Goal: Information Seeking & Learning: Find specific fact

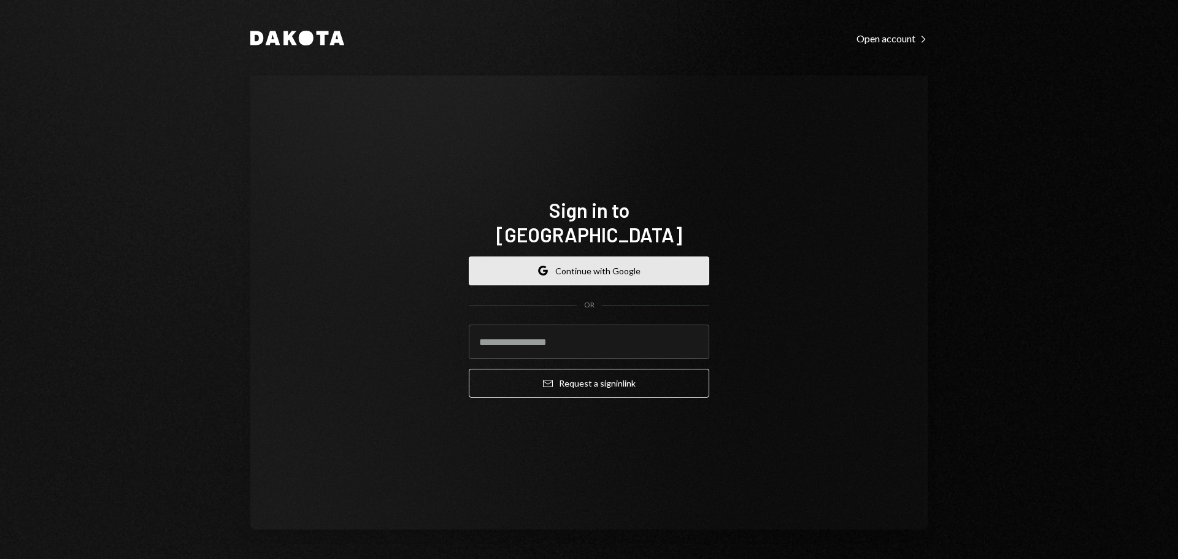
click at [592, 257] on button "Google Continue with Google" at bounding box center [589, 271] width 241 height 29
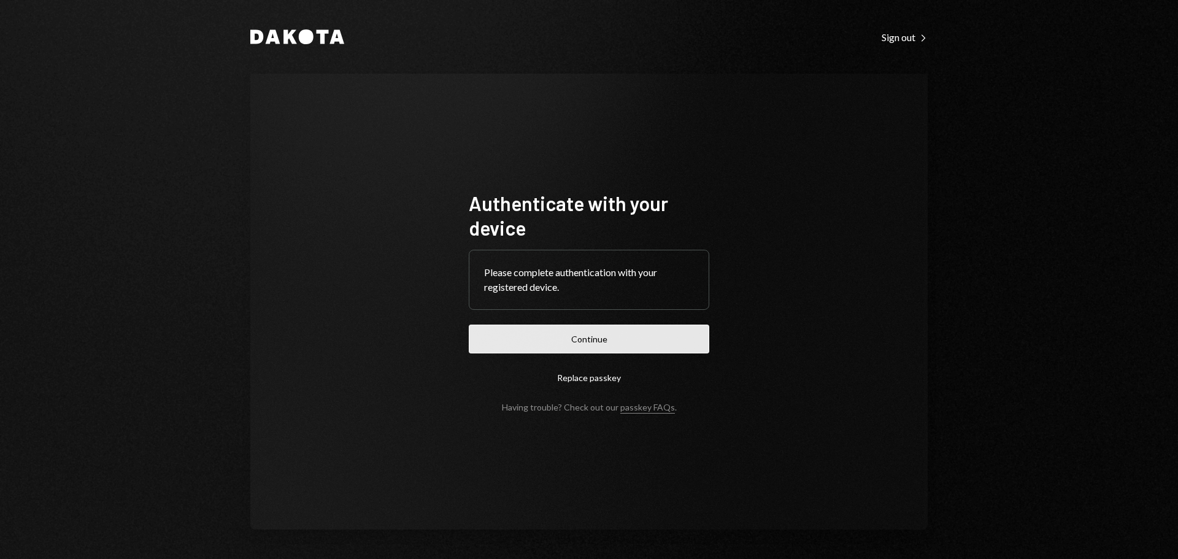
click at [604, 332] on button "Continue" at bounding box center [589, 339] width 241 height 29
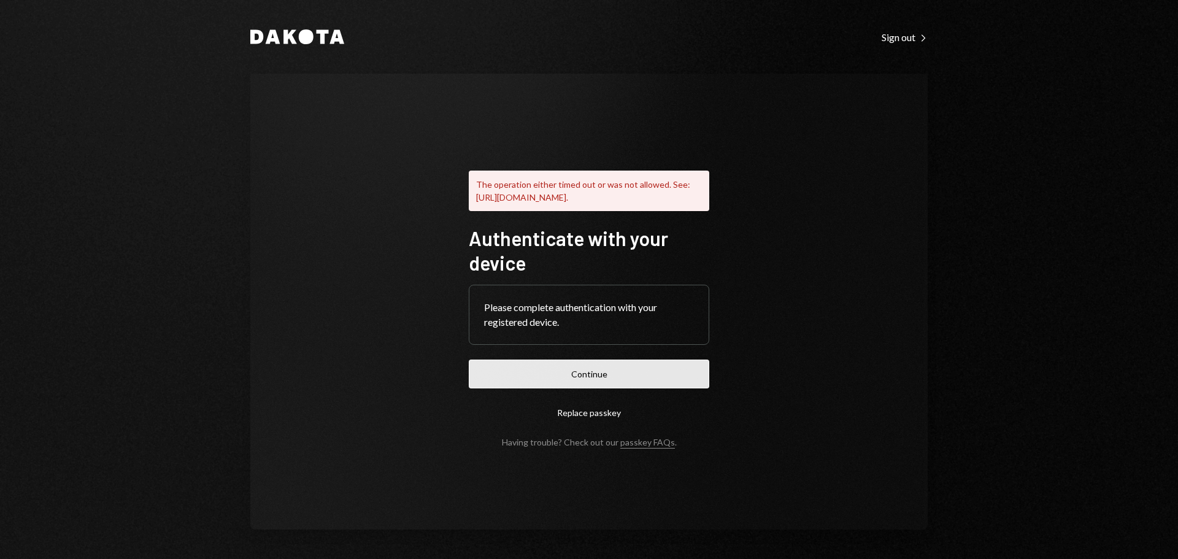
click at [643, 377] on button "Continue" at bounding box center [589, 374] width 241 height 29
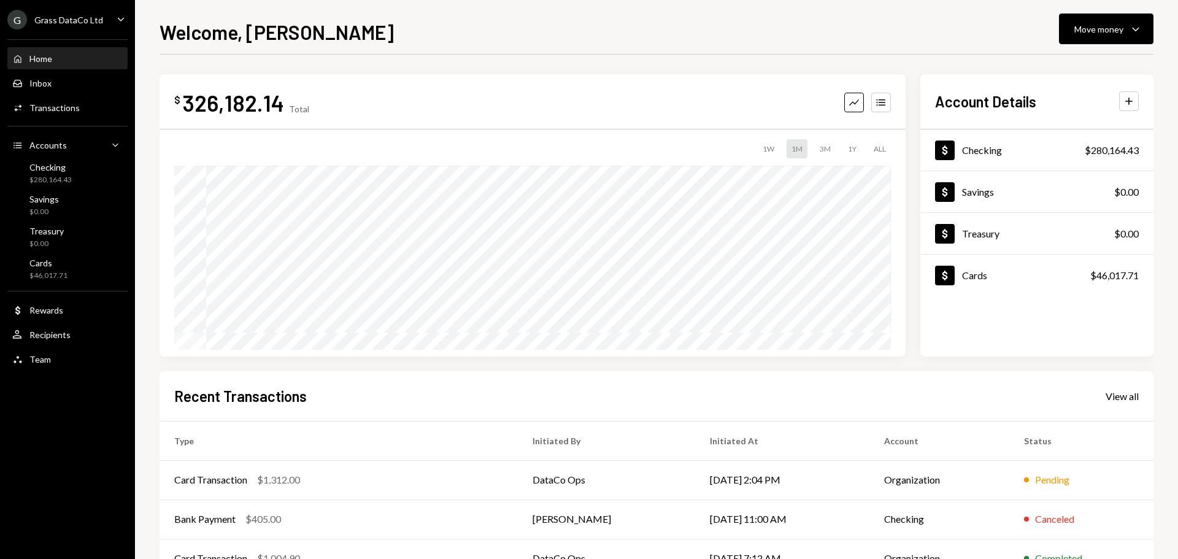
click at [74, 12] on div "G Grass DataCo Ltd" at bounding box center [55, 20] width 96 height 20
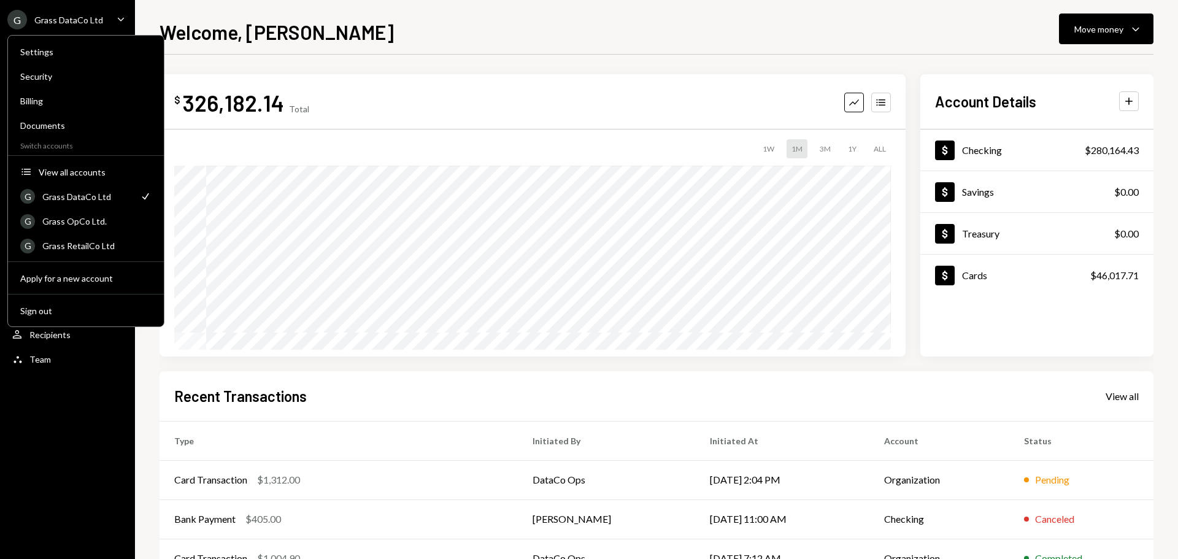
click at [209, 67] on div "$ 326,182.14 Total Graph Accounts 1W 1M 3M 1Y ALL Account Details Plus Dollar C…" at bounding box center [657, 368] width 994 height 627
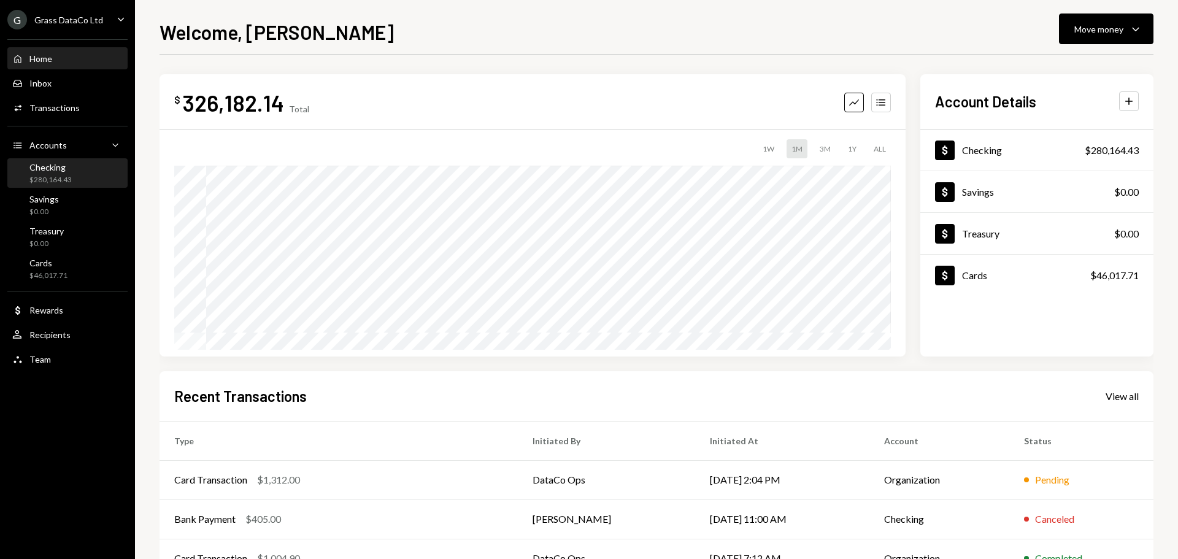
click at [48, 172] on div "Checking $280,164.43" at bounding box center [50, 173] width 42 height 23
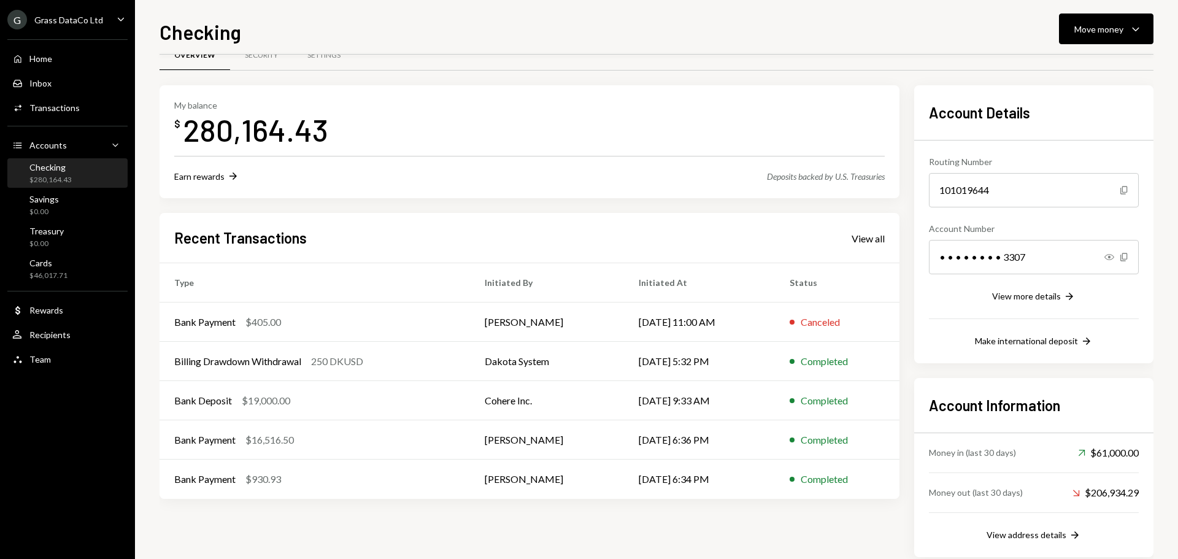
scroll to position [28, 0]
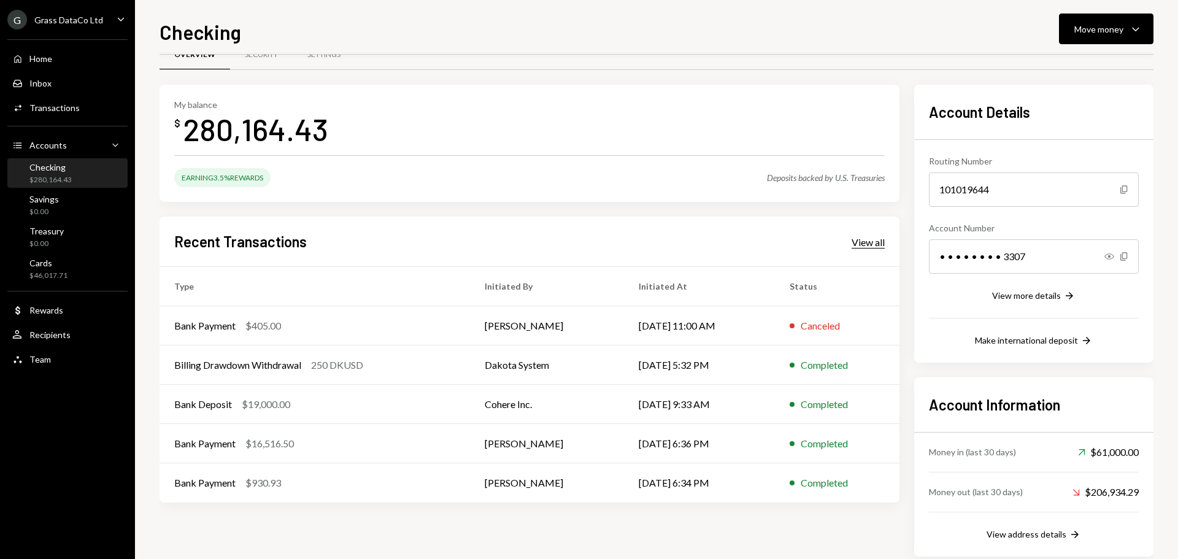
click at [884, 247] on div "View all" at bounding box center [868, 242] width 33 height 12
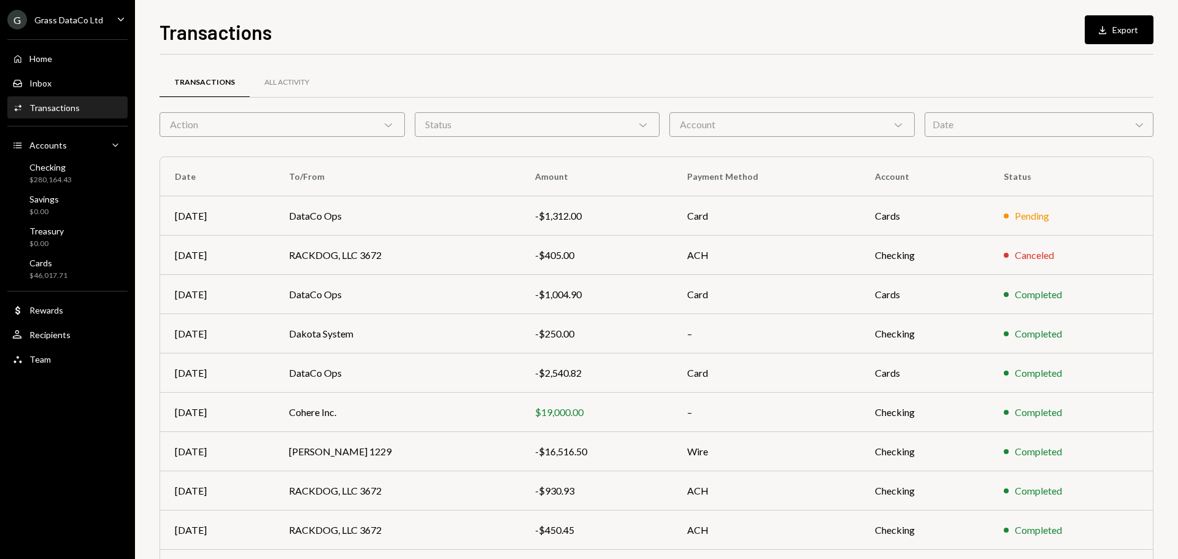
click at [267, 126] on div "Action Chevron Down" at bounding box center [282, 124] width 245 height 25
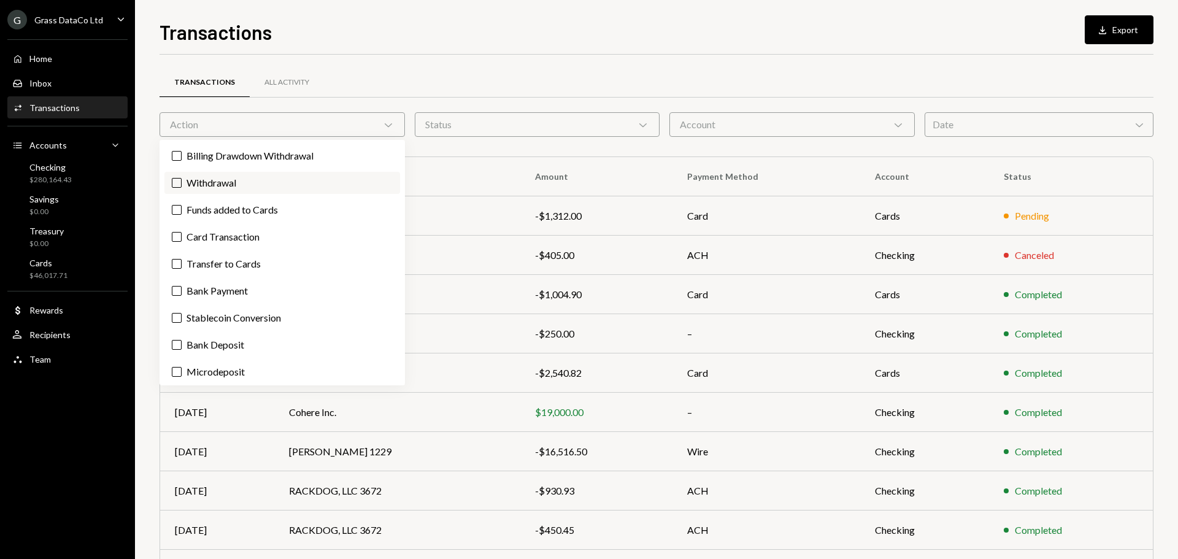
click at [217, 184] on label "Withdrawal" at bounding box center [282, 183] width 236 height 22
click at [182, 184] on button "Withdrawal" at bounding box center [177, 183] width 10 height 10
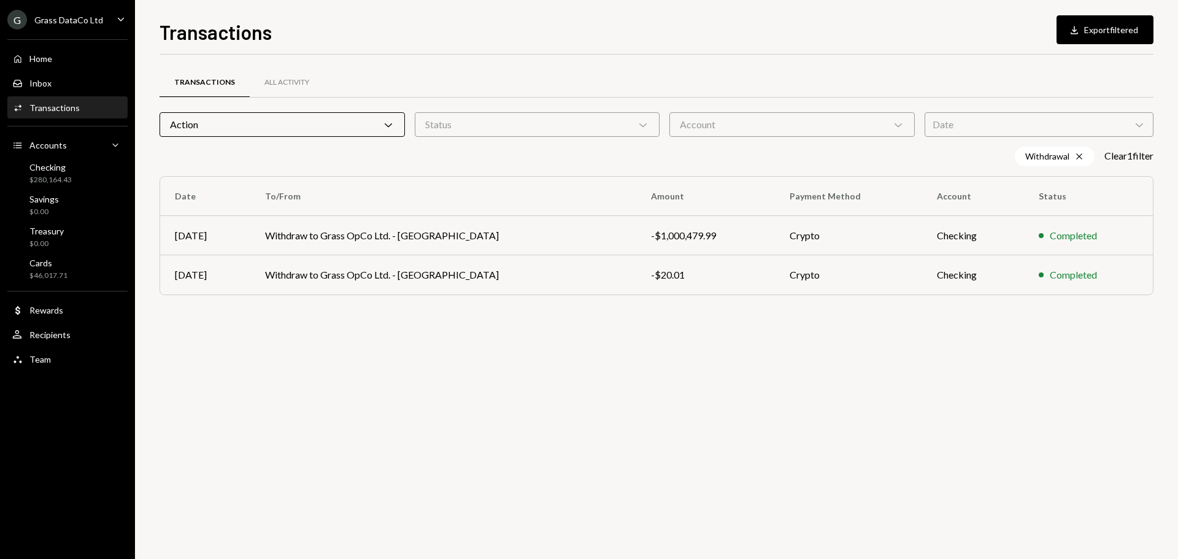
click at [492, 71] on div "Transactions All Activity" at bounding box center [657, 82] width 994 height 31
click at [295, 119] on div "Action Chevron Down" at bounding box center [282, 124] width 245 height 25
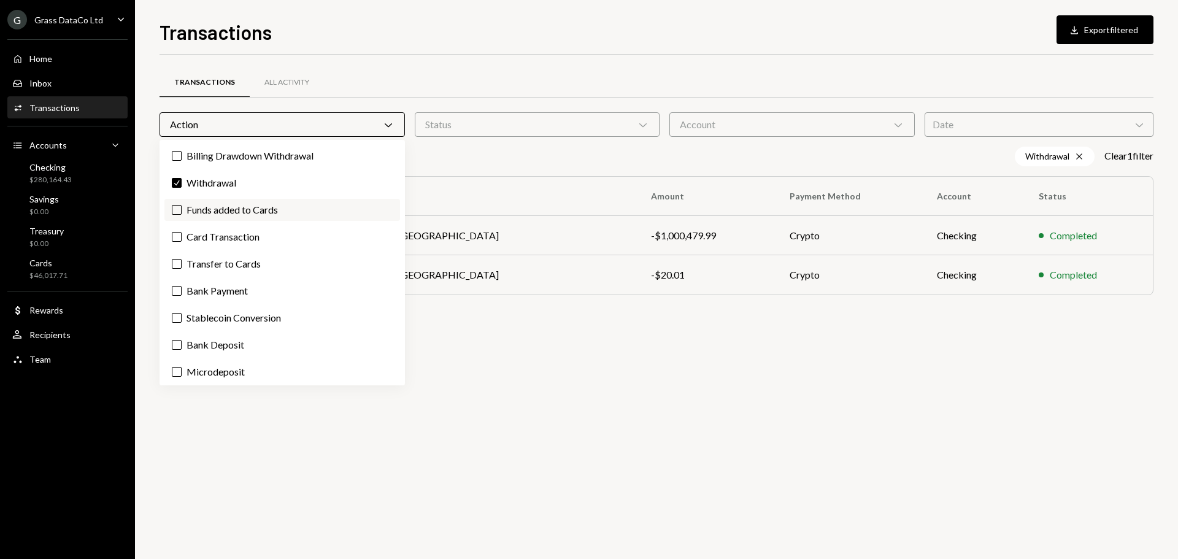
scroll to position [2, 0]
click at [226, 157] on label "Billing Drawdown Withdrawal" at bounding box center [282, 153] width 236 height 22
click at [182, 157] on button "Billing Drawdown Withdrawal" at bounding box center [177, 154] width 10 height 10
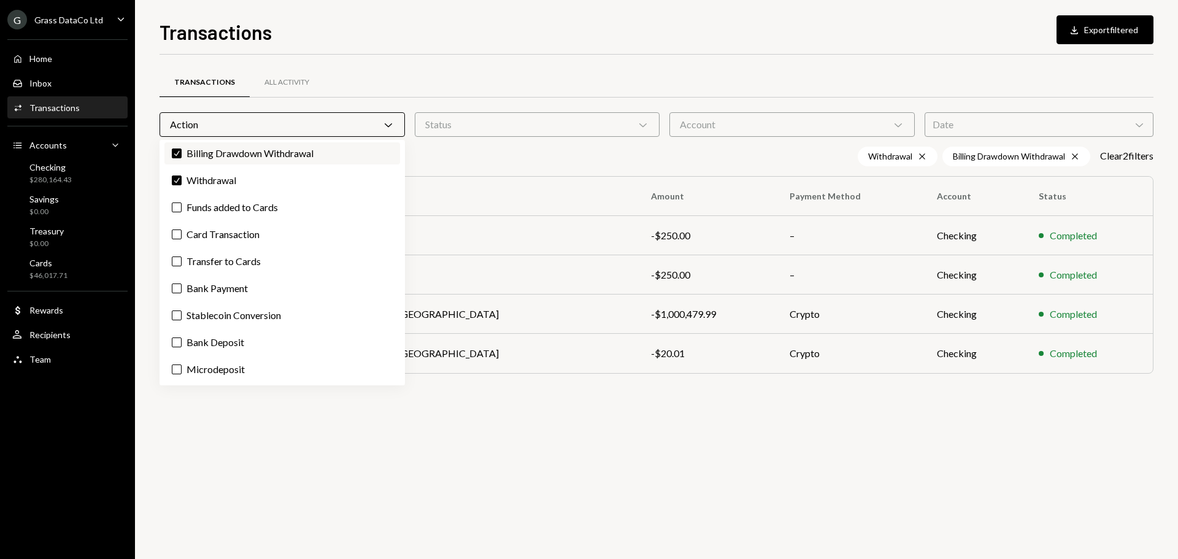
click at [226, 157] on label "Check Billing Drawdown Withdrawal" at bounding box center [282, 153] width 236 height 22
click at [182, 157] on button "Check" at bounding box center [177, 154] width 10 height 10
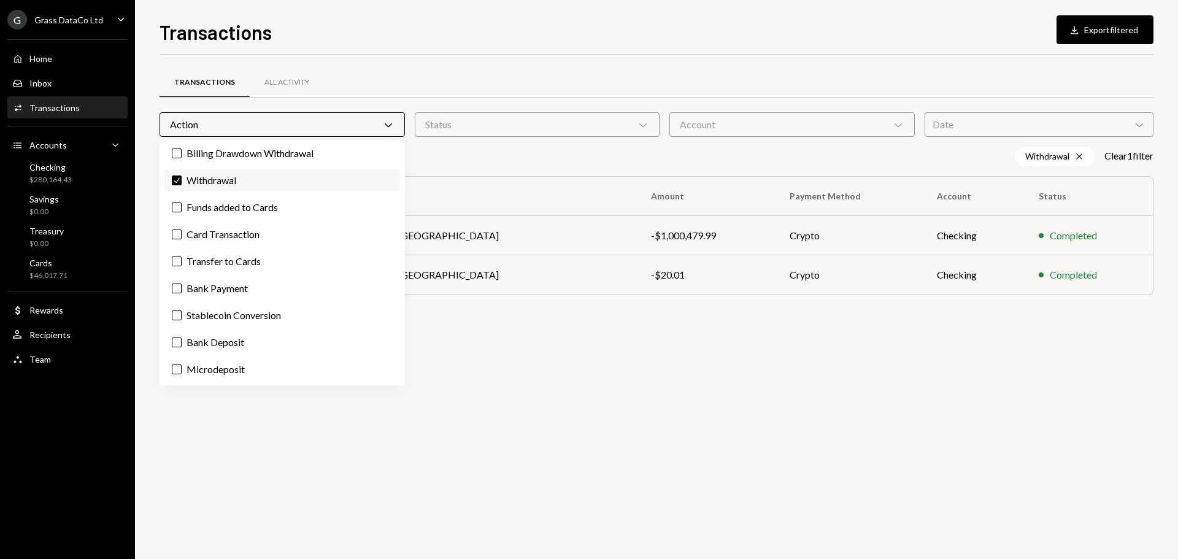
click at [176, 179] on button "Check" at bounding box center [177, 181] width 10 height 10
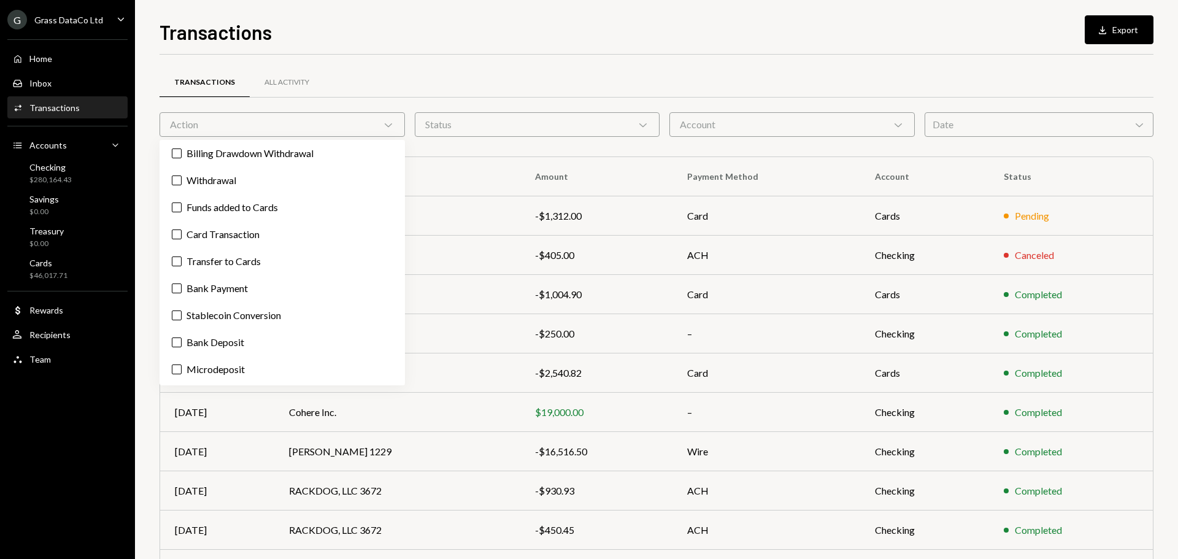
click at [546, 39] on div "Transactions Download Export" at bounding box center [657, 30] width 994 height 27
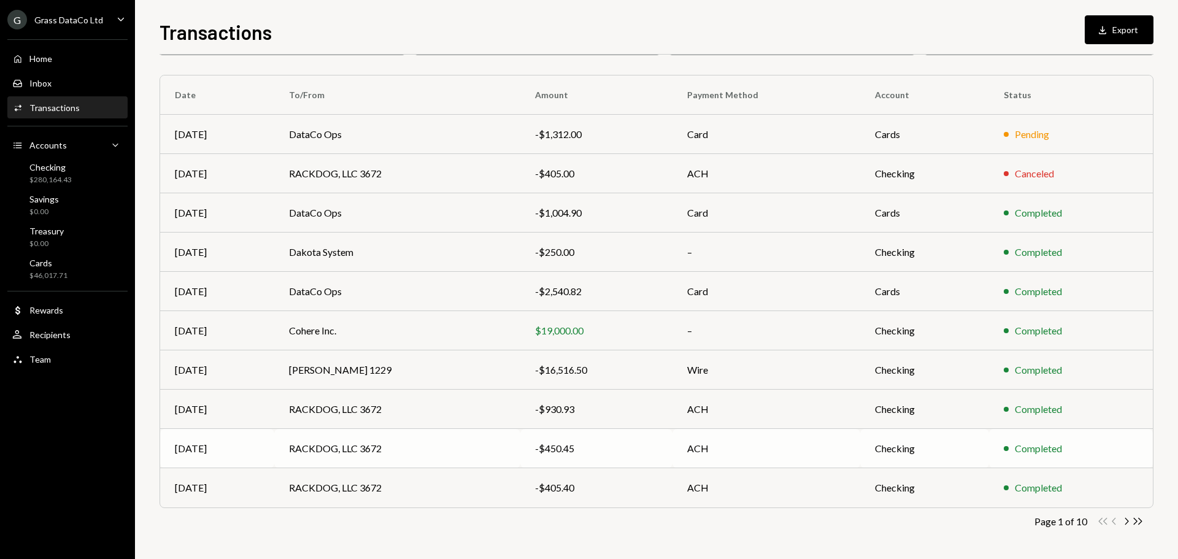
scroll to position [0, 0]
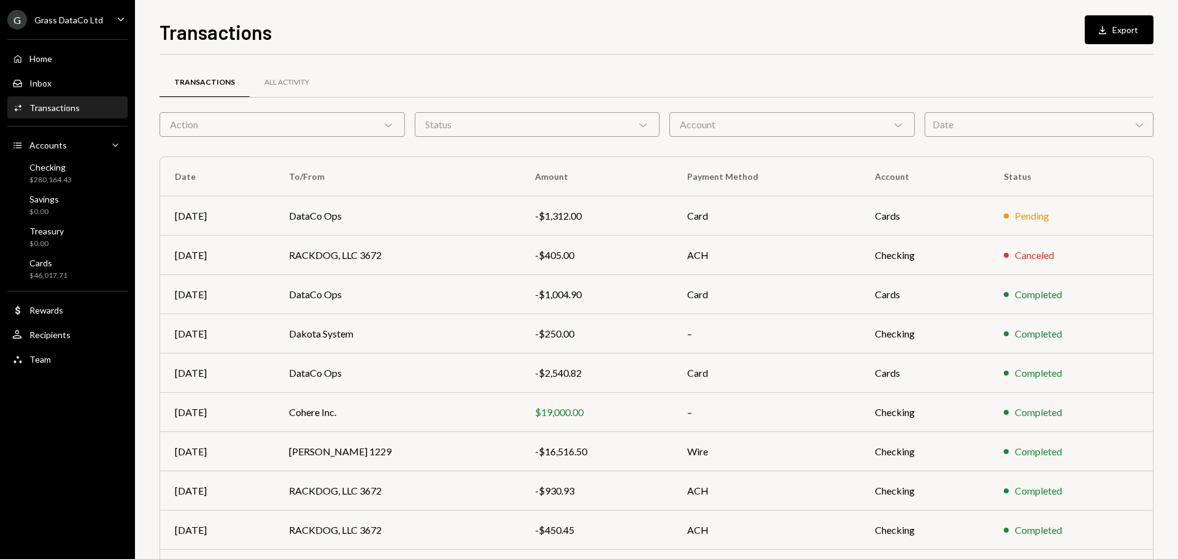
click at [756, 114] on div "Account Chevron Down" at bounding box center [792, 124] width 245 height 25
click at [740, 93] on div "Transactions All Activity" at bounding box center [657, 82] width 994 height 31
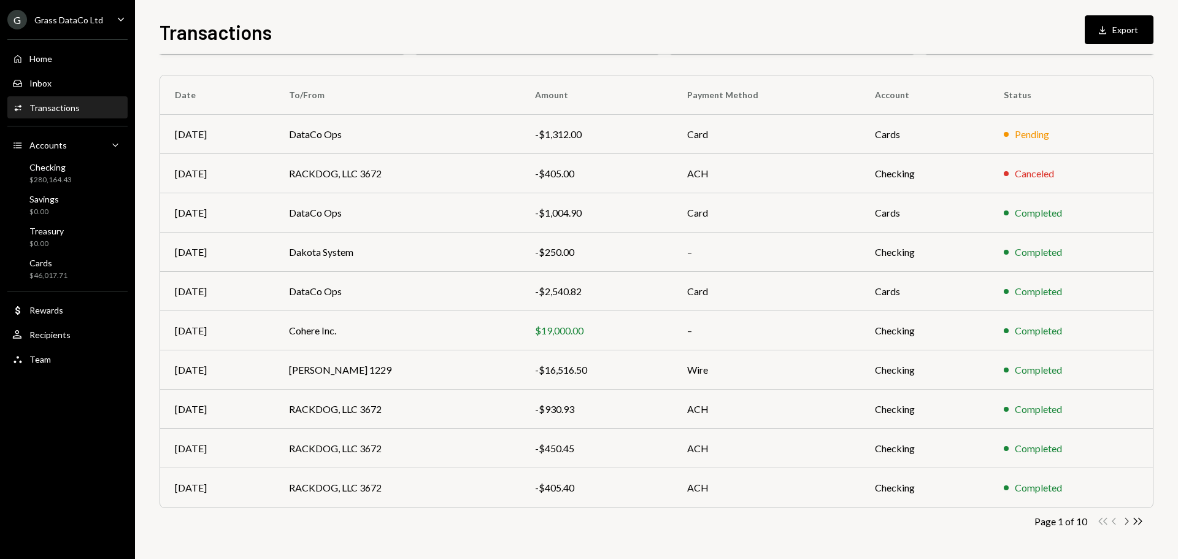
click at [1128, 521] on icon "button" at bounding box center [1127, 521] width 4 height 7
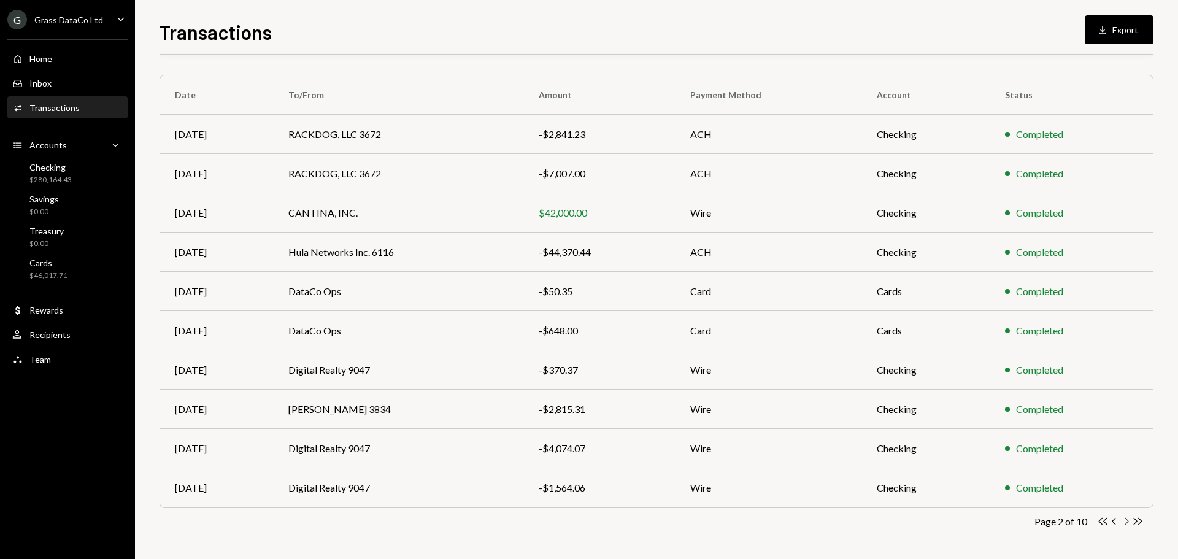
click at [1121, 517] on icon "Chevron Right" at bounding box center [1127, 521] width 12 height 12
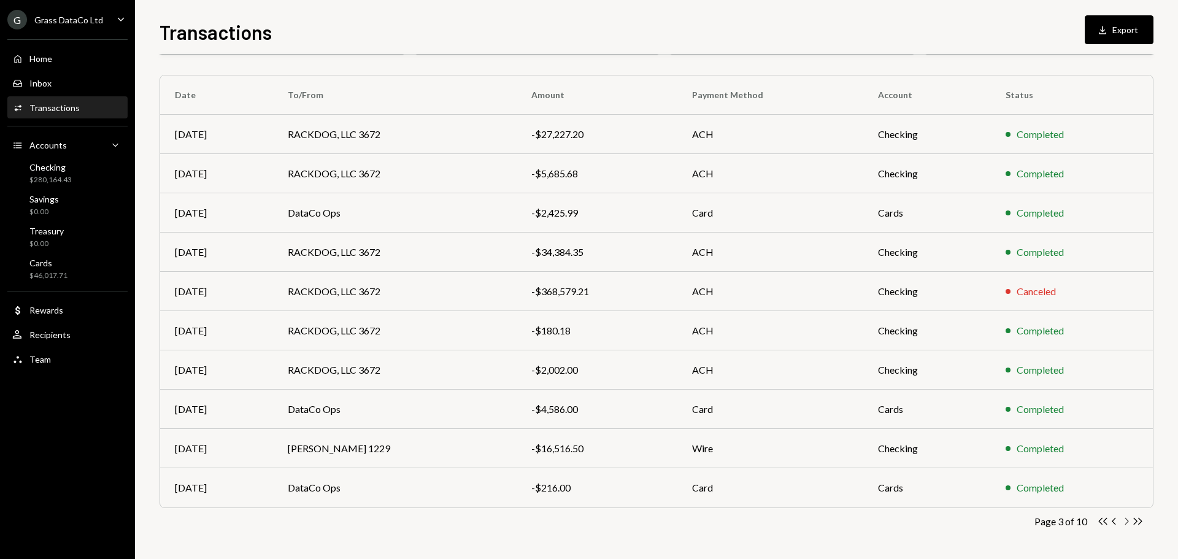
click at [1125, 519] on icon "Chevron Right" at bounding box center [1127, 521] width 12 height 12
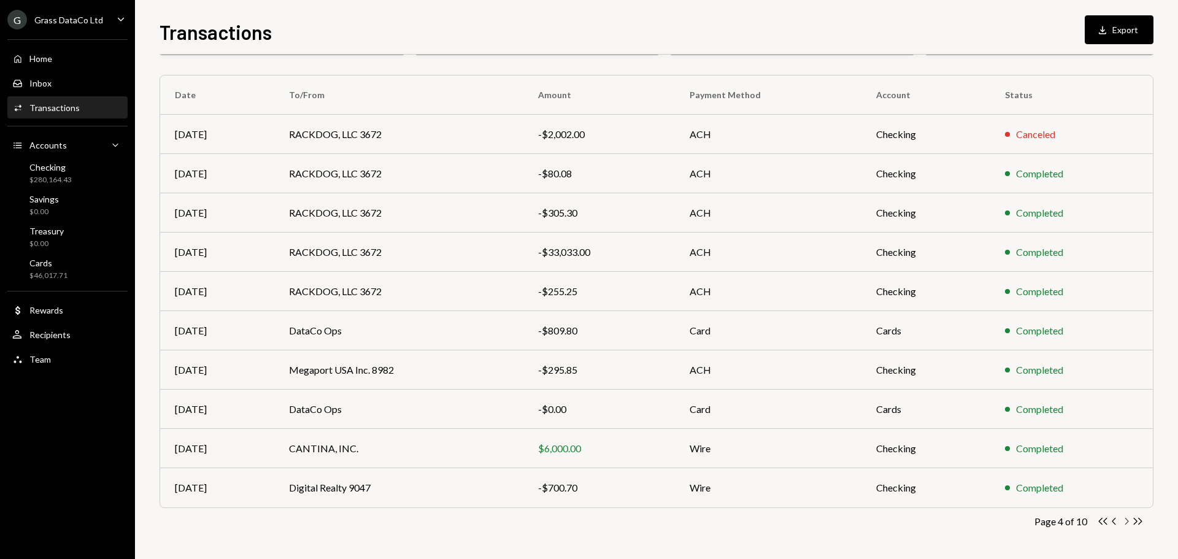
click at [1125, 517] on icon "Chevron Right" at bounding box center [1127, 521] width 12 height 12
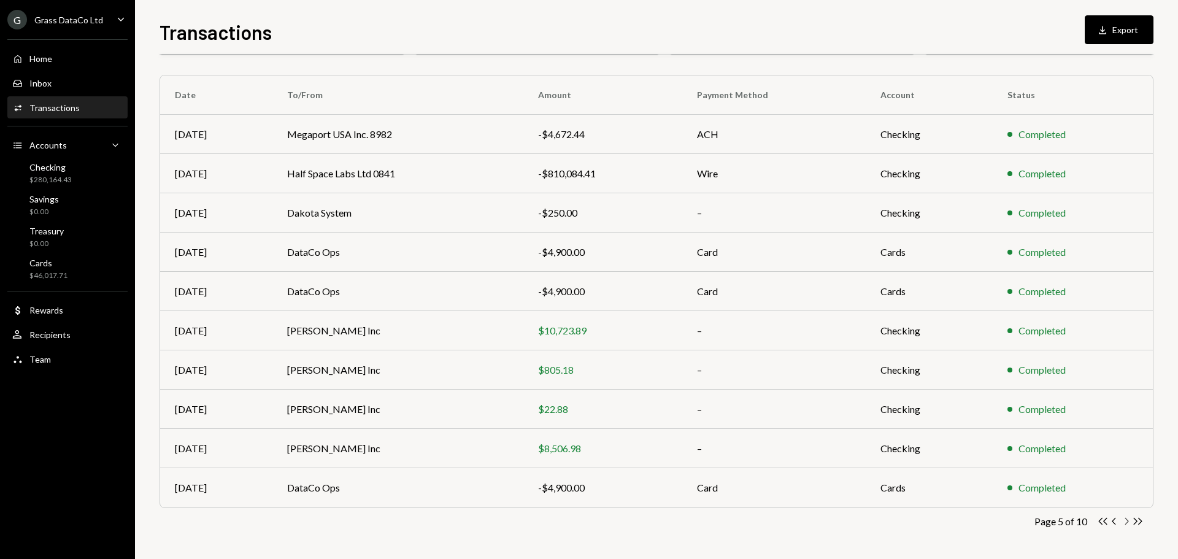
click at [1127, 520] on icon "Chevron Right" at bounding box center [1127, 521] width 12 height 12
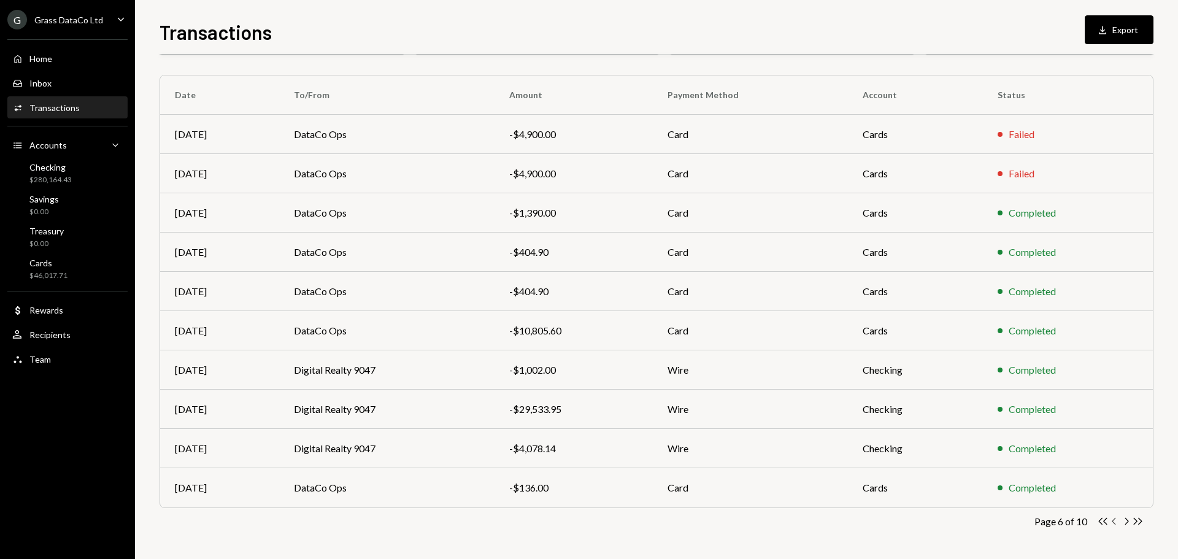
click at [1110, 524] on icon "Chevron Left" at bounding box center [1115, 521] width 12 height 12
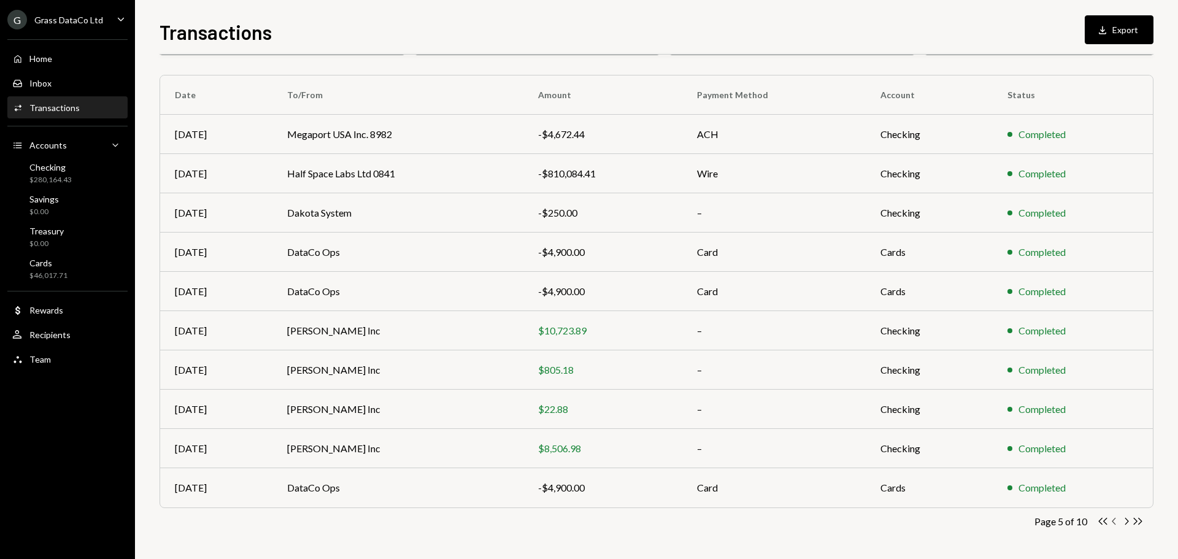
click at [1111, 523] on icon "Chevron Left" at bounding box center [1115, 521] width 12 height 12
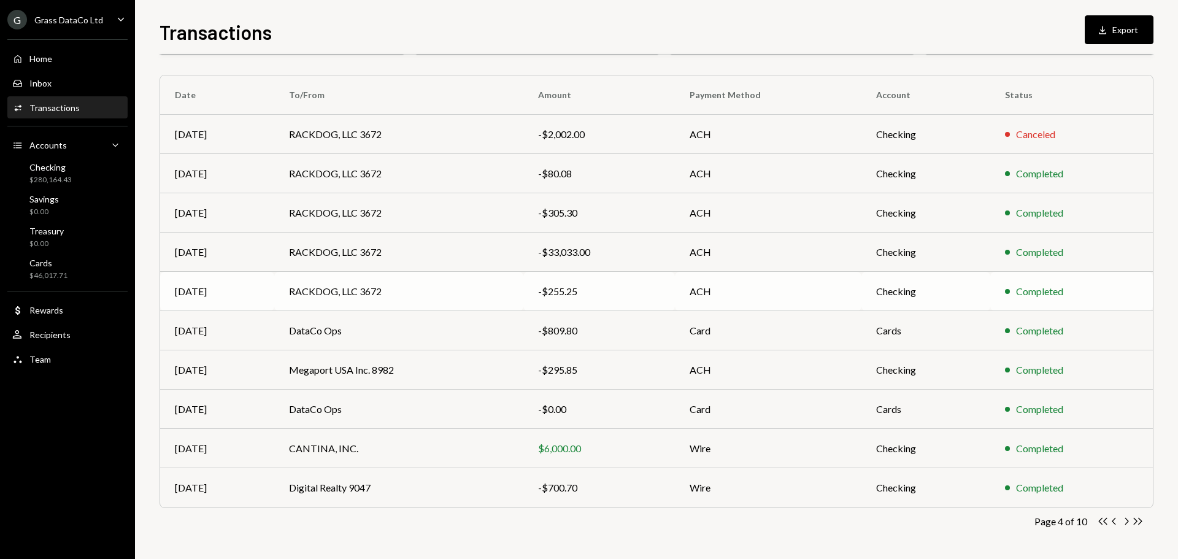
drag, startPoint x: 318, startPoint y: 287, endPoint x: 293, endPoint y: 295, distance: 26.4
click at [293, 295] on td "RACKDOG, LLC 3672" at bounding box center [398, 291] width 249 height 39
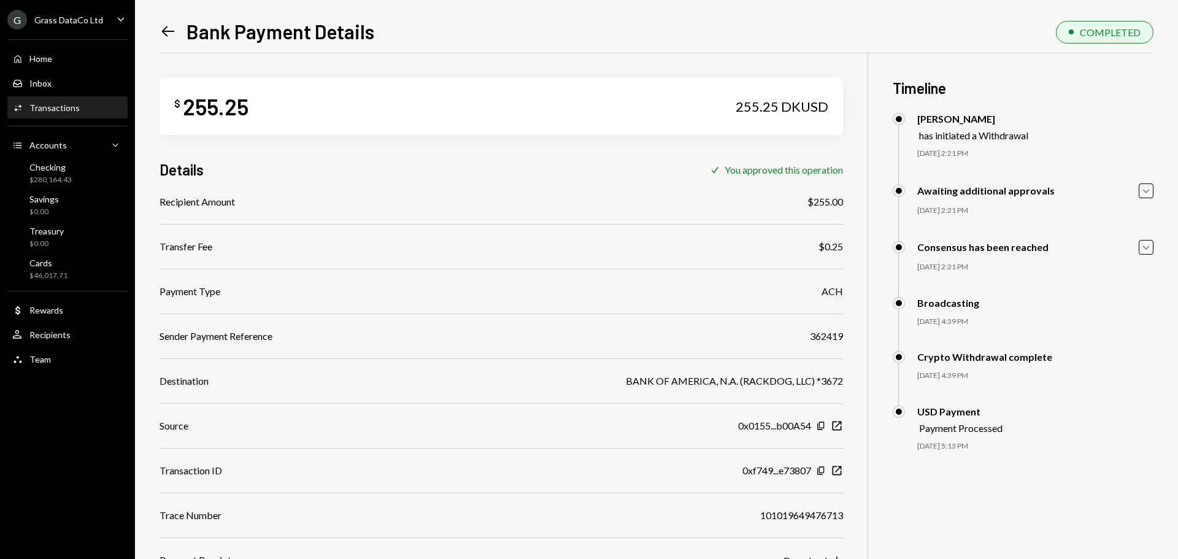
click at [832, 334] on div "362419" at bounding box center [826, 336] width 33 height 15
copy div "362419"
click at [163, 24] on icon "Left Arrow" at bounding box center [168, 31] width 17 height 17
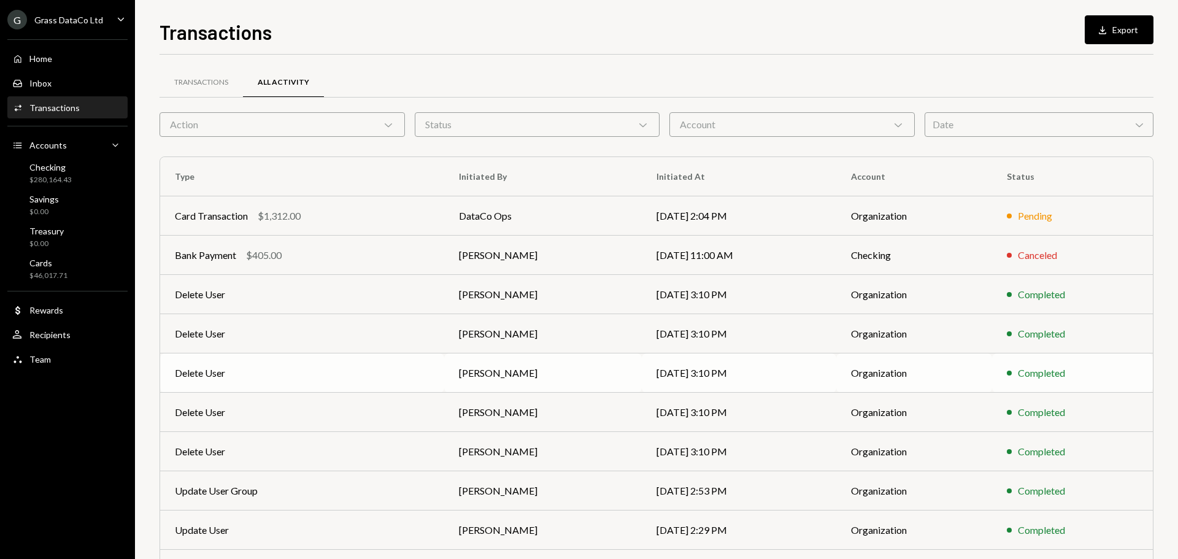
scroll to position [82, 0]
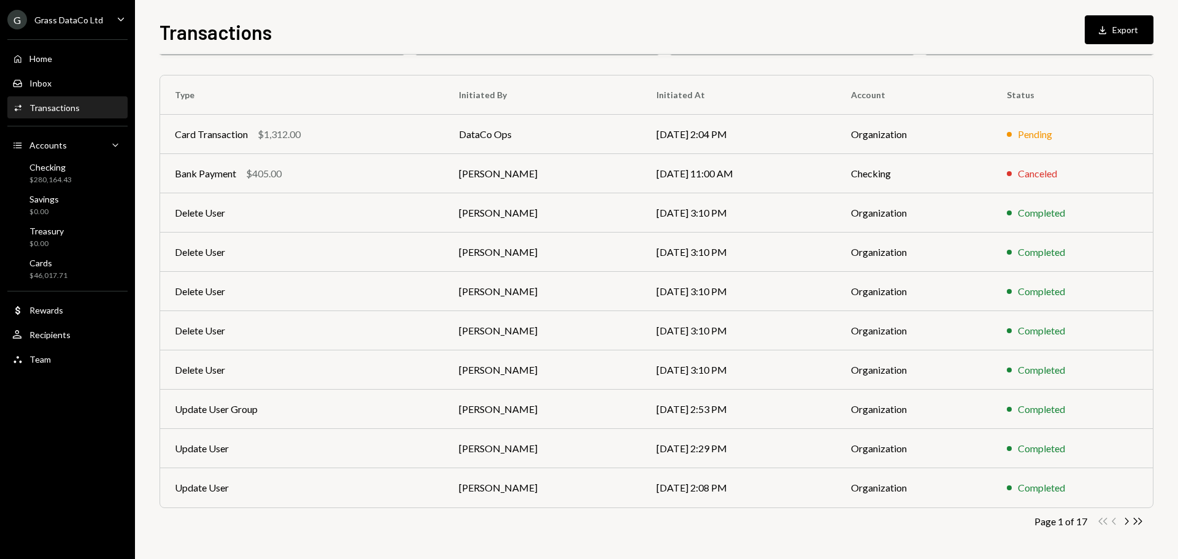
click at [1125, 521] on icon "Chevron Right" at bounding box center [1127, 521] width 12 height 12
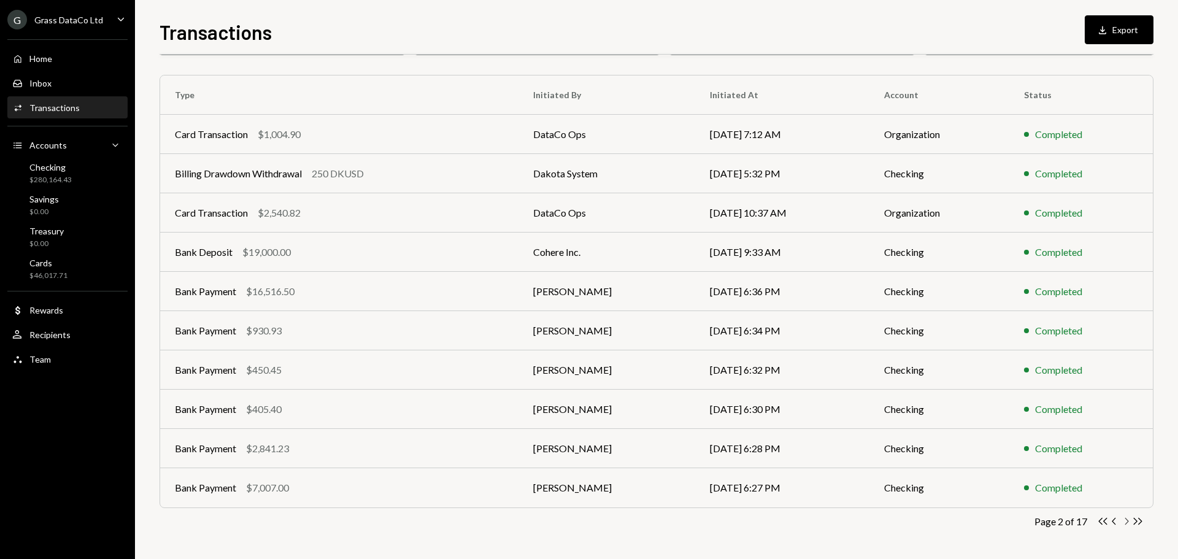
click at [1122, 519] on icon "Chevron Right" at bounding box center [1127, 521] width 12 height 12
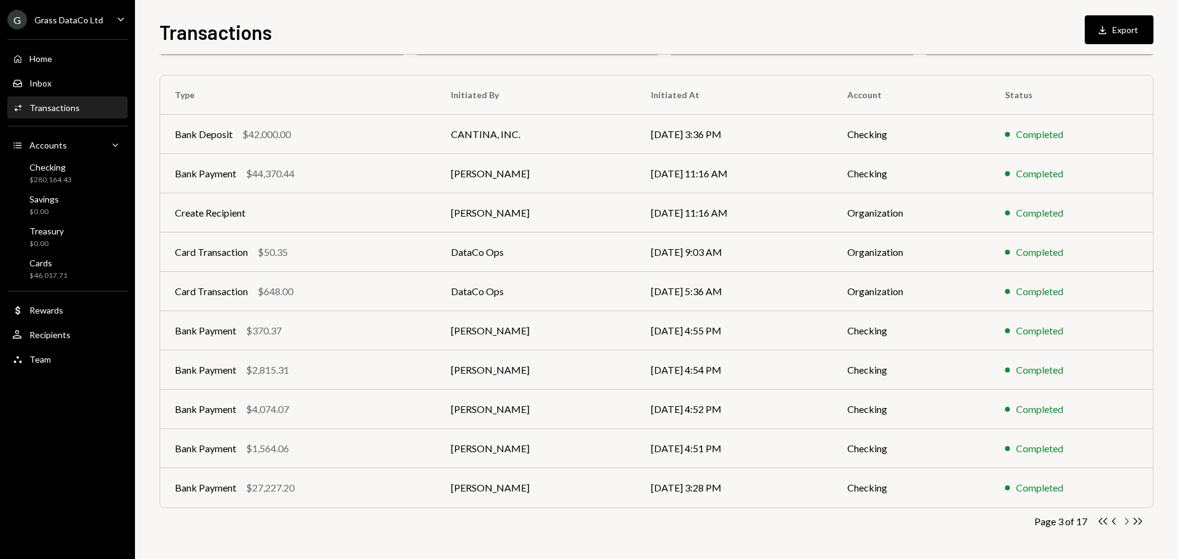
click at [1125, 521] on icon "Chevron Right" at bounding box center [1127, 521] width 12 height 12
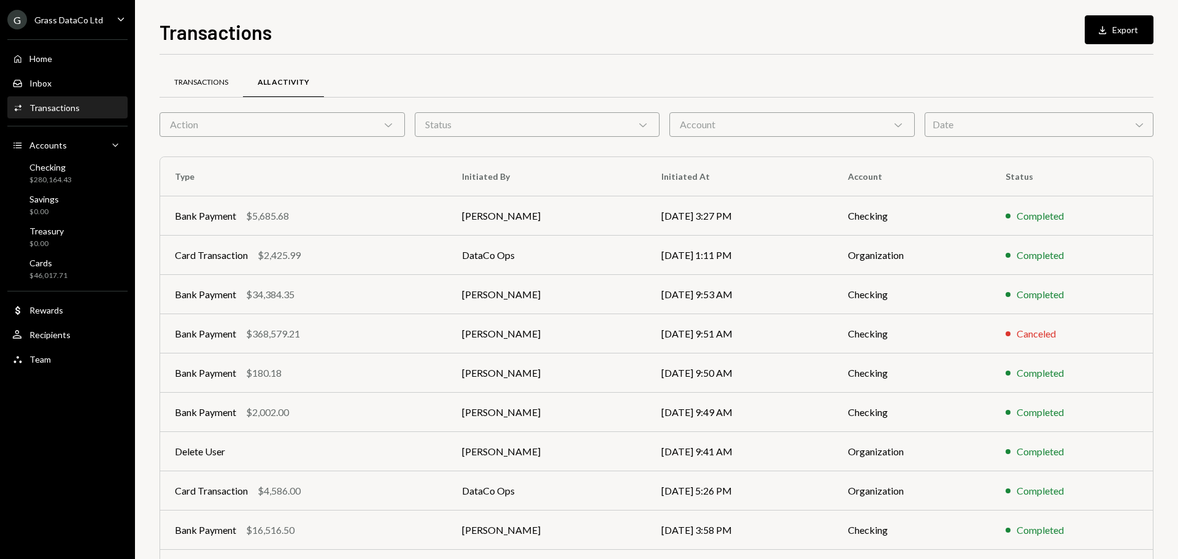
click at [194, 84] on div "Transactions" at bounding box center [201, 82] width 54 height 10
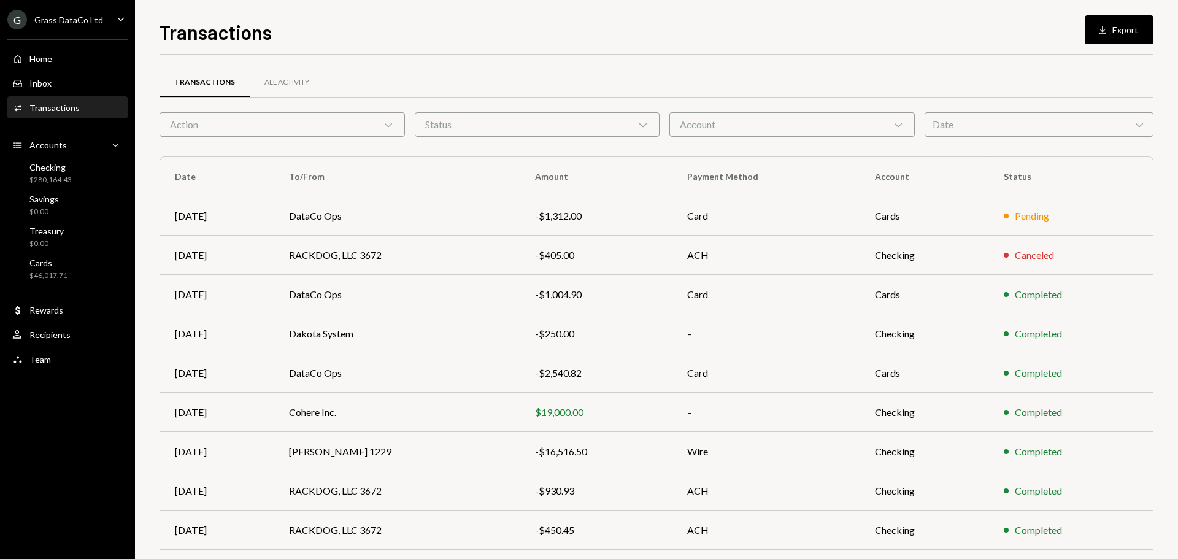
click at [744, 125] on div "Account Chevron Down" at bounding box center [792, 124] width 245 height 25
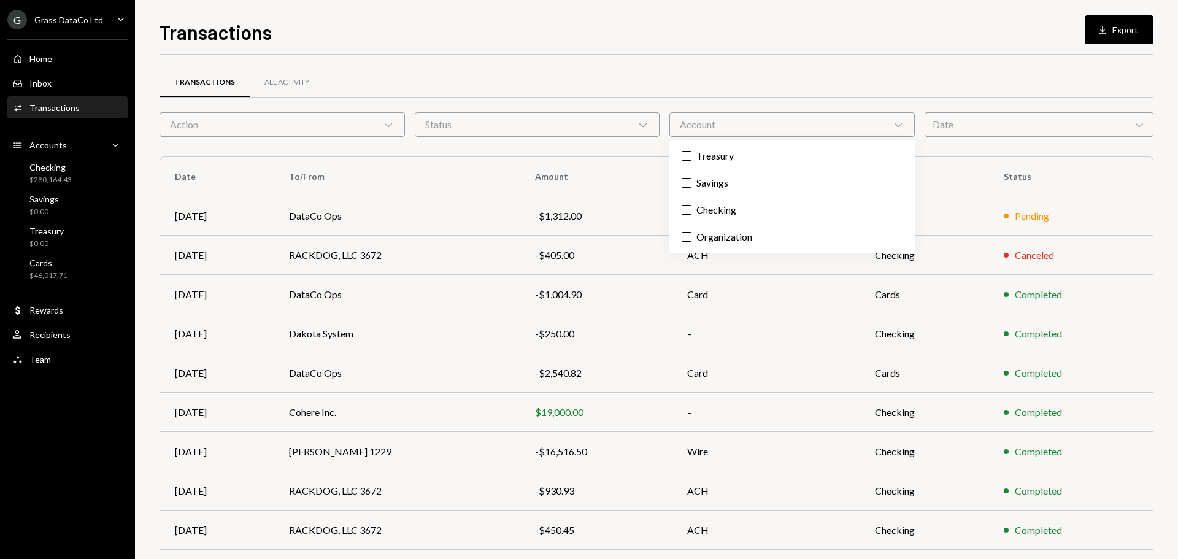
click at [548, 128] on div "Status Chevron Down" at bounding box center [537, 124] width 245 height 25
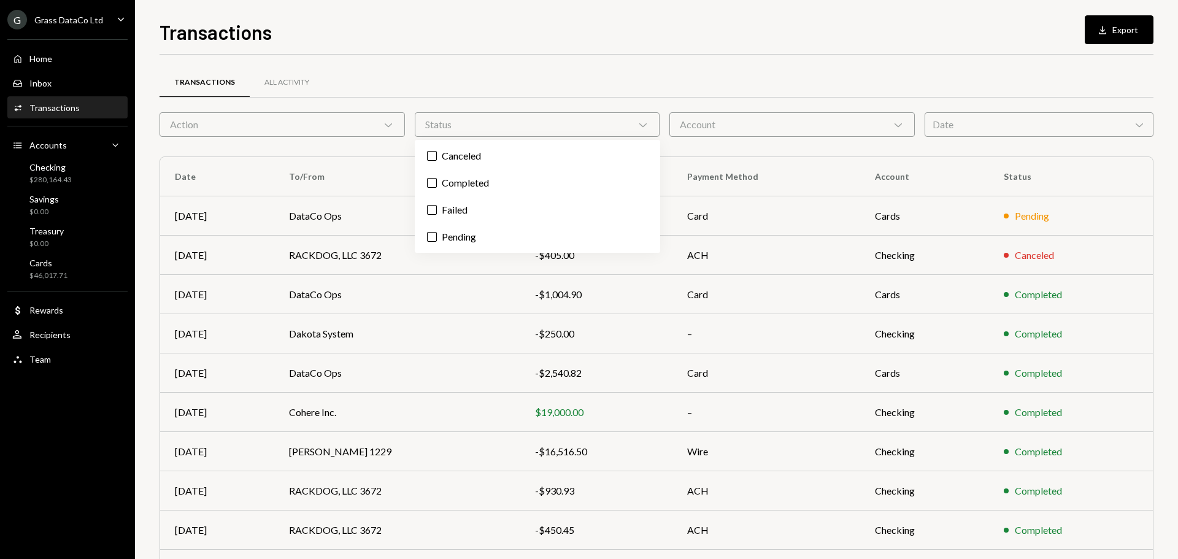
click at [833, 134] on div "Account Chevron Down" at bounding box center [792, 124] width 245 height 25
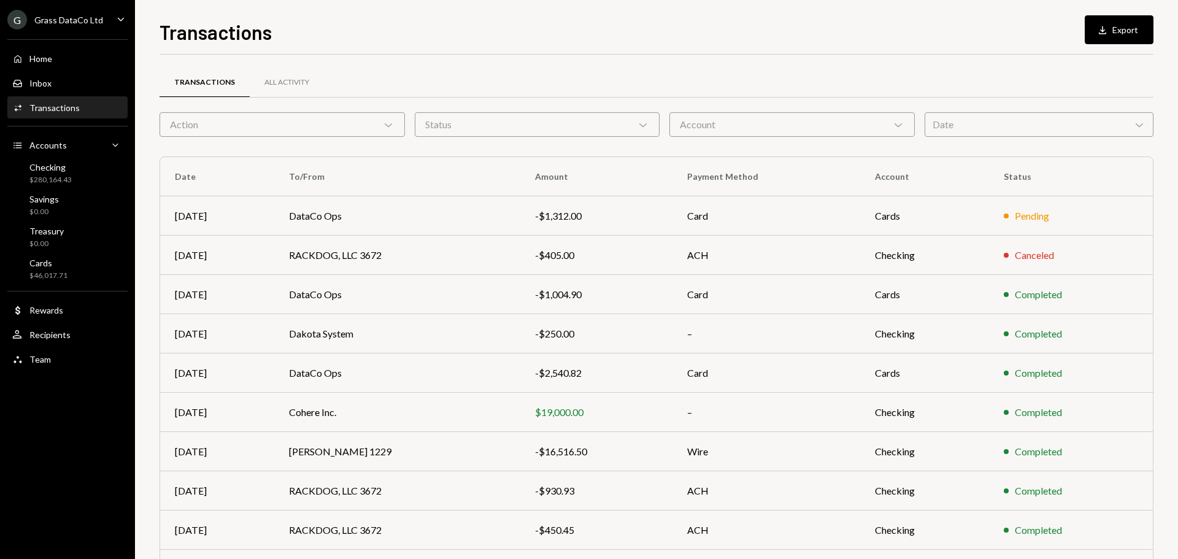
click at [989, 131] on div "Date Chevron Down" at bounding box center [1039, 124] width 229 height 25
click at [830, 126] on div "Account Chevron Down" at bounding box center [792, 124] width 245 height 25
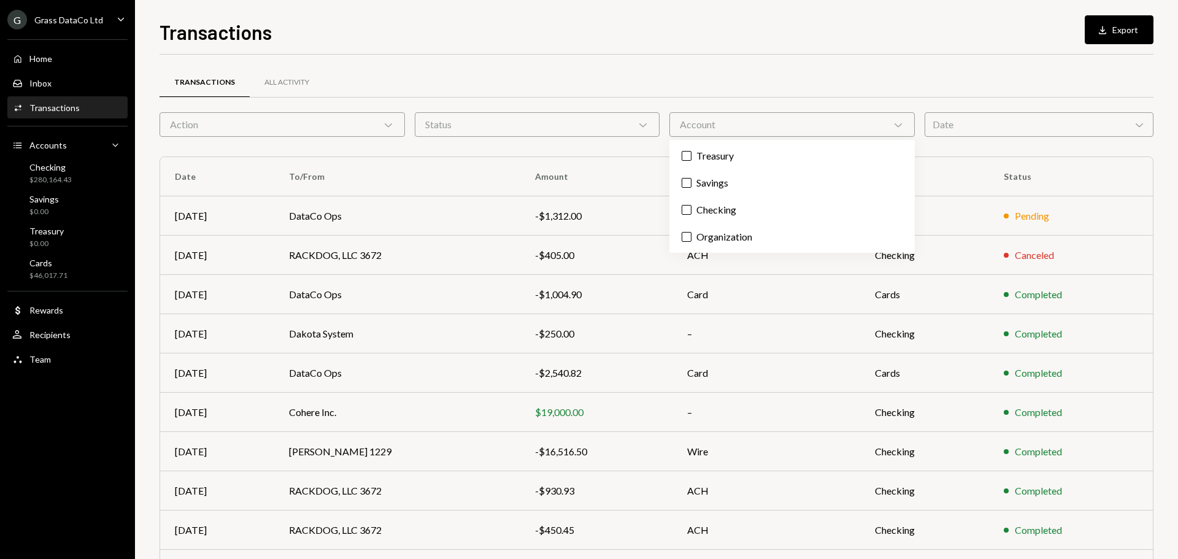
click at [274, 125] on div "Action Chevron Down" at bounding box center [282, 124] width 245 height 25
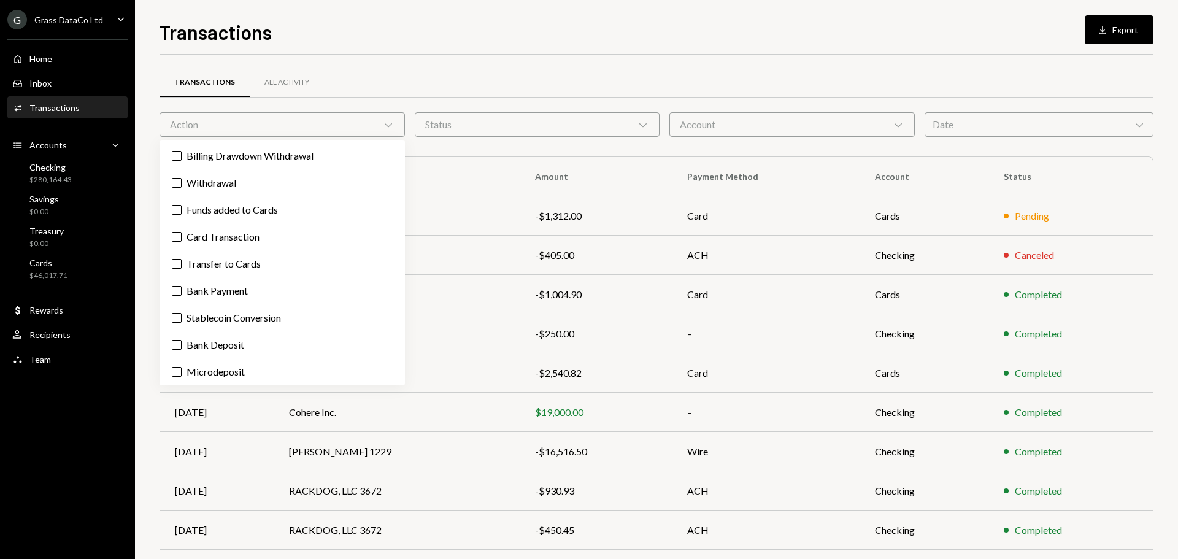
click at [274, 125] on div "Action Chevron Down" at bounding box center [282, 124] width 245 height 25
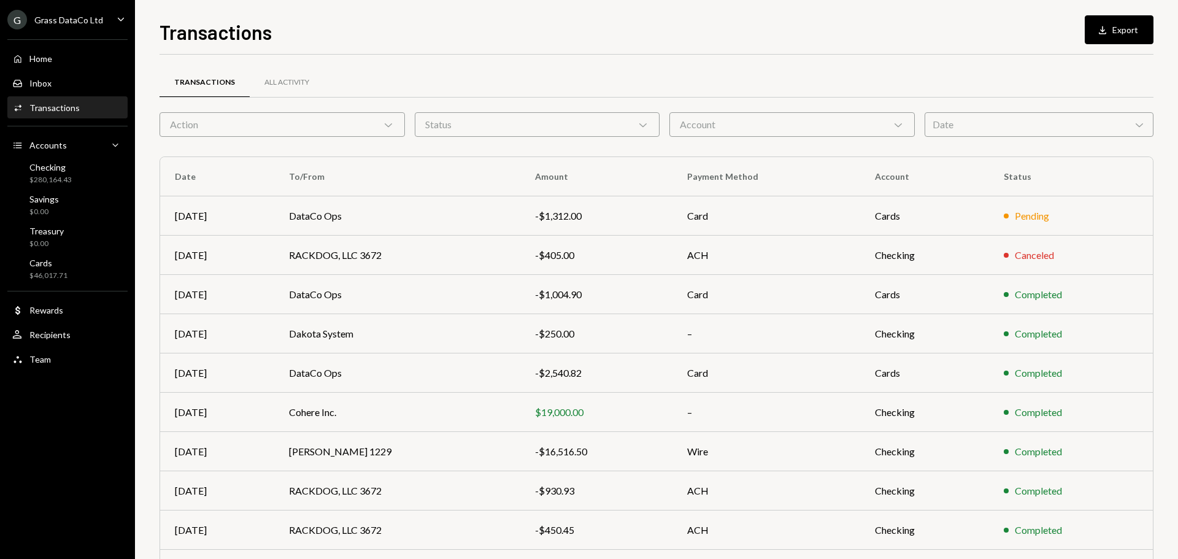
click at [514, 127] on div "Status Chevron Down" at bounding box center [537, 124] width 245 height 25
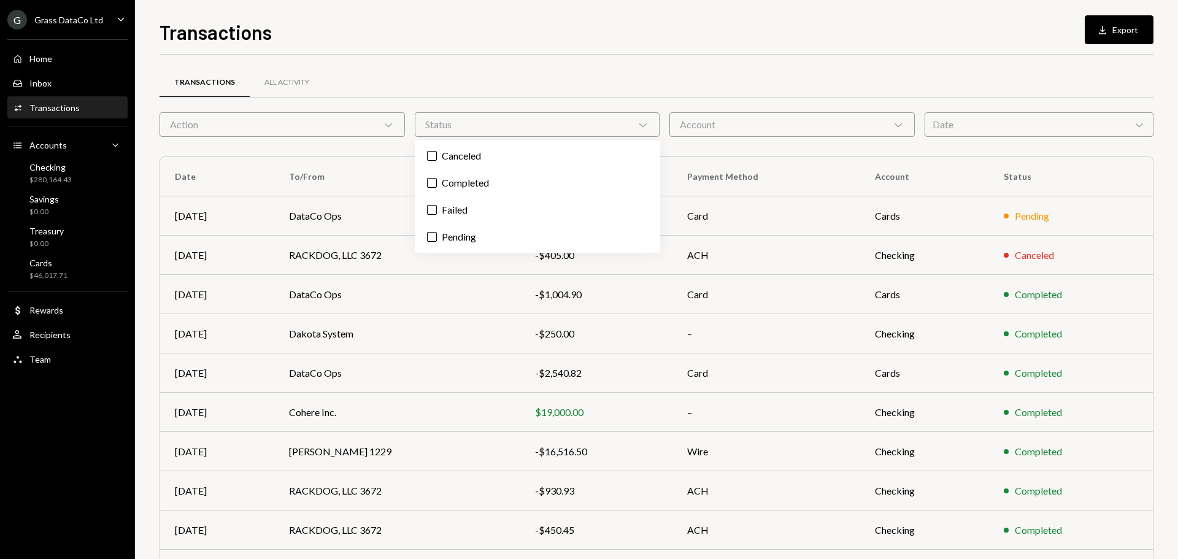
click at [766, 126] on div "Account Chevron Down" at bounding box center [792, 124] width 245 height 25
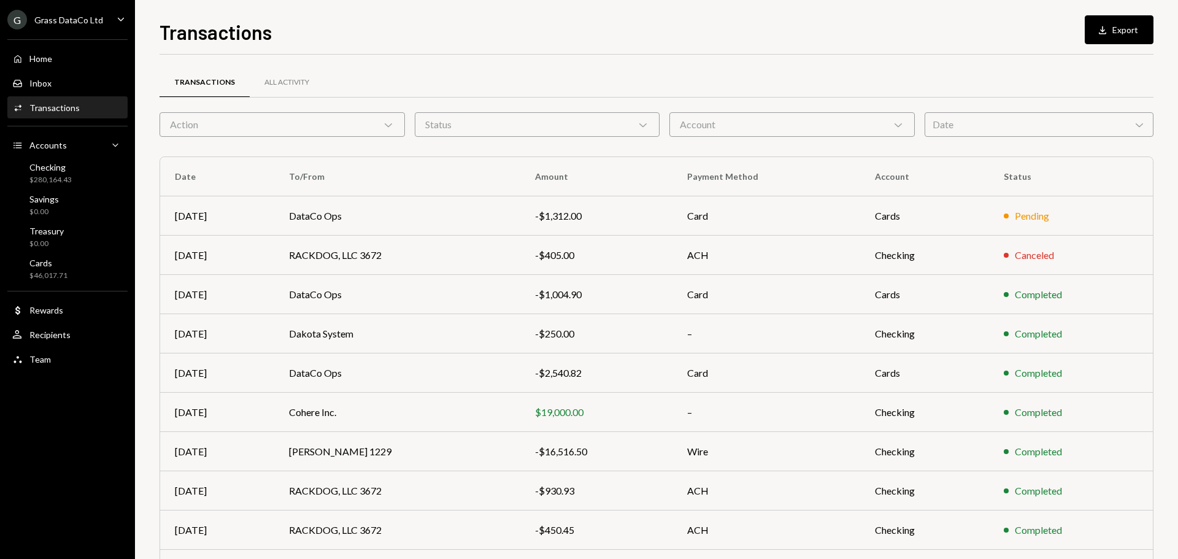
click at [557, 126] on div "Status Chevron Down" at bounding box center [537, 124] width 245 height 25
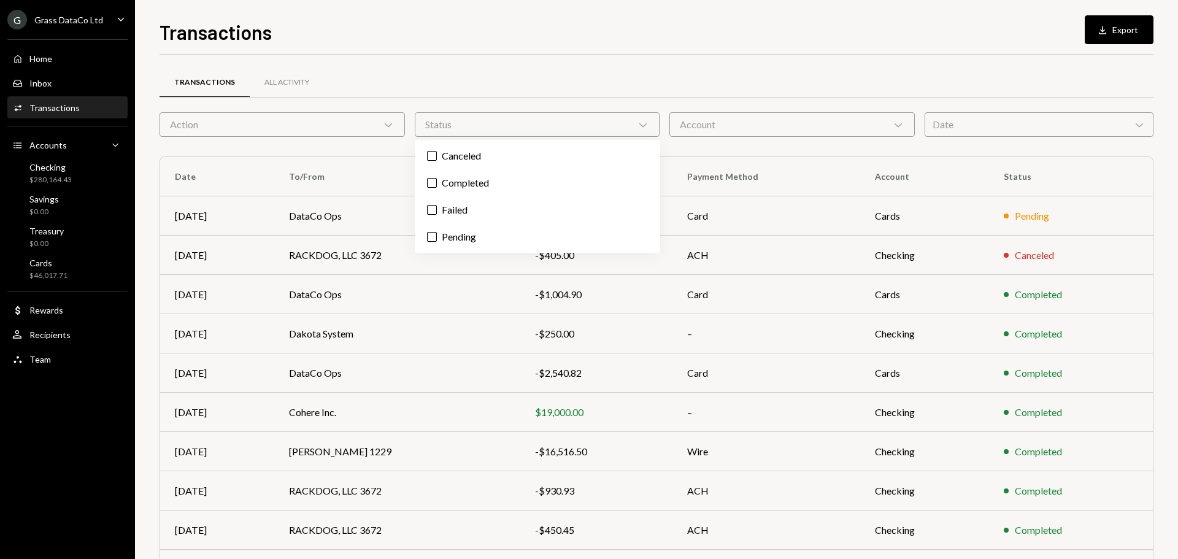
click at [294, 128] on div "Action Chevron Down" at bounding box center [282, 124] width 245 height 25
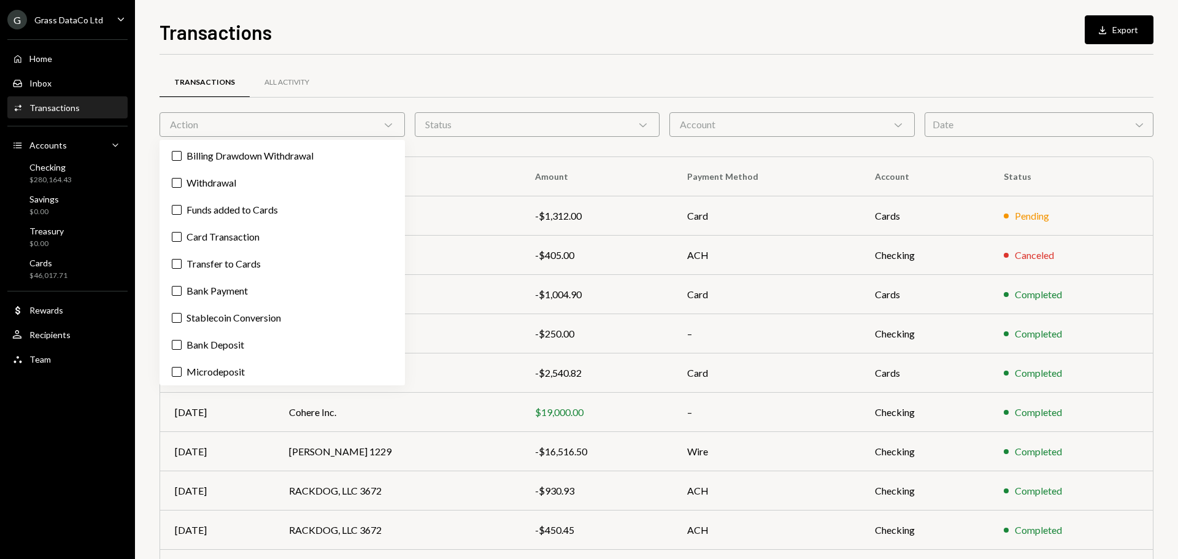
scroll to position [2, 0]
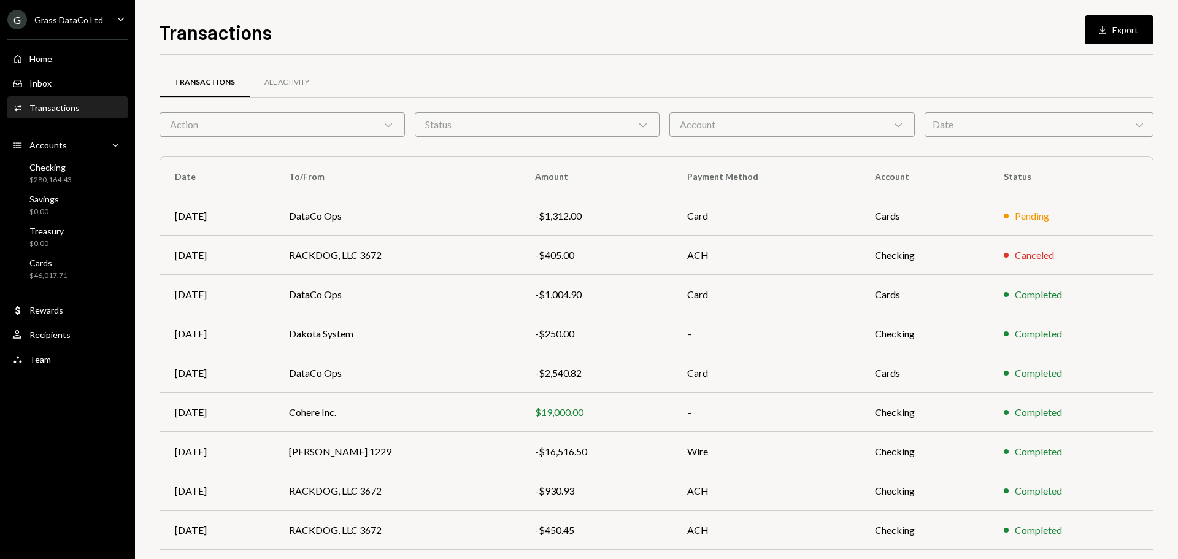
click at [534, 128] on div "Status Chevron Down" at bounding box center [537, 124] width 245 height 25
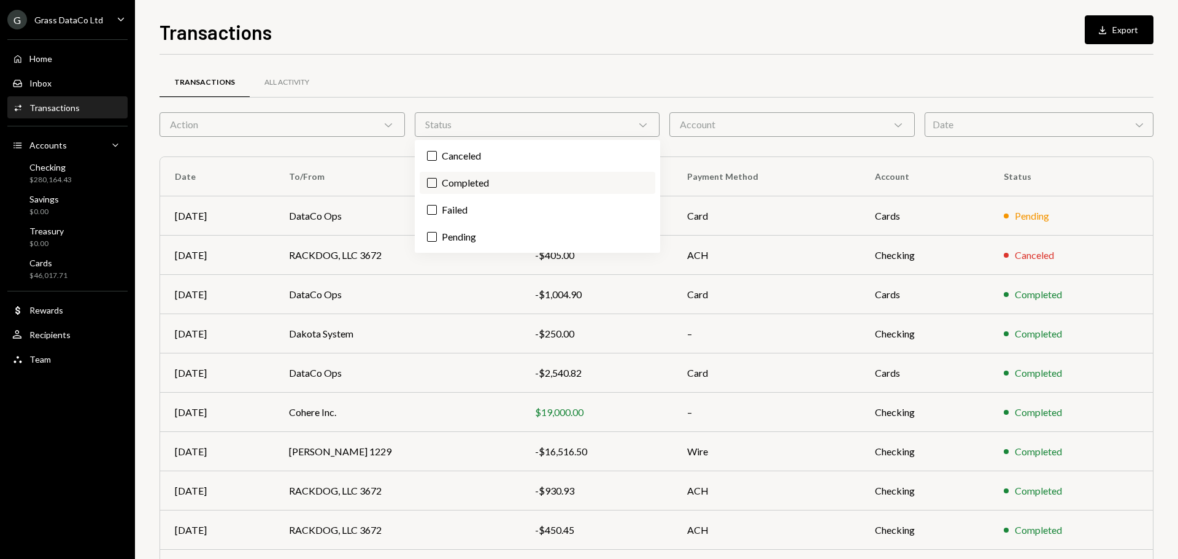
click at [471, 181] on label "Completed" at bounding box center [538, 183] width 236 height 22
click at [437, 181] on button "Completed" at bounding box center [432, 183] width 10 height 10
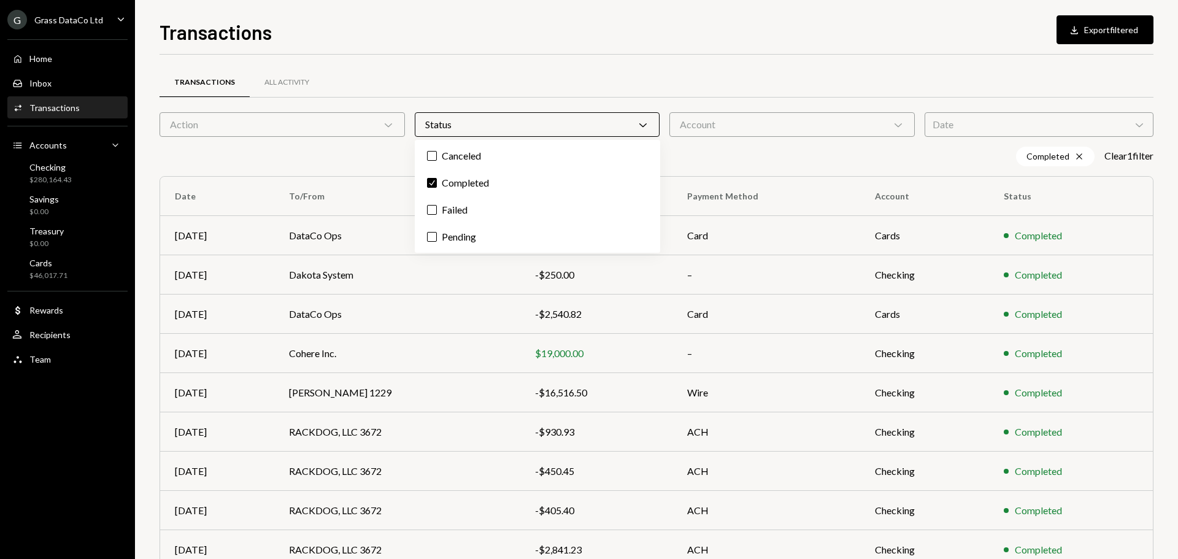
click at [711, 129] on div "Account Chevron Down" at bounding box center [792, 124] width 245 height 25
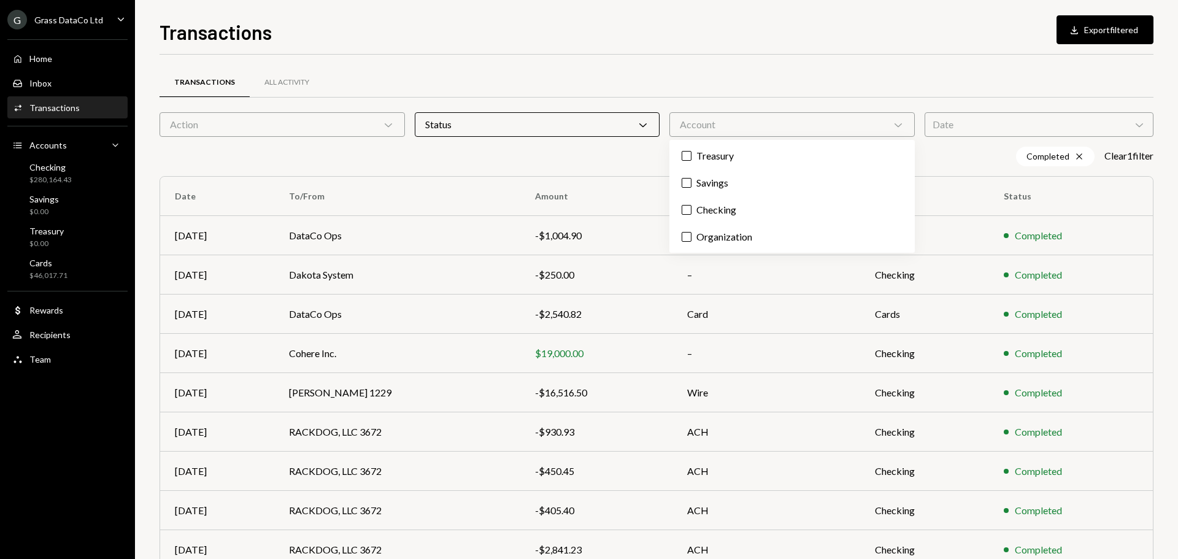
click at [677, 83] on div "Transactions All Activity" at bounding box center [657, 82] width 994 height 31
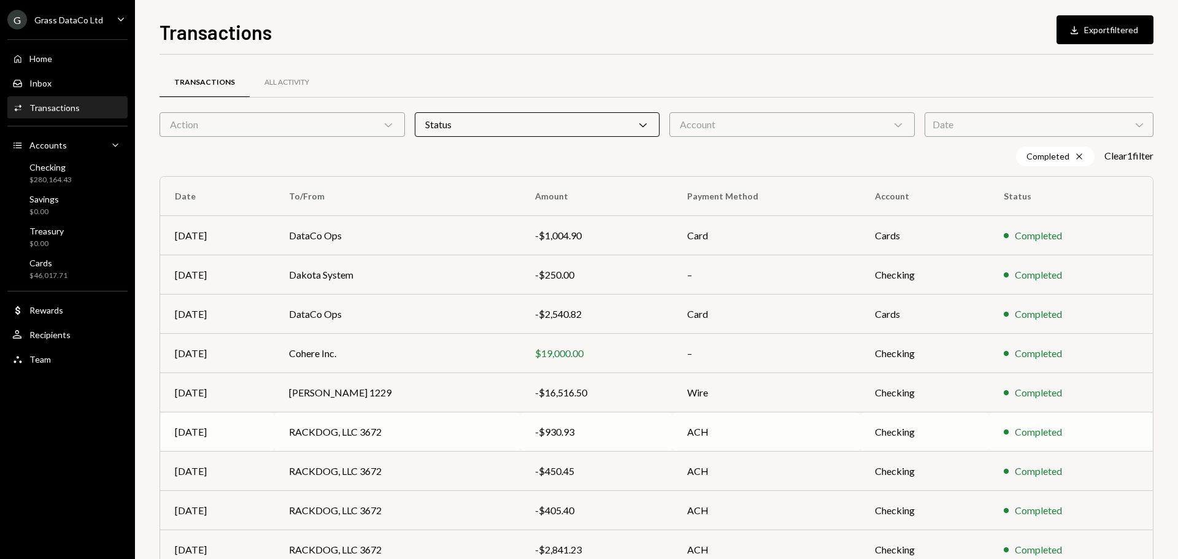
scroll to position [101, 0]
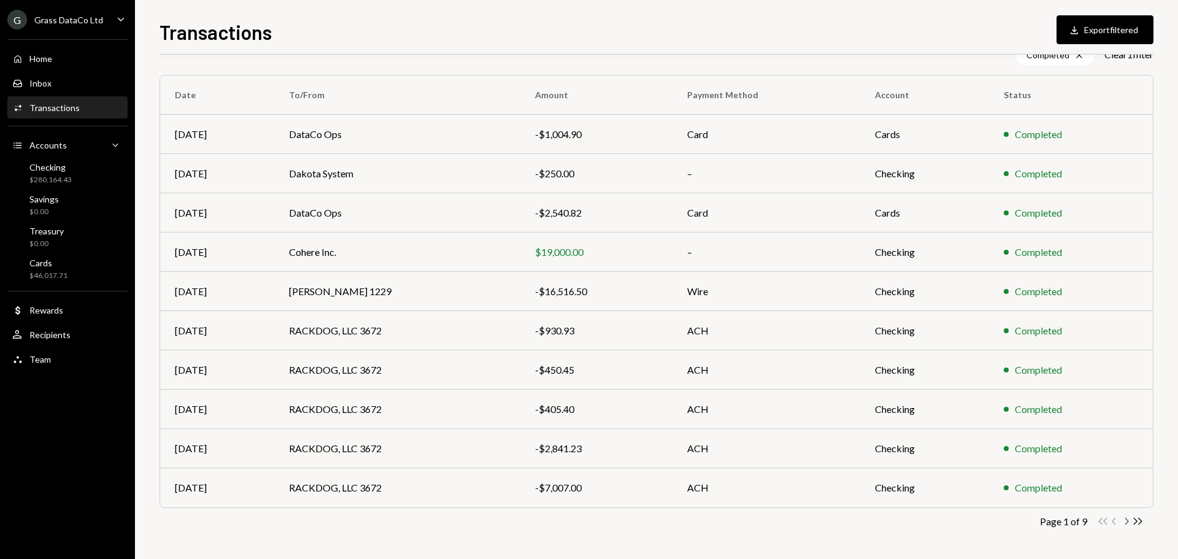
click at [1128, 520] on icon "button" at bounding box center [1127, 521] width 4 height 7
click at [1123, 520] on icon "Chevron Right" at bounding box center [1127, 521] width 12 height 12
click at [1128, 520] on icon "button" at bounding box center [1127, 521] width 4 height 7
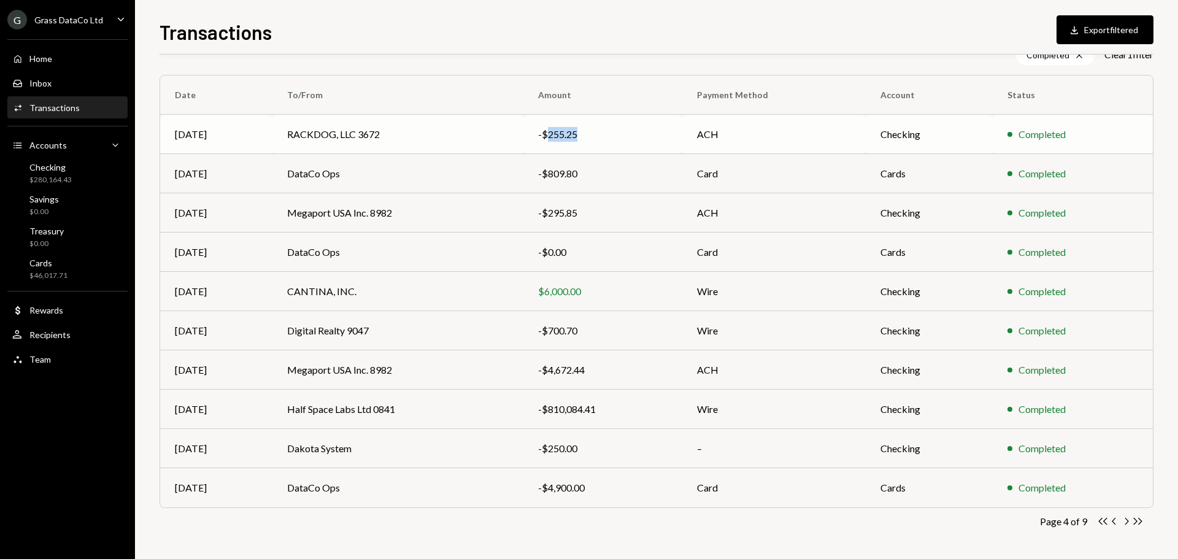
drag, startPoint x: 565, startPoint y: 138, endPoint x: 546, endPoint y: 138, distance: 18.4
click at [546, 138] on div "-$255.25" at bounding box center [602, 134] width 129 height 15
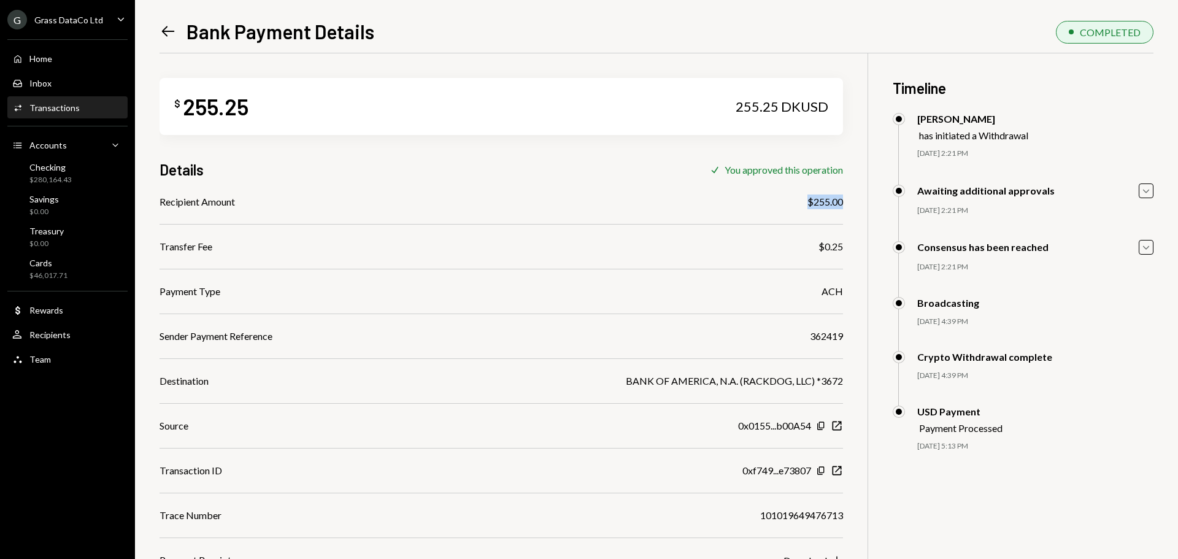
click at [806, 202] on div "$ 255.25 255.25 DKUSD Details Check You approved this operation Recipient Amoun…" at bounding box center [657, 332] width 994 height 559
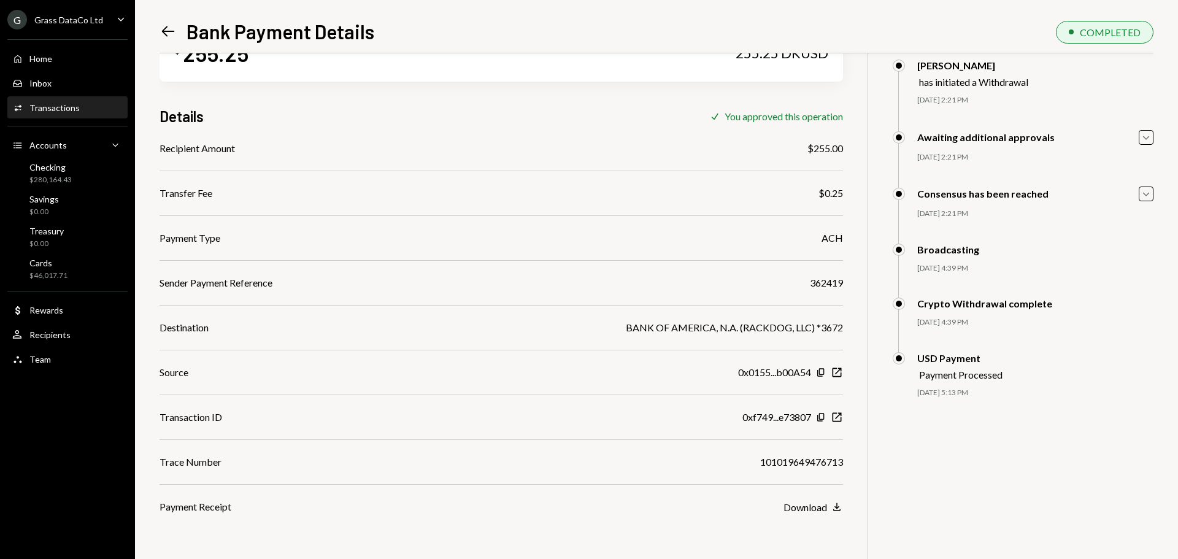
click at [158, 31] on div "Left Arrow Bank Payment Details COMPLETED $ 255.25 255.25 DKUSD Details Check Y…" at bounding box center [656, 279] width 1043 height 559
click at [167, 32] on icon at bounding box center [168, 31] width 13 height 10
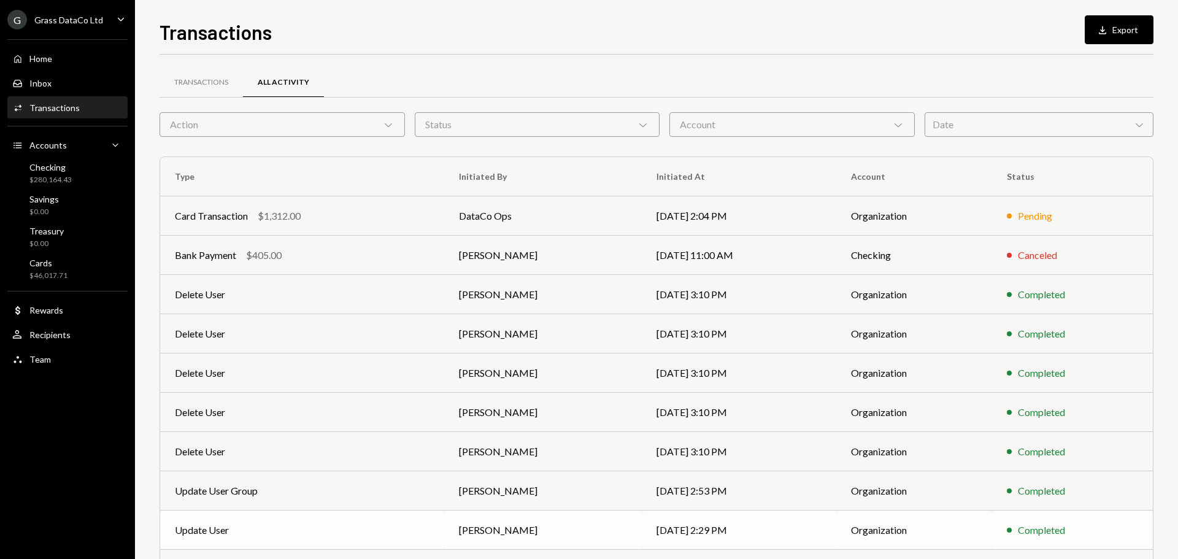
scroll to position [82, 0]
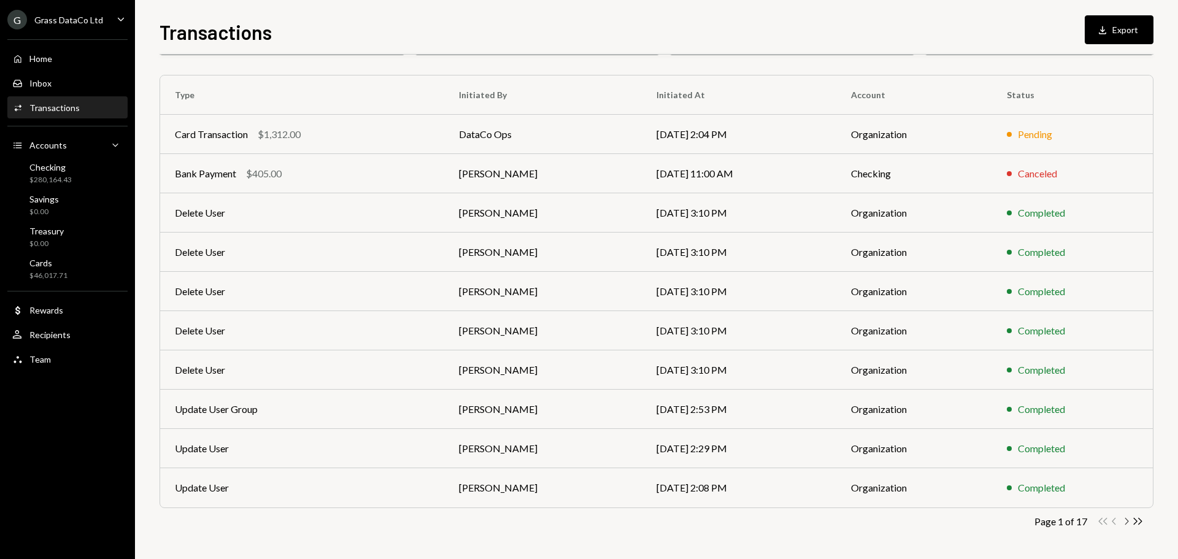
click at [1127, 524] on icon "Chevron Right" at bounding box center [1127, 521] width 12 height 12
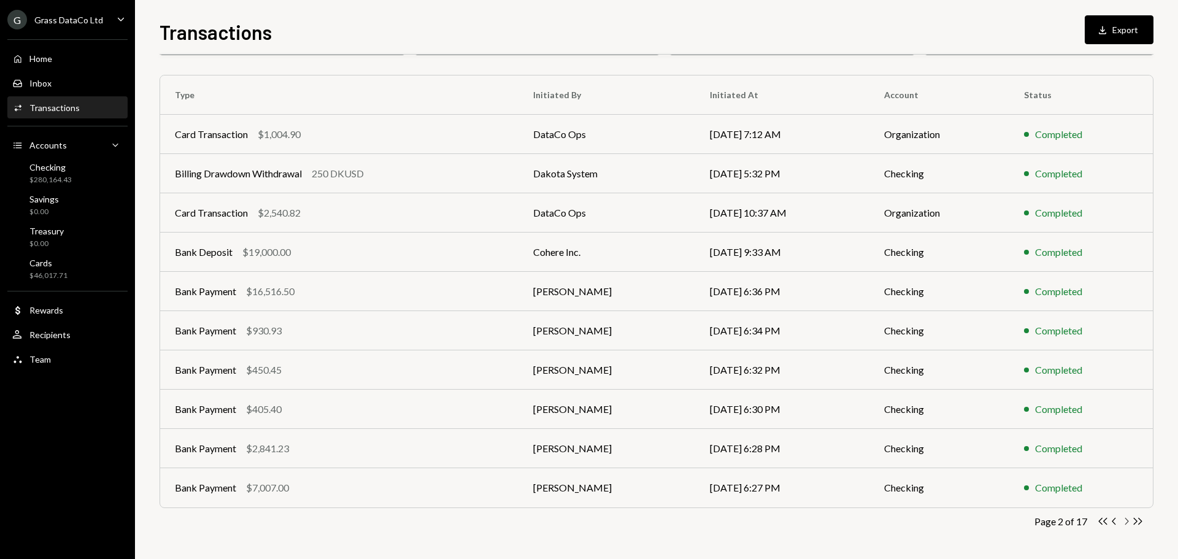
click at [1127, 524] on icon "Chevron Right" at bounding box center [1127, 521] width 12 height 12
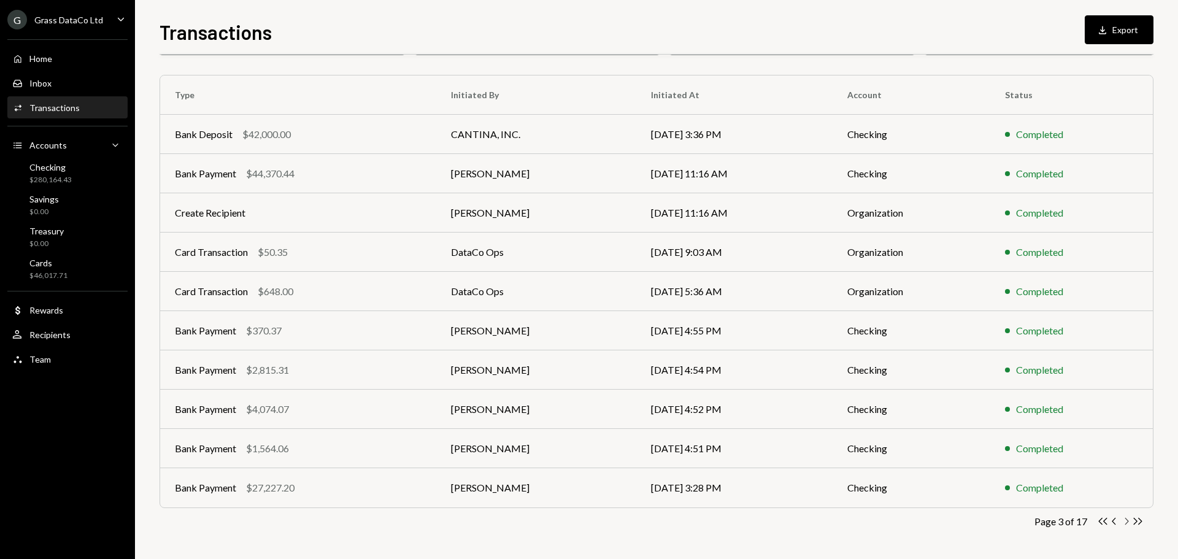
click at [1121, 517] on icon "Chevron Right" at bounding box center [1127, 521] width 12 height 12
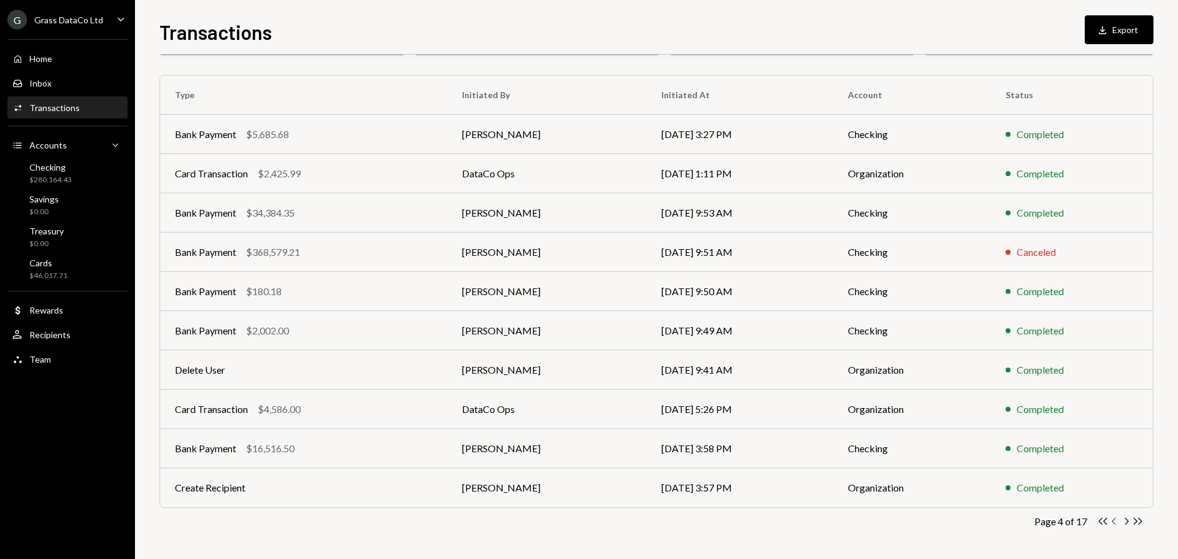
click at [1111, 523] on icon "Chevron Left" at bounding box center [1115, 521] width 12 height 12
click at [1112, 523] on icon "Chevron Left" at bounding box center [1115, 521] width 12 height 12
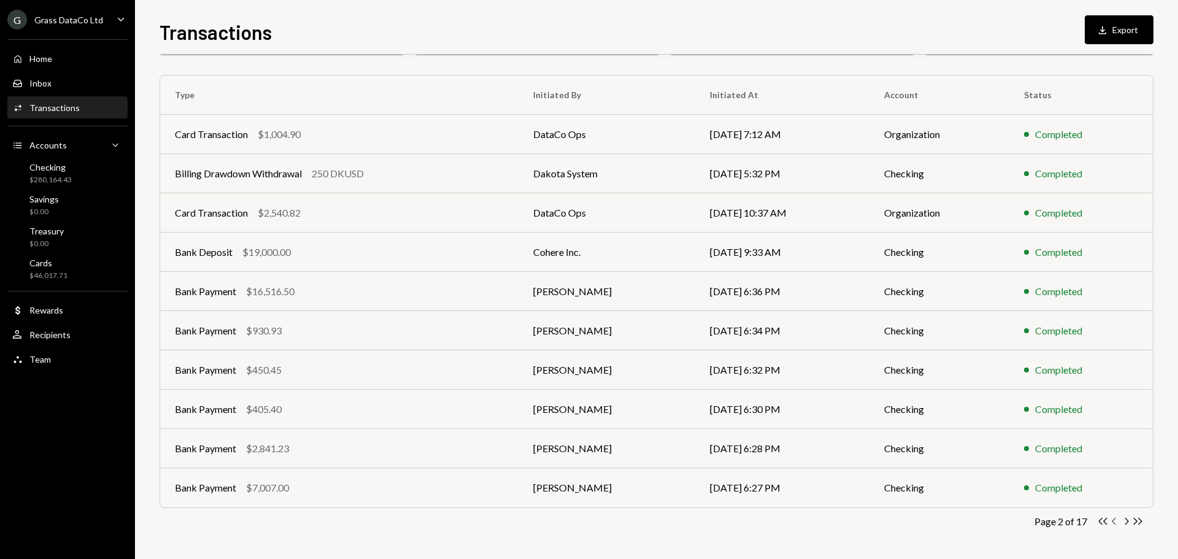
click at [1112, 523] on icon "Chevron Left" at bounding box center [1115, 521] width 12 height 12
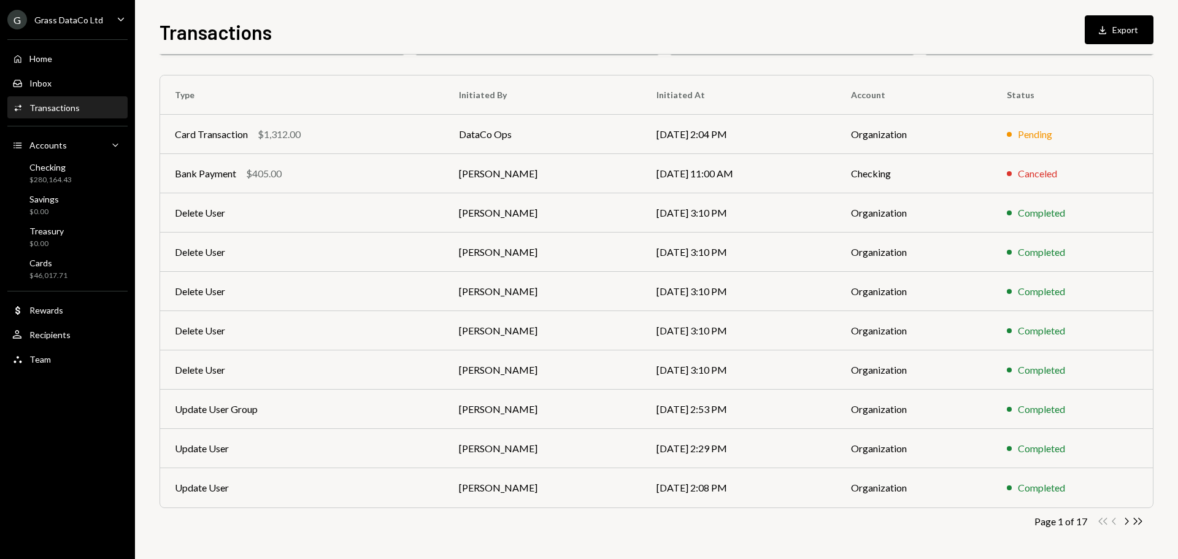
click at [1113, 523] on div "Double Arrow Left Chevron Left Chevron Right Double Arrow Right" at bounding box center [1120, 521] width 47 height 12
click at [1129, 521] on icon "button" at bounding box center [1127, 521] width 4 height 7
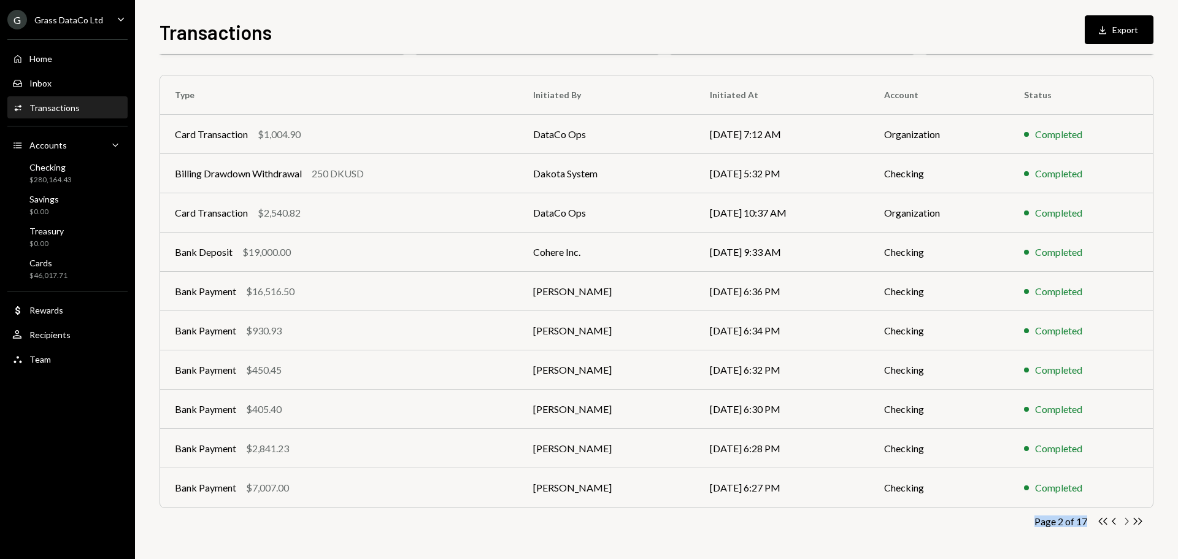
click at [1129, 521] on icon "button" at bounding box center [1127, 521] width 4 height 7
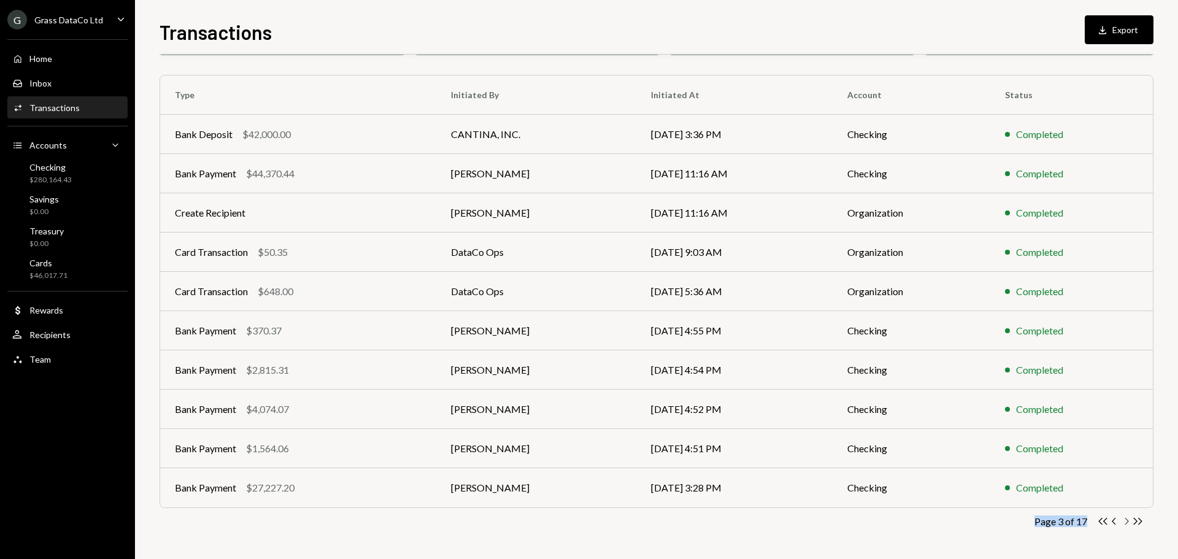
click at [1129, 521] on icon "button" at bounding box center [1127, 521] width 4 height 7
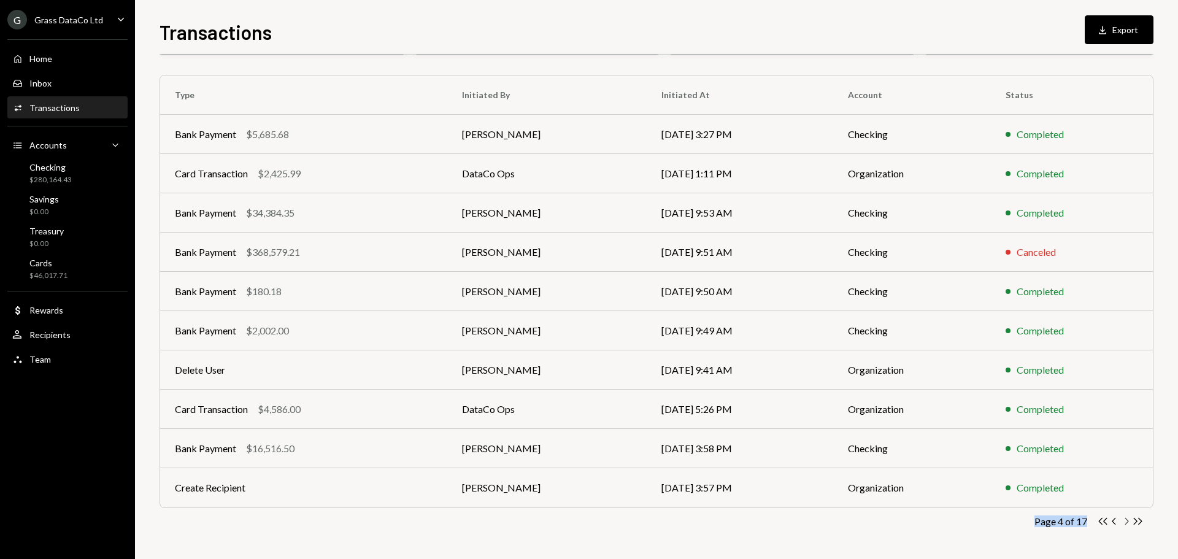
click at [1129, 521] on icon "button" at bounding box center [1127, 521] width 4 height 7
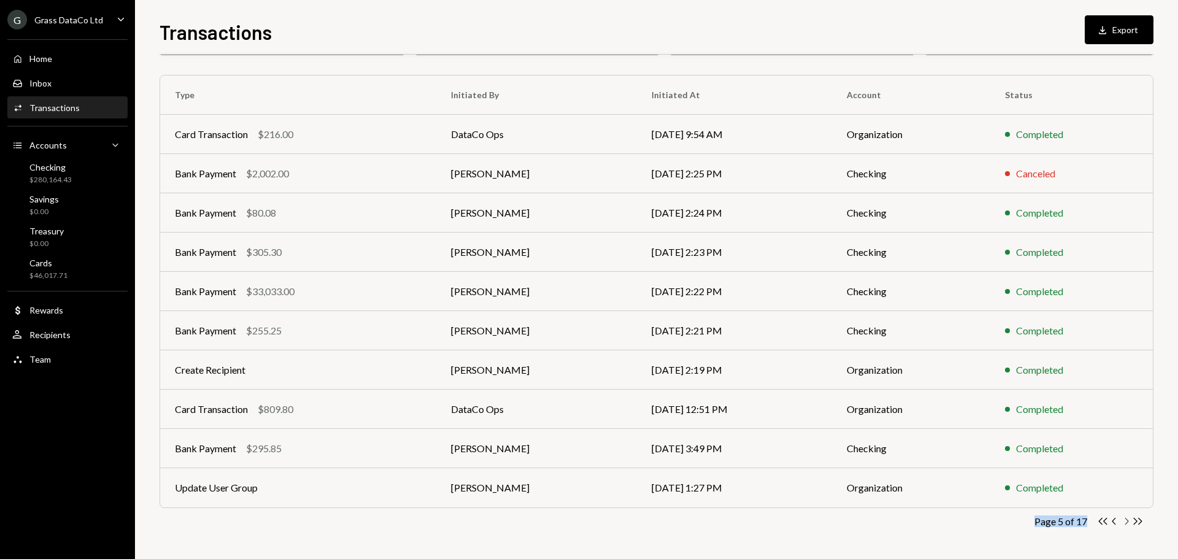
click at [1123, 522] on icon "Chevron Right" at bounding box center [1127, 521] width 12 height 12
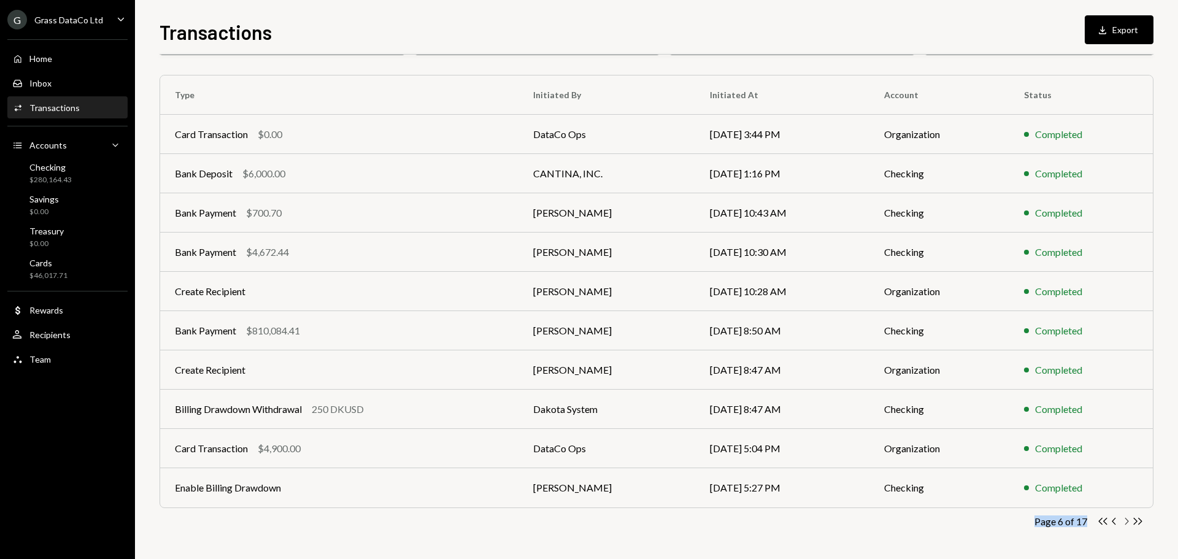
click at [1127, 520] on icon "button" at bounding box center [1127, 521] width 4 height 7
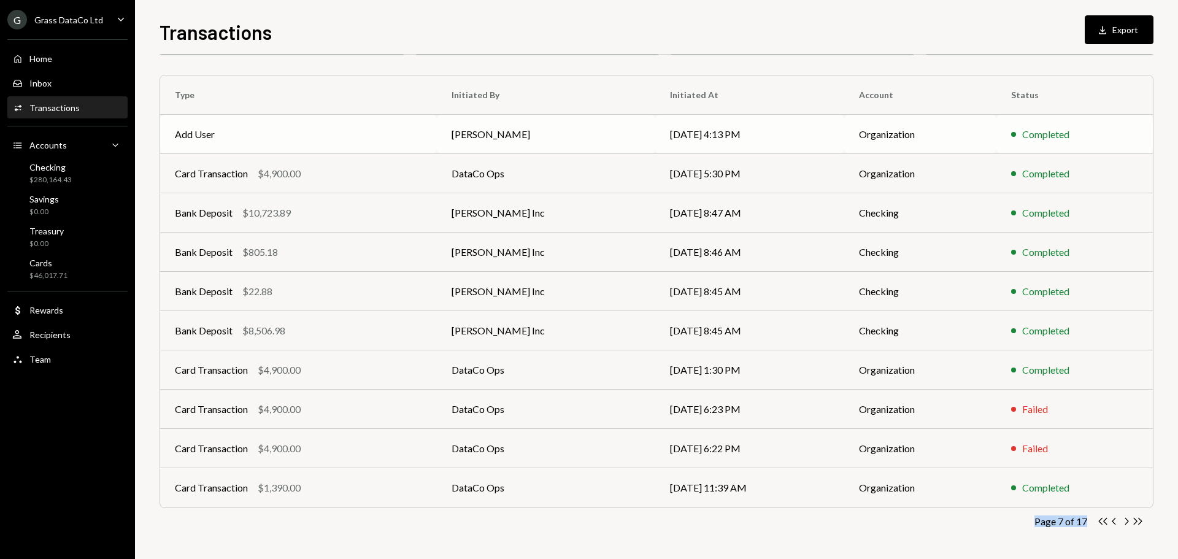
scroll to position [0, 0]
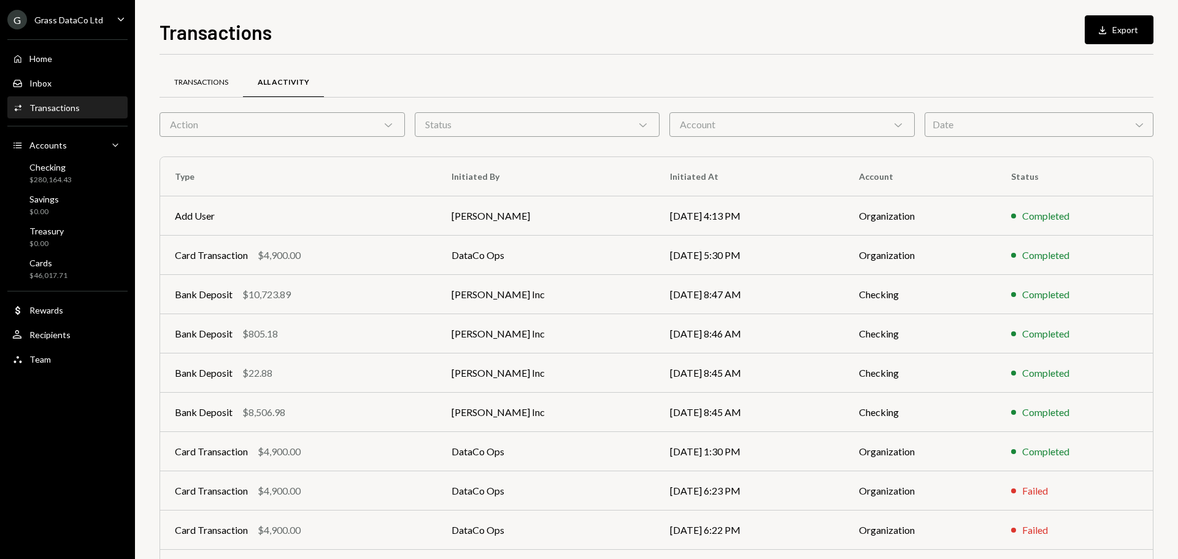
click at [216, 85] on div "Transactions" at bounding box center [201, 82] width 54 height 10
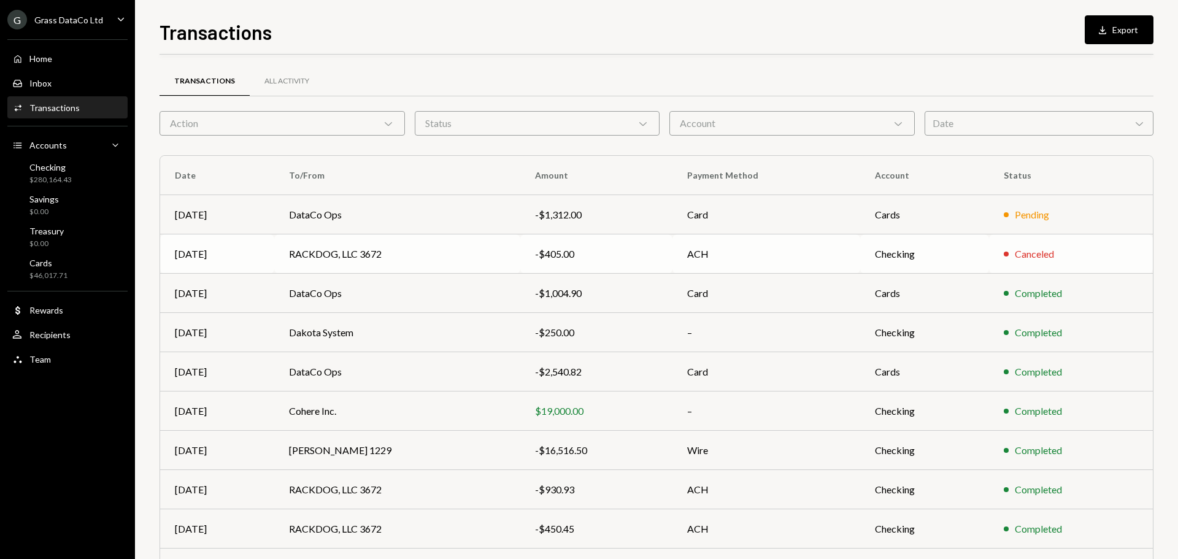
scroll to position [82, 0]
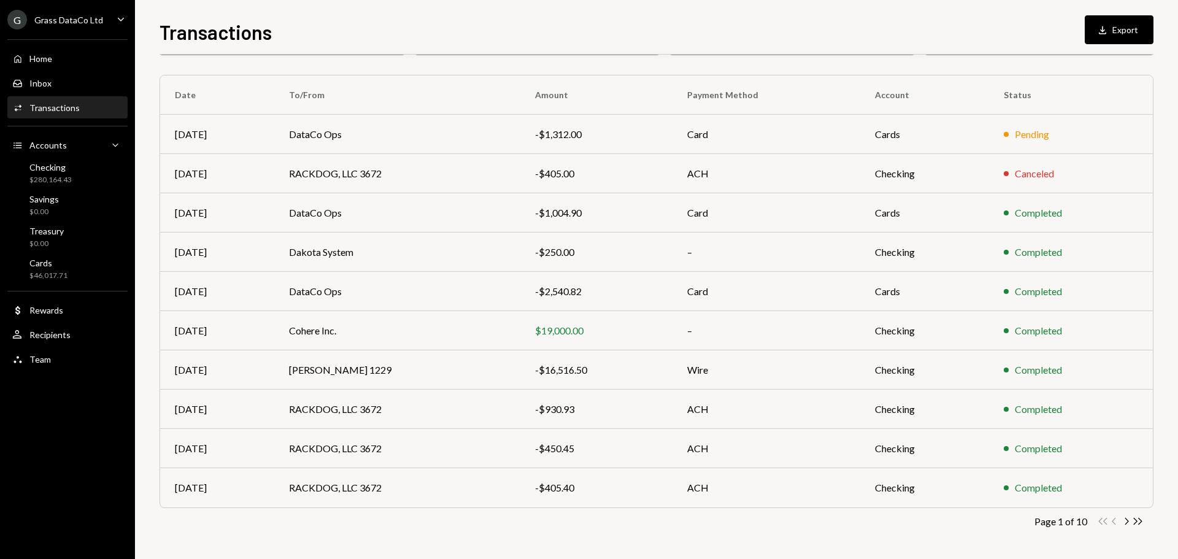
drag, startPoint x: 326, startPoint y: 170, endPoint x: 347, endPoint y: 81, distance: 91.3
click at [350, 63] on div "Transactions All Activity Action Chevron Down Status Chevron Down Account Chevr…" at bounding box center [657, 276] width 994 height 566
click at [322, 174] on td "RACKDOG, LLC 3672" at bounding box center [397, 173] width 246 height 39
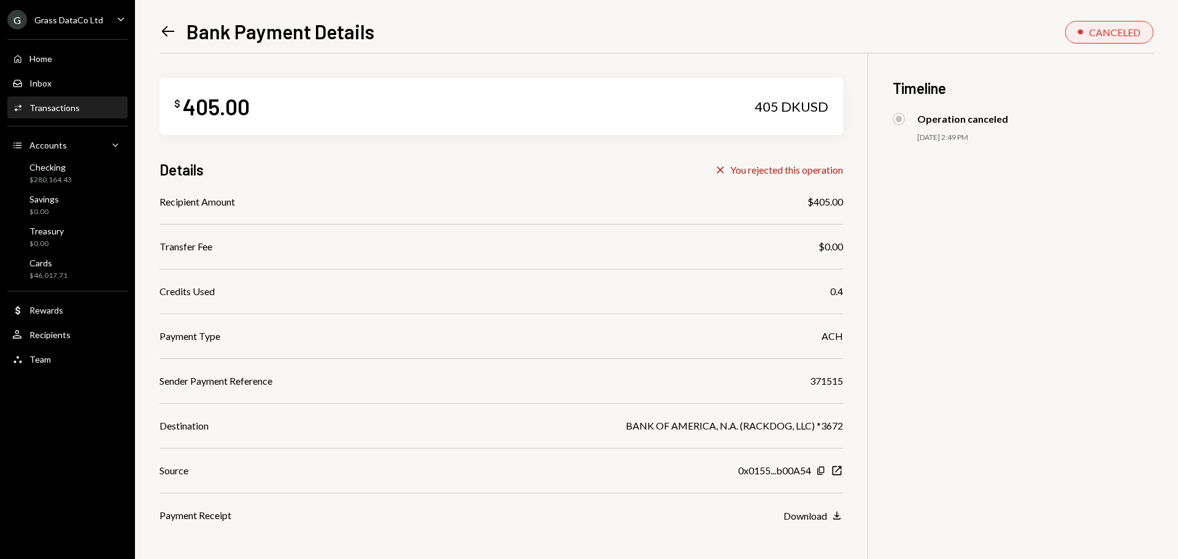
click at [164, 33] on icon at bounding box center [168, 31] width 13 height 10
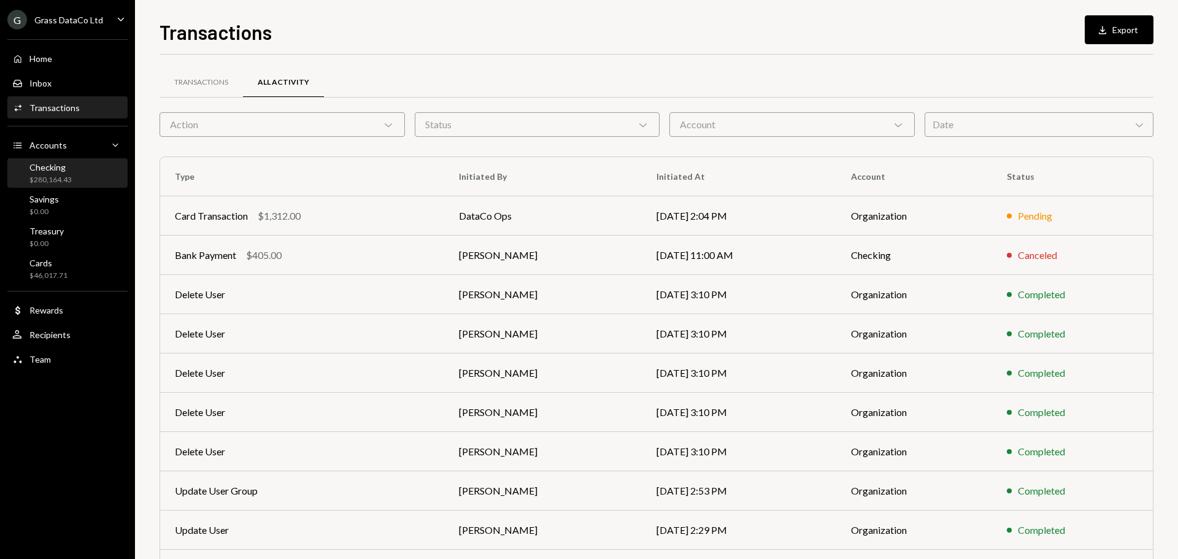
click at [64, 169] on div "Checking" at bounding box center [50, 167] width 42 height 10
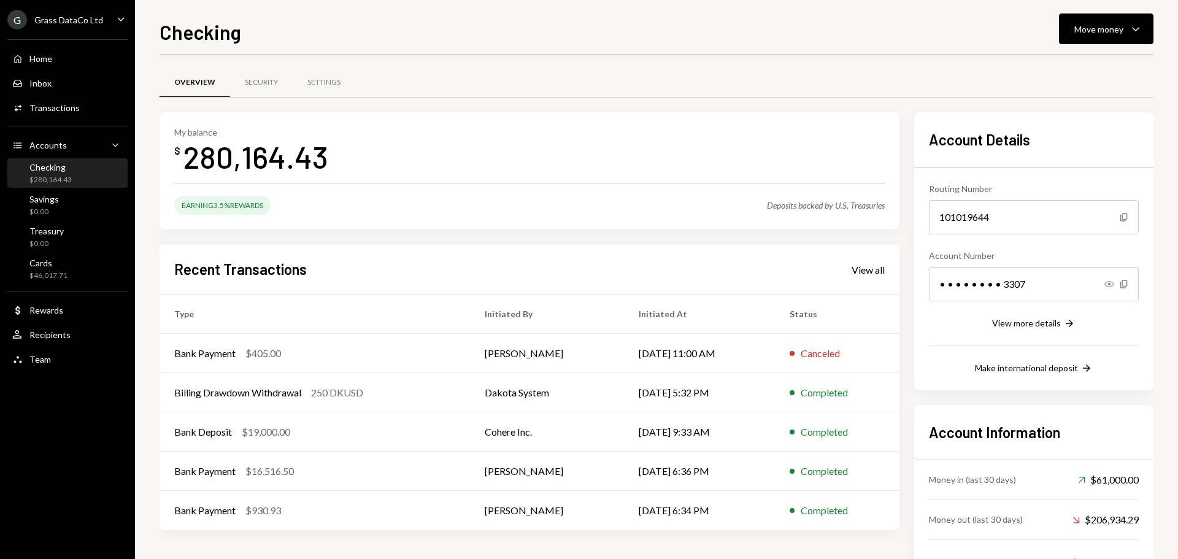
scroll to position [50, 0]
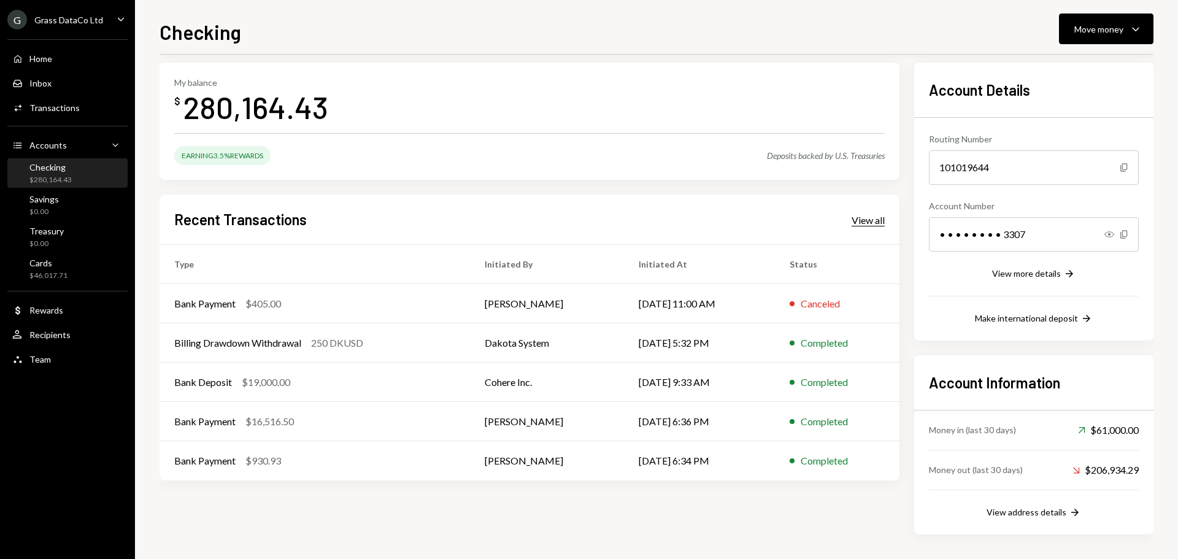
click at [864, 219] on div "View all" at bounding box center [868, 220] width 33 height 12
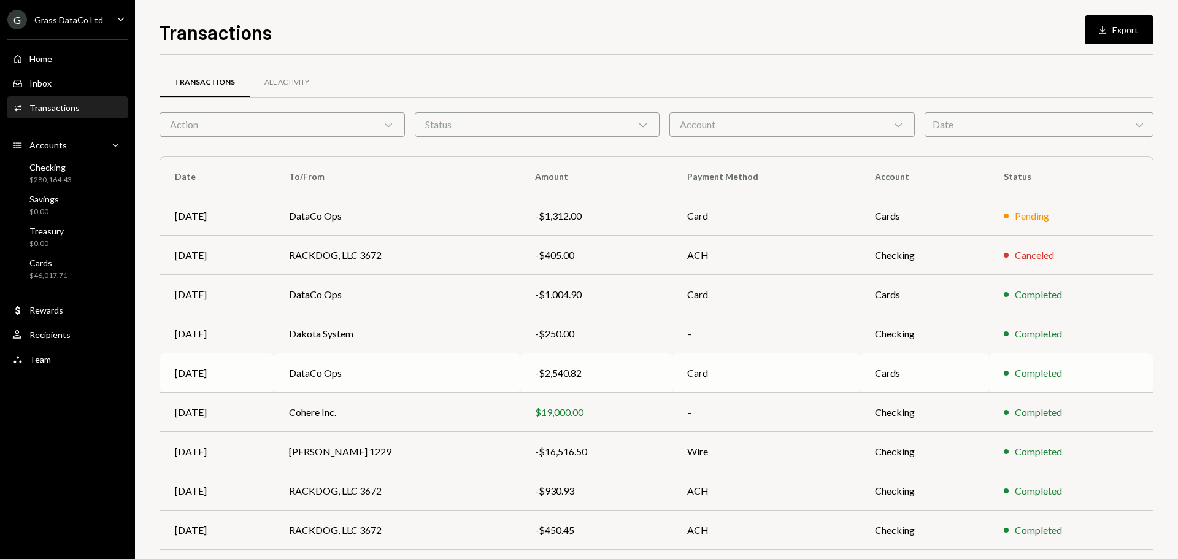
scroll to position [82, 0]
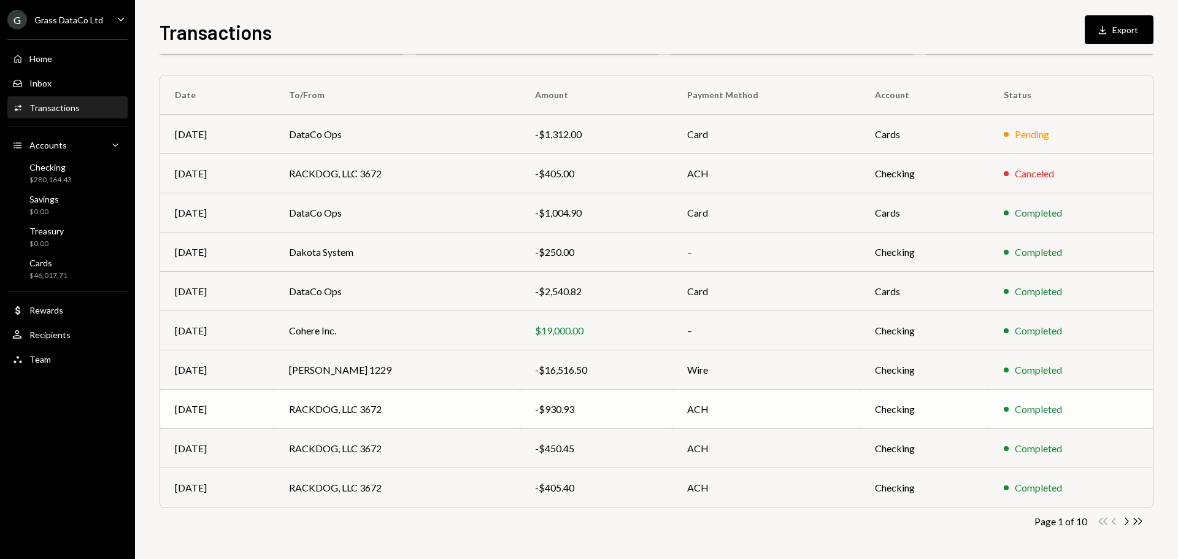
click at [326, 406] on td "RACKDOG, LLC 3672" at bounding box center [397, 409] width 246 height 39
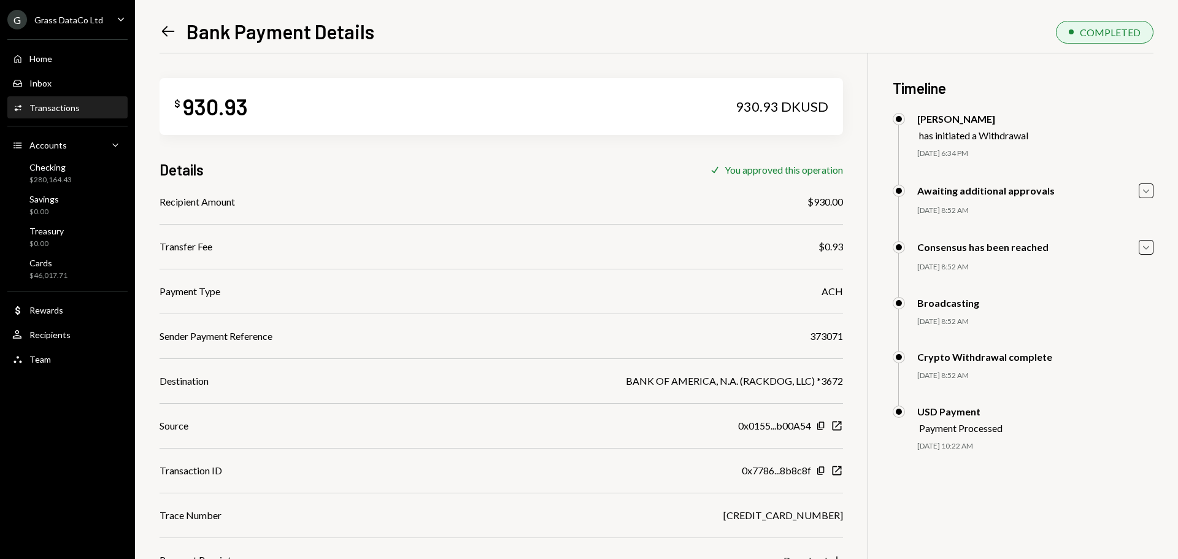
click at [827, 336] on div "373071" at bounding box center [826, 336] width 33 height 15
copy div "373071"
drag, startPoint x: 172, startPoint y: 32, endPoint x: 187, endPoint y: 33, distance: 14.7
click at [172, 32] on icon at bounding box center [168, 31] width 13 height 10
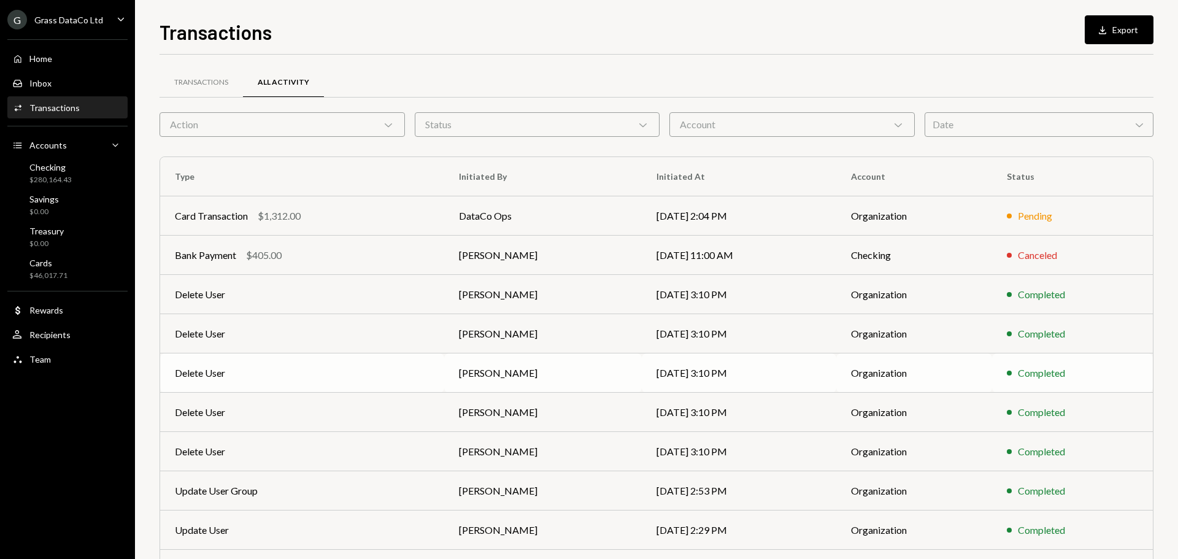
scroll to position [82, 0]
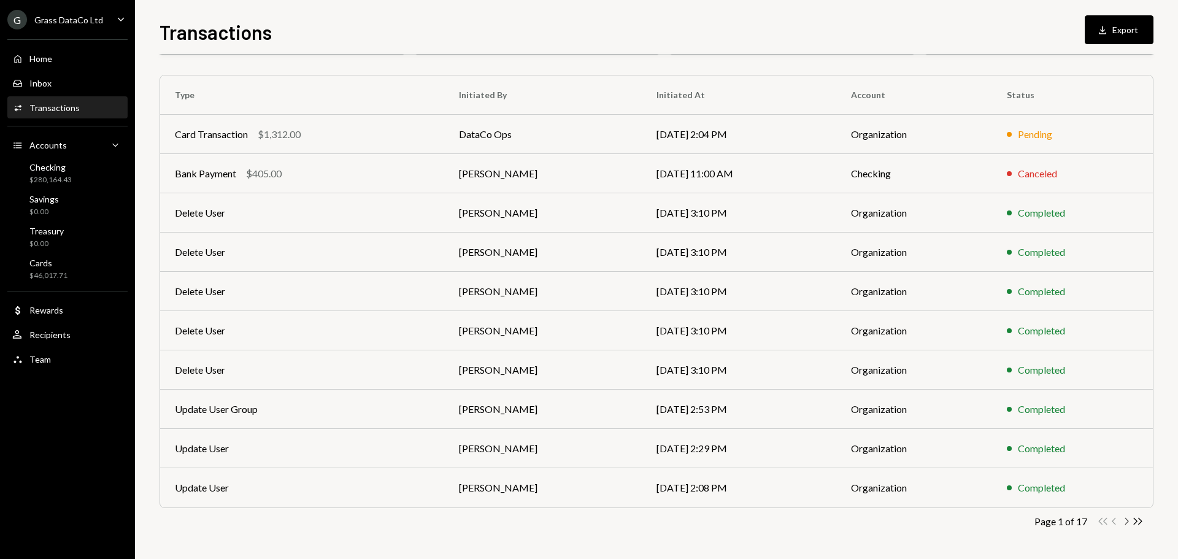
click at [1123, 521] on icon "Chevron Right" at bounding box center [1127, 521] width 12 height 12
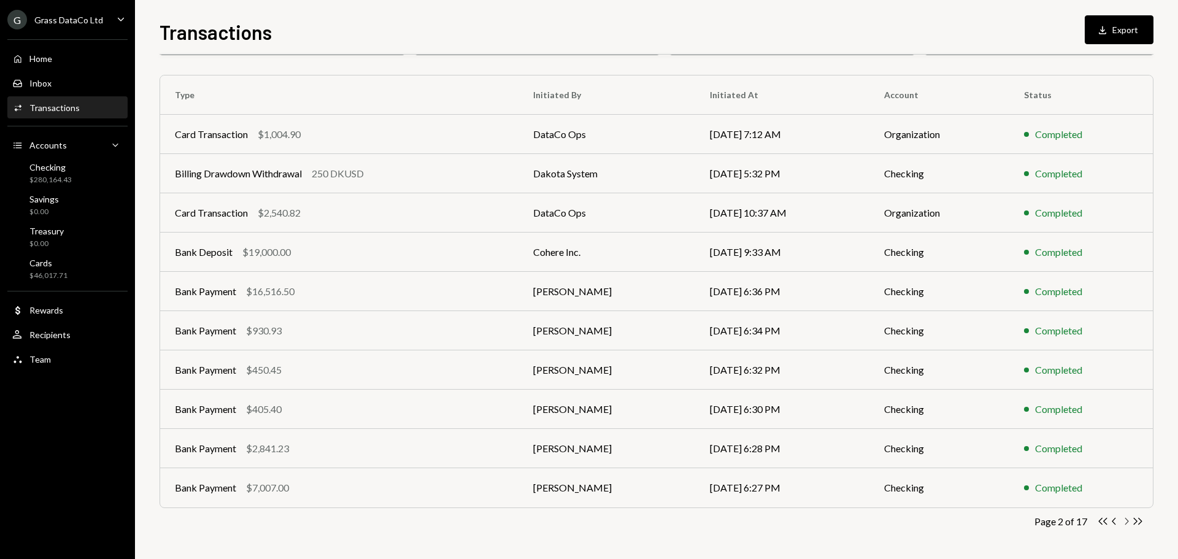
click at [1123, 520] on icon "Chevron Right" at bounding box center [1127, 521] width 12 height 12
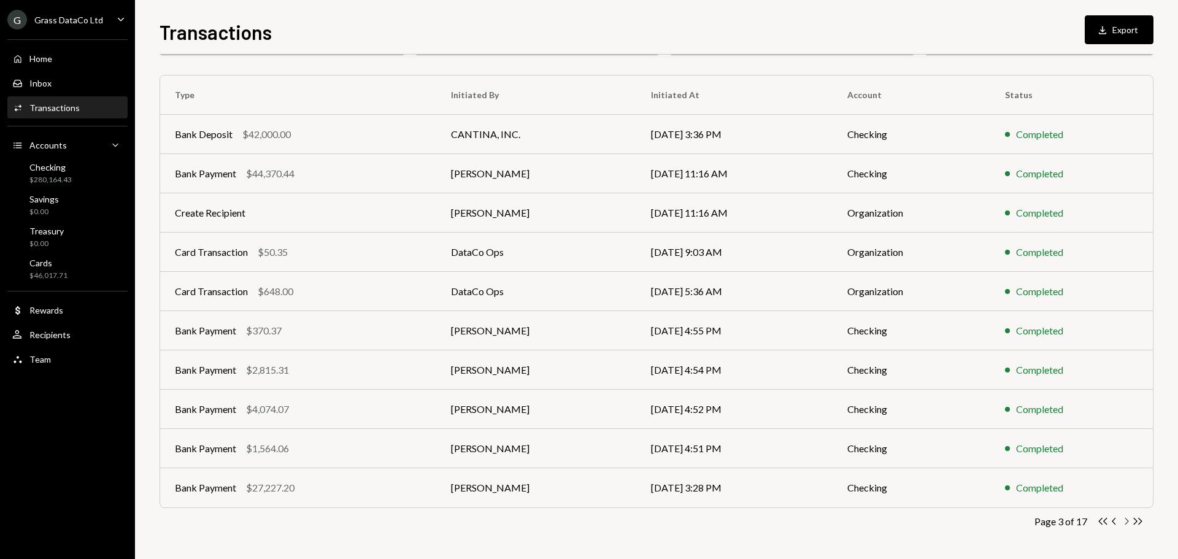
click at [1124, 520] on icon "Chevron Right" at bounding box center [1127, 521] width 12 height 12
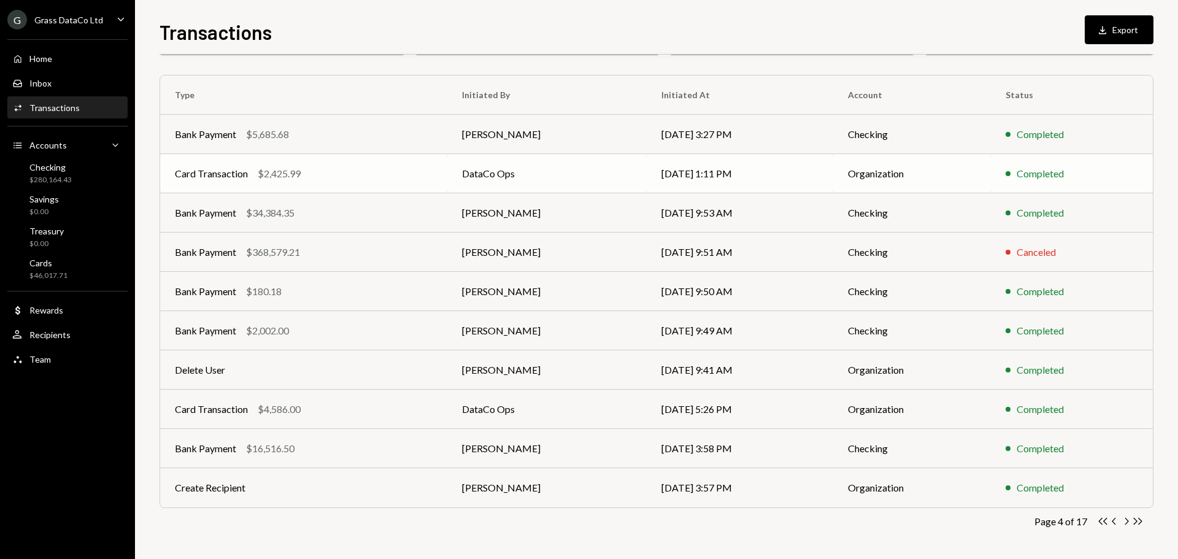
scroll to position [0, 0]
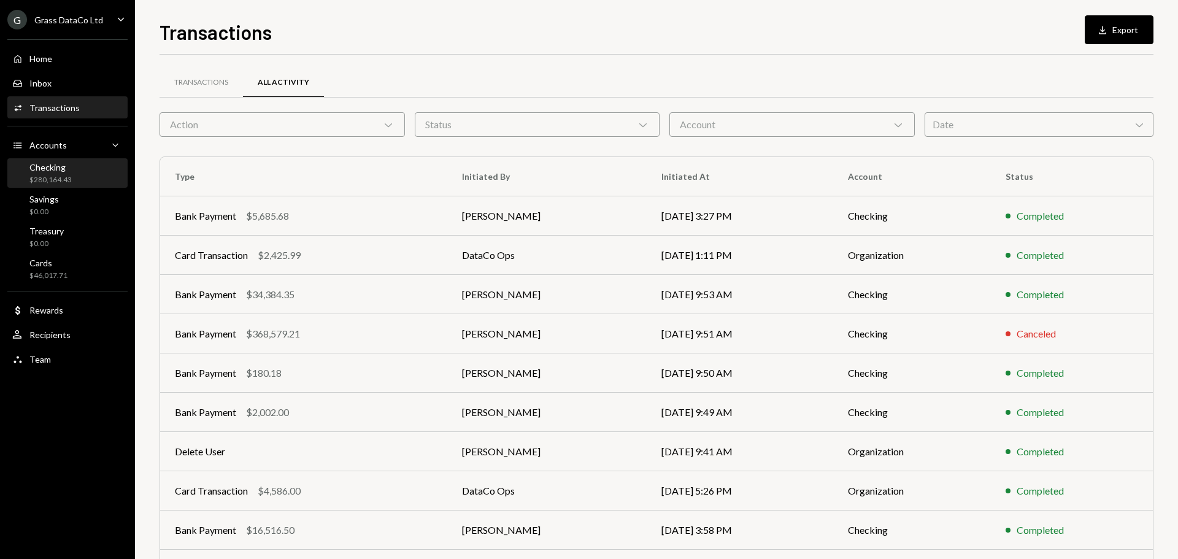
click at [44, 179] on div "$280,164.43" at bounding box center [50, 180] width 42 height 10
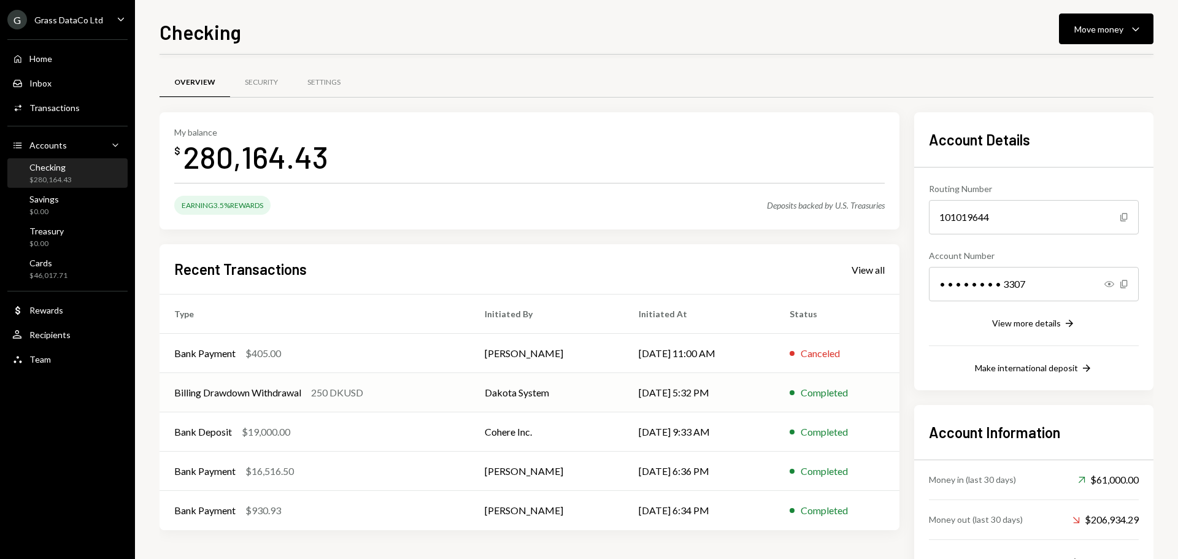
scroll to position [50, 0]
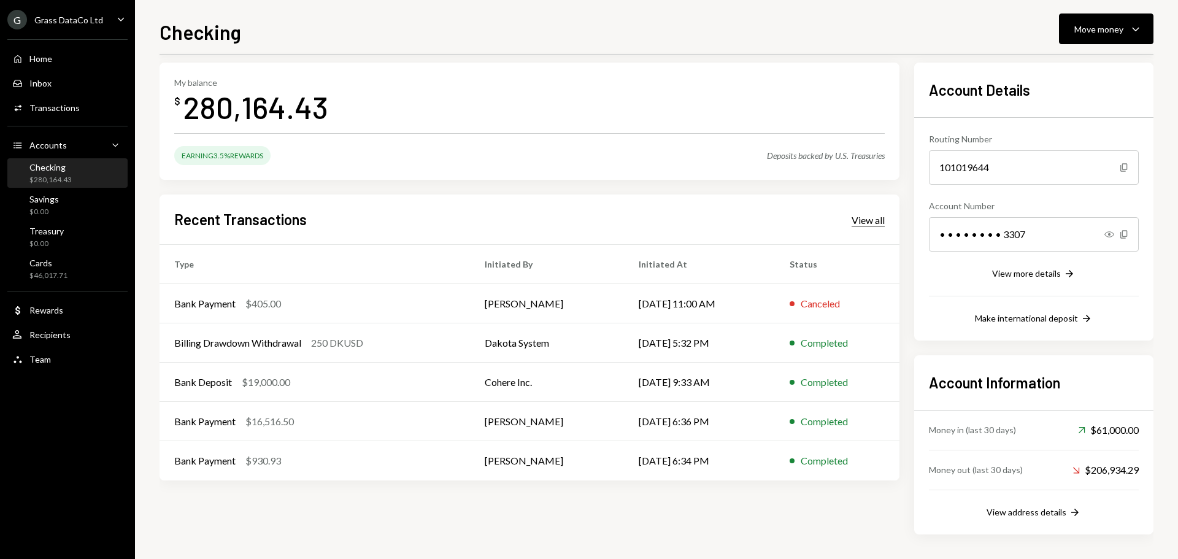
click at [865, 223] on div "View all" at bounding box center [868, 220] width 33 height 12
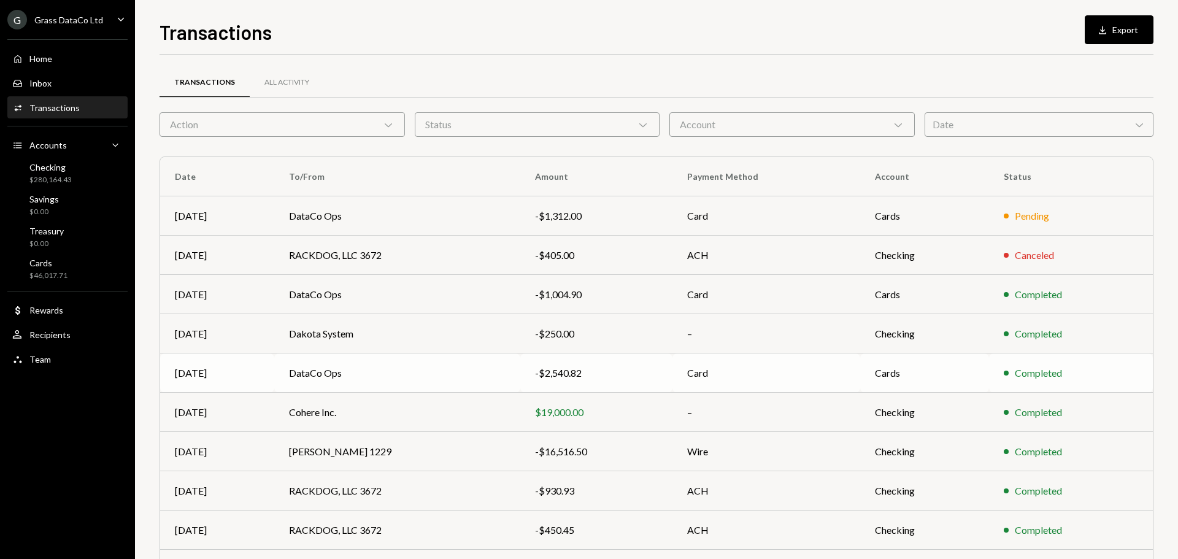
scroll to position [82, 0]
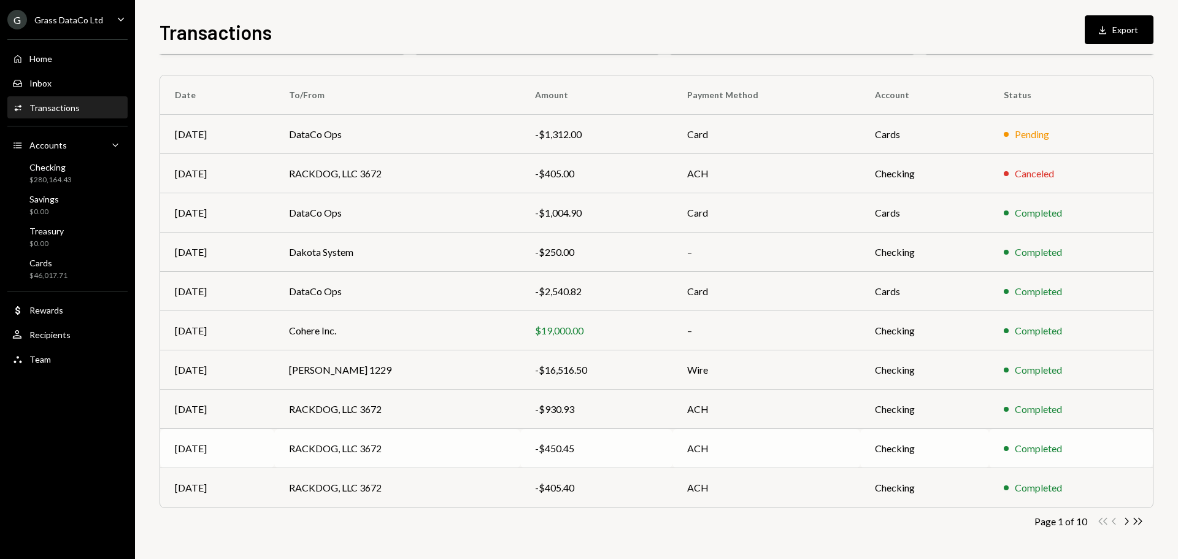
click at [334, 446] on td "RACKDOG, LLC 3672" at bounding box center [397, 448] width 246 height 39
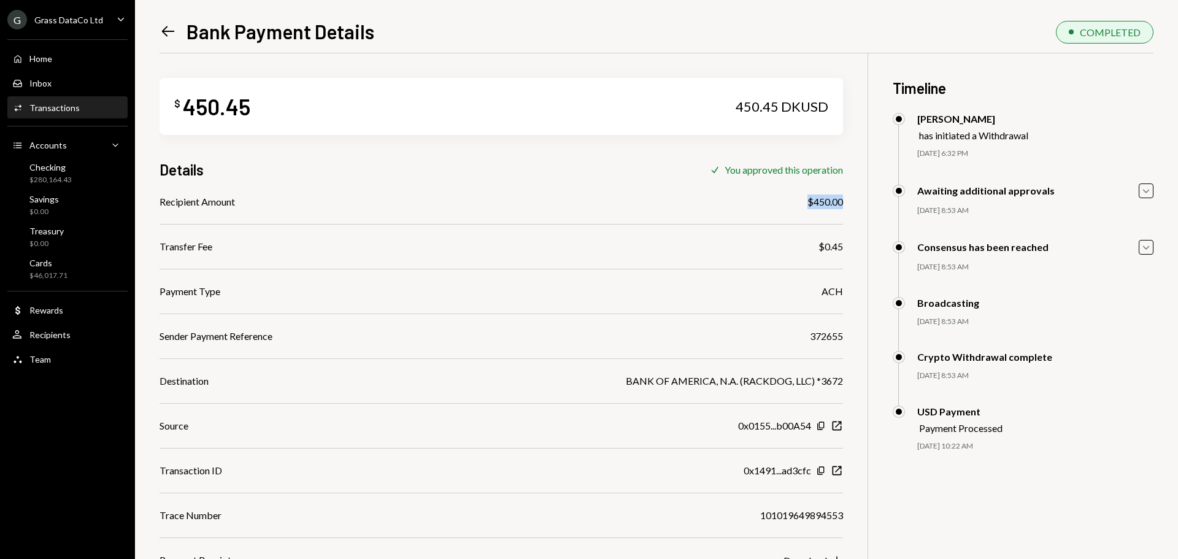
drag, startPoint x: 824, startPoint y: 199, endPoint x: 848, endPoint y: 203, distance: 24.7
click at [848, 203] on div "$ 450.45 450.45 DKUSD Details Check You approved this operation Recipient Amoun…" at bounding box center [657, 332] width 994 height 559
copy div "$450.00"
click at [831, 335] on div "372655" at bounding box center [826, 336] width 33 height 15
click at [832, 335] on div "372655" at bounding box center [826, 336] width 33 height 15
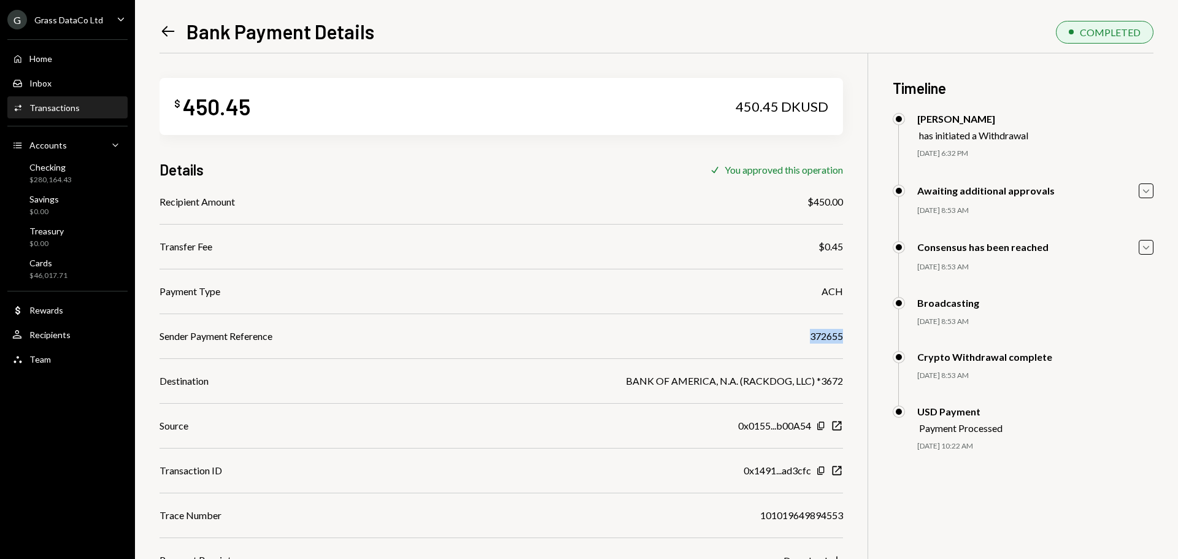
copy div "372655"
drag, startPoint x: 820, startPoint y: 199, endPoint x: 840, endPoint y: 203, distance: 20.1
click at [840, 203] on div "Recipient Amount $450.00" at bounding box center [502, 202] width 684 height 15
copy div "$450.00"
click at [165, 27] on icon "Left Arrow" at bounding box center [168, 31] width 17 height 17
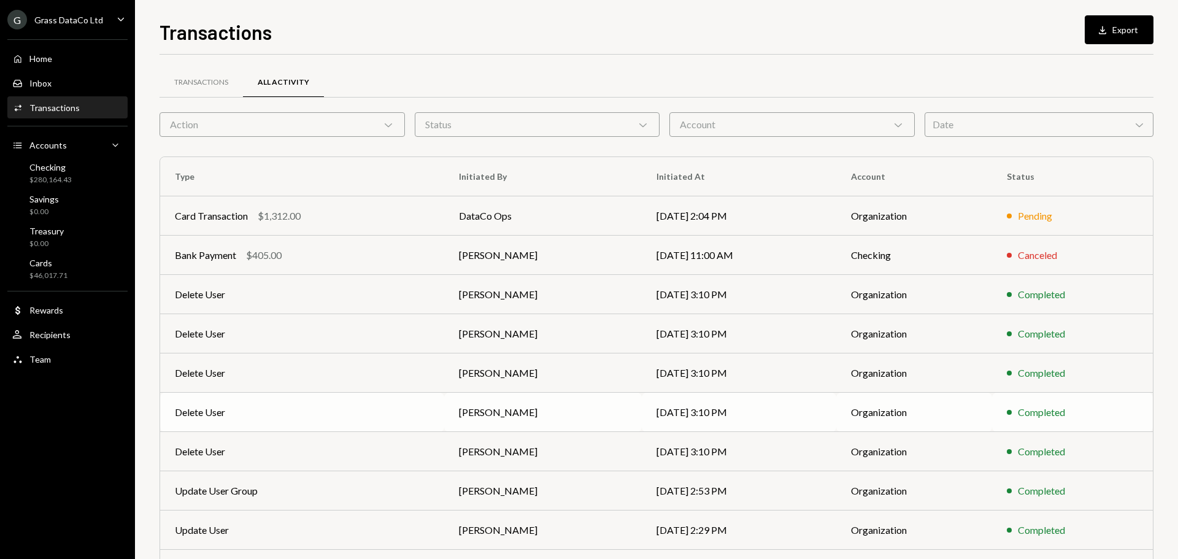
scroll to position [82, 0]
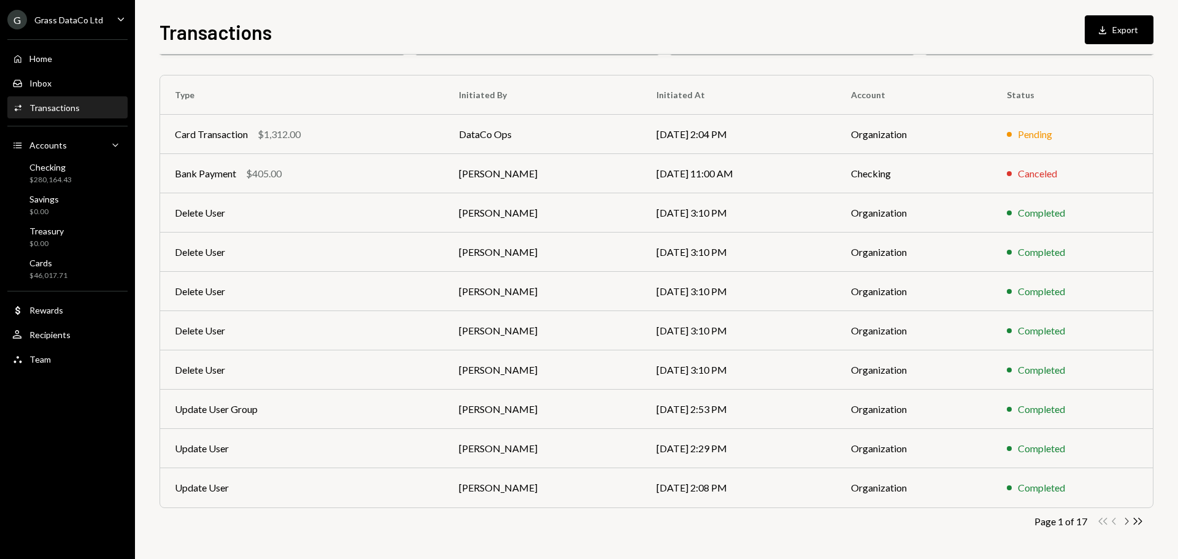
click at [1123, 520] on icon "Chevron Right" at bounding box center [1127, 521] width 12 height 12
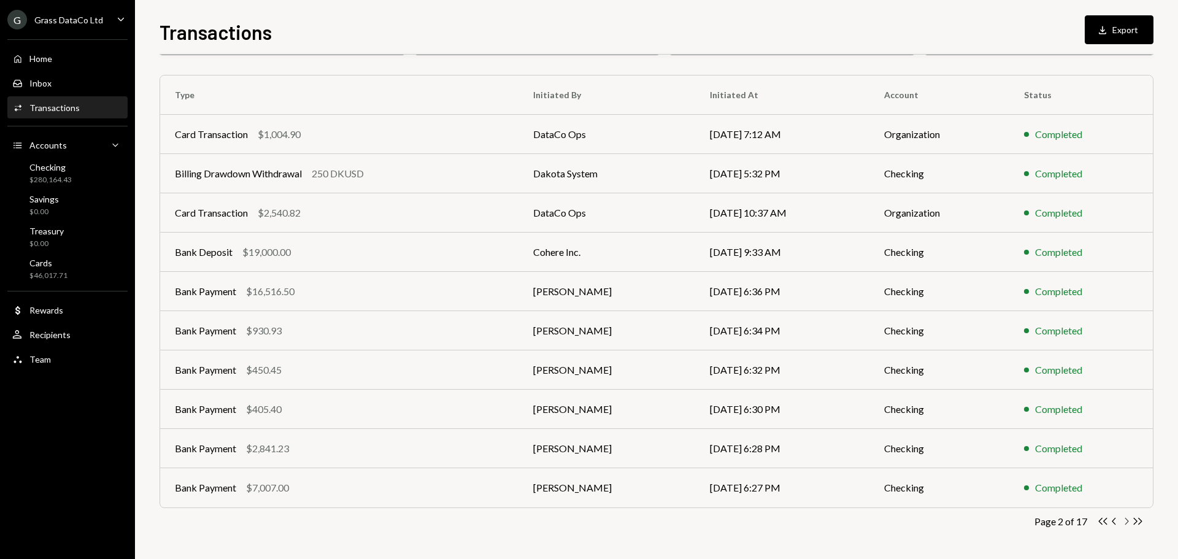
click at [1124, 520] on icon "Chevron Right" at bounding box center [1127, 521] width 12 height 12
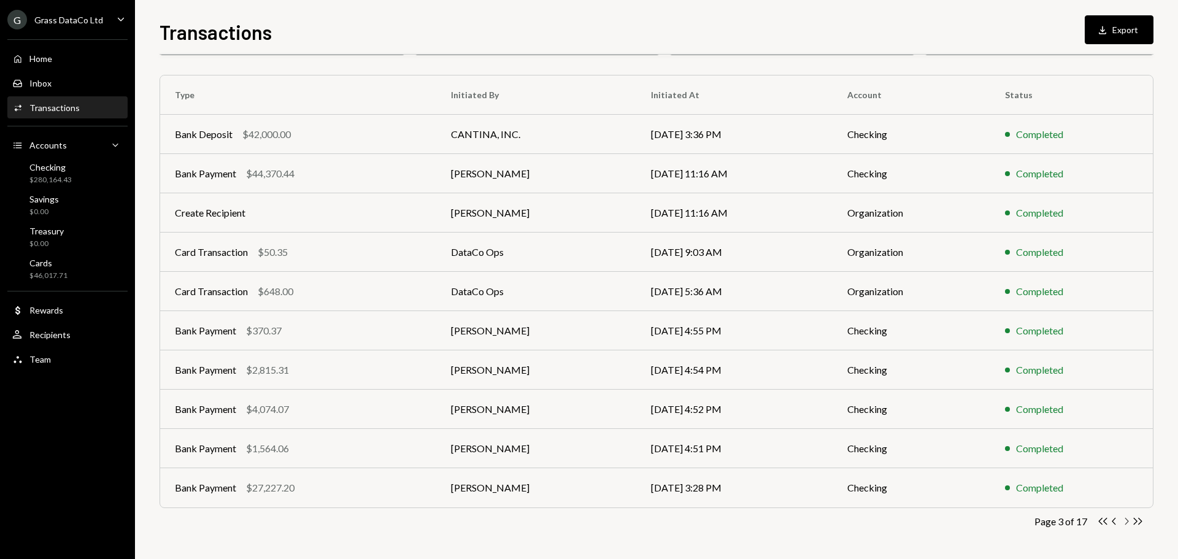
click at [1124, 520] on icon "Chevron Right" at bounding box center [1127, 521] width 12 height 12
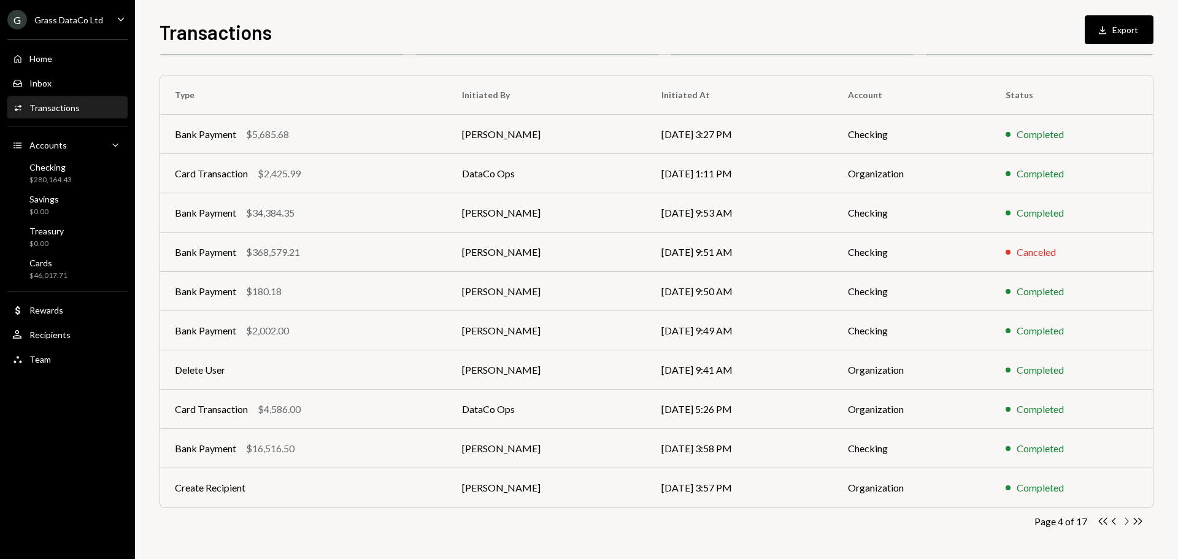
click at [1124, 520] on icon "Chevron Right" at bounding box center [1127, 521] width 12 height 12
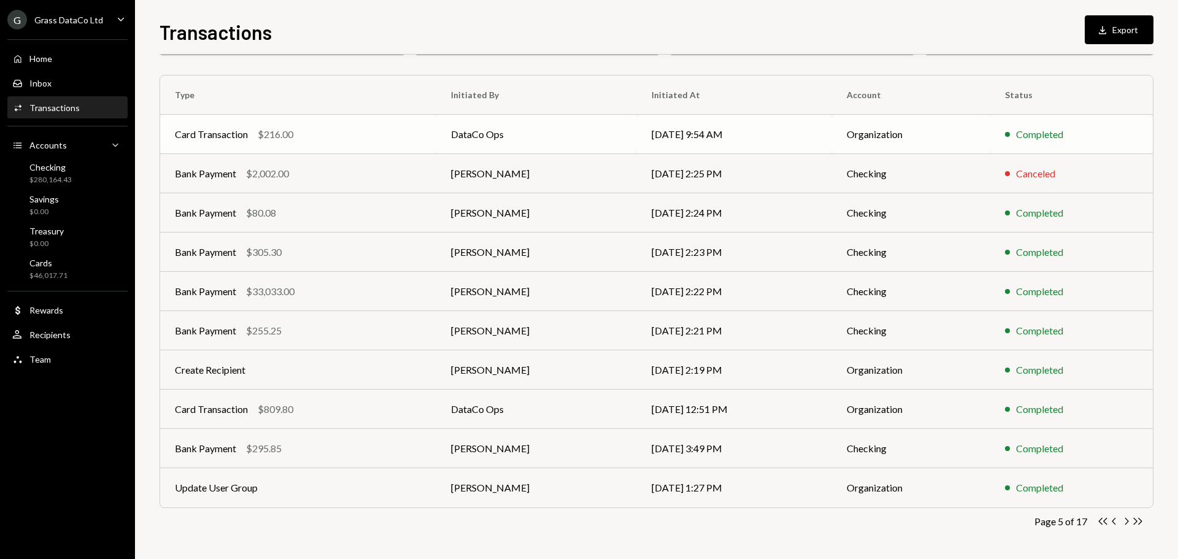
scroll to position [0, 0]
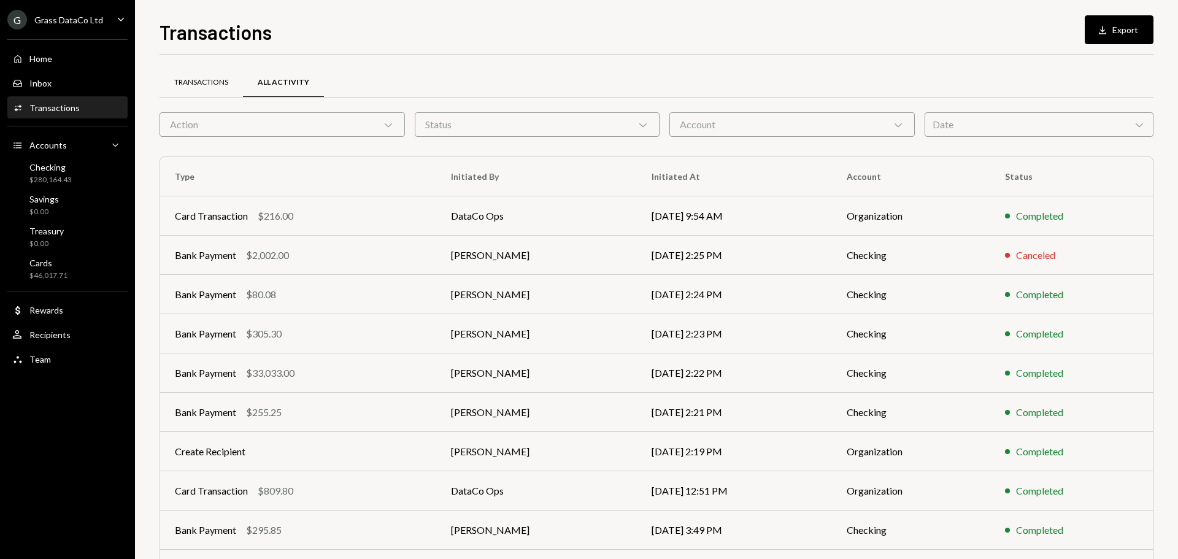
click at [209, 88] on div "Transactions" at bounding box center [201, 82] width 83 height 29
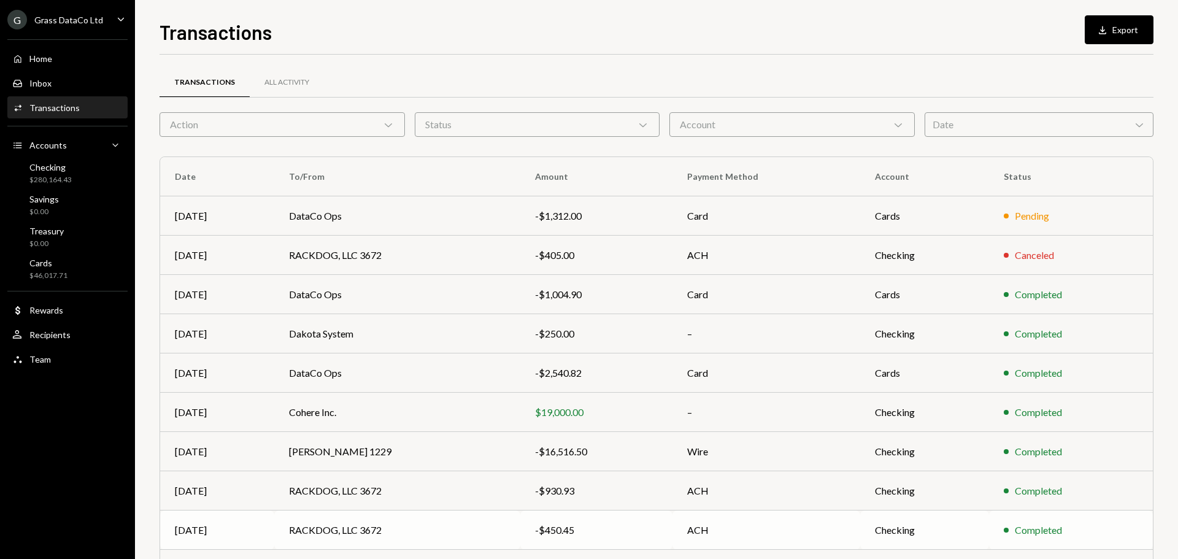
scroll to position [82, 0]
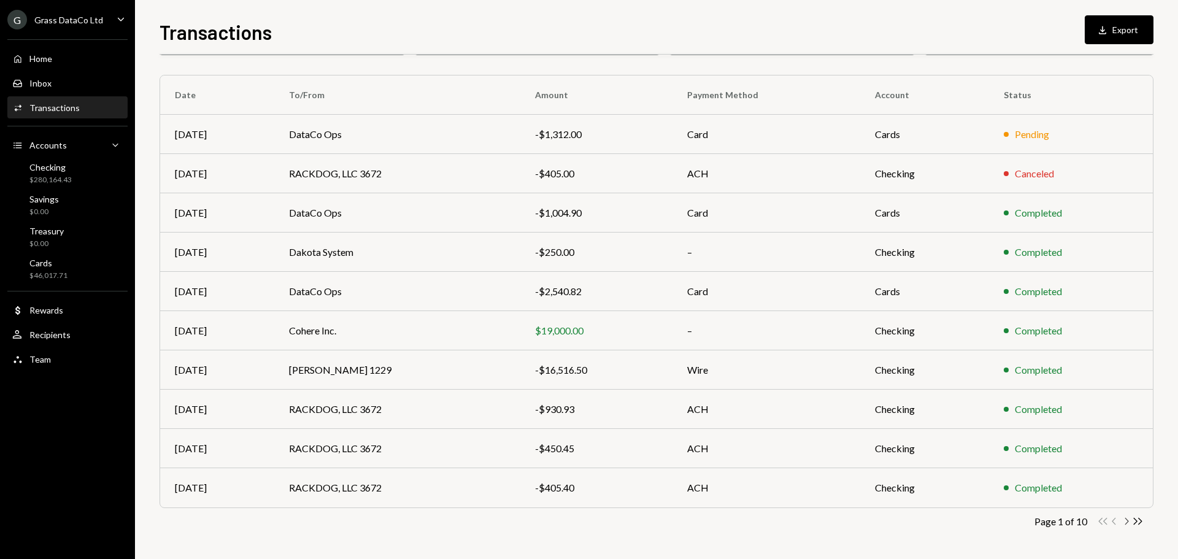
click at [1125, 517] on icon "Chevron Right" at bounding box center [1127, 521] width 12 height 12
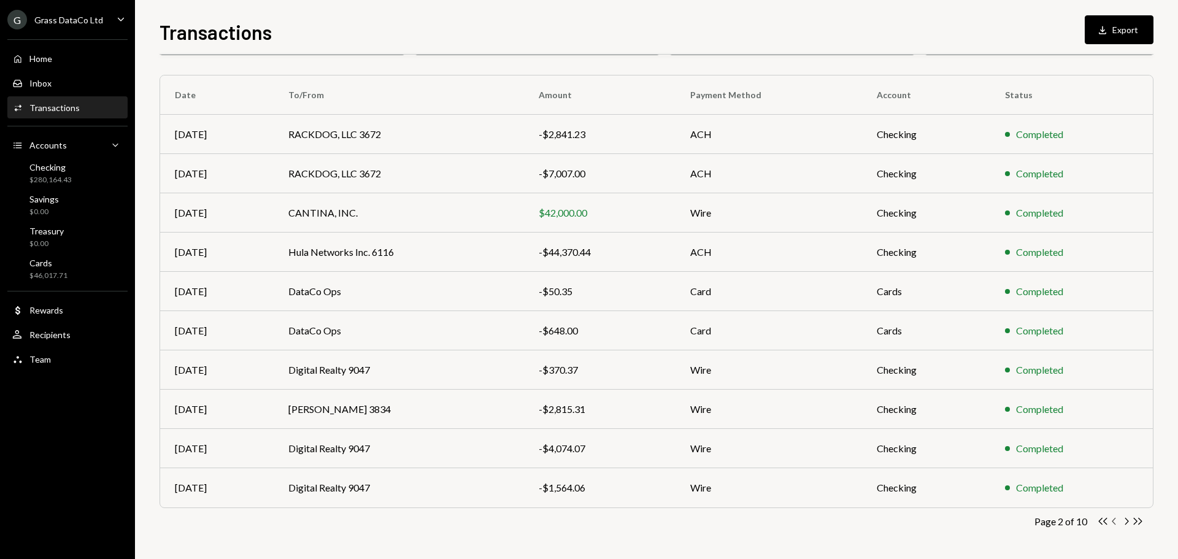
click at [1114, 524] on icon "Chevron Left" at bounding box center [1115, 521] width 12 height 12
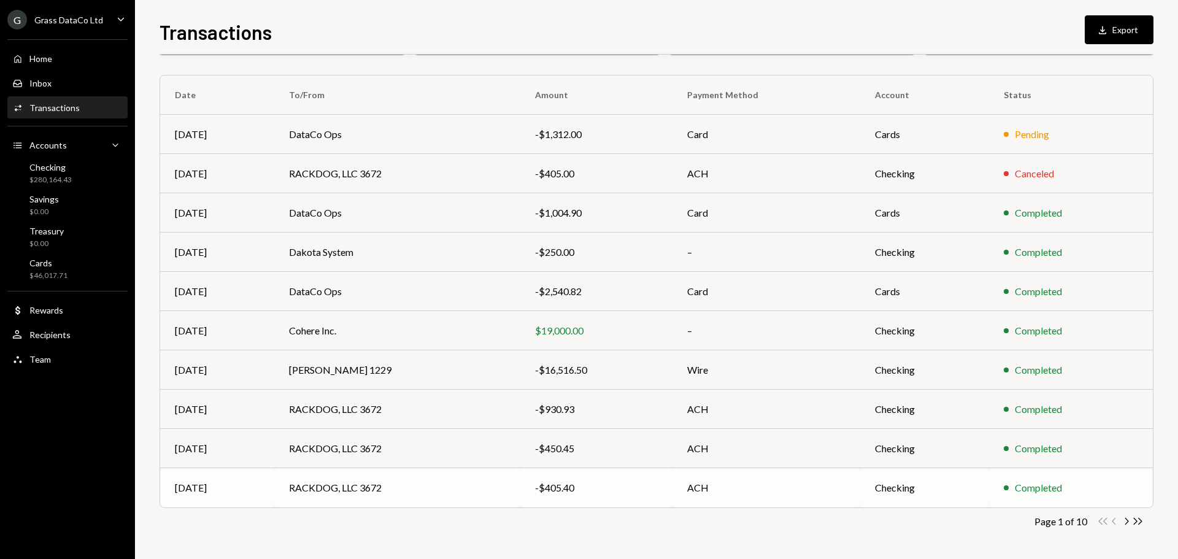
click at [346, 485] on td "RACKDOG, LLC 3672" at bounding box center [397, 487] width 246 height 39
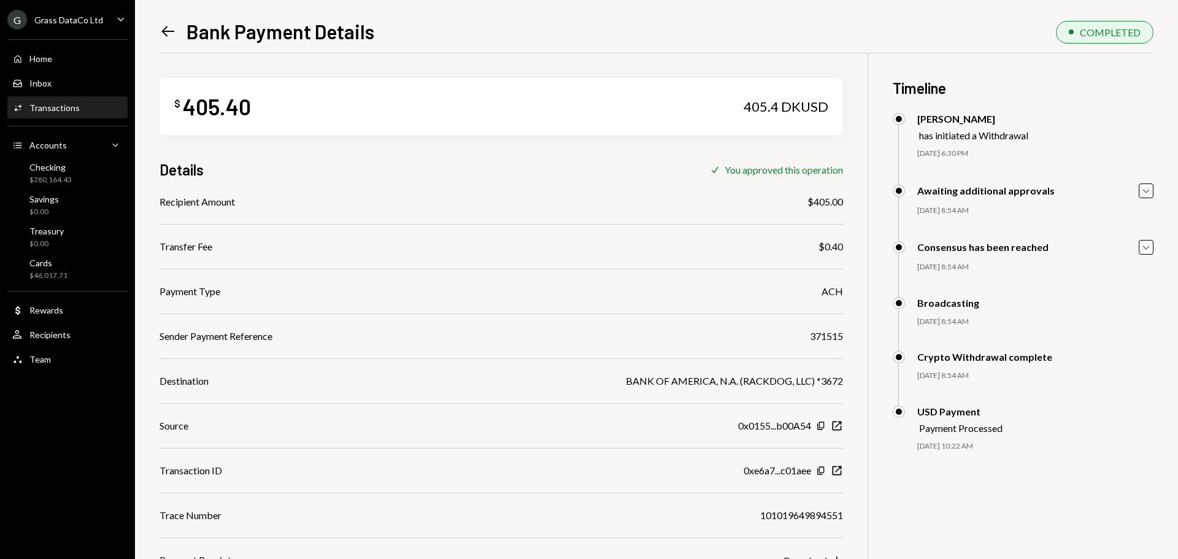
click at [832, 334] on div "371515" at bounding box center [826, 336] width 33 height 15
copy div "371515"
drag, startPoint x: 846, startPoint y: 199, endPoint x: 800, endPoint y: 199, distance: 46.0
click at [800, 199] on div "$ 405.40 405.4 DKUSD Details Check You approved this operation Recipient Amount…" at bounding box center [657, 332] width 994 height 559
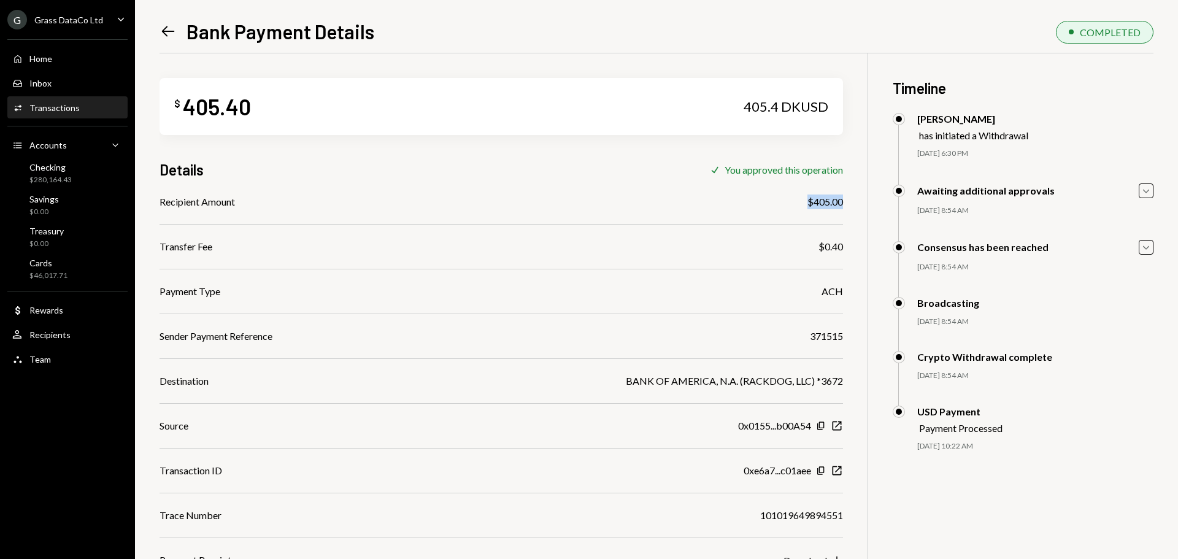
copy div "$405.00"
click at [172, 33] on icon "Left Arrow" at bounding box center [168, 31] width 17 height 17
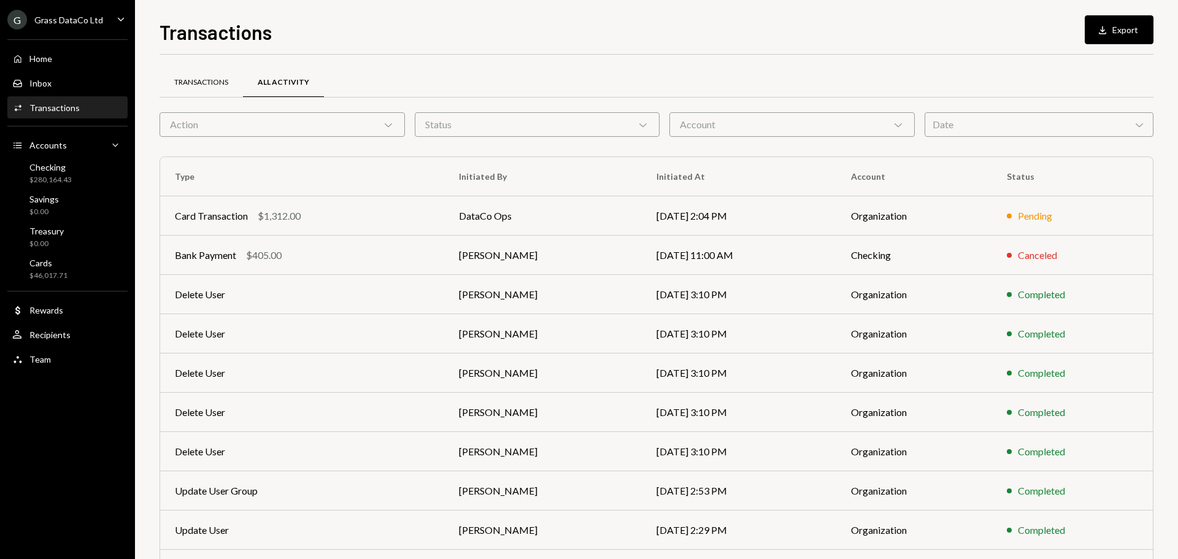
click at [212, 82] on div "Transactions" at bounding box center [201, 82] width 54 height 10
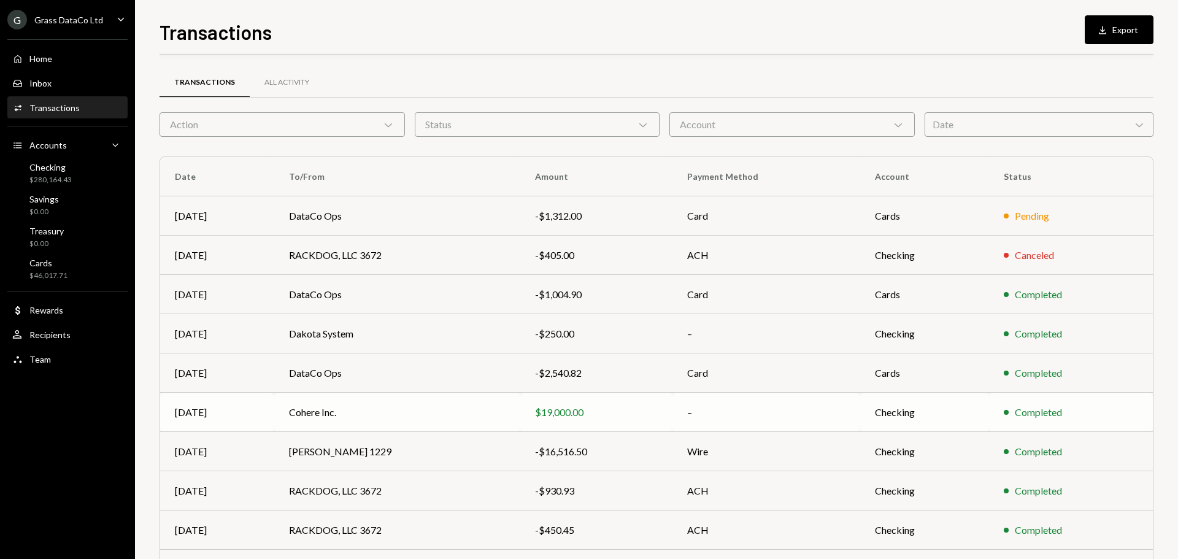
scroll to position [82, 0]
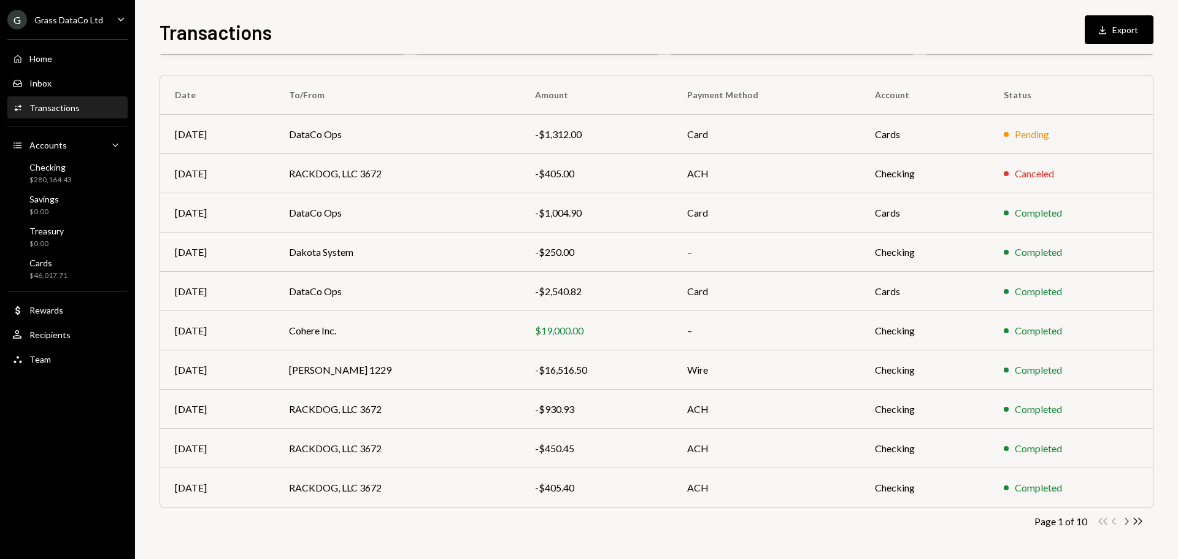
click at [1124, 519] on icon "Chevron Right" at bounding box center [1127, 521] width 12 height 12
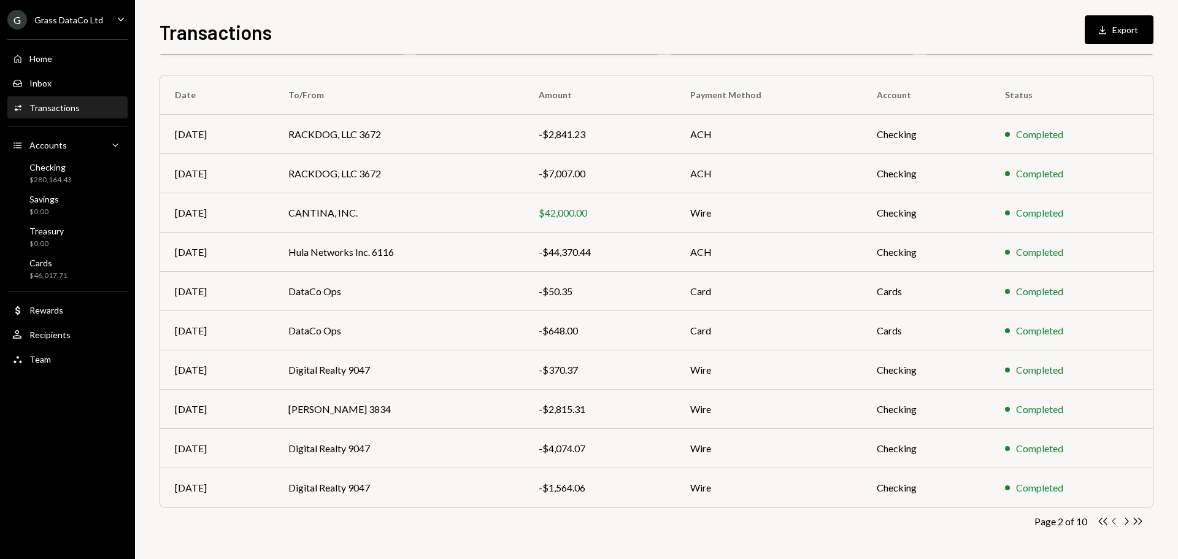
click at [1114, 523] on icon "button" at bounding box center [1114, 521] width 4 height 7
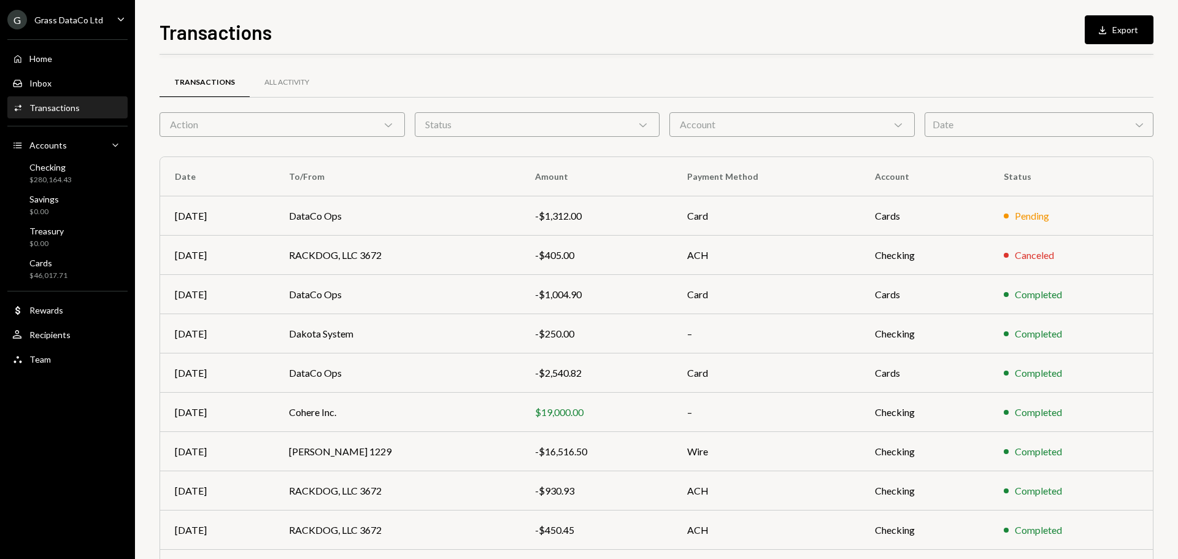
scroll to position [82, 0]
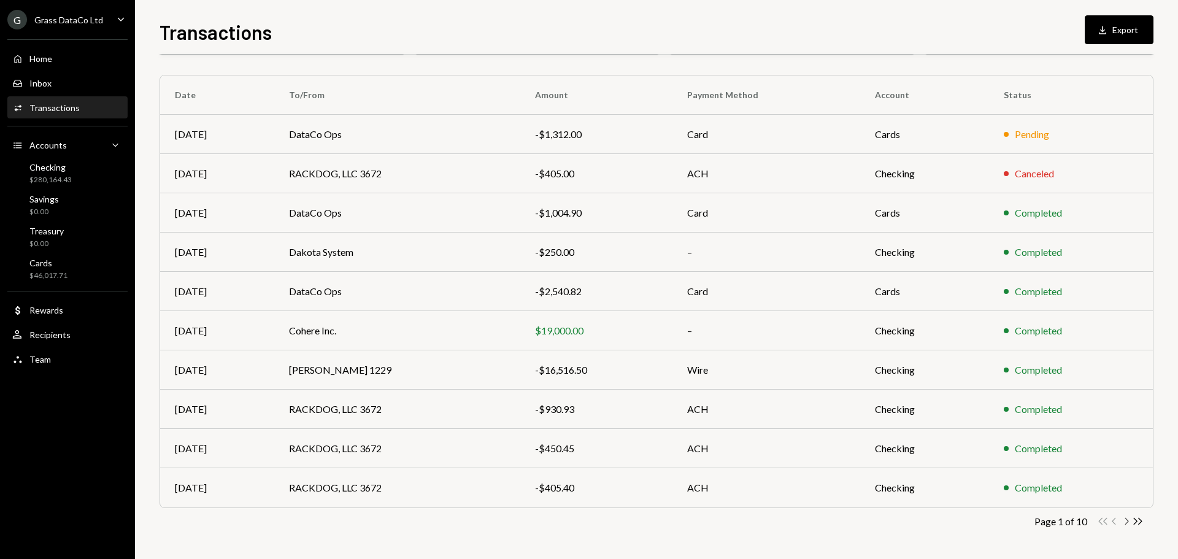
click at [1127, 522] on icon "Chevron Right" at bounding box center [1127, 521] width 12 height 12
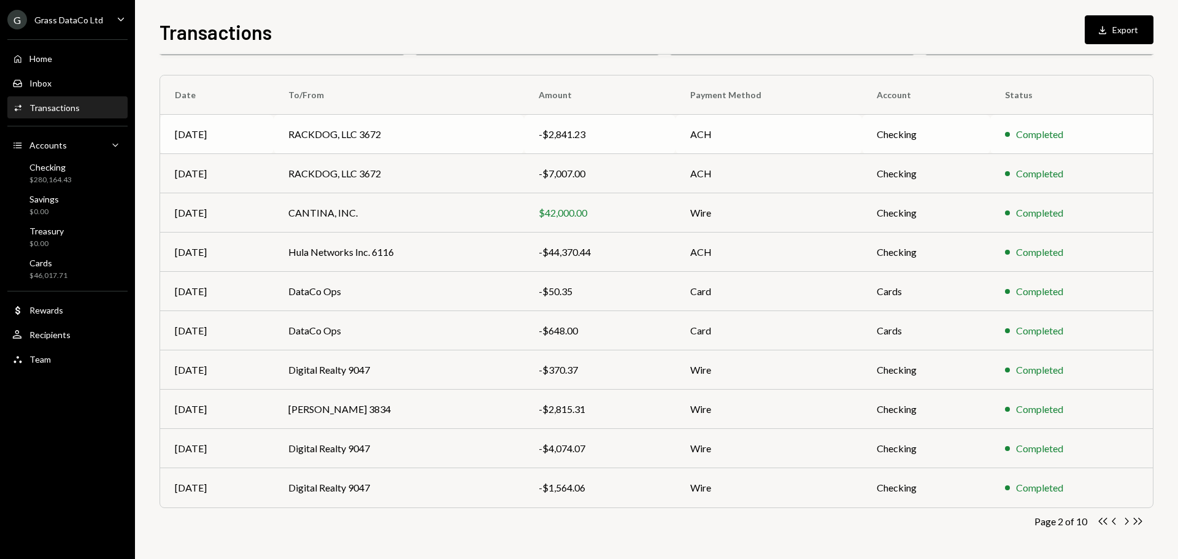
click at [432, 136] on td "RACKDOG, LLC 3672" at bounding box center [399, 134] width 250 height 39
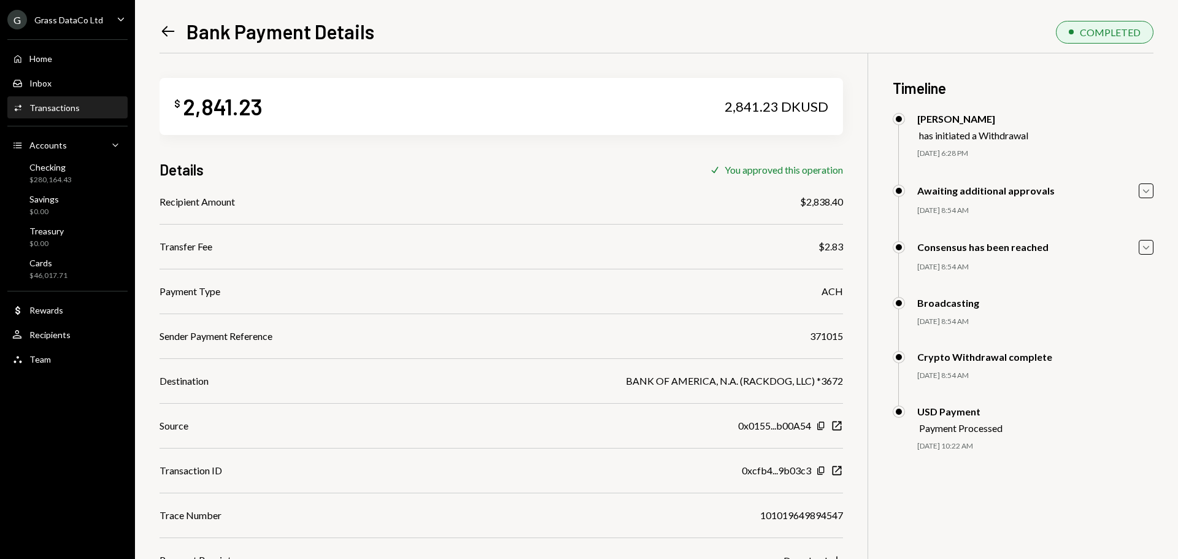
click at [831, 337] on div "371015" at bounding box center [826, 336] width 33 height 15
click at [831, 338] on div "371015" at bounding box center [826, 336] width 33 height 15
copy div "371015"
drag, startPoint x: 800, startPoint y: 199, endPoint x: 845, endPoint y: 199, distance: 44.8
click at [845, 199] on div "$ 2,841.23 2,841.23 DKUSD Details Check You approved this operation Recipient A…" at bounding box center [657, 332] width 994 height 559
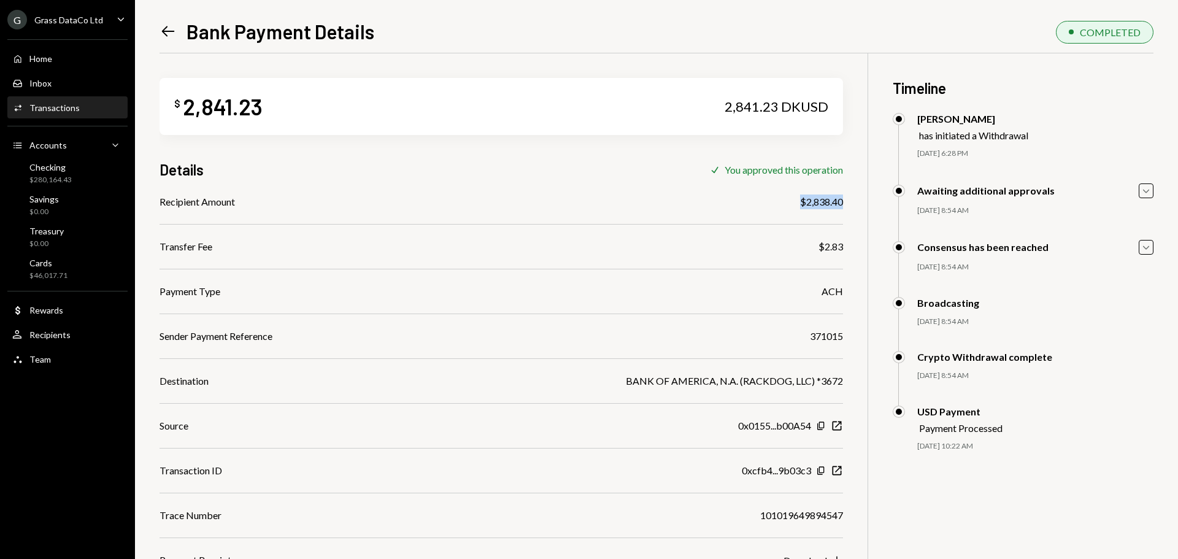
copy div "$2,838.40"
click at [164, 31] on icon "Left Arrow" at bounding box center [168, 31] width 17 height 17
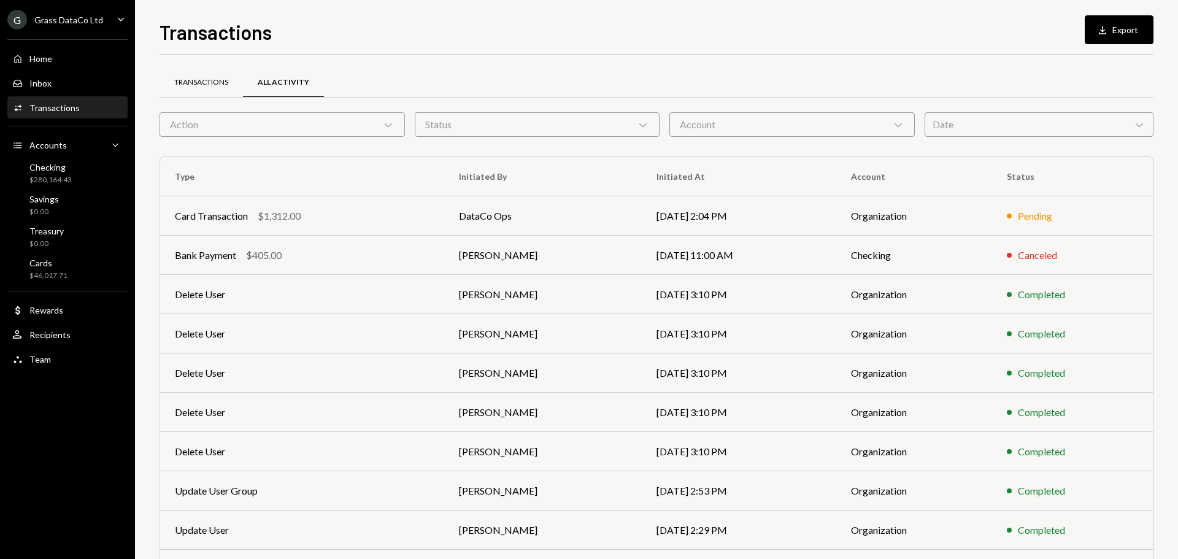
click at [185, 78] on div "Transactions" at bounding box center [201, 82] width 54 height 10
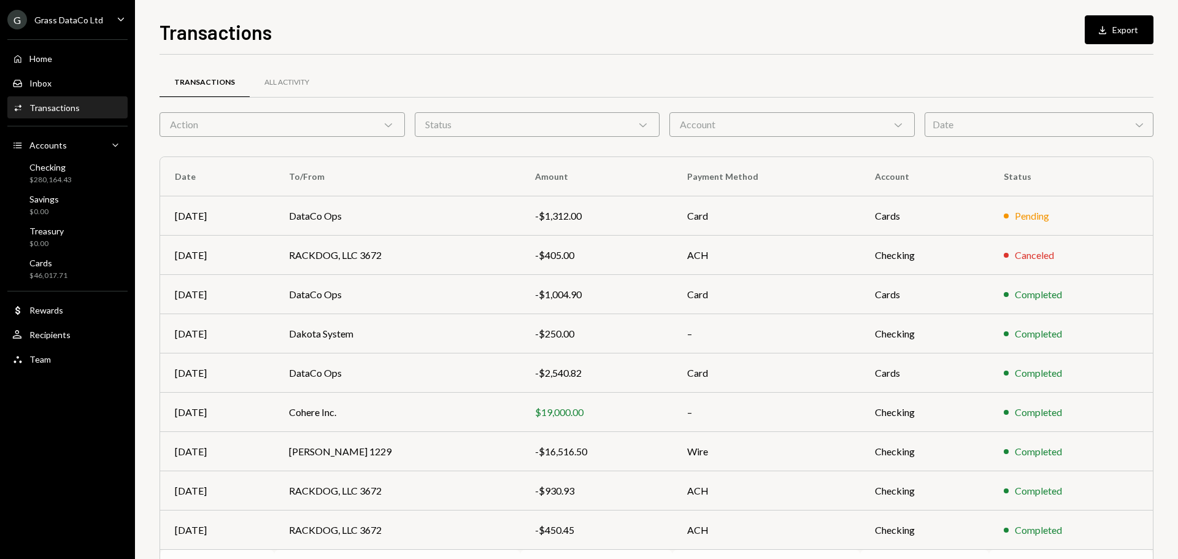
scroll to position [82, 0]
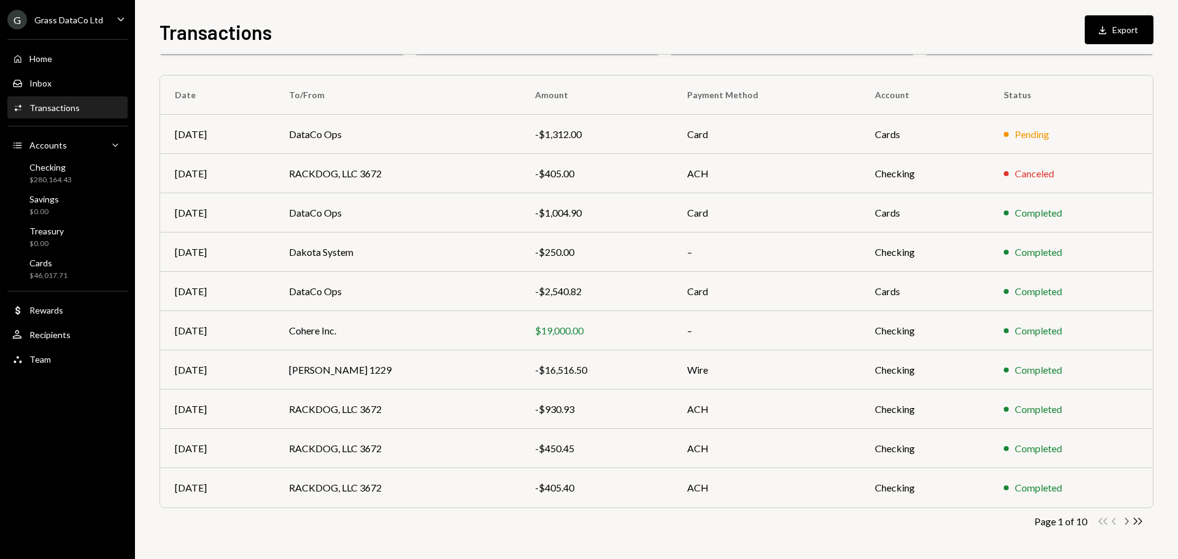
click at [1128, 521] on icon "button" at bounding box center [1127, 521] width 4 height 7
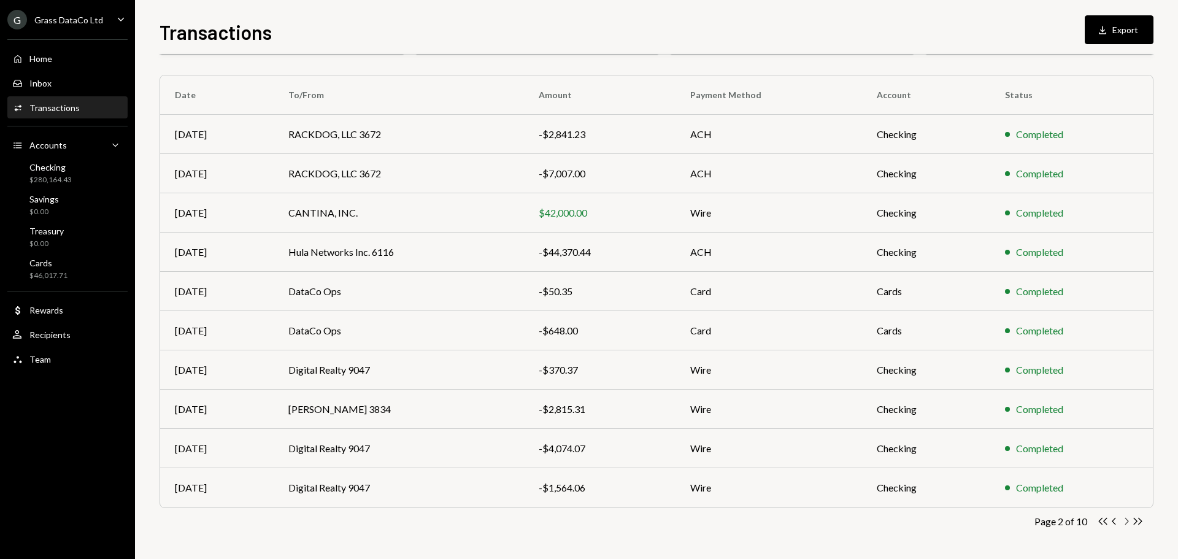
click at [1128, 520] on icon "button" at bounding box center [1127, 521] width 4 height 7
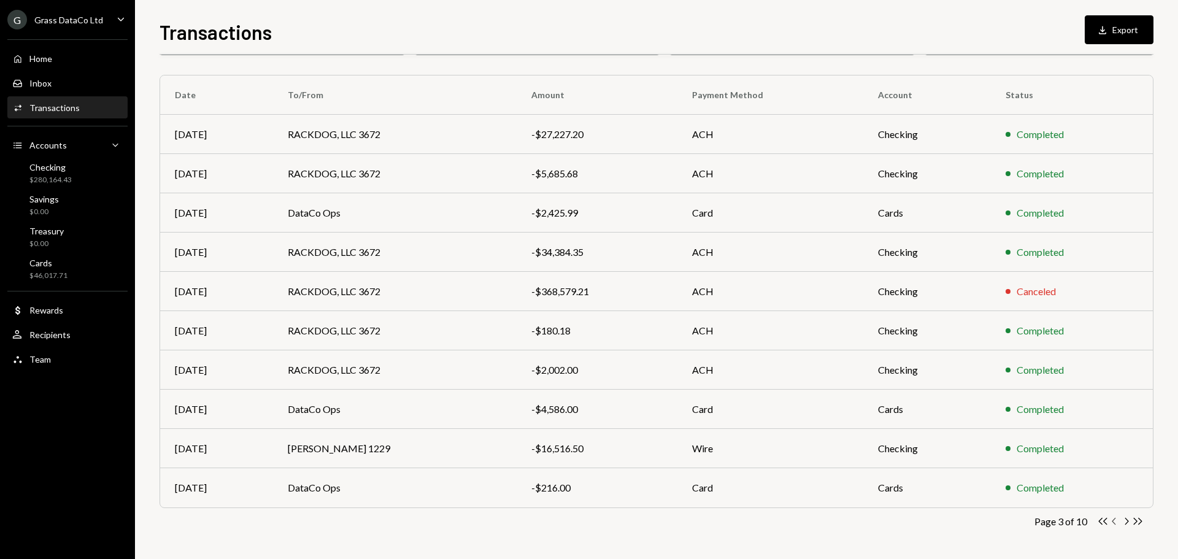
click at [1113, 522] on icon "button" at bounding box center [1114, 521] width 4 height 7
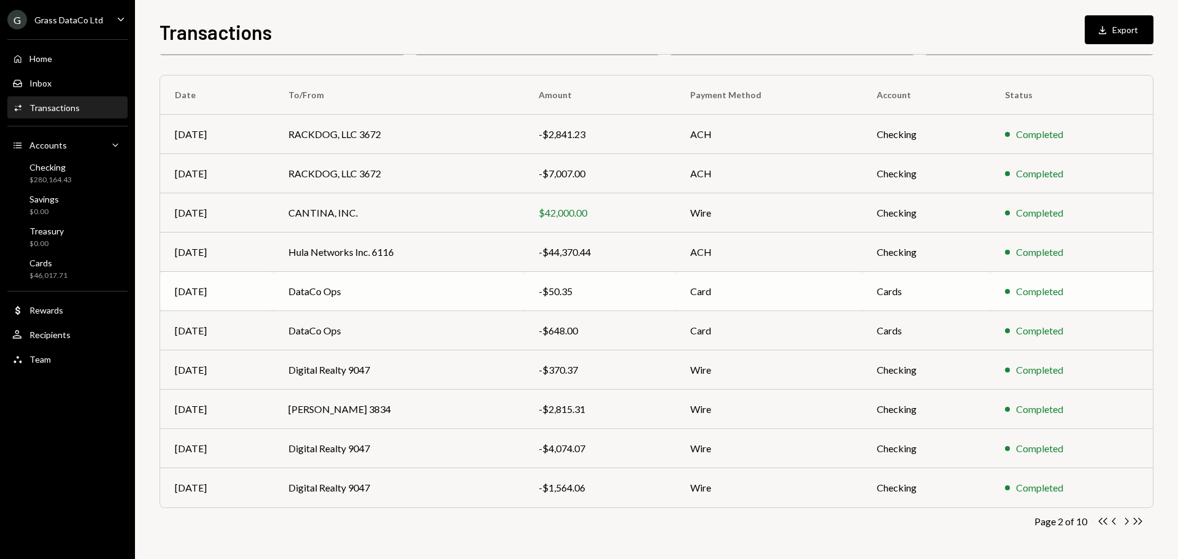
scroll to position [0, 0]
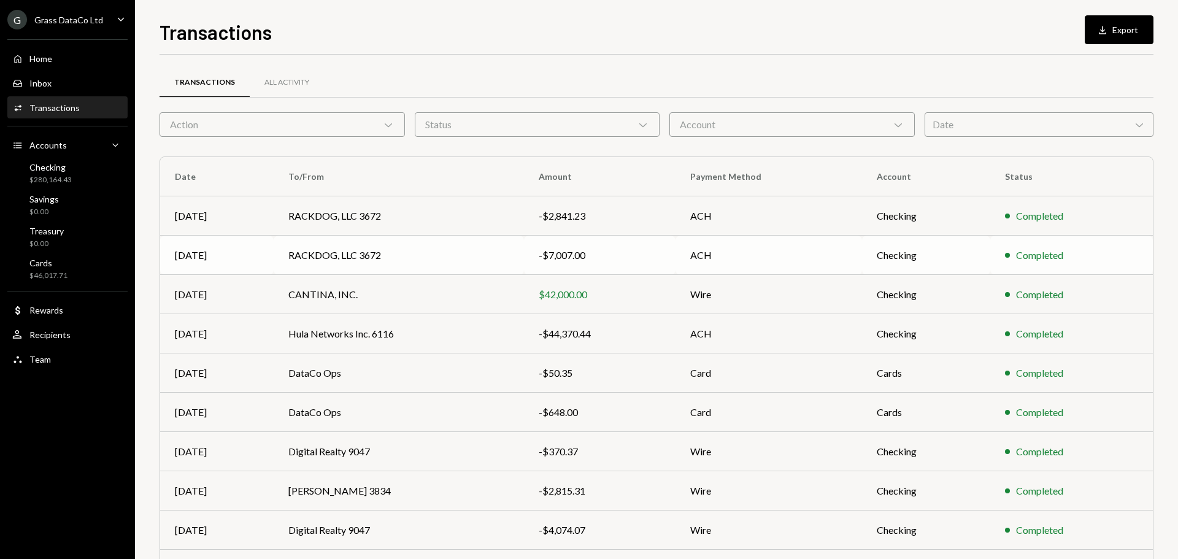
click at [344, 252] on td "RACKDOG, LLC 3672" at bounding box center [399, 255] width 250 height 39
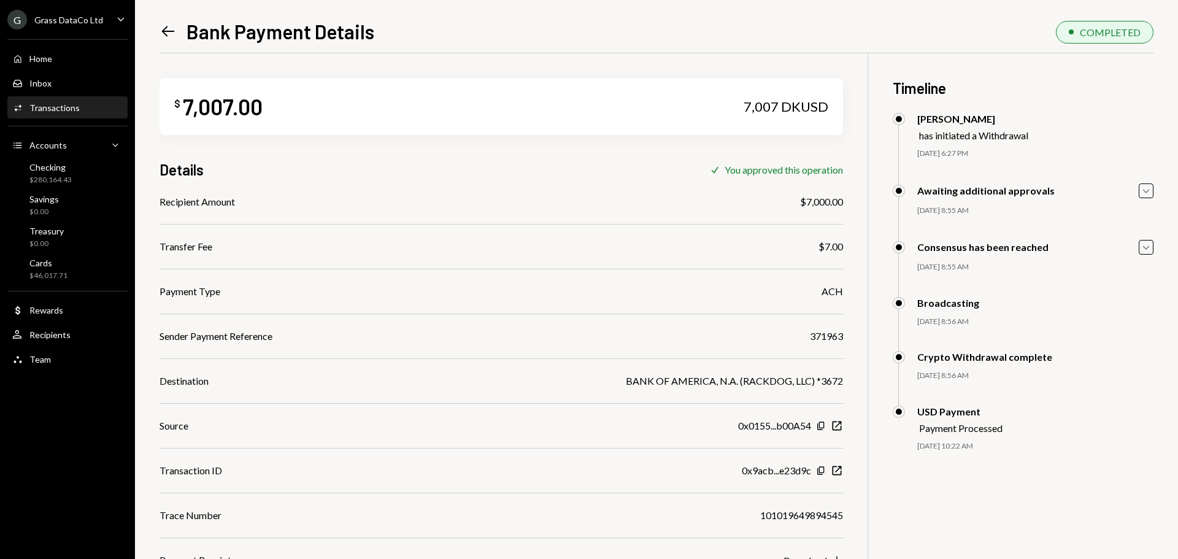
click at [826, 338] on div "371963" at bounding box center [826, 336] width 33 height 15
copy div "371963"
drag, startPoint x: 798, startPoint y: 200, endPoint x: 844, endPoint y: 201, distance: 46.0
click at [844, 201] on div "$ 7,007.00 7,007 DKUSD Details Check You approved this operation Recipient Amou…" at bounding box center [657, 332] width 994 height 559
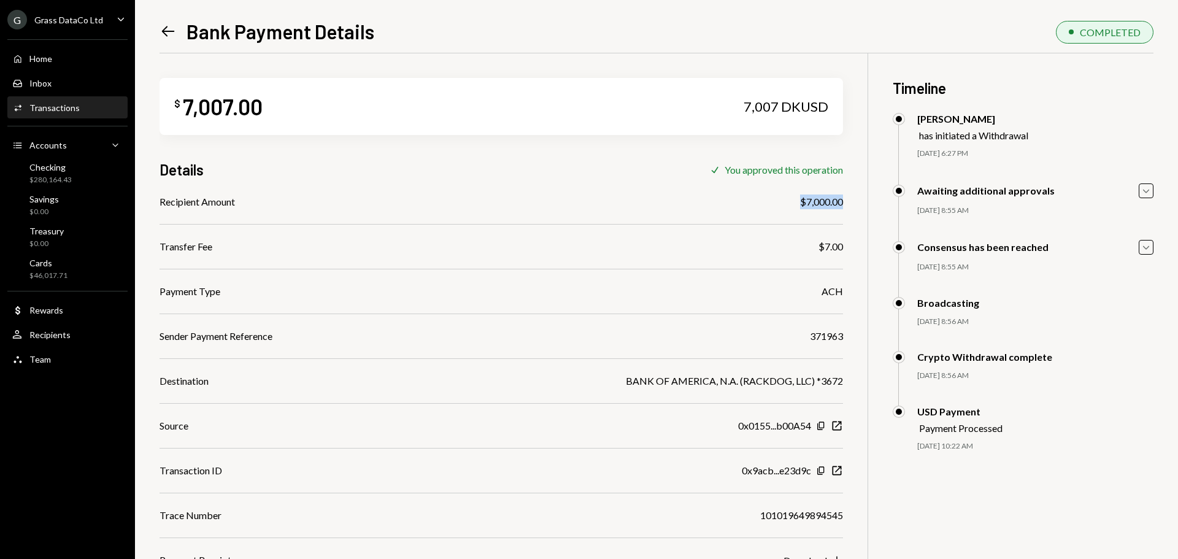
copy div "$7,000.00"
click at [170, 26] on icon "Left Arrow" at bounding box center [168, 31] width 17 height 17
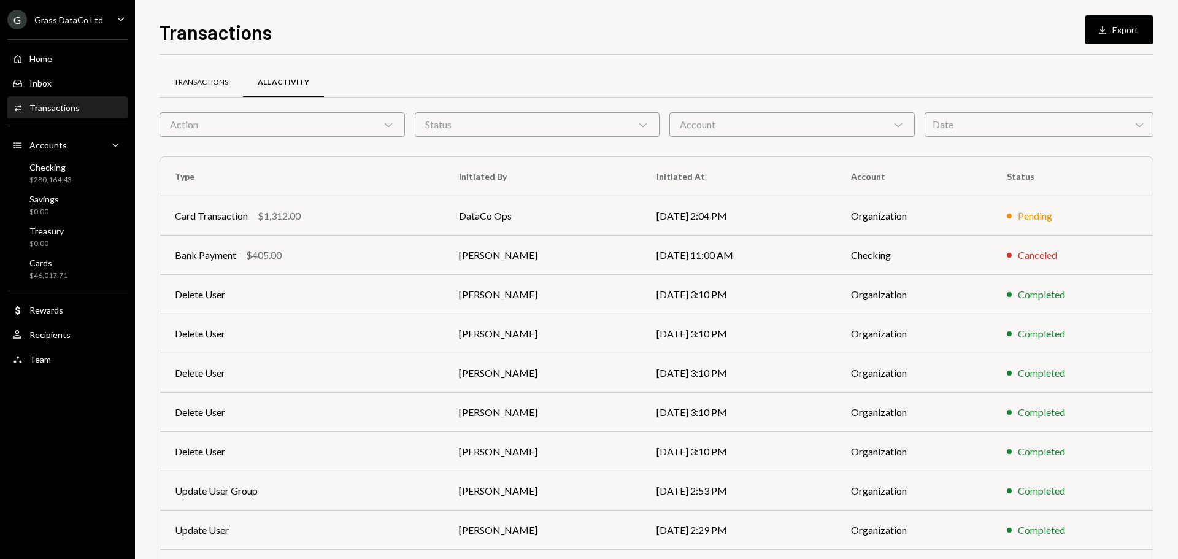
click at [201, 82] on div "Transactions" at bounding box center [201, 82] width 54 height 10
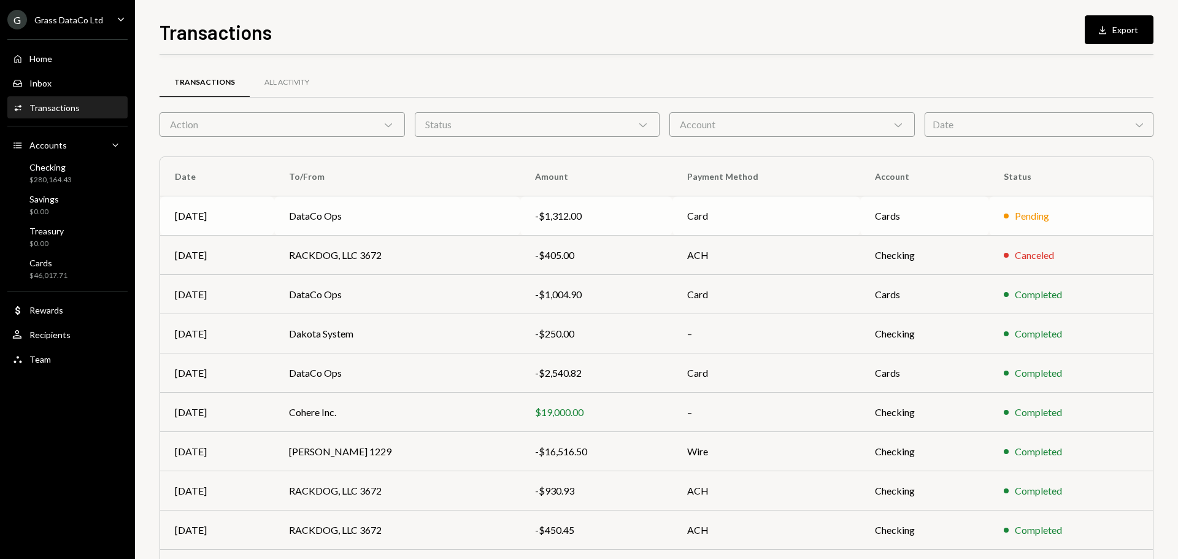
scroll to position [82, 0]
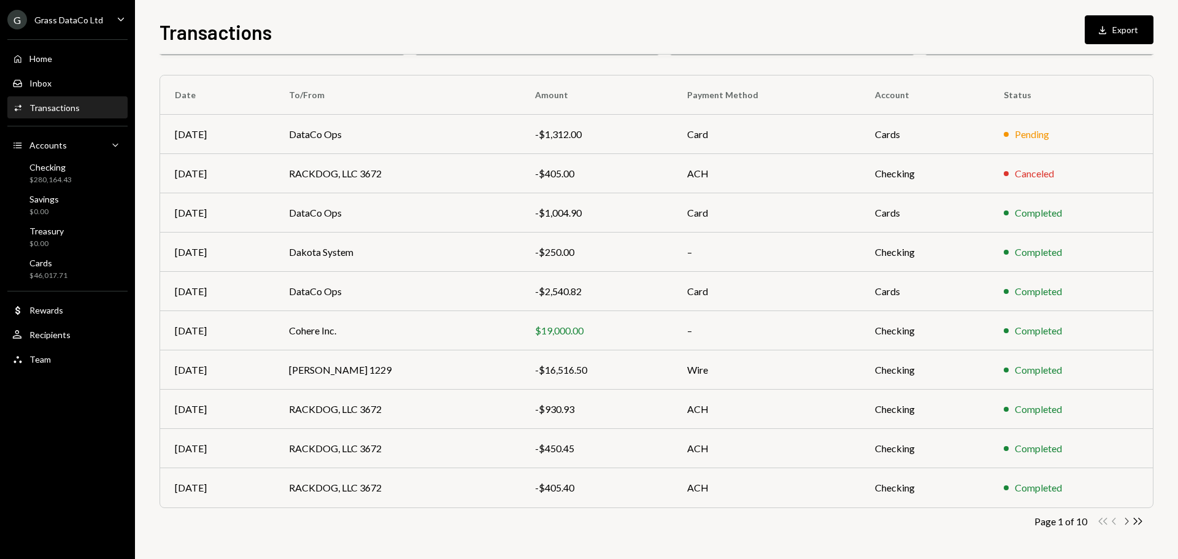
click at [1124, 518] on icon "Chevron Right" at bounding box center [1127, 521] width 12 height 12
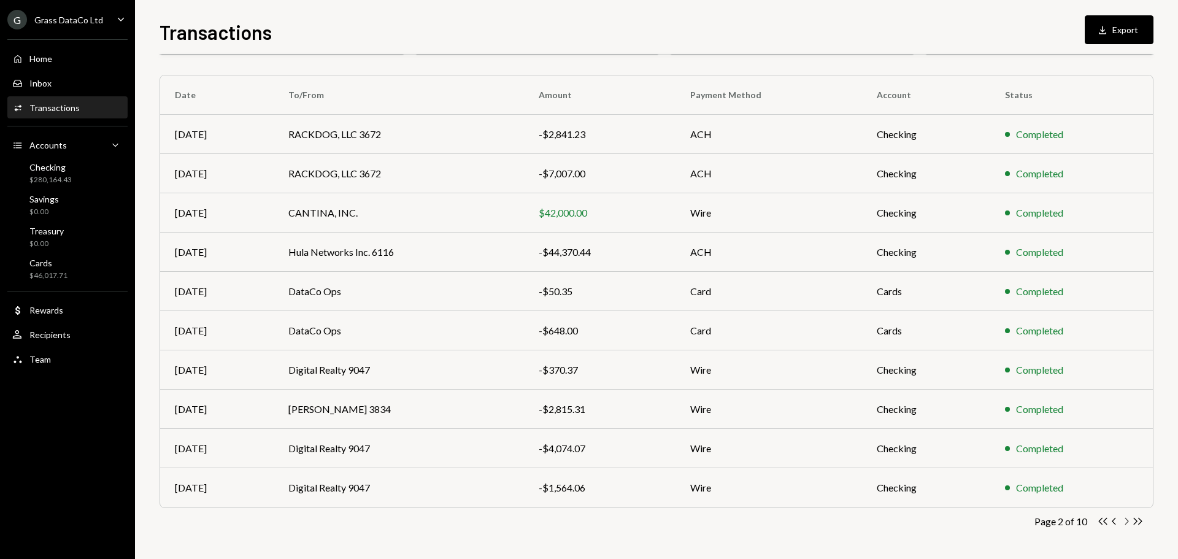
click at [1125, 520] on icon "Chevron Right" at bounding box center [1127, 521] width 12 height 12
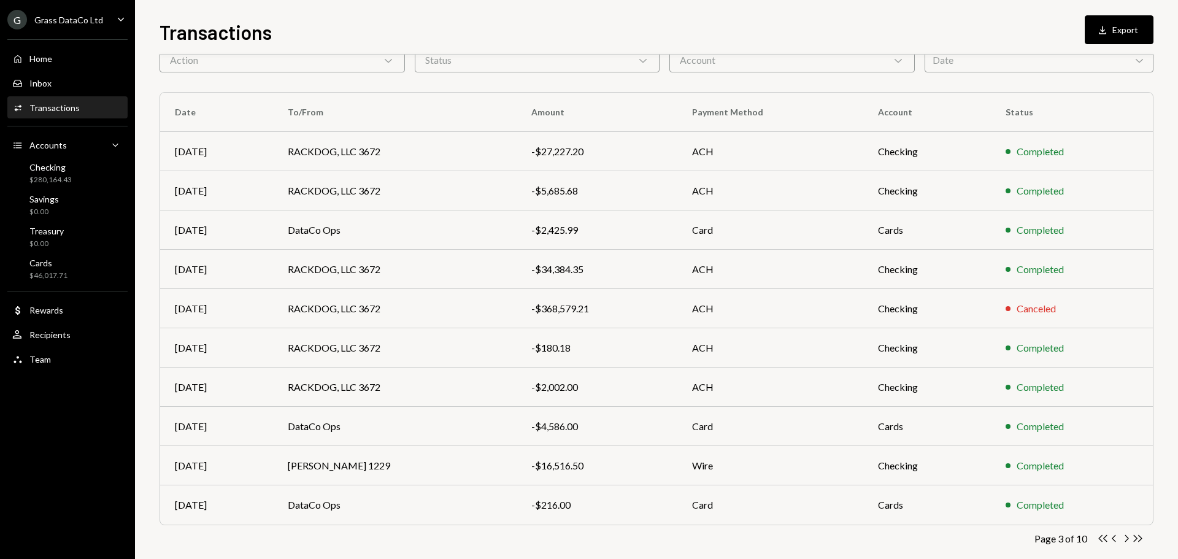
scroll to position [67, 0]
click at [368, 148] on td "RACKDOG, LLC 3672" at bounding box center [395, 148] width 244 height 39
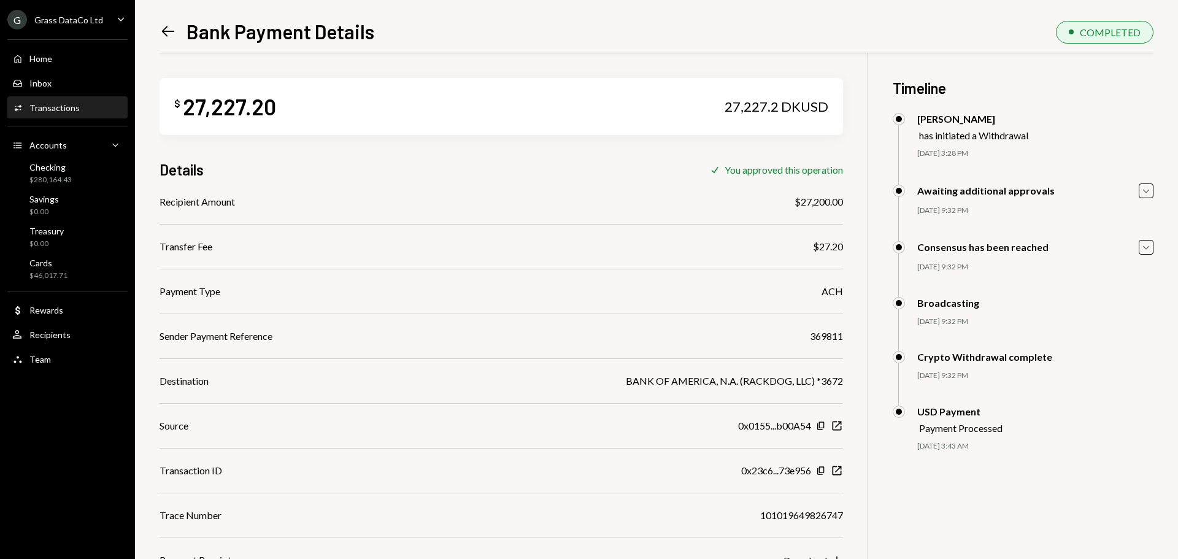
scroll to position [9, 0]
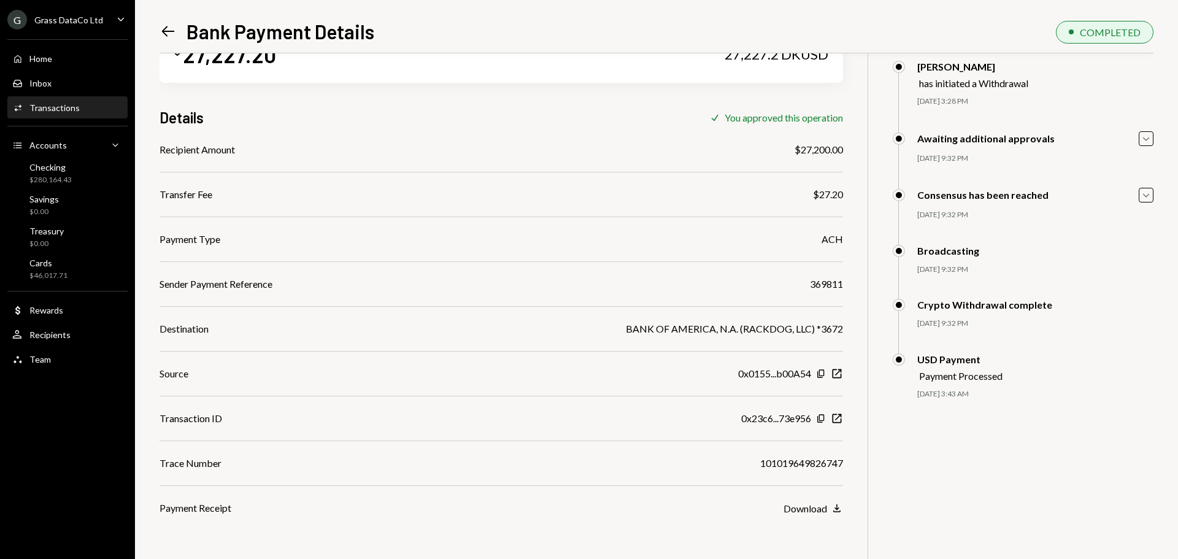
scroll to position [53, 0]
click at [820, 283] on div "369811" at bounding box center [826, 283] width 33 height 15
copy div "369811"
click at [825, 149] on div "$27,200.00" at bounding box center [819, 148] width 48 height 15
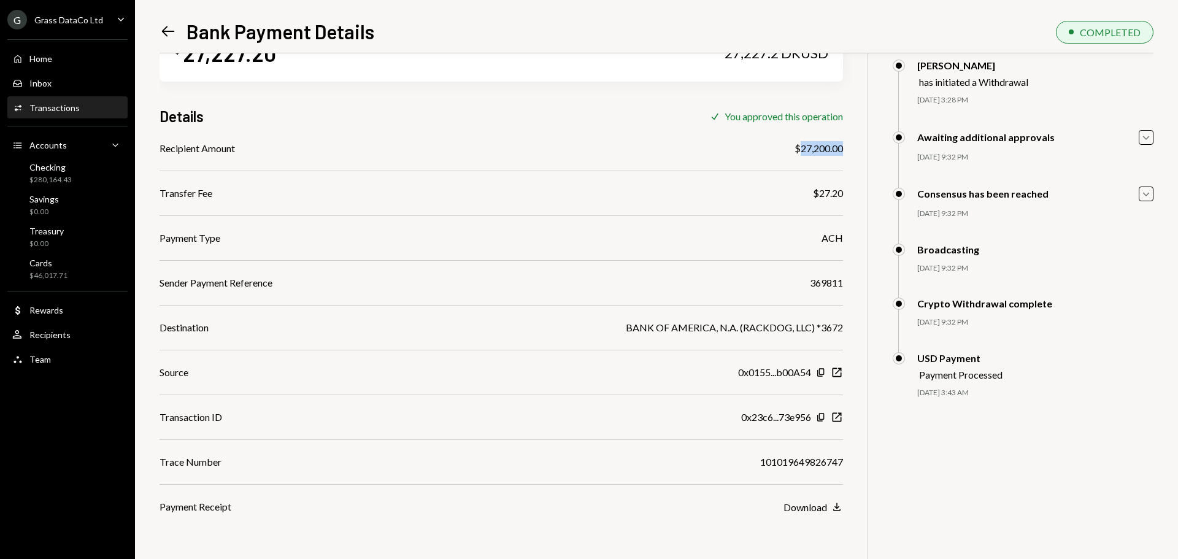
click at [825, 149] on div "$27,200.00" at bounding box center [819, 148] width 48 height 15
copy div "27,200.00"
drag, startPoint x: 792, startPoint y: 150, endPoint x: 846, endPoint y: 149, distance: 54.0
click at [846, 149] on div "$ 27,227.20 27,227.2 DKUSD Details Check You approved this operation Recipient …" at bounding box center [657, 279] width 994 height 559
copy div "$27,200.00"
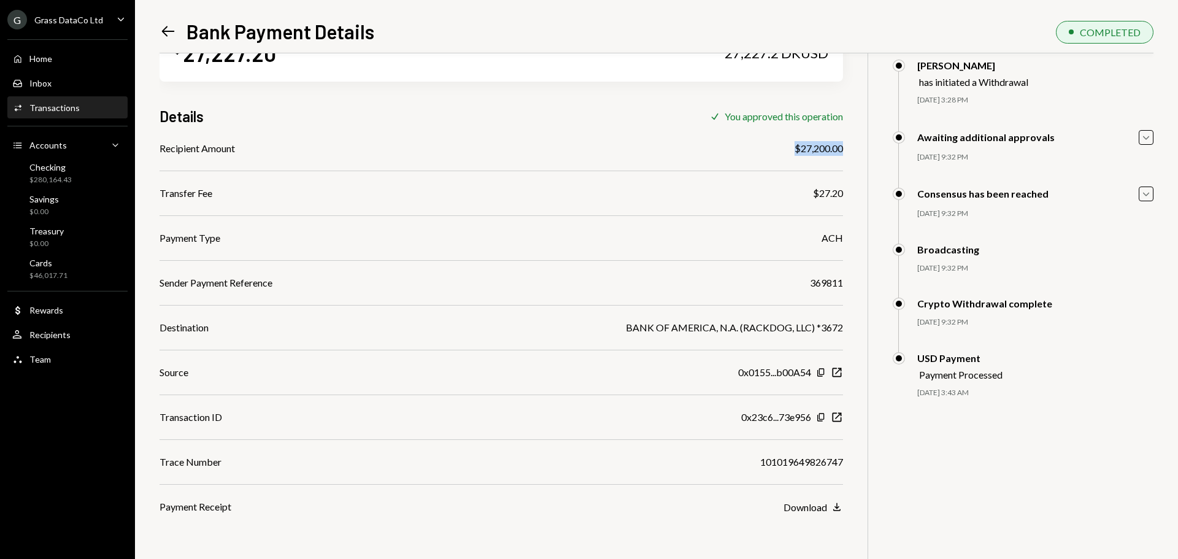
click at [168, 32] on icon at bounding box center [168, 31] width 13 height 10
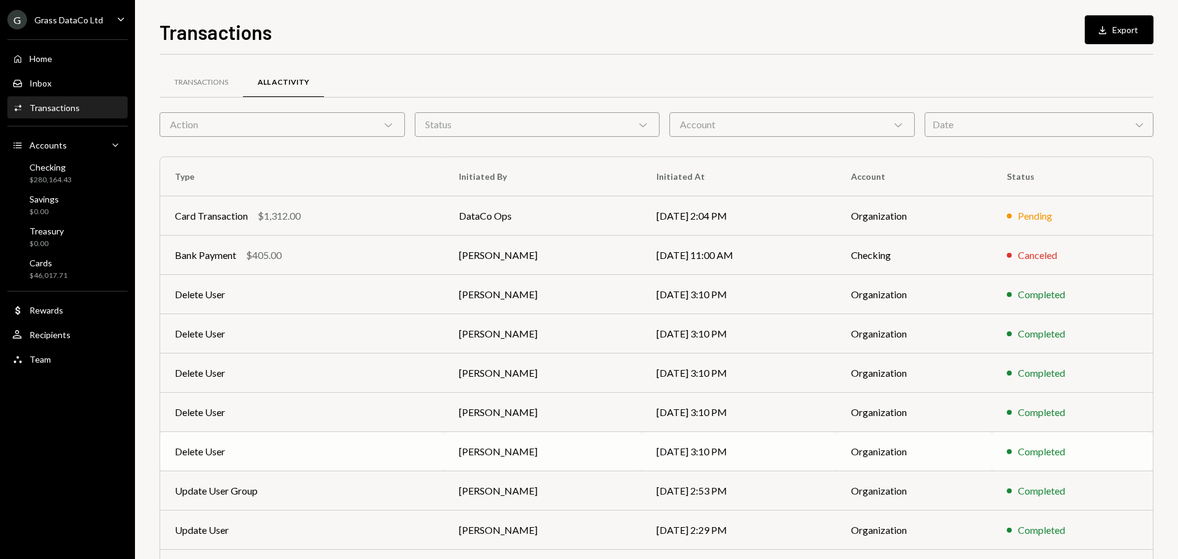
scroll to position [82, 0]
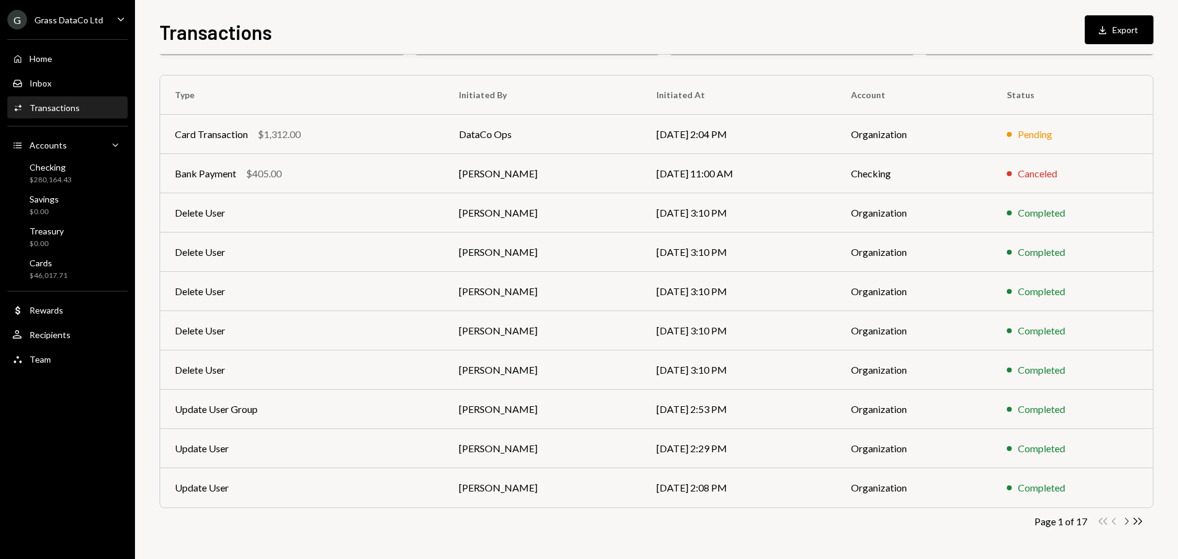
click at [1127, 524] on icon "Chevron Right" at bounding box center [1127, 521] width 12 height 12
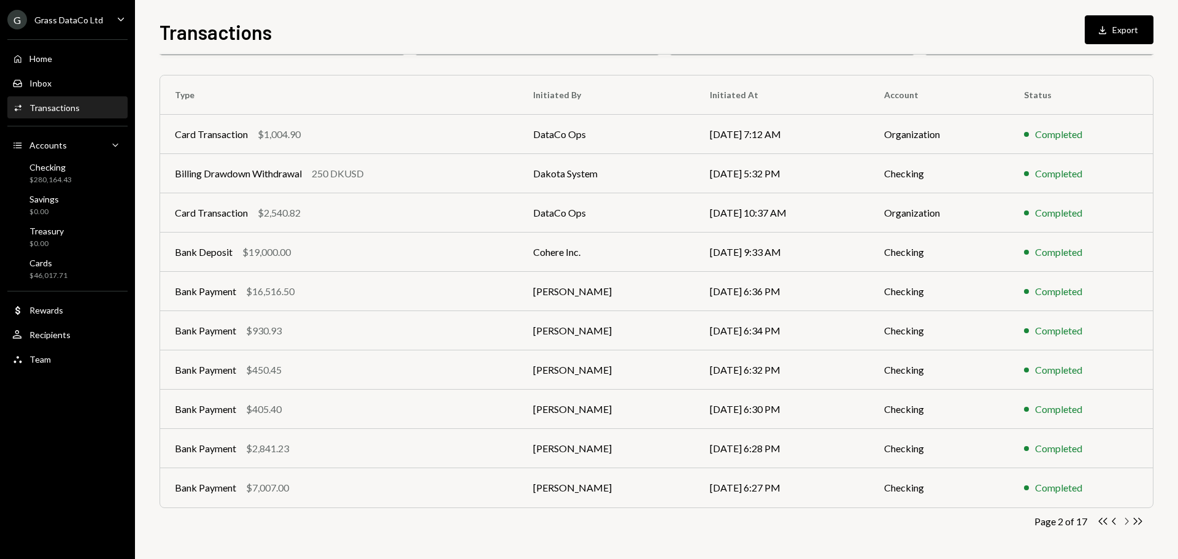
click at [1124, 518] on icon "Chevron Right" at bounding box center [1127, 521] width 12 height 12
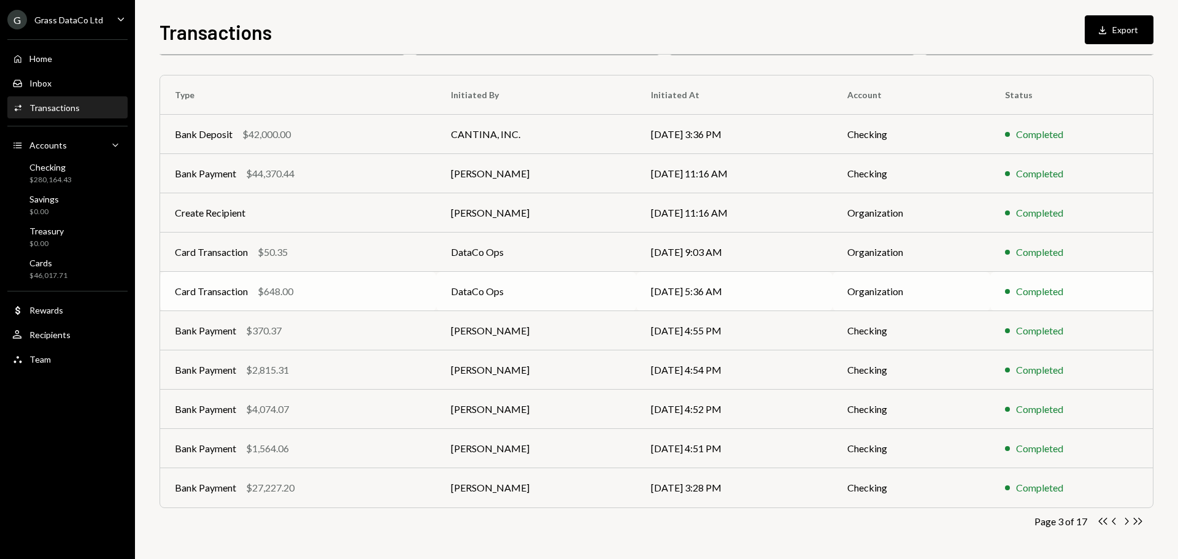
scroll to position [0, 0]
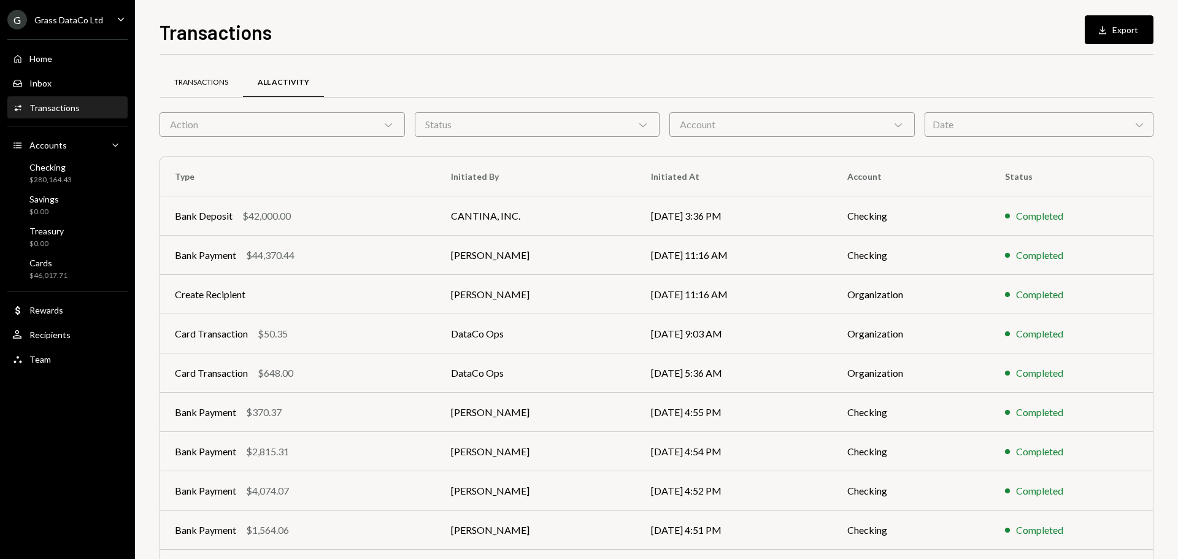
click at [231, 74] on div "Transactions" at bounding box center [201, 82] width 83 height 29
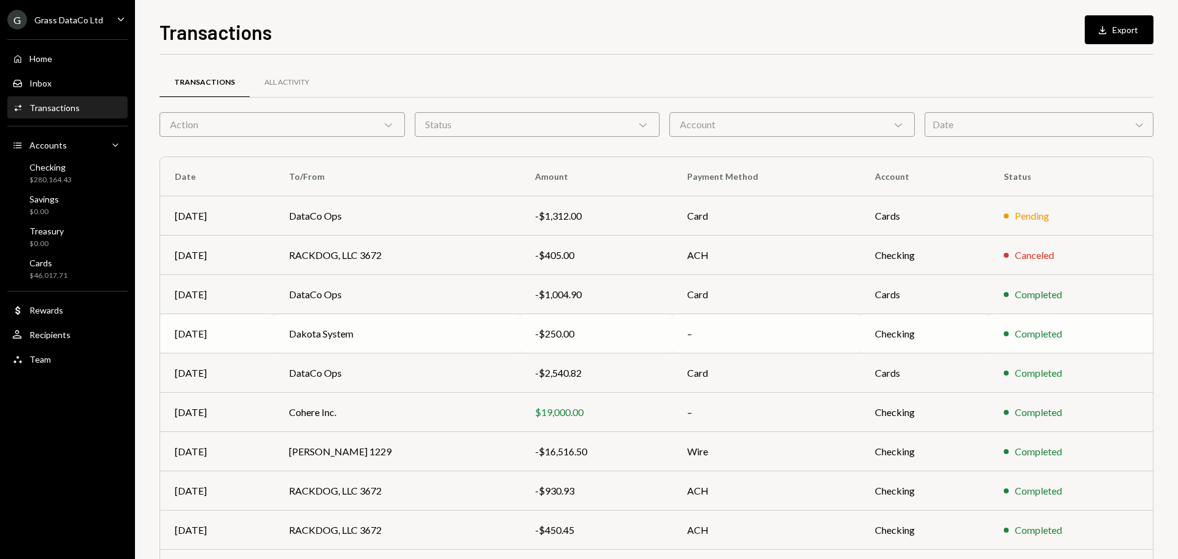
scroll to position [82, 0]
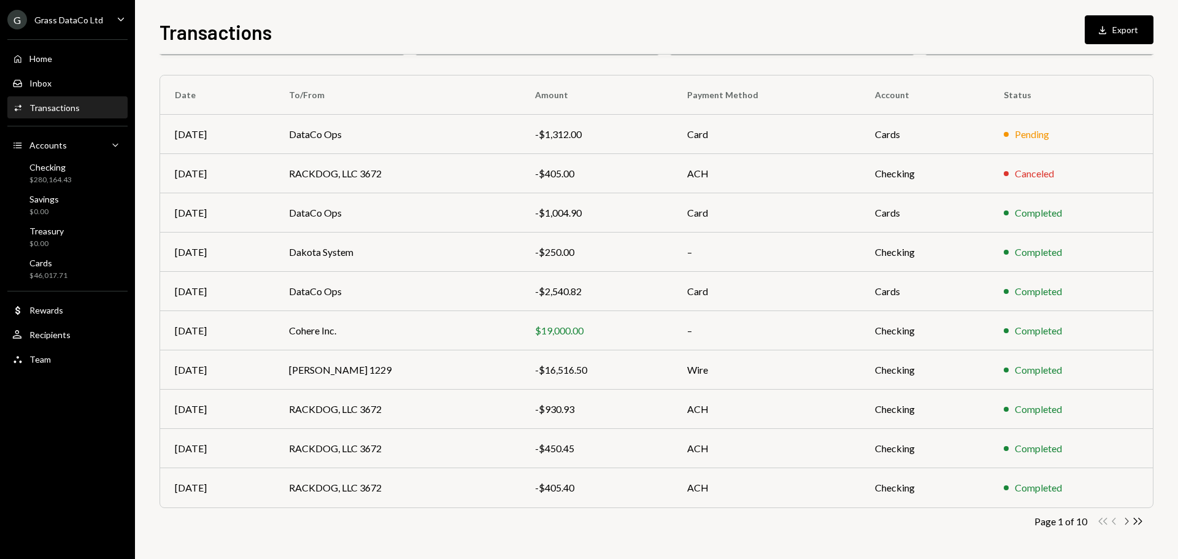
click at [1128, 523] on icon "Chevron Right" at bounding box center [1127, 521] width 12 height 12
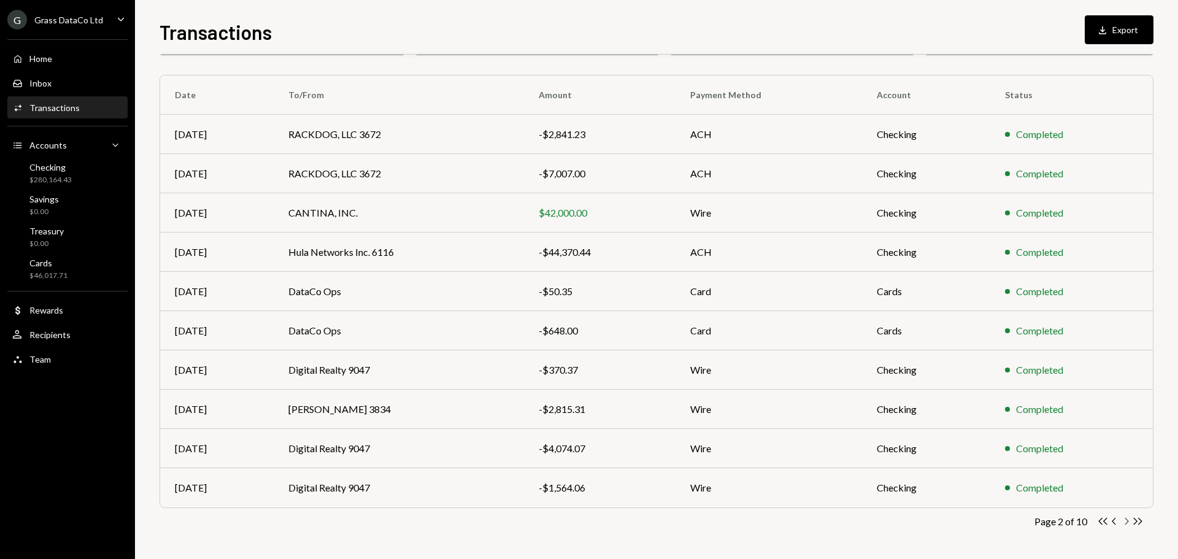
click at [1127, 522] on icon "button" at bounding box center [1127, 521] width 4 height 7
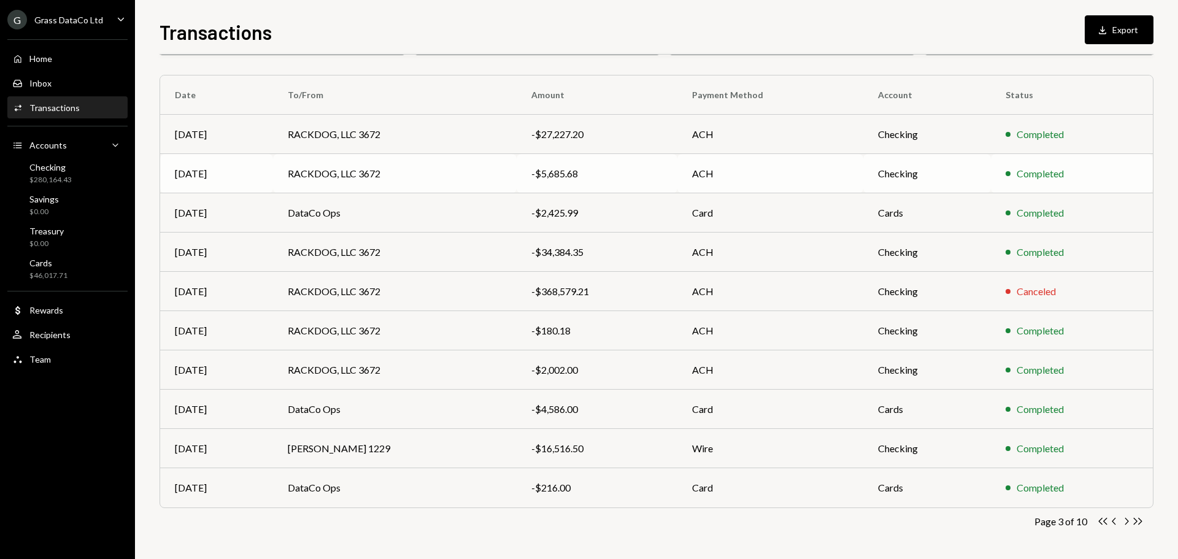
click at [447, 185] on td "RACKDOG, LLC 3672" at bounding box center [395, 173] width 244 height 39
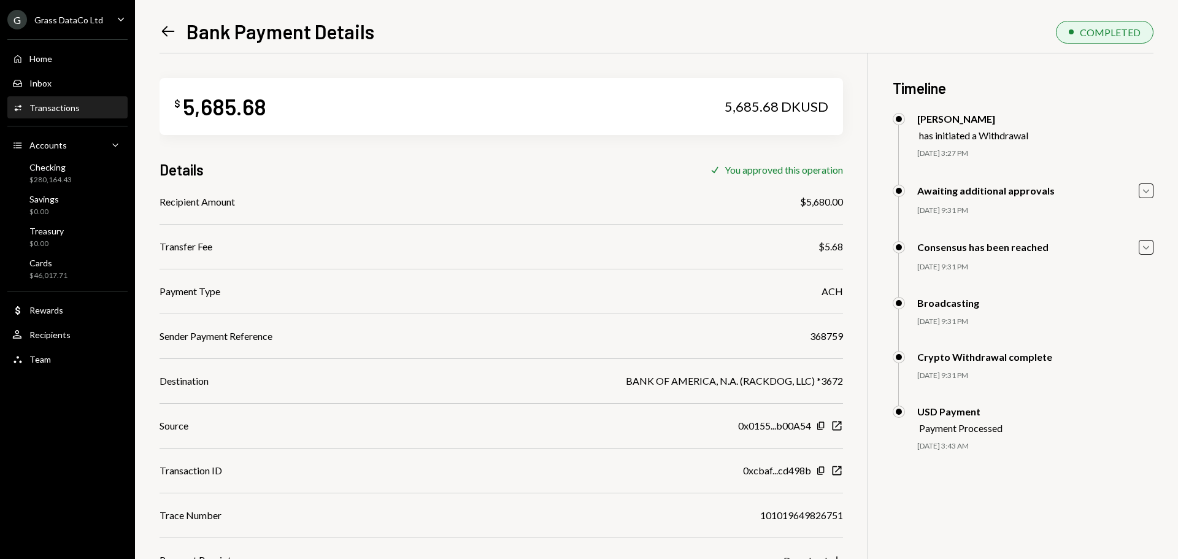
click at [826, 338] on div "368759" at bounding box center [826, 336] width 33 height 15
copy div "368759"
click at [809, 201] on div "$5,680.00" at bounding box center [821, 202] width 43 height 15
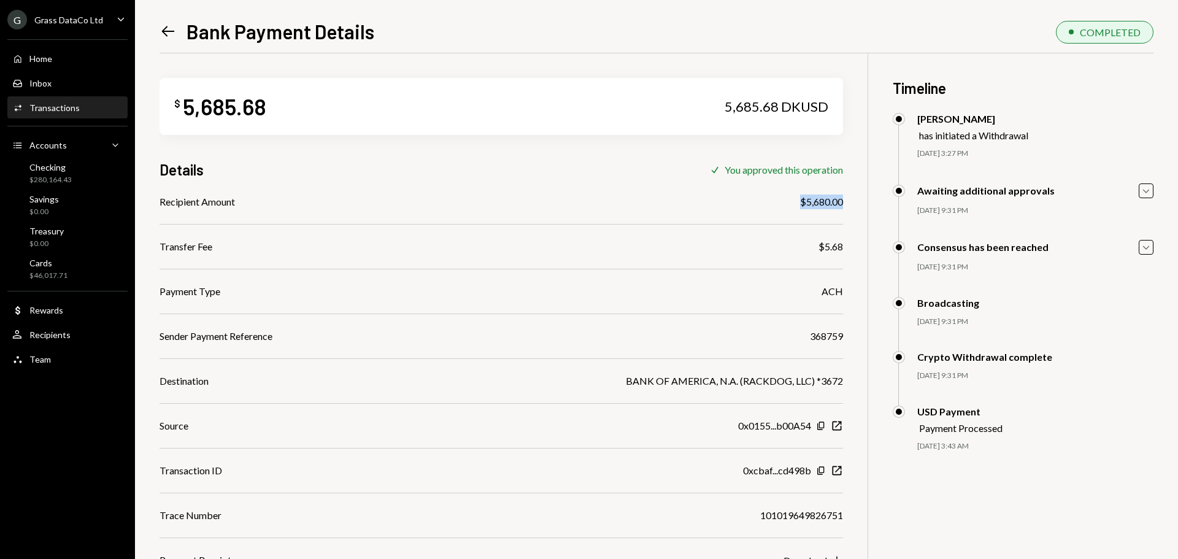
click at [809, 201] on div "$5,680.00" at bounding box center [821, 202] width 43 height 15
copy div "$5,680.00"
click at [166, 28] on icon at bounding box center [168, 31] width 13 height 10
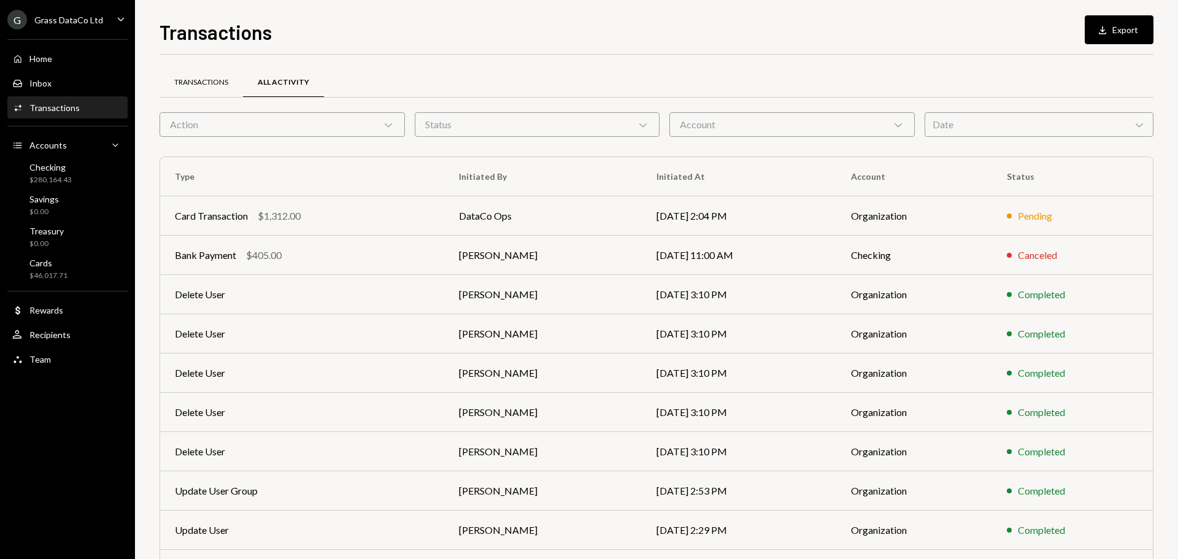
click at [212, 75] on div "Transactions" at bounding box center [201, 82] width 83 height 29
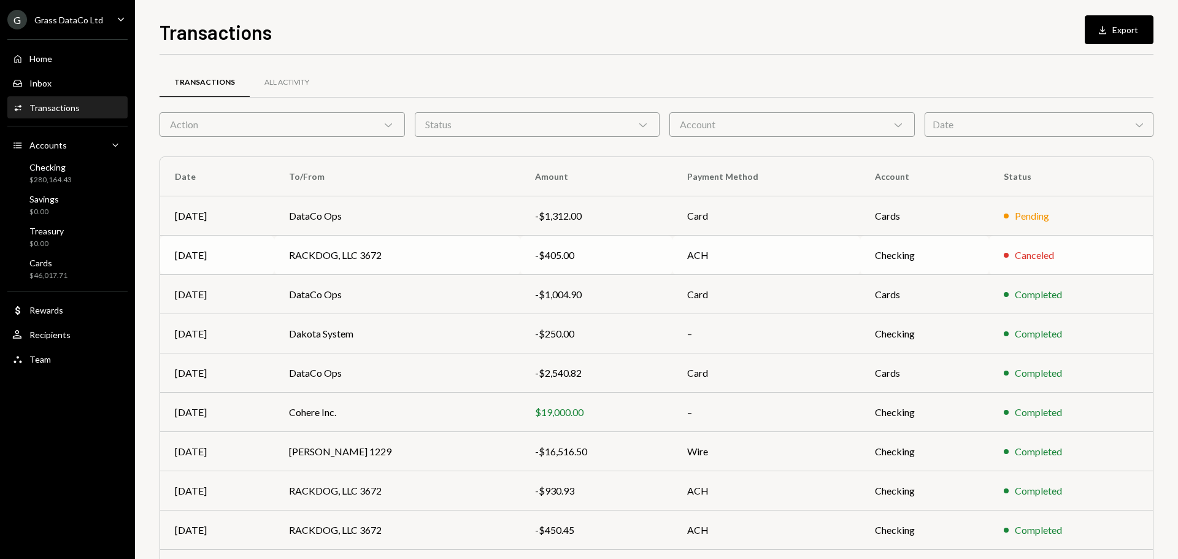
scroll to position [82, 0]
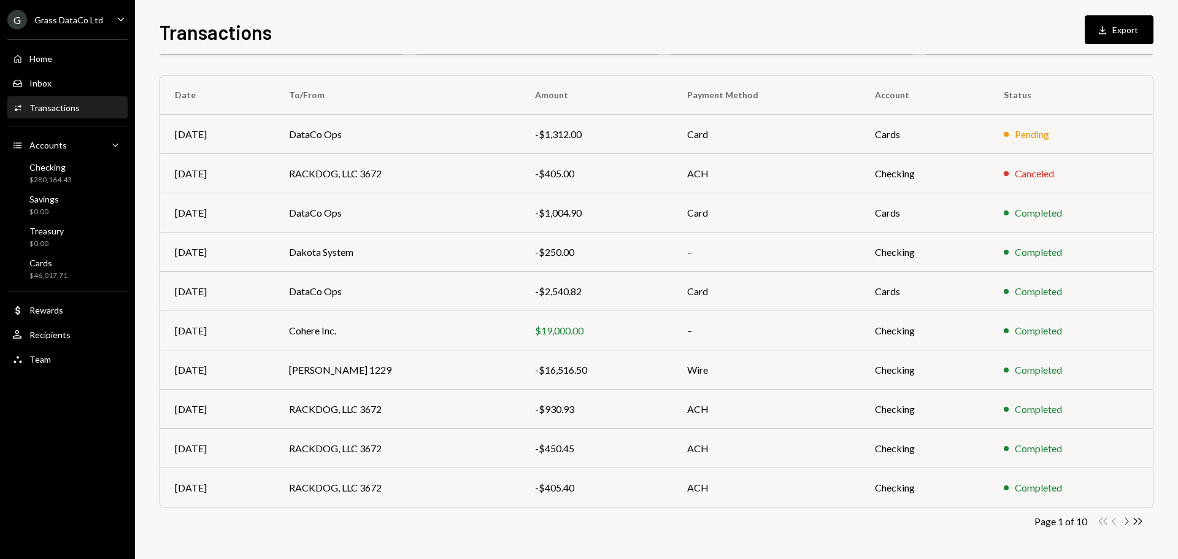
click at [1125, 521] on icon "Chevron Right" at bounding box center [1127, 521] width 12 height 12
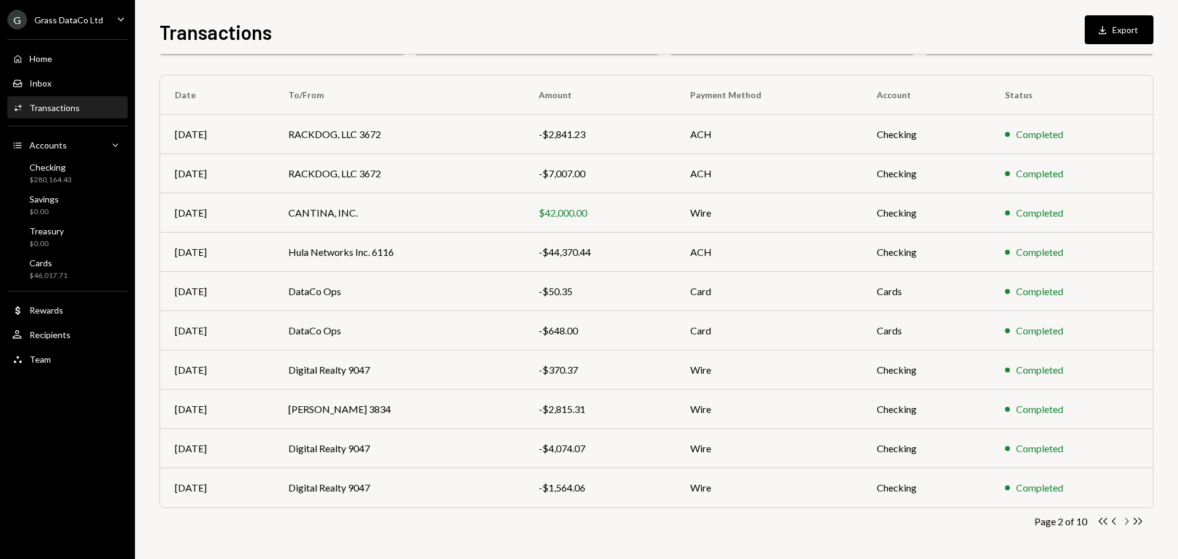
click at [1125, 521] on icon "Chevron Right" at bounding box center [1127, 521] width 12 height 12
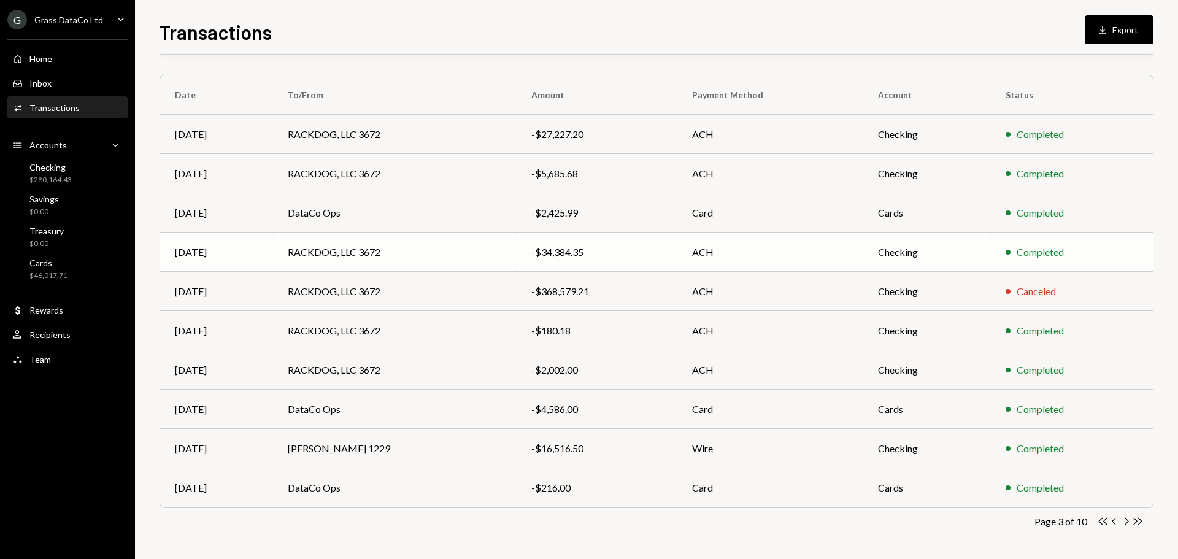
click at [360, 251] on td "RACKDOG, LLC 3672" at bounding box center [395, 252] width 244 height 39
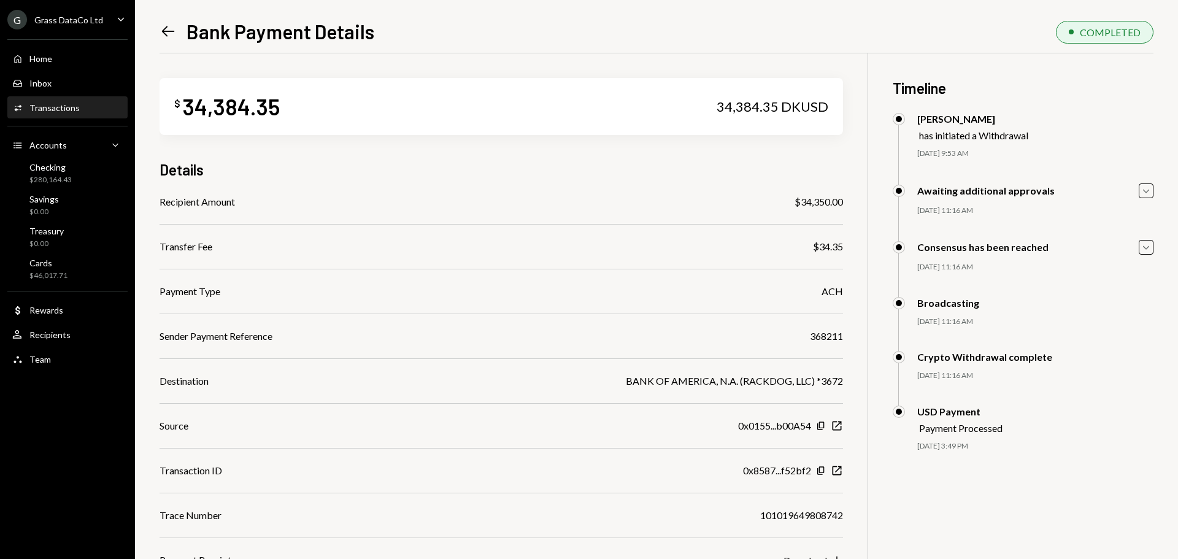
click at [829, 199] on div "$34,350.00" at bounding box center [819, 202] width 48 height 15
copy div "$34,350.00"
click at [829, 337] on div "368211" at bounding box center [826, 336] width 33 height 15
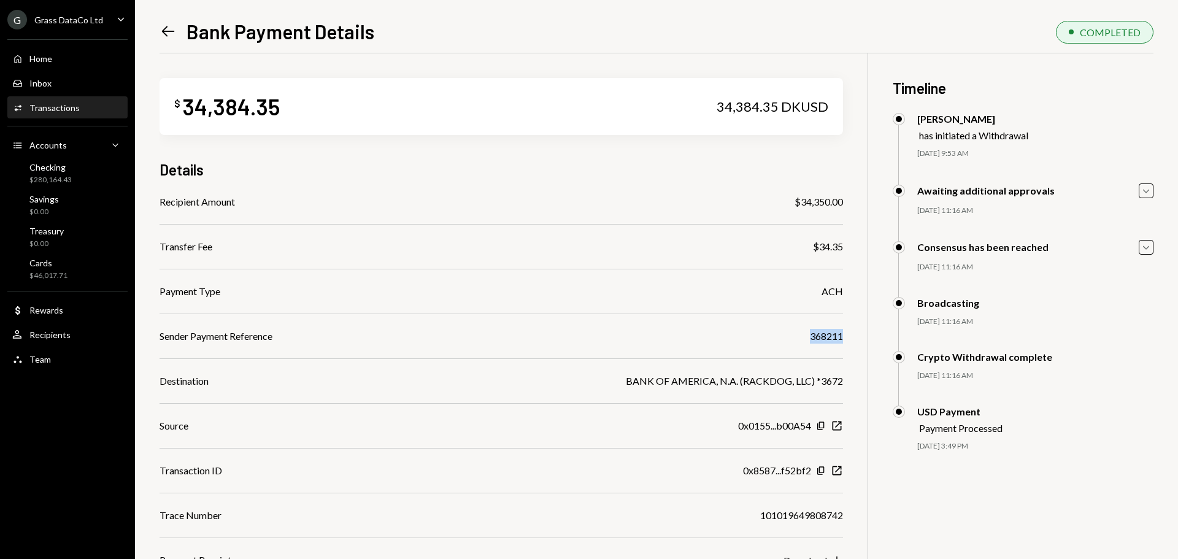
click at [829, 337] on div "368211" at bounding box center [826, 336] width 33 height 15
copy div "368211"
click at [800, 201] on div "$34,350.00" at bounding box center [819, 202] width 48 height 15
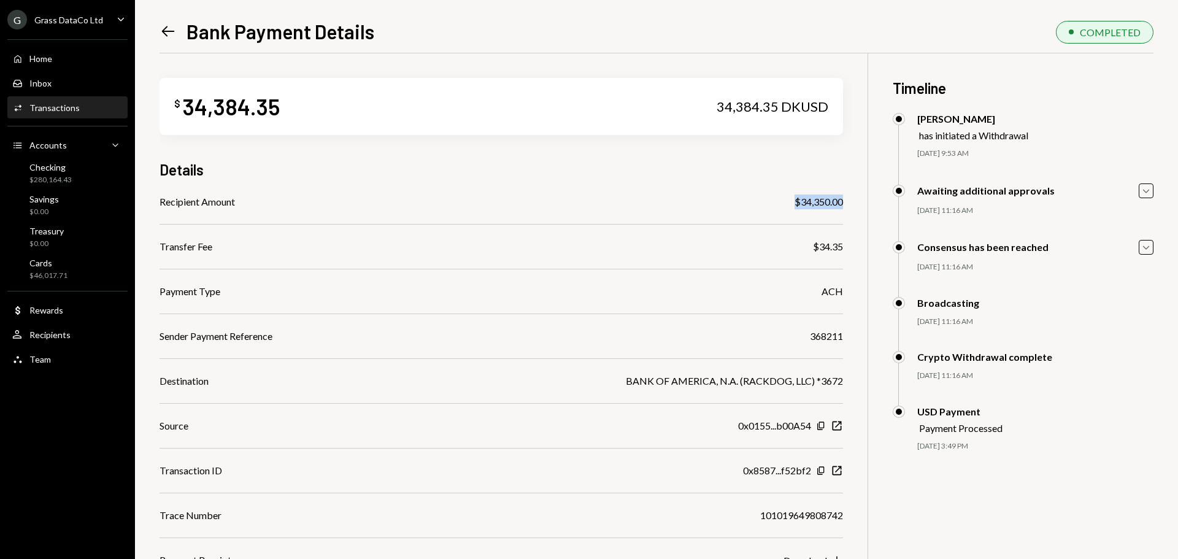
copy div "$34,350.00"
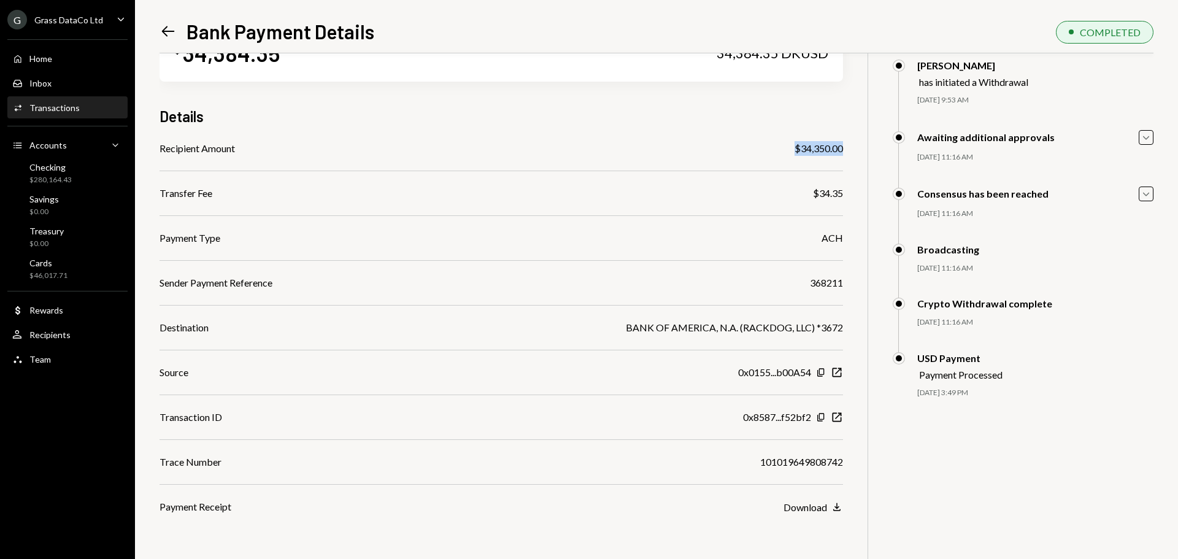
click at [166, 31] on icon "Left Arrow" at bounding box center [168, 31] width 17 height 17
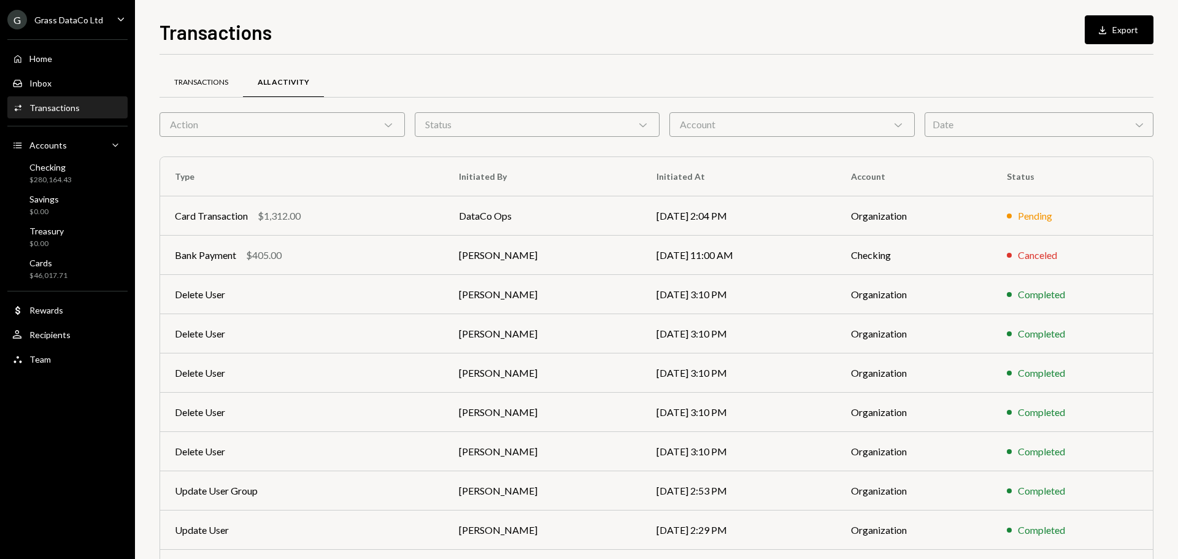
click at [206, 87] on div "Transactions" at bounding box center [201, 82] width 54 height 10
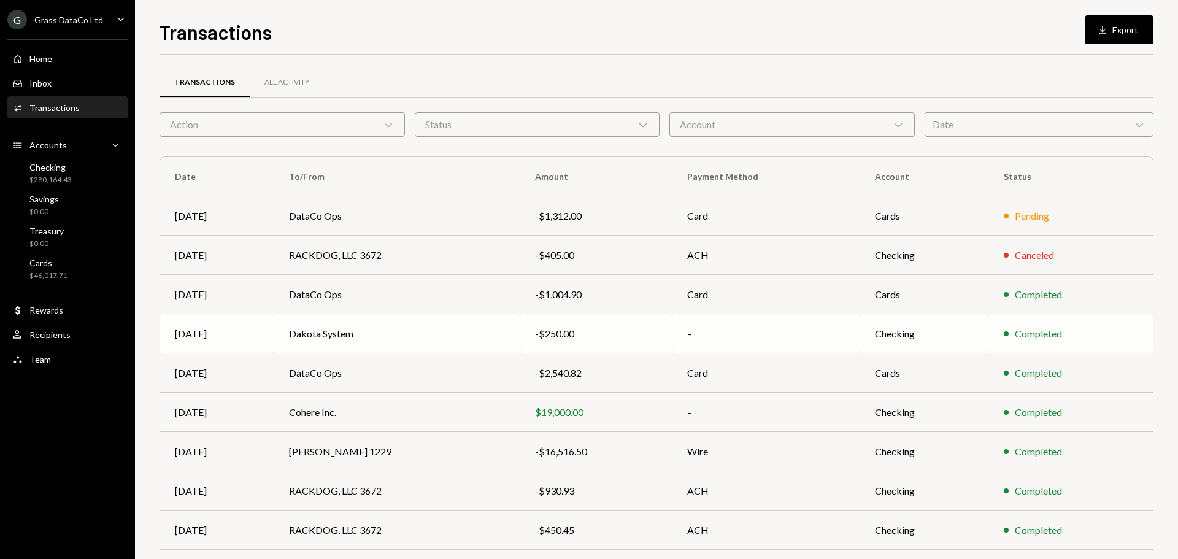
scroll to position [82, 0]
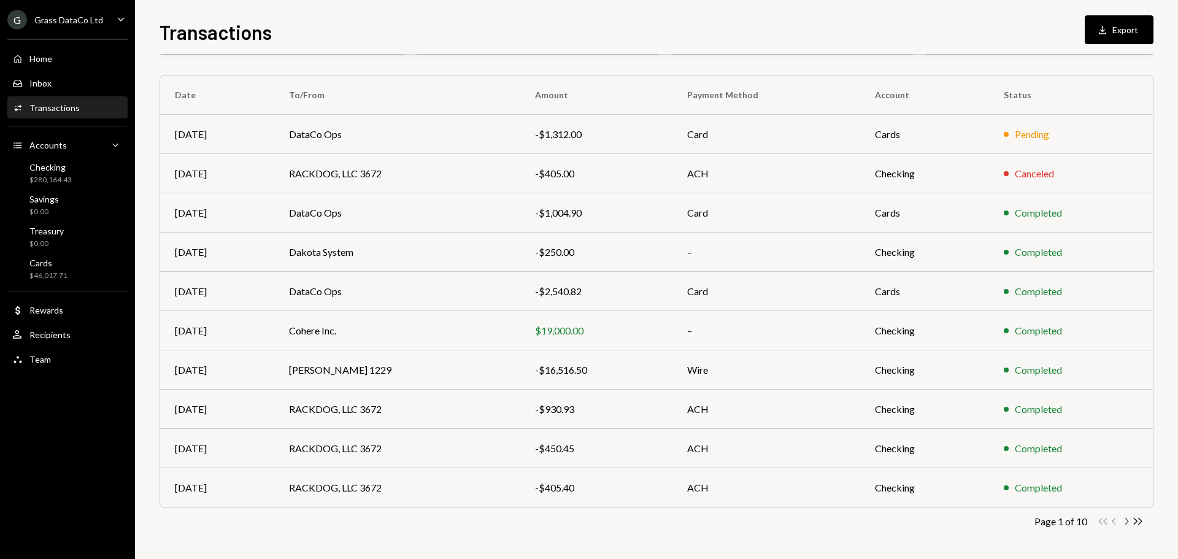
click at [1127, 525] on icon "Chevron Right" at bounding box center [1127, 521] width 12 height 12
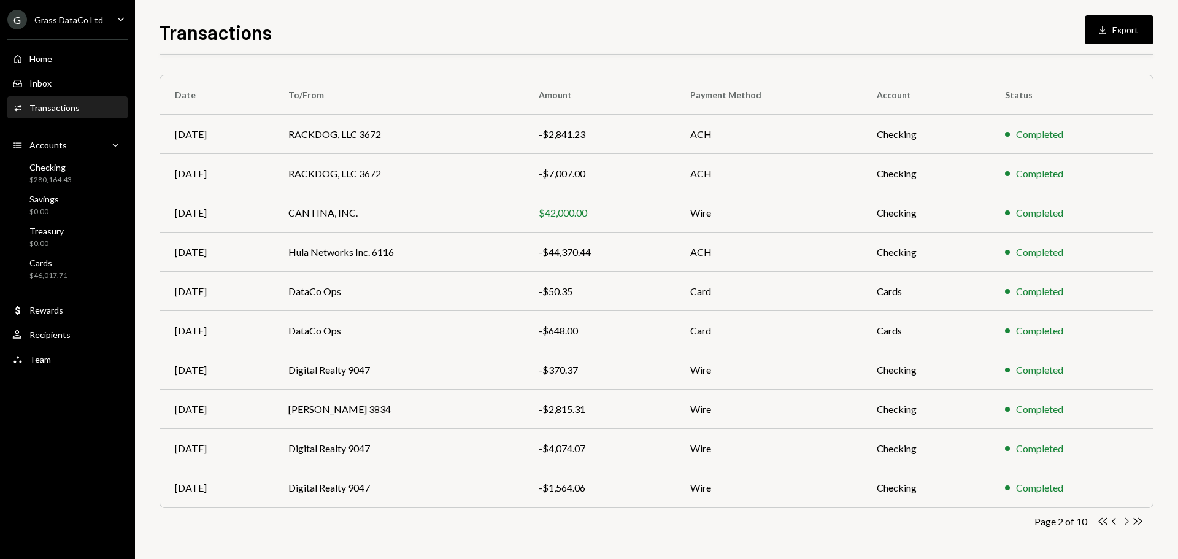
click at [1127, 525] on icon "Chevron Right" at bounding box center [1127, 521] width 12 height 12
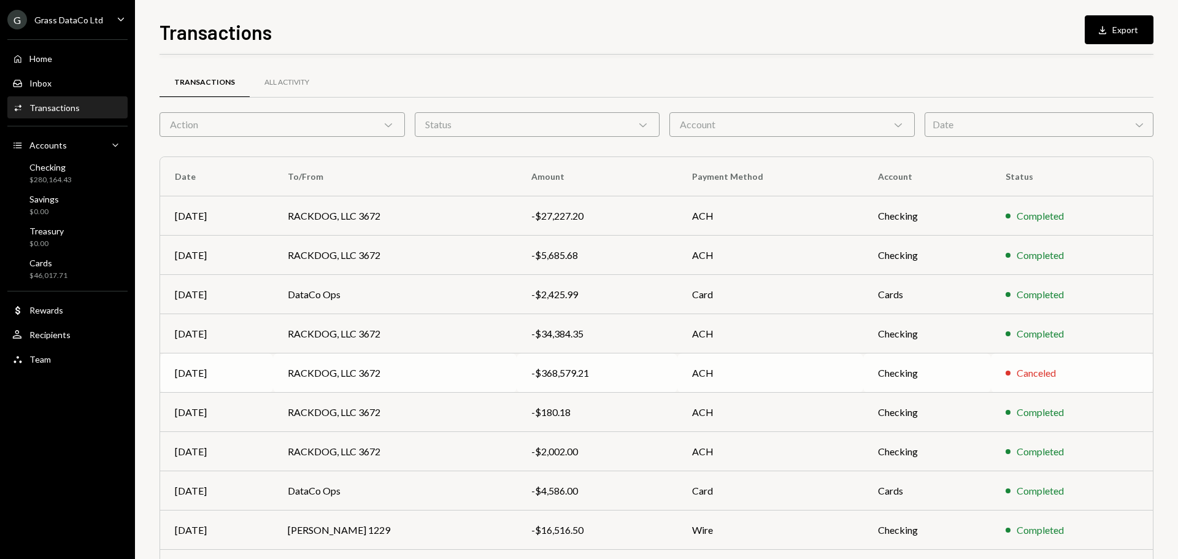
scroll to position [82, 0]
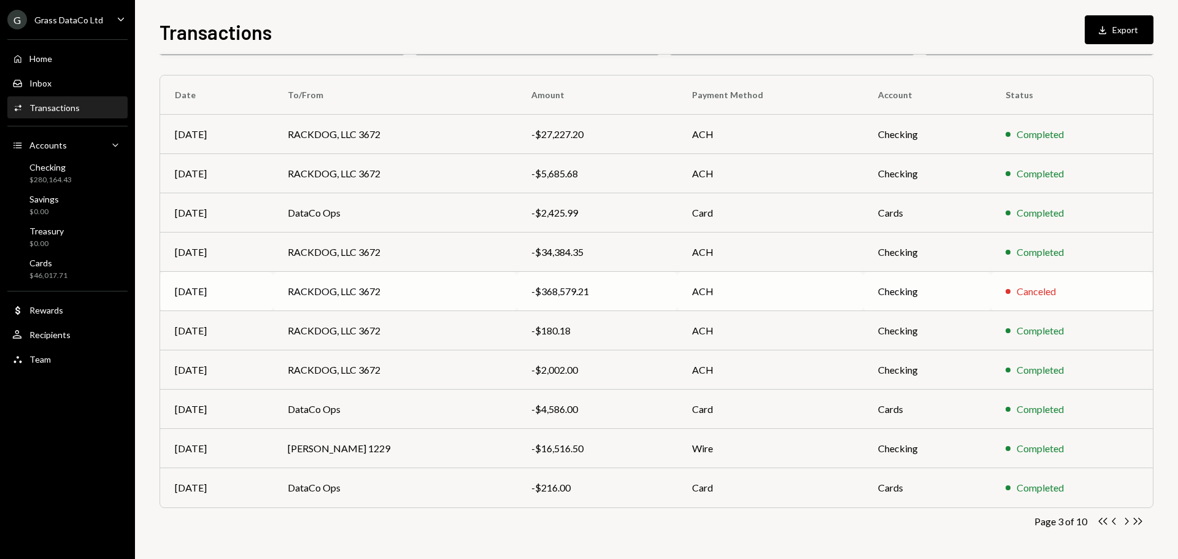
click at [409, 297] on td "RACKDOG, LLC 3672" at bounding box center [395, 291] width 244 height 39
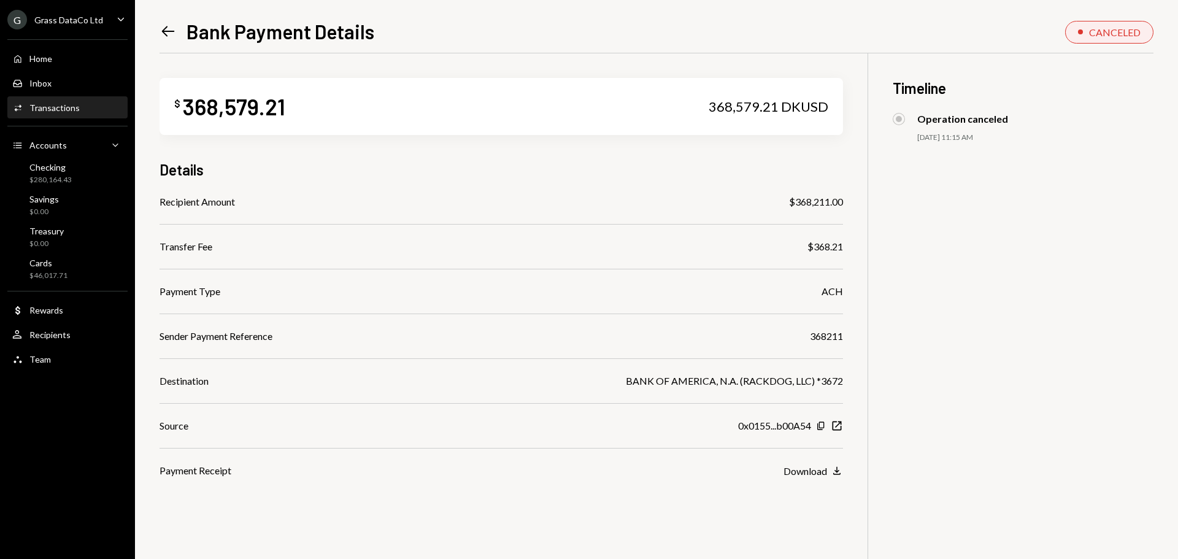
click at [830, 334] on div "368211" at bounding box center [826, 336] width 33 height 15
copy div "368211"
click at [822, 203] on div "$368,211.00" at bounding box center [816, 202] width 54 height 15
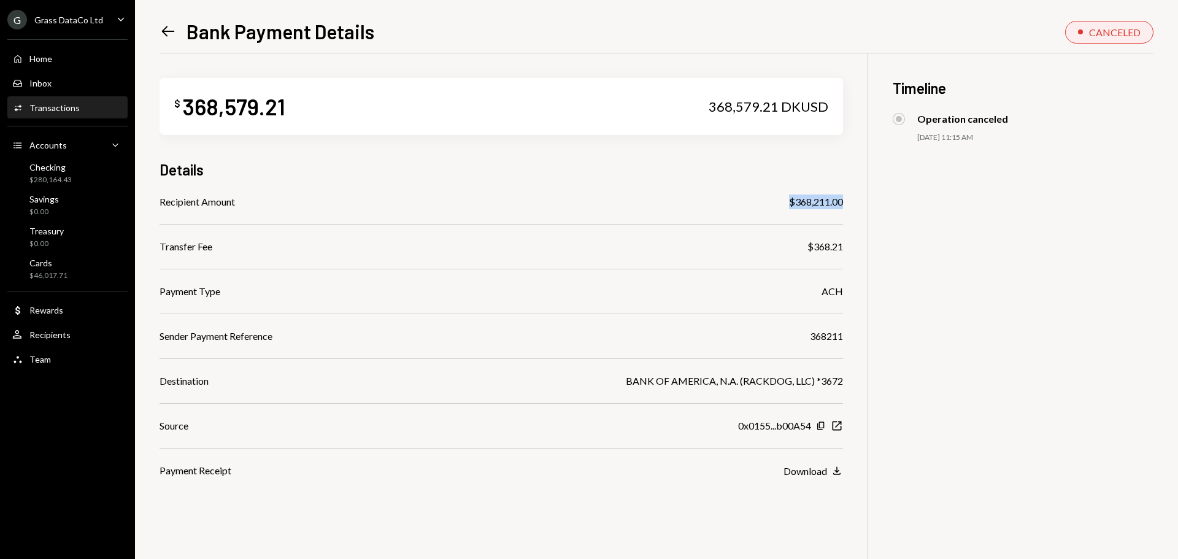
click at [822, 203] on div "$368,211.00" at bounding box center [816, 202] width 54 height 15
copy div "$368,211.00"
click at [168, 32] on icon at bounding box center [168, 31] width 13 height 10
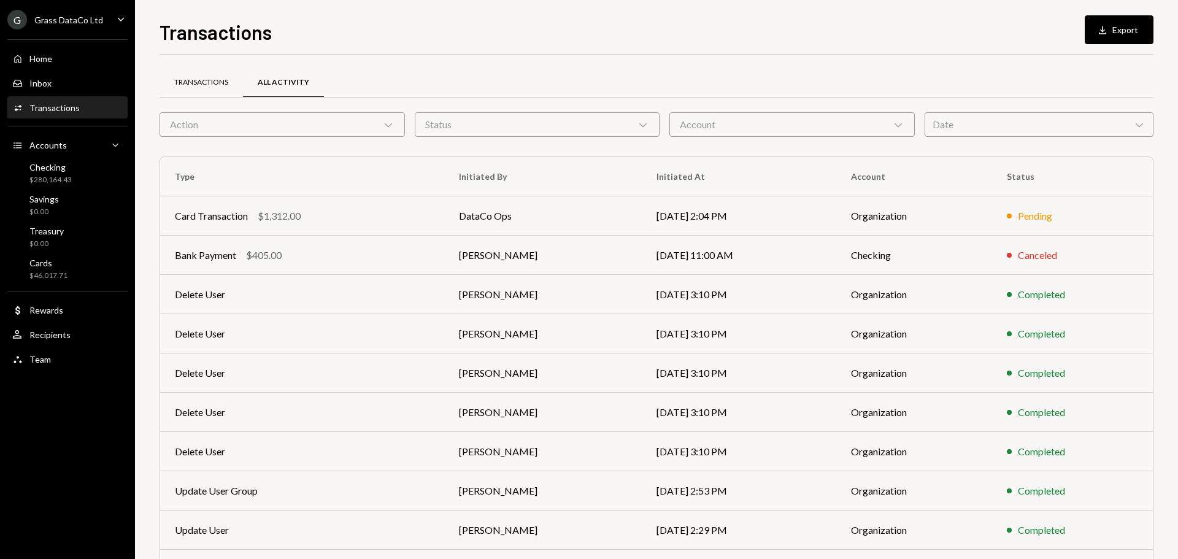
click at [206, 85] on div "Transactions" at bounding box center [201, 82] width 54 height 10
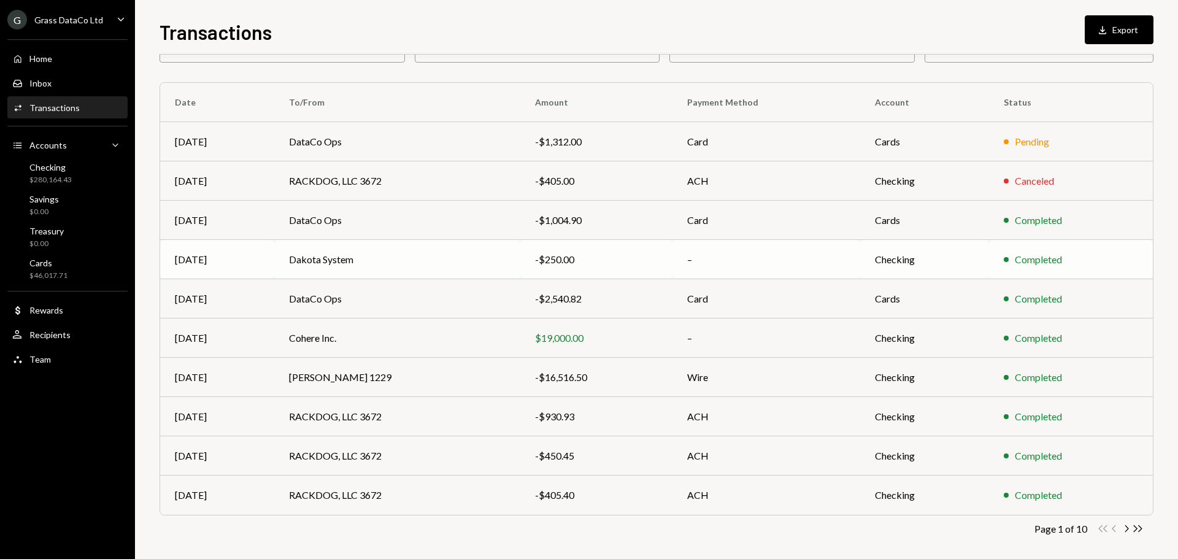
scroll to position [82, 0]
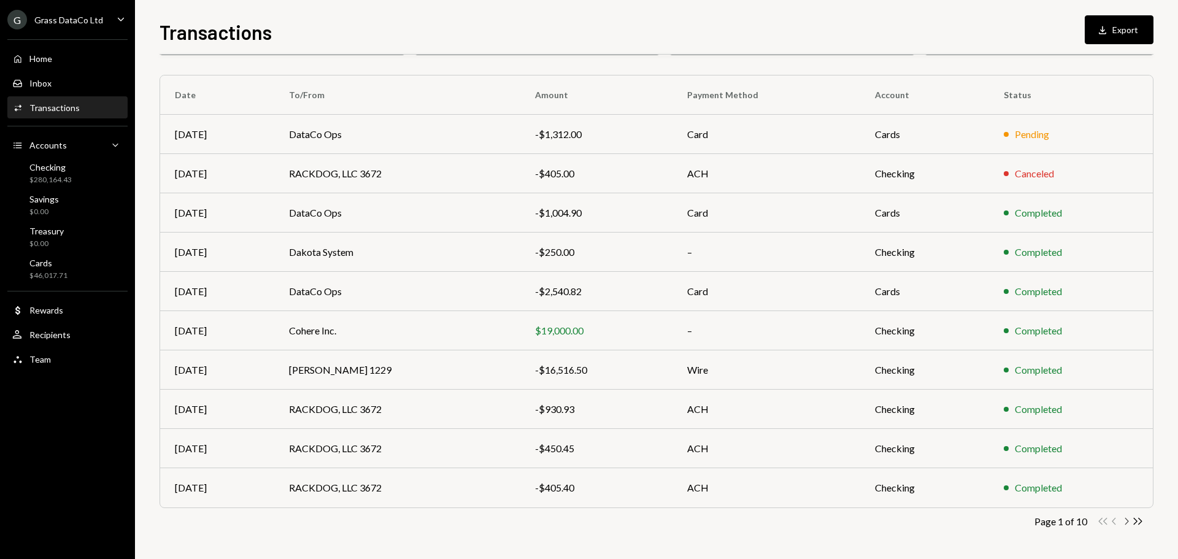
click at [1128, 522] on icon "button" at bounding box center [1127, 521] width 4 height 7
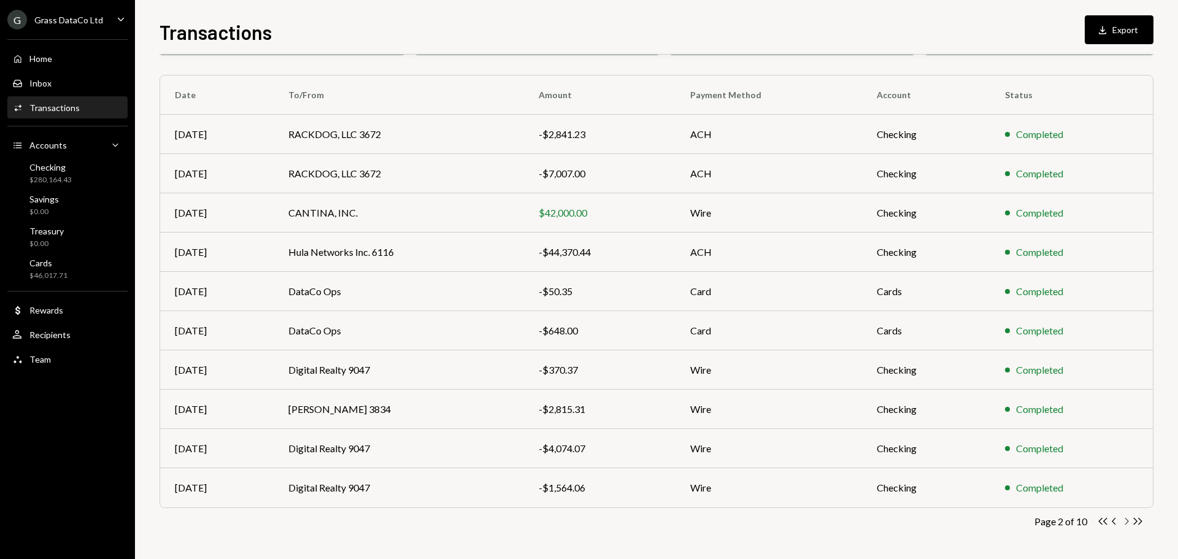
click at [1128, 522] on icon "button" at bounding box center [1127, 521] width 4 height 7
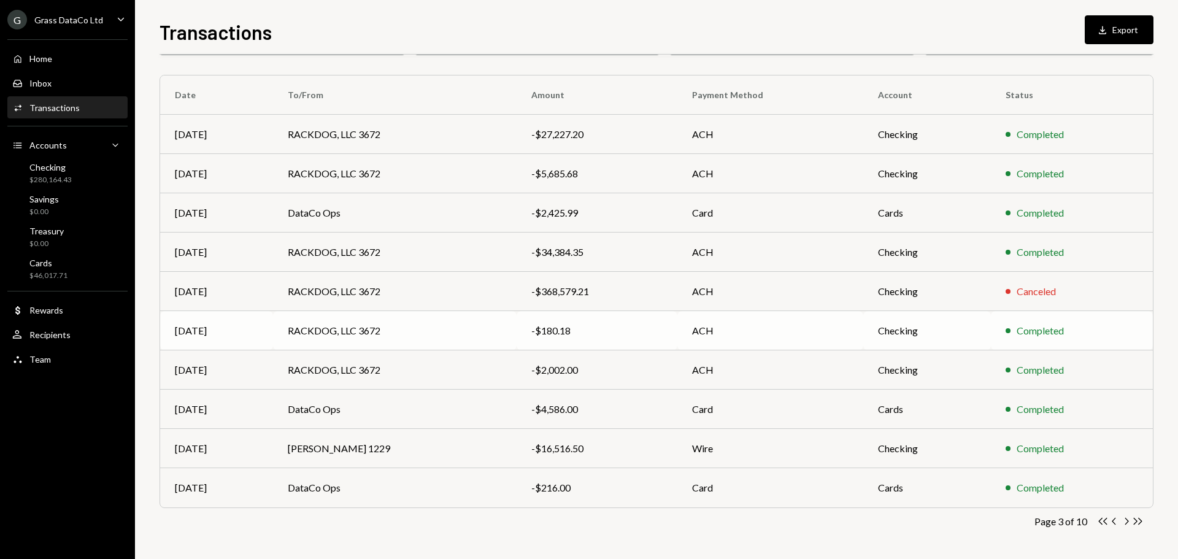
click at [366, 329] on td "RACKDOG, LLC 3672" at bounding box center [395, 330] width 244 height 39
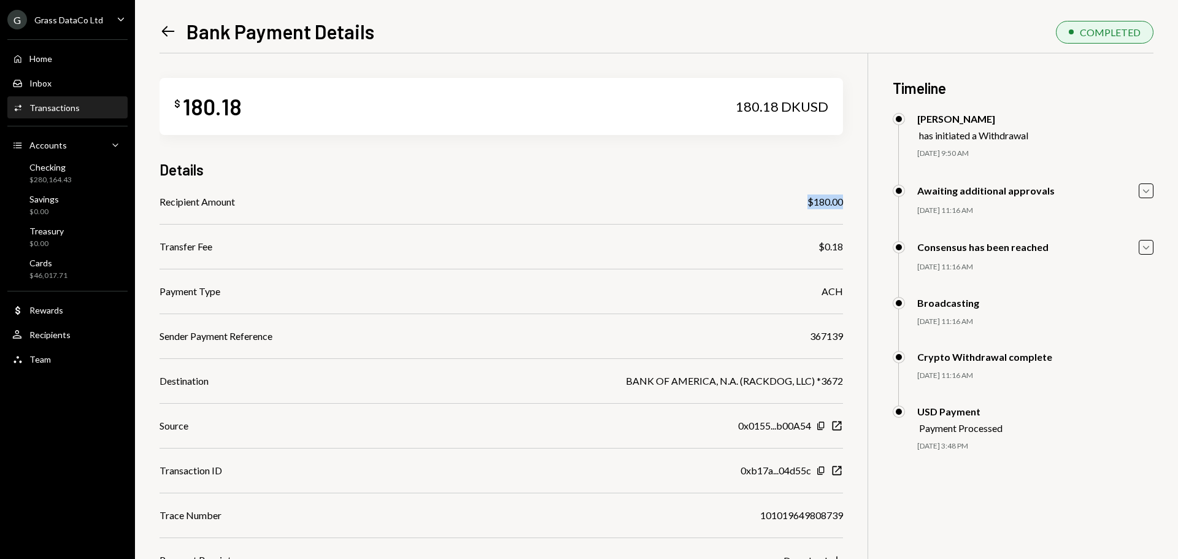
drag, startPoint x: 804, startPoint y: 203, endPoint x: 845, endPoint y: 201, distance: 41.2
click at [845, 201] on div "$ 180.18 180.18 DKUSD Details Recipient Amount $180.00 Transfer Fee $0.18 Payme…" at bounding box center [657, 332] width 994 height 559
click at [838, 339] on div "367139" at bounding box center [826, 336] width 33 height 15
copy div "367139"
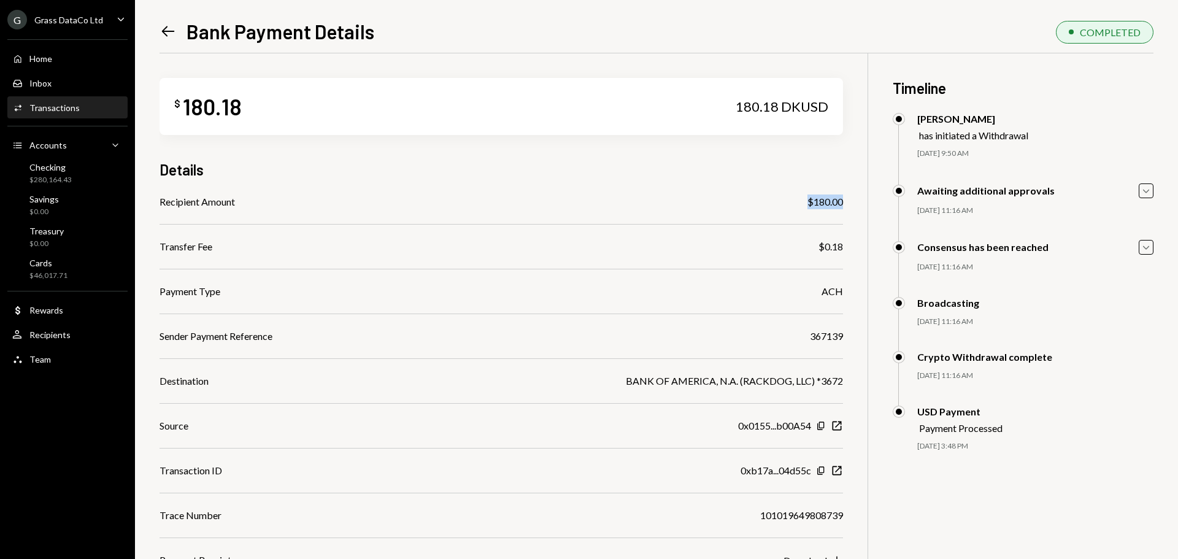
drag, startPoint x: 805, startPoint y: 203, endPoint x: 846, endPoint y: 202, distance: 40.5
click at [846, 202] on div "$ 180.18 180.18 DKUSD Details Recipient Amount $180.00 Transfer Fee $0.18 Payme…" at bounding box center [657, 332] width 994 height 559
copy div "$180.00"
click at [166, 33] on icon "Left Arrow" at bounding box center [168, 31] width 17 height 17
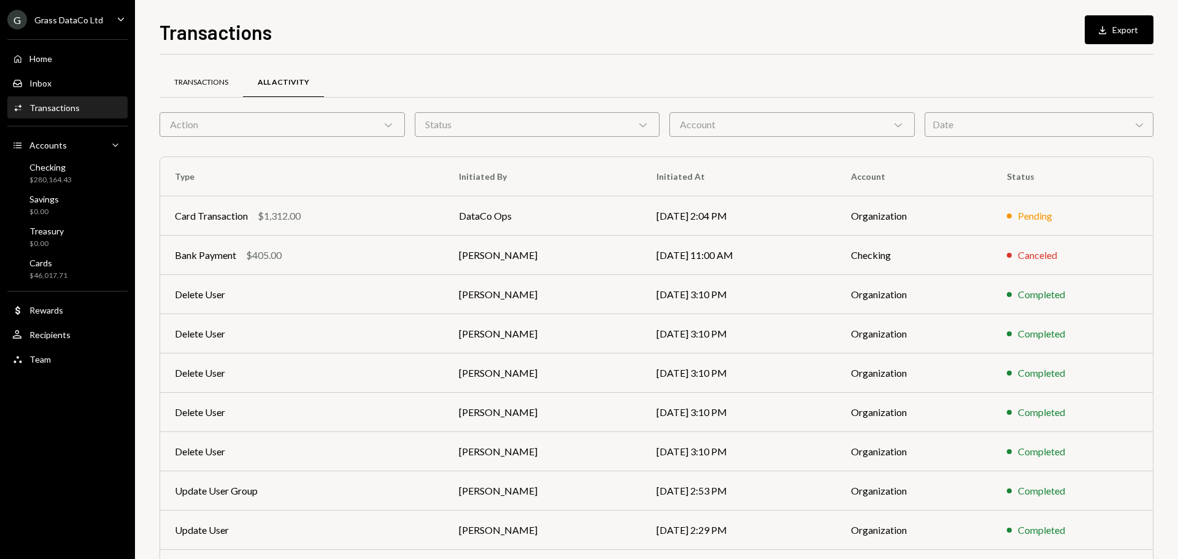
click at [216, 72] on div "Transactions" at bounding box center [201, 82] width 83 height 29
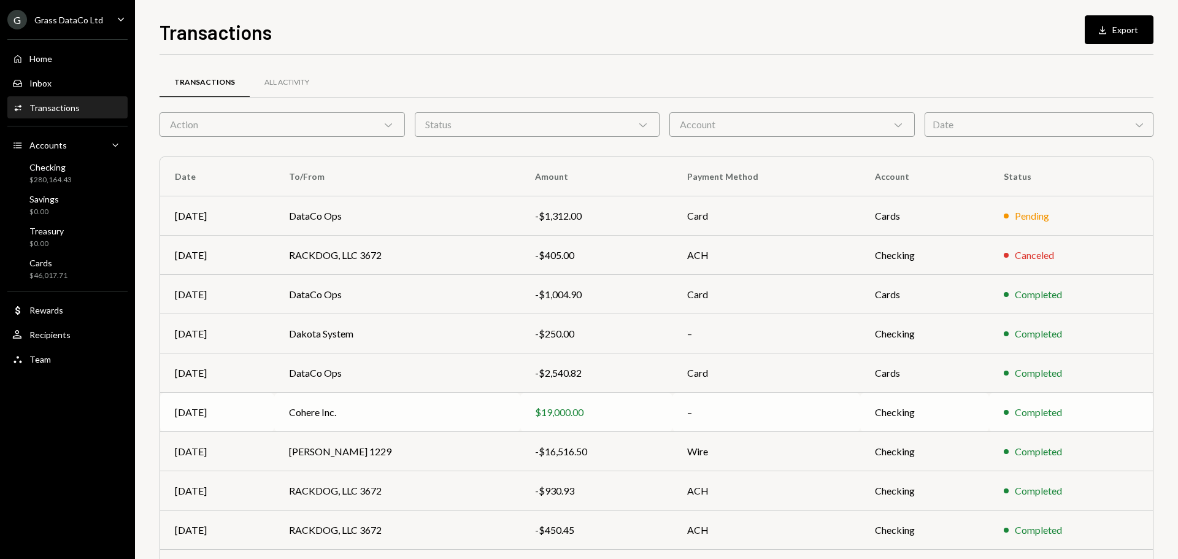
scroll to position [82, 0]
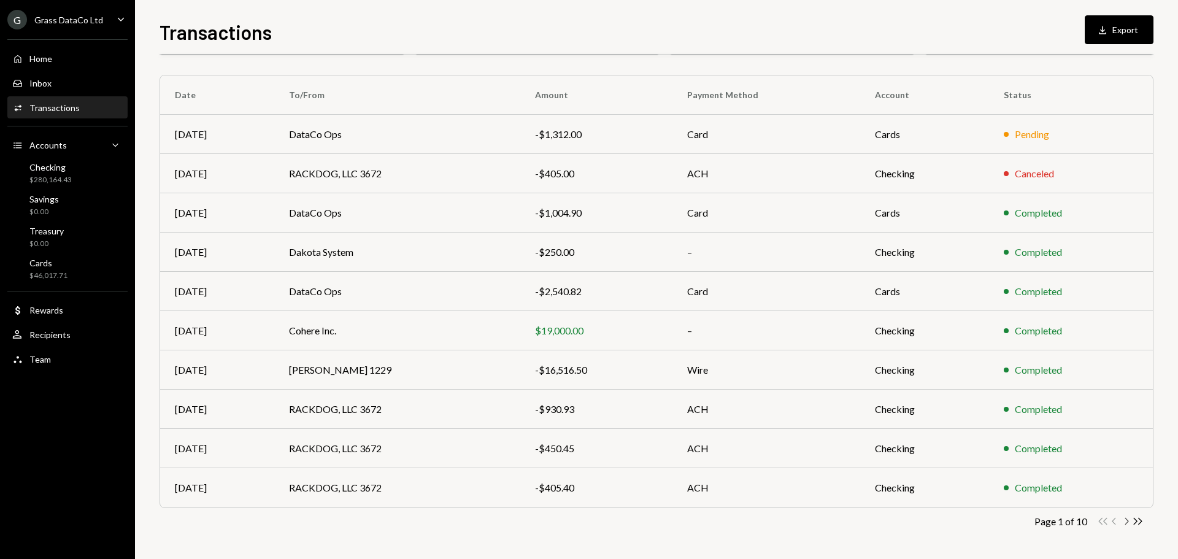
click at [1129, 522] on icon "Chevron Right" at bounding box center [1127, 521] width 12 height 12
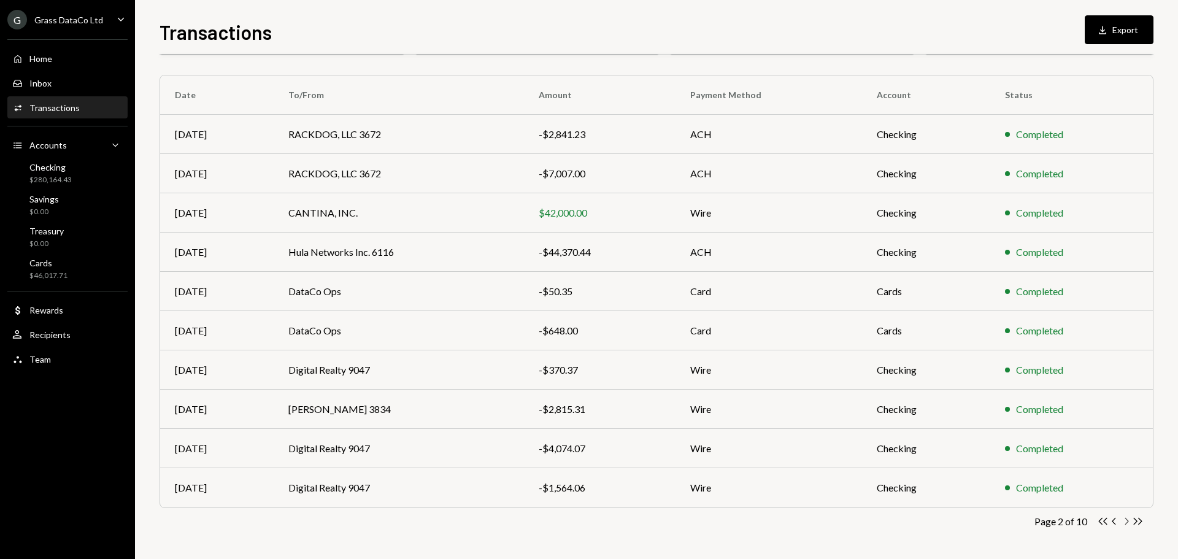
click at [1129, 522] on icon "Chevron Right" at bounding box center [1127, 521] width 12 height 12
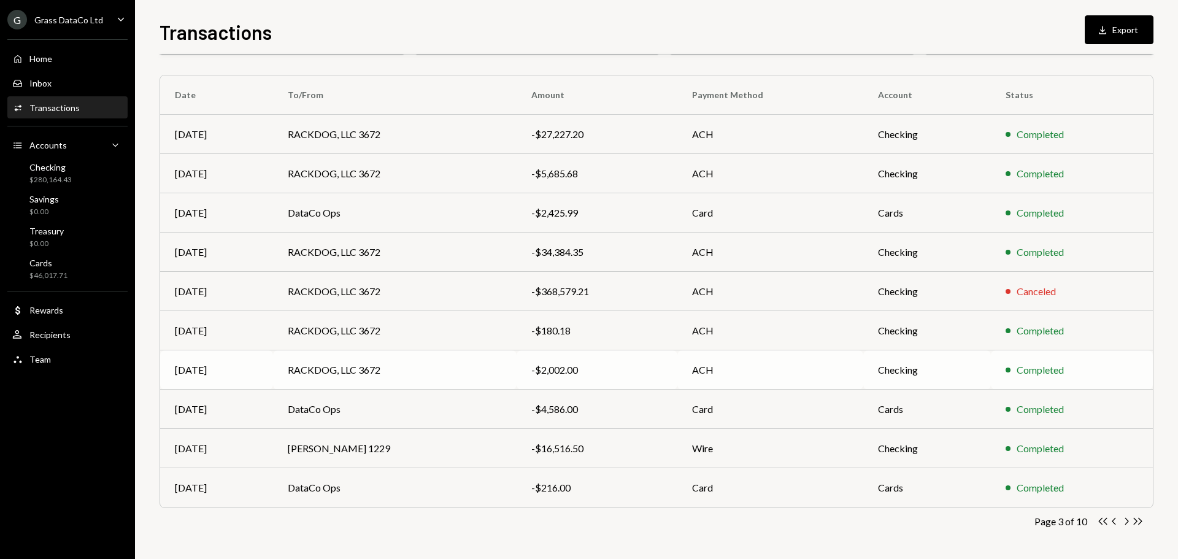
click at [574, 367] on div "-$2,002.00" at bounding box center [596, 370] width 131 height 15
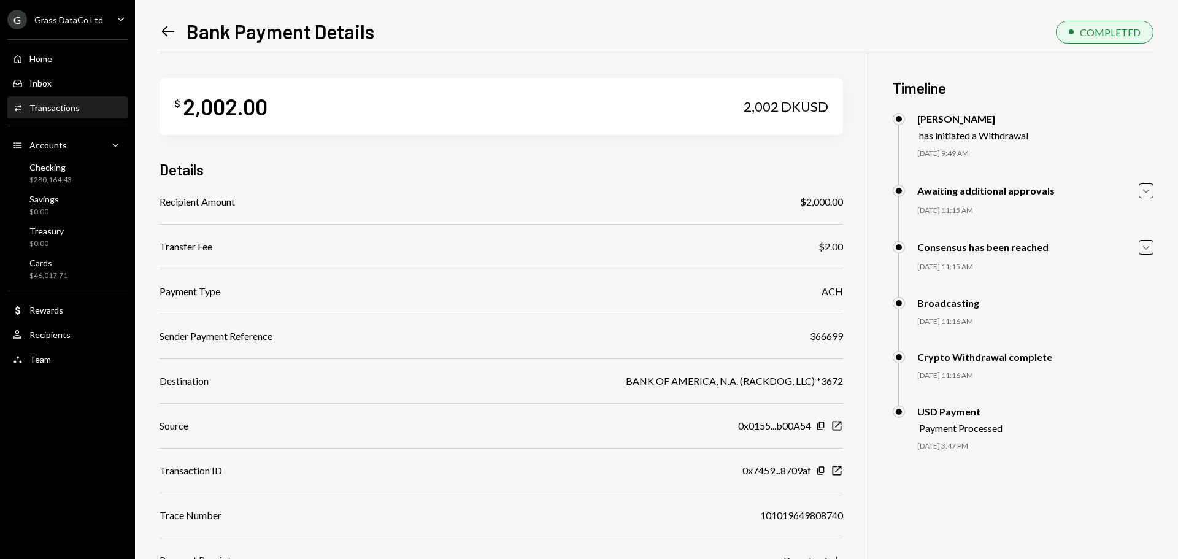
click at [829, 339] on div "366699" at bounding box center [826, 336] width 33 height 15
click at [820, 190] on div "$ 2,002.00 2,002 DKUSD Details Recipient Amount $2,000.00 Transfer Fee $2.00 Pa…" at bounding box center [502, 310] width 684 height 514
click at [817, 207] on div "$2,000.00" at bounding box center [821, 202] width 43 height 15
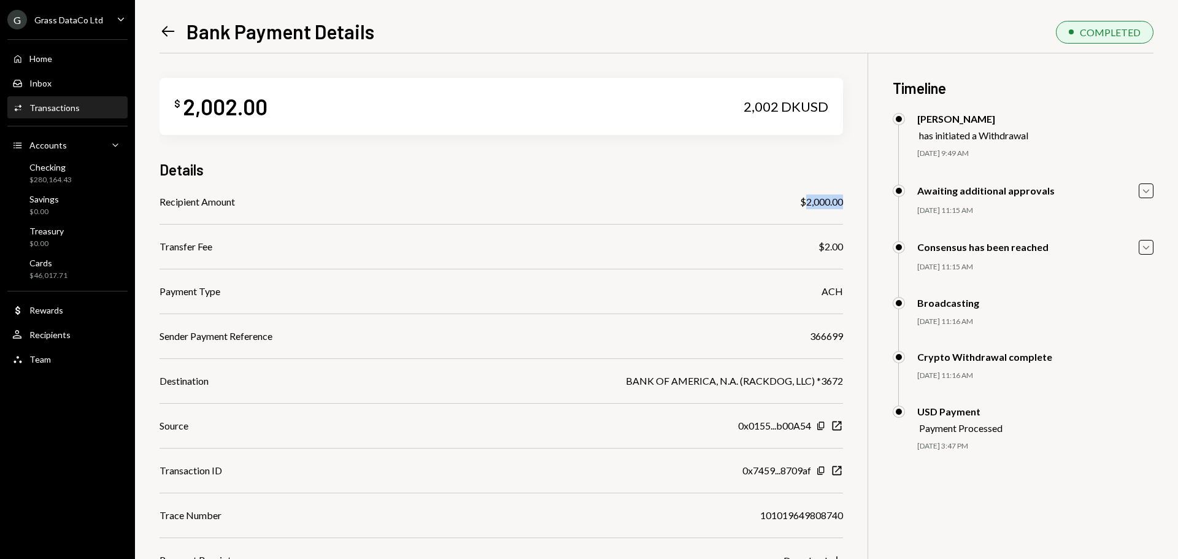
click at [817, 207] on div "$2,000.00" at bounding box center [821, 202] width 43 height 15
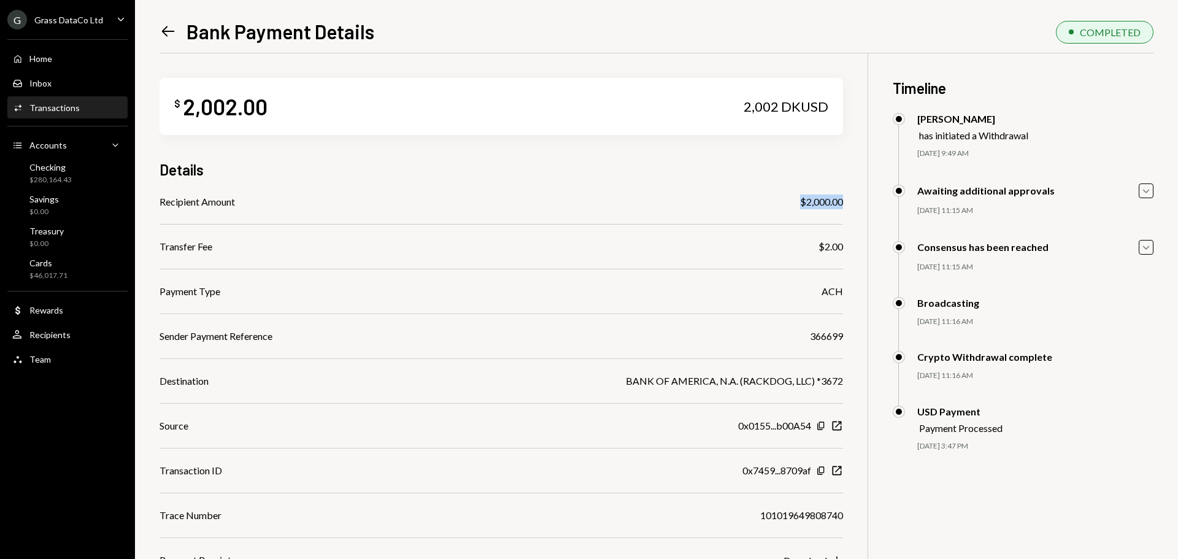
click at [165, 34] on icon at bounding box center [168, 31] width 13 height 10
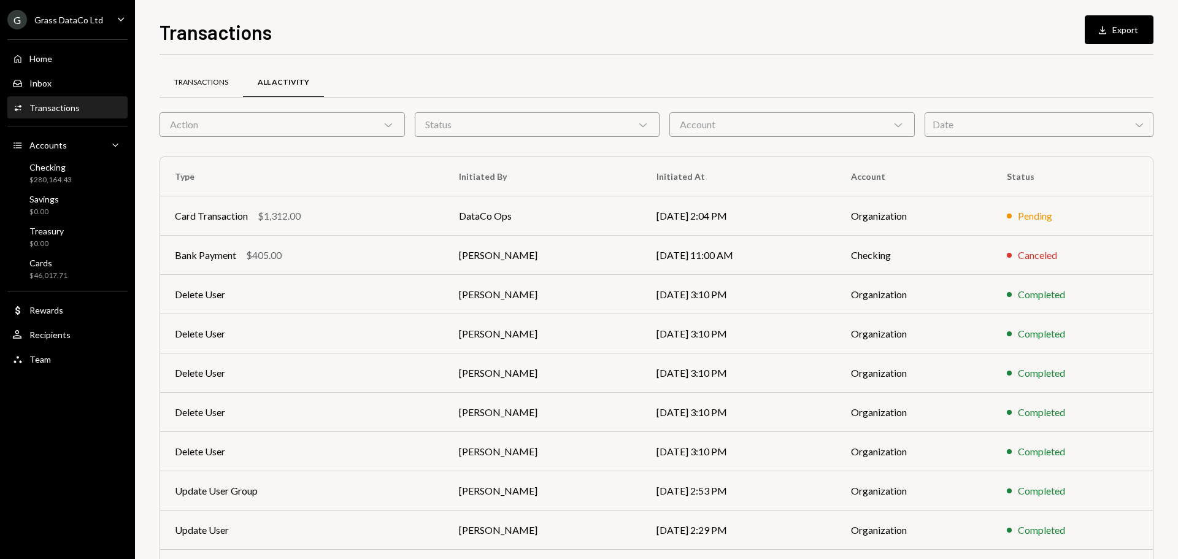
click at [183, 79] on div "Transactions" at bounding box center [201, 82] width 54 height 10
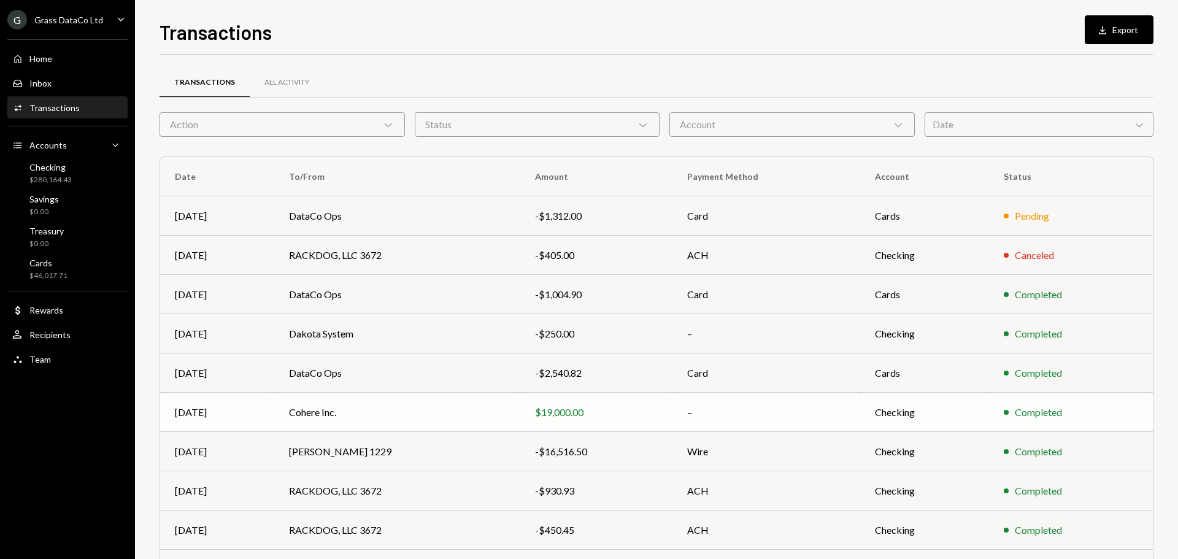
scroll to position [82, 0]
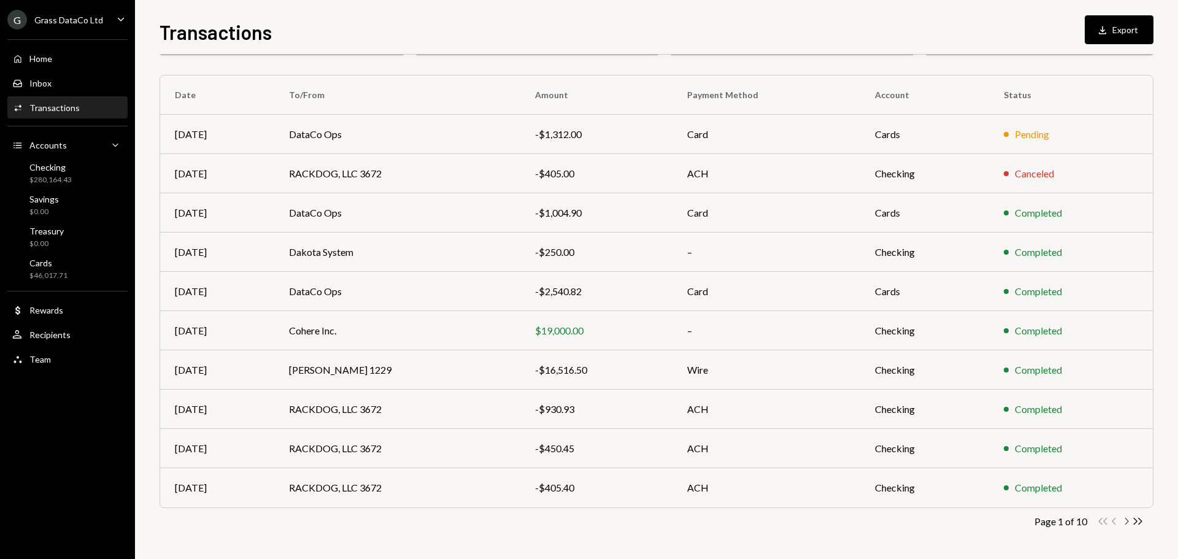
click at [1123, 519] on icon "Chevron Right" at bounding box center [1127, 521] width 12 height 12
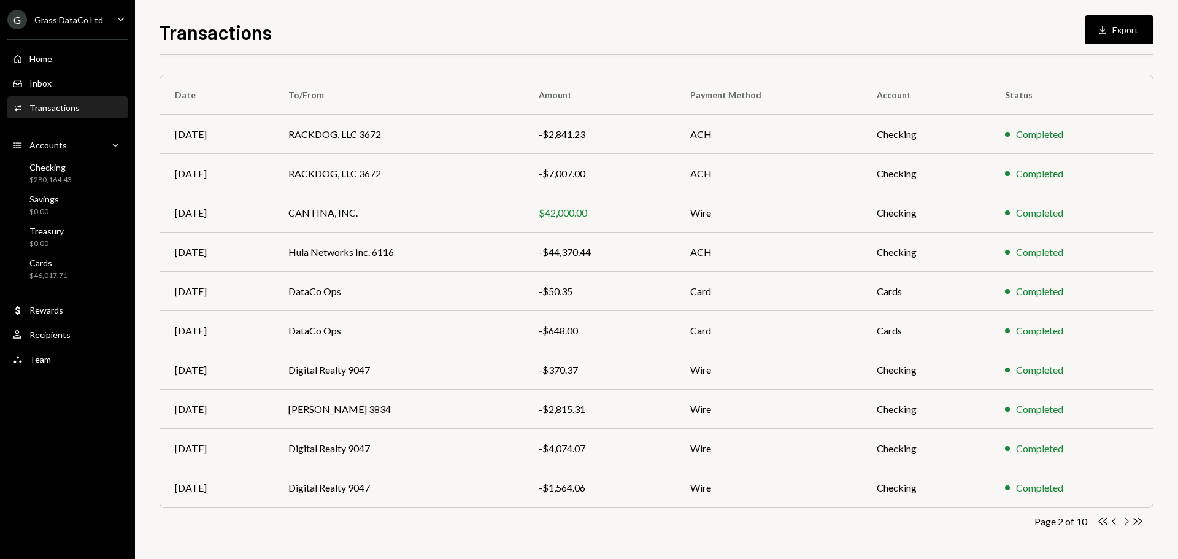
click at [1123, 519] on icon "Chevron Right" at bounding box center [1127, 521] width 12 height 12
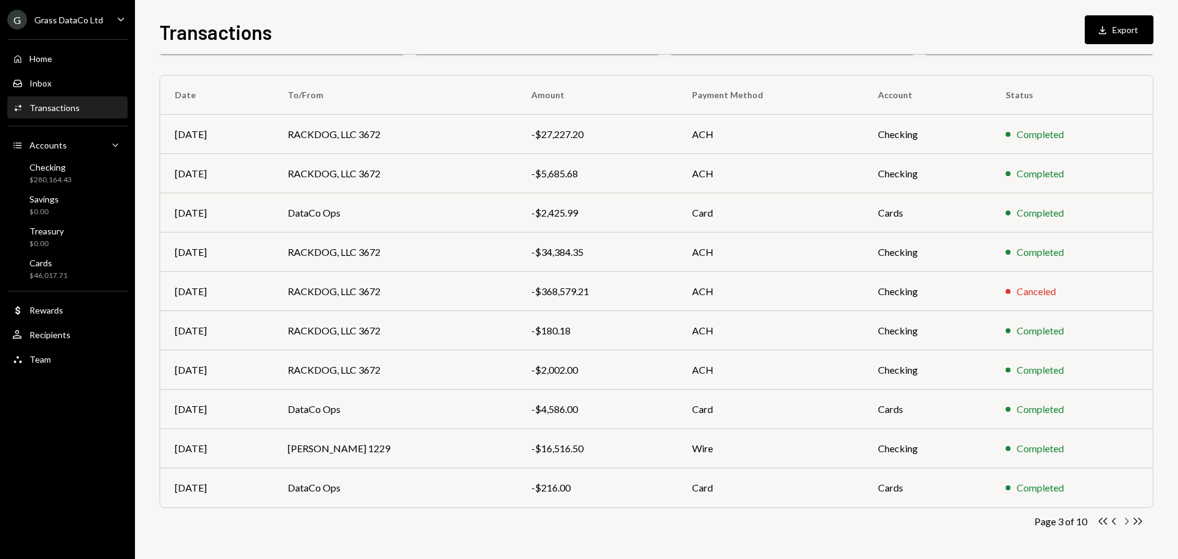
click at [1123, 519] on icon "Chevron Right" at bounding box center [1127, 521] width 12 height 12
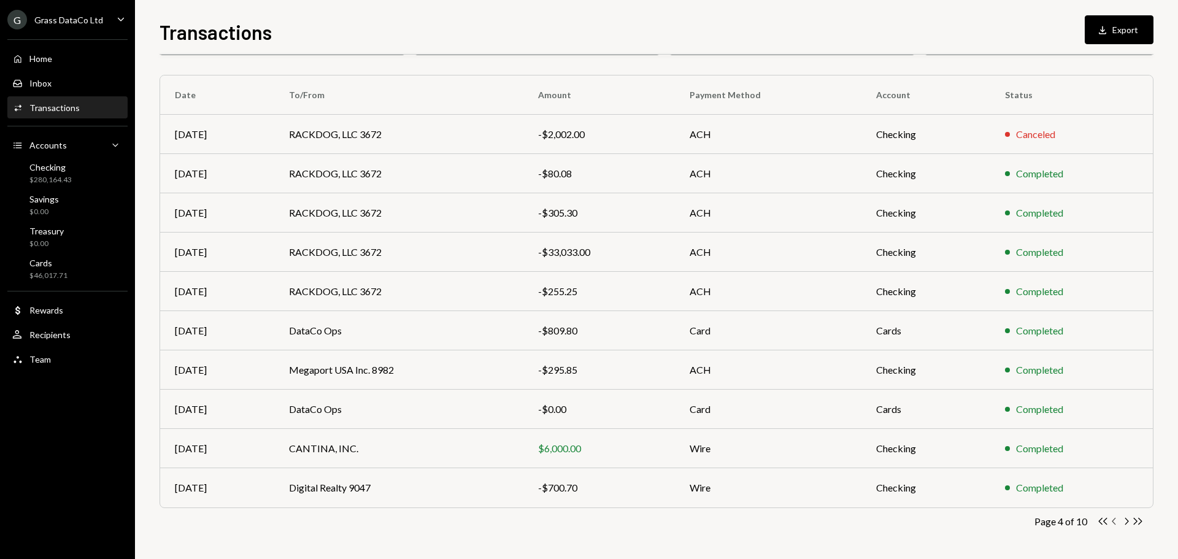
click at [1115, 522] on icon "Chevron Left" at bounding box center [1115, 521] width 12 height 12
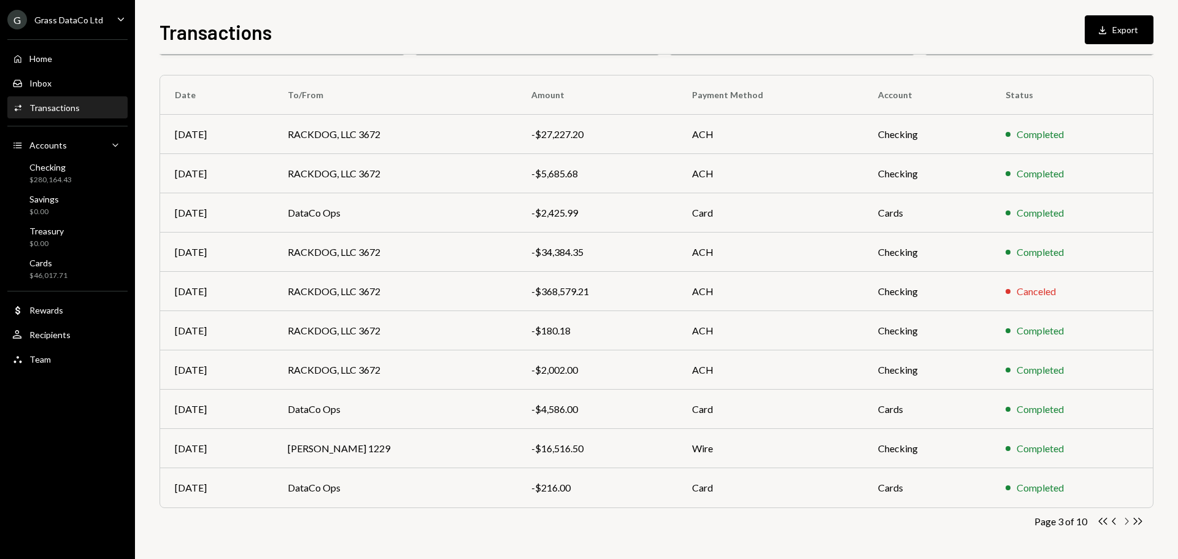
click at [1125, 522] on icon "Chevron Right" at bounding box center [1127, 521] width 12 height 12
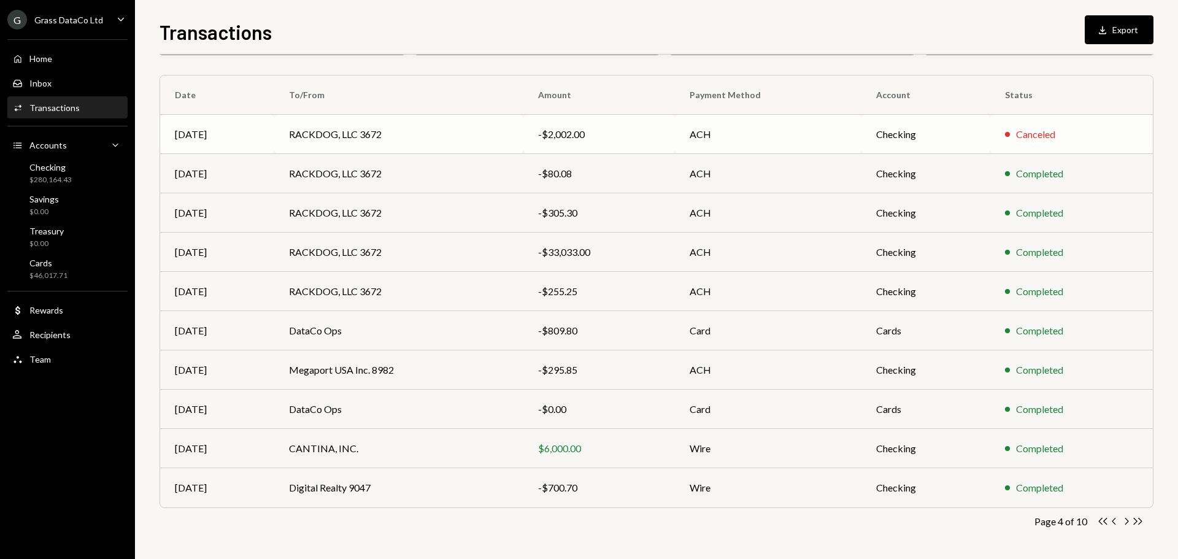
click at [471, 136] on td "RACKDOG, LLC 3672" at bounding box center [398, 134] width 249 height 39
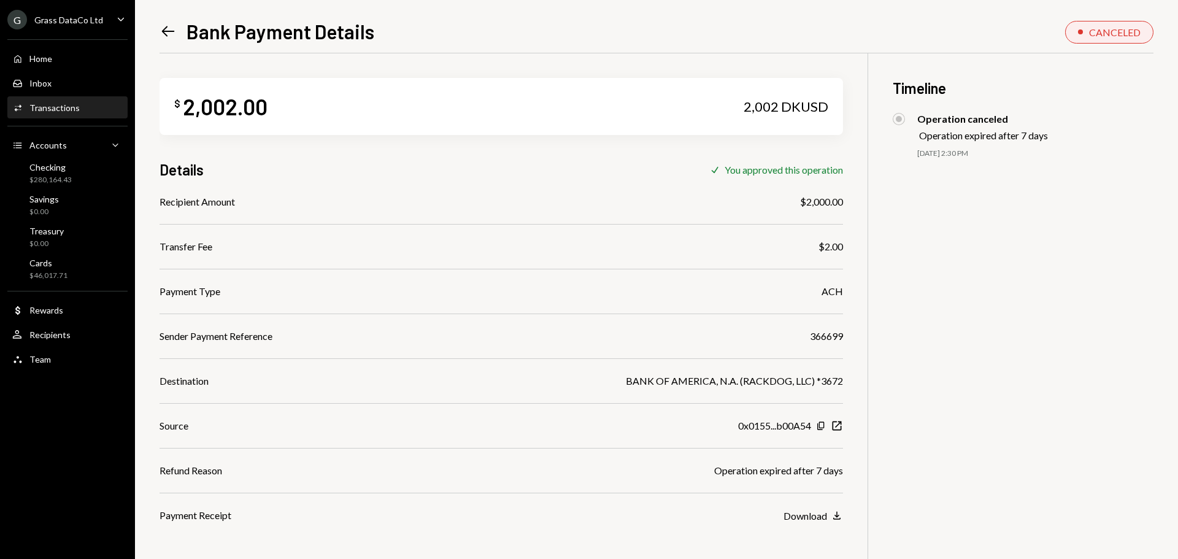
click at [166, 34] on icon "Left Arrow" at bounding box center [168, 31] width 17 height 17
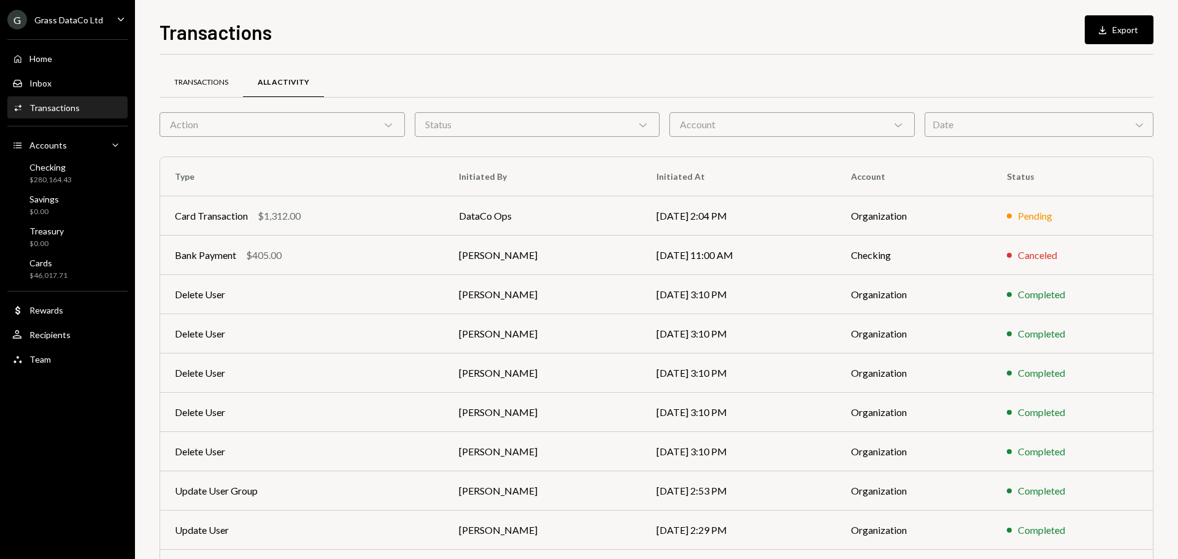
click at [190, 90] on div "Transactions" at bounding box center [201, 82] width 83 height 29
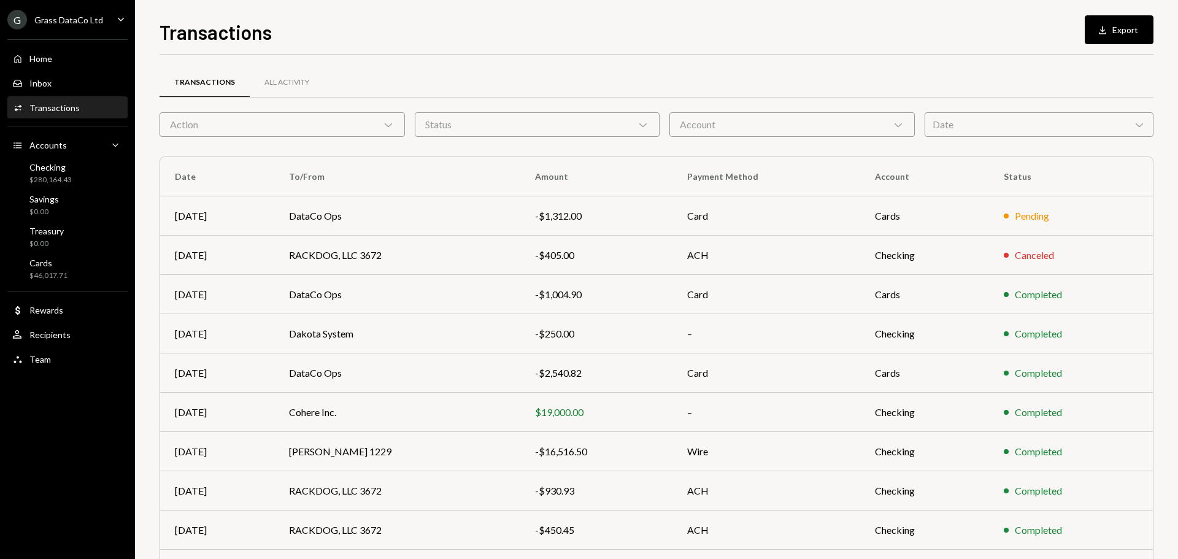
scroll to position [82, 0]
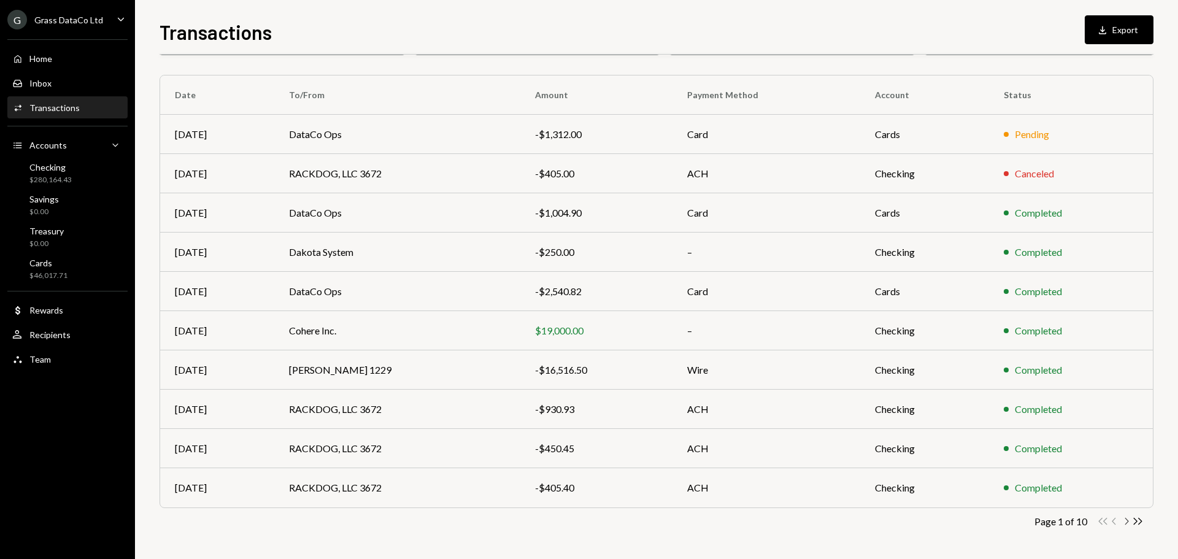
click at [1126, 520] on icon "Chevron Right" at bounding box center [1127, 521] width 12 height 12
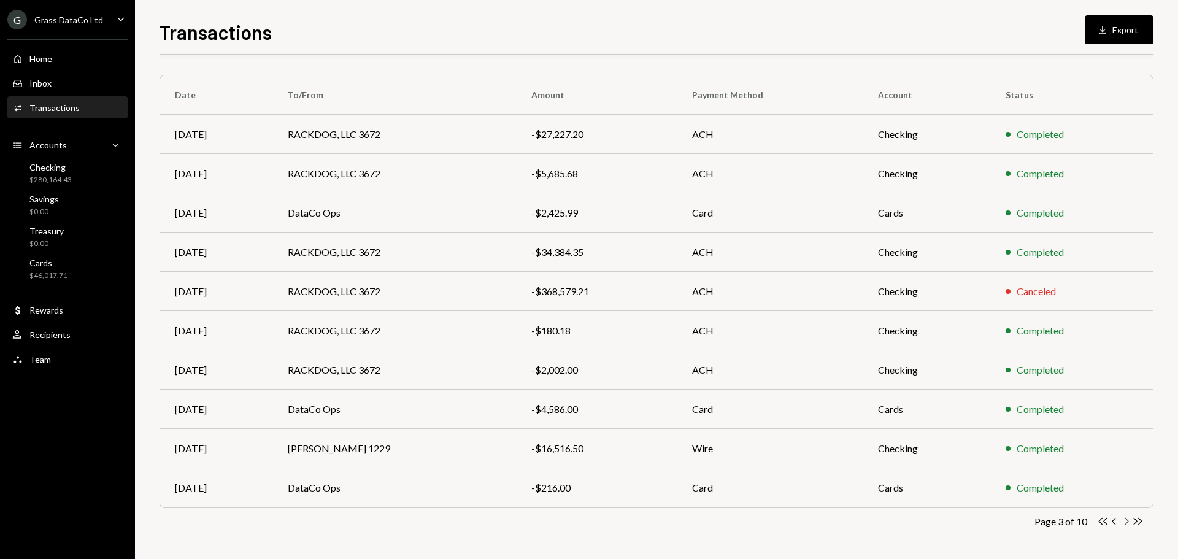
click at [1126, 520] on icon "Chevron Right" at bounding box center [1127, 521] width 12 height 12
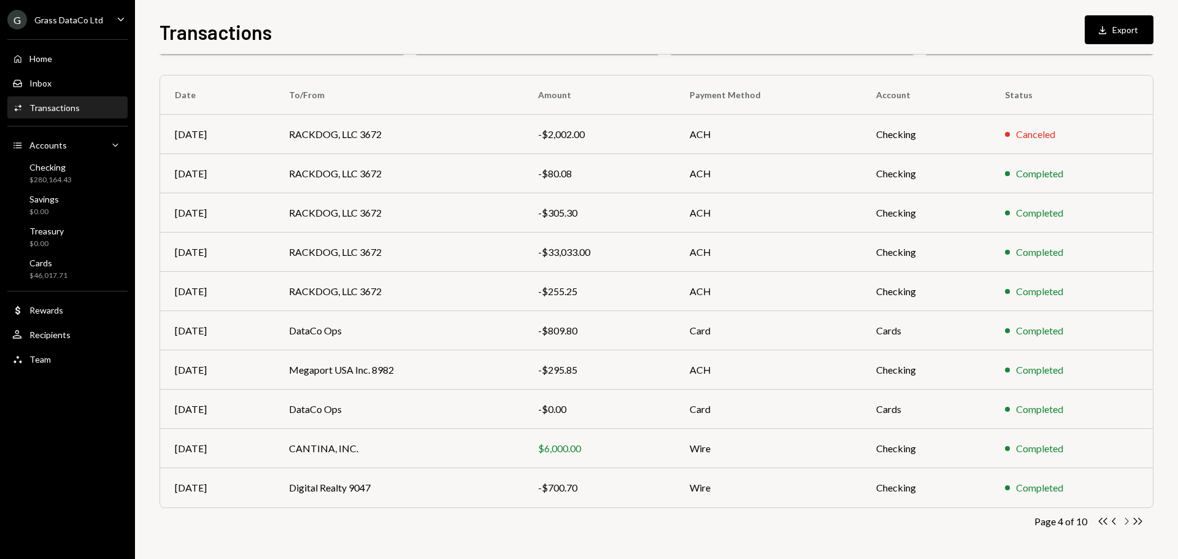
click at [1126, 520] on icon "Chevron Right" at bounding box center [1127, 521] width 12 height 12
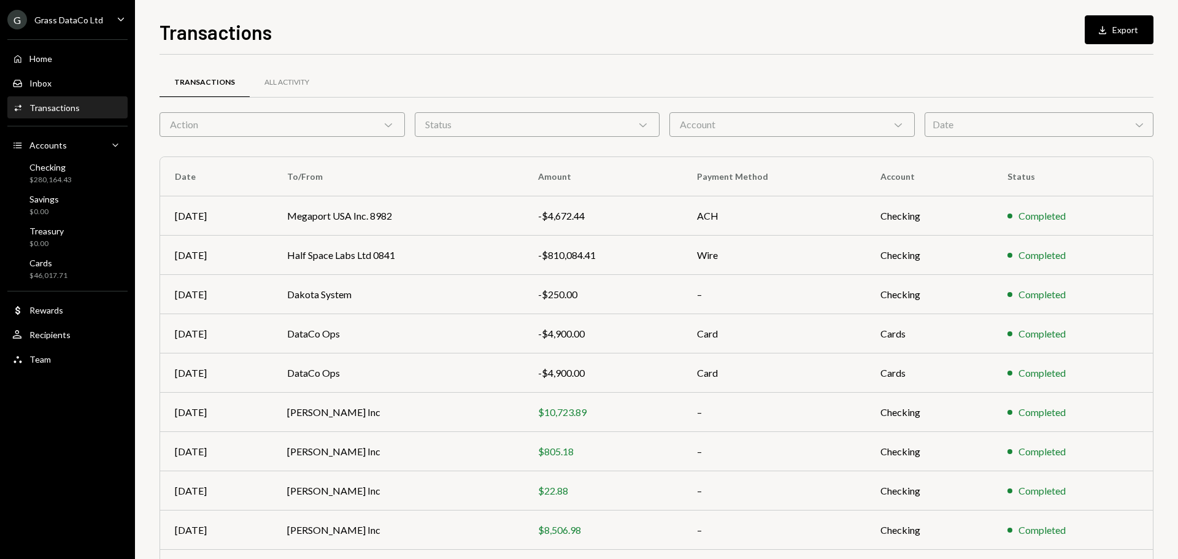
click at [1126, 520] on td "Completed" at bounding box center [1073, 530] width 160 height 39
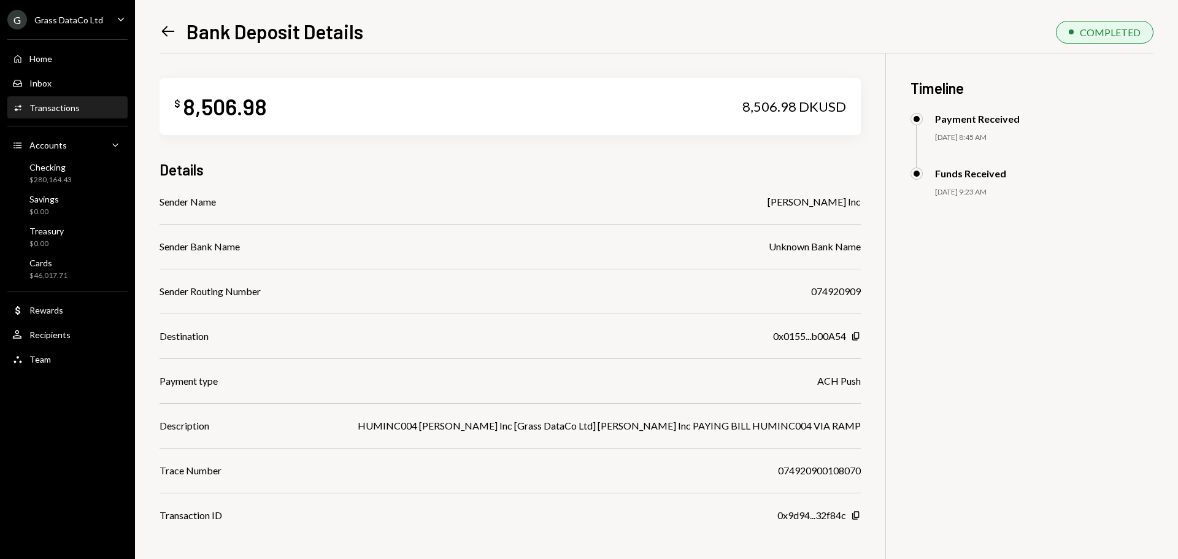
click at [171, 28] on icon "Left Arrow" at bounding box center [168, 31] width 17 height 17
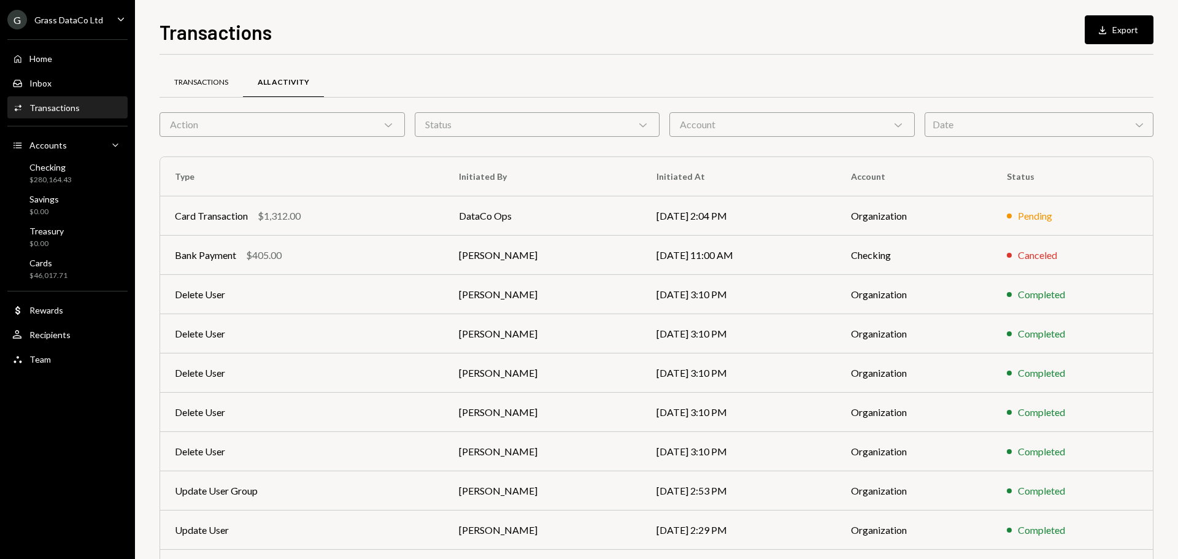
click at [219, 81] on div "Transactions" at bounding box center [201, 82] width 54 height 10
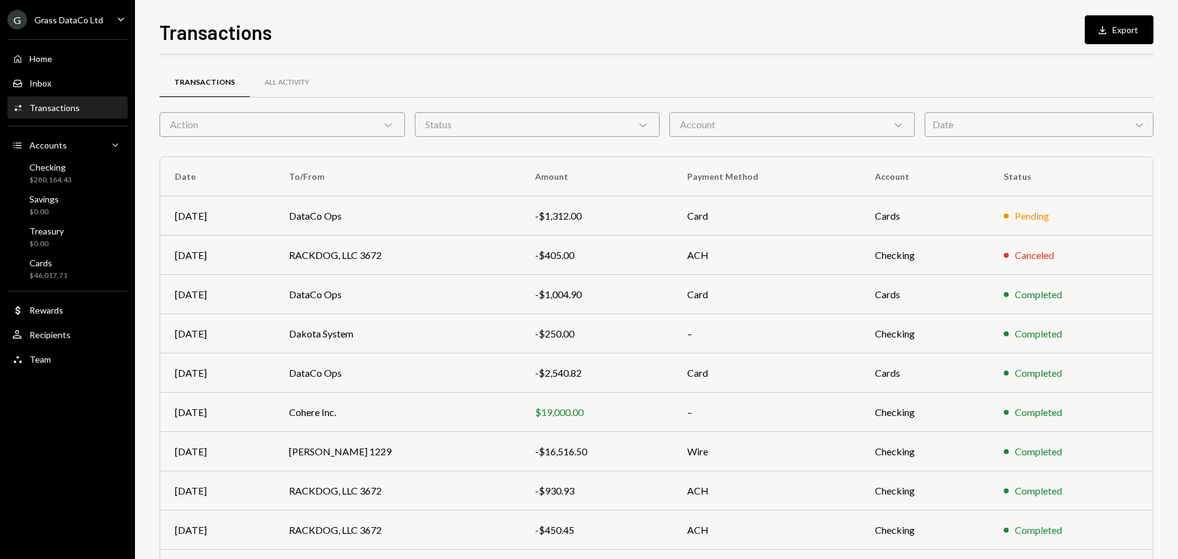
scroll to position [82, 0]
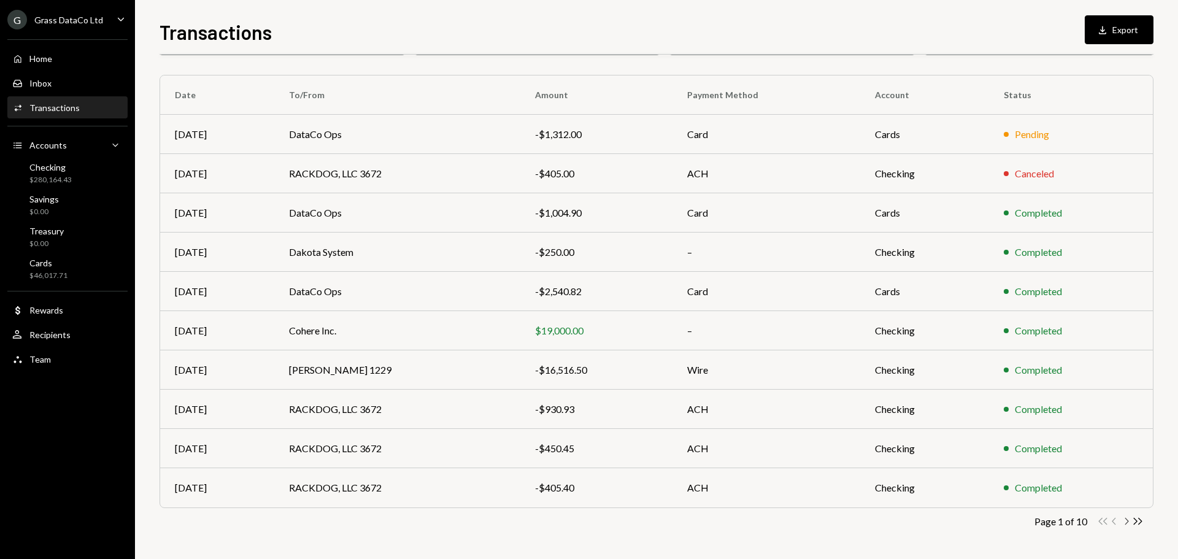
click at [1126, 522] on icon "Chevron Right" at bounding box center [1127, 521] width 12 height 12
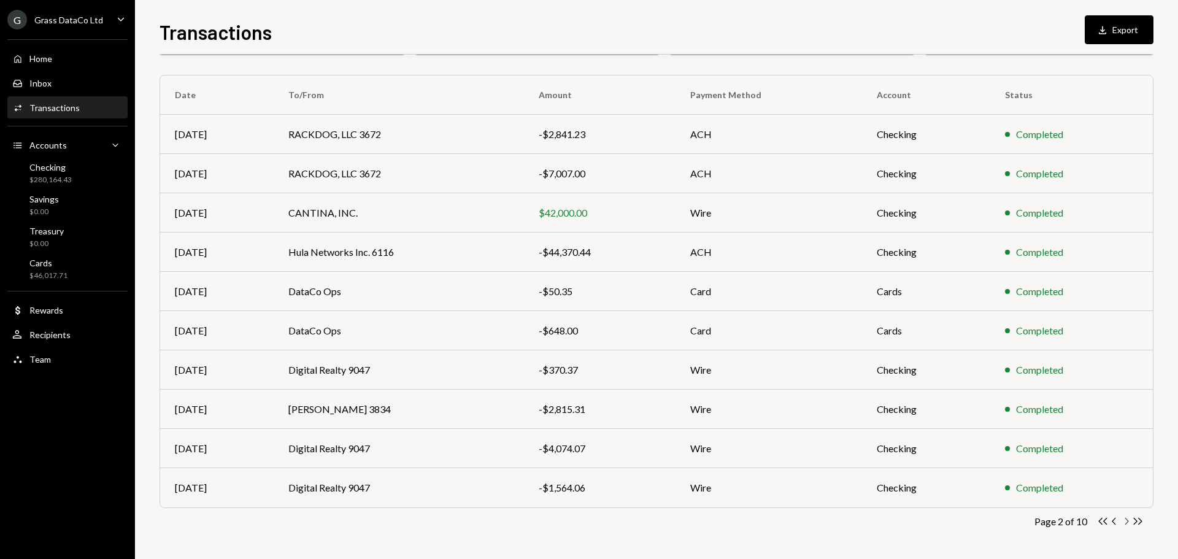
click at [1126, 522] on icon "Chevron Right" at bounding box center [1127, 521] width 12 height 12
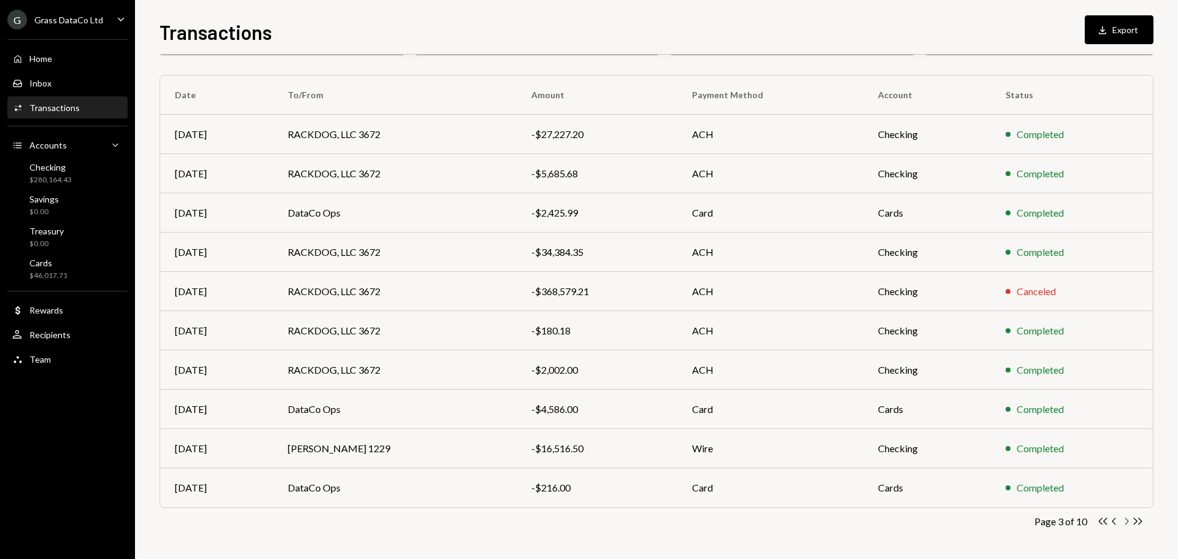
click at [1126, 522] on icon "Chevron Right" at bounding box center [1127, 521] width 12 height 12
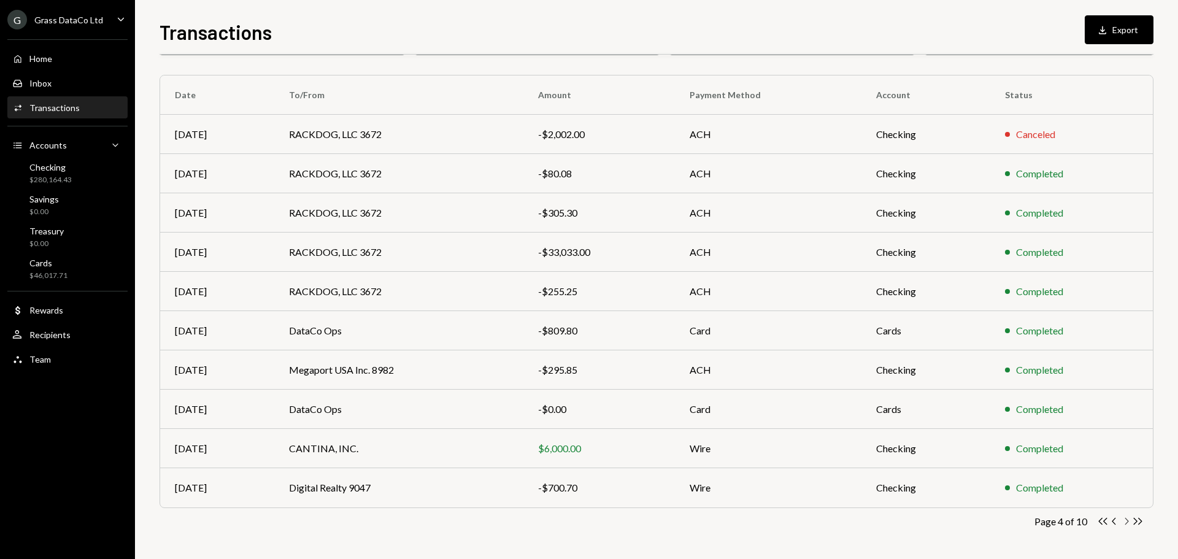
click at [1126, 522] on icon "Chevron Right" at bounding box center [1127, 521] width 12 height 12
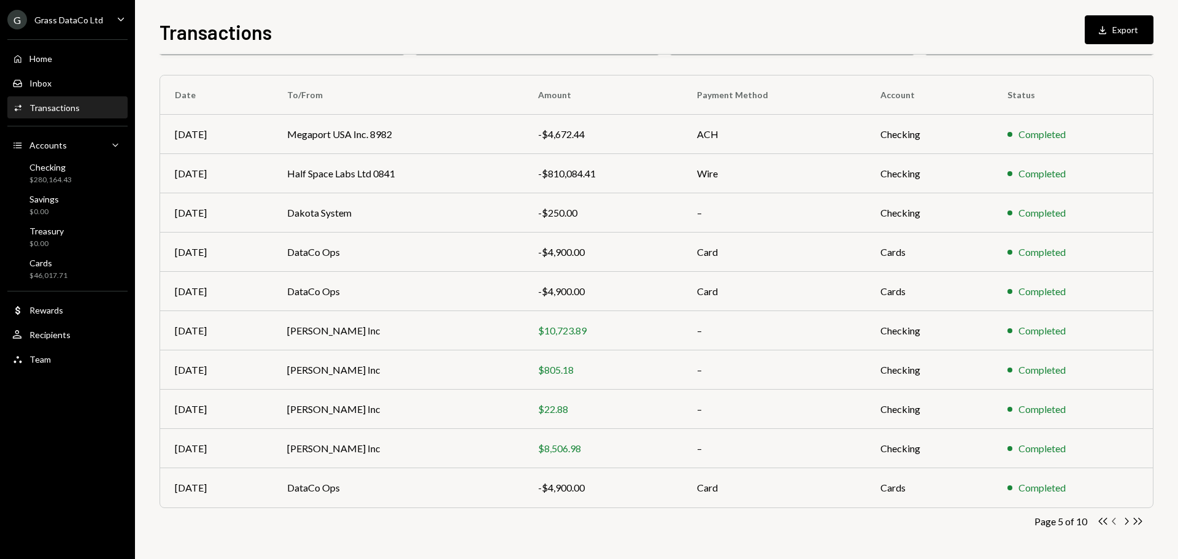
click at [1113, 521] on icon "button" at bounding box center [1114, 521] width 4 height 7
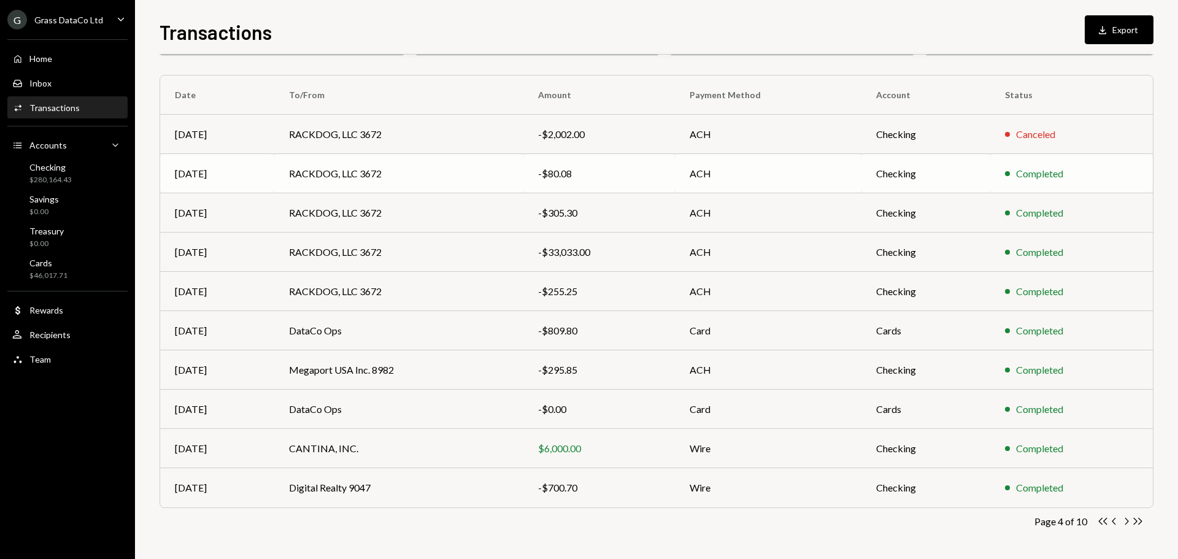
click at [384, 169] on td "RACKDOG, LLC 3672" at bounding box center [398, 173] width 249 height 39
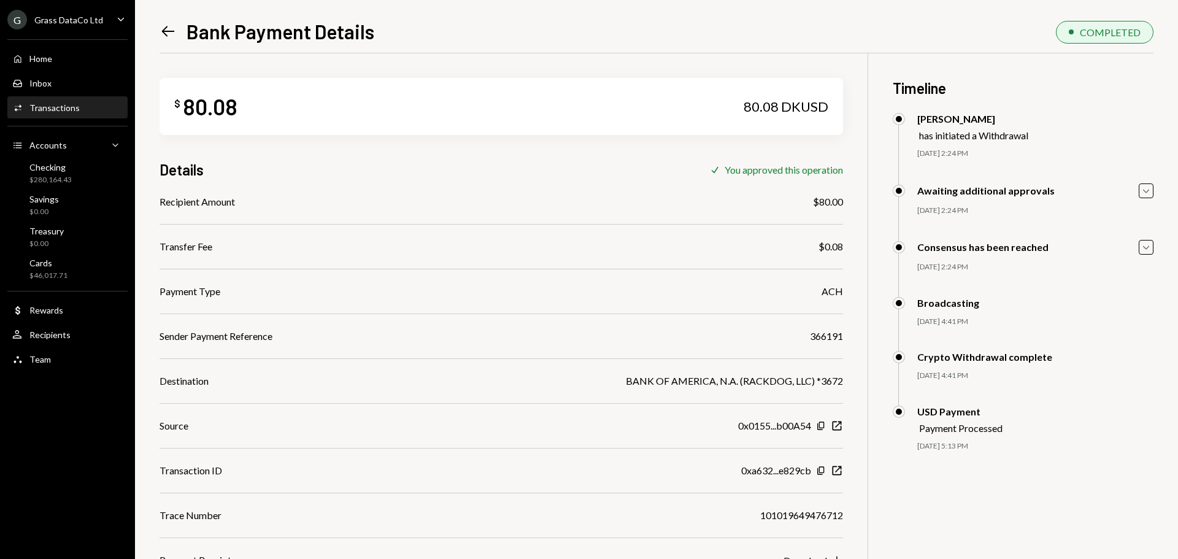
click at [825, 336] on div "366191" at bounding box center [826, 336] width 33 height 15
copy div "366191"
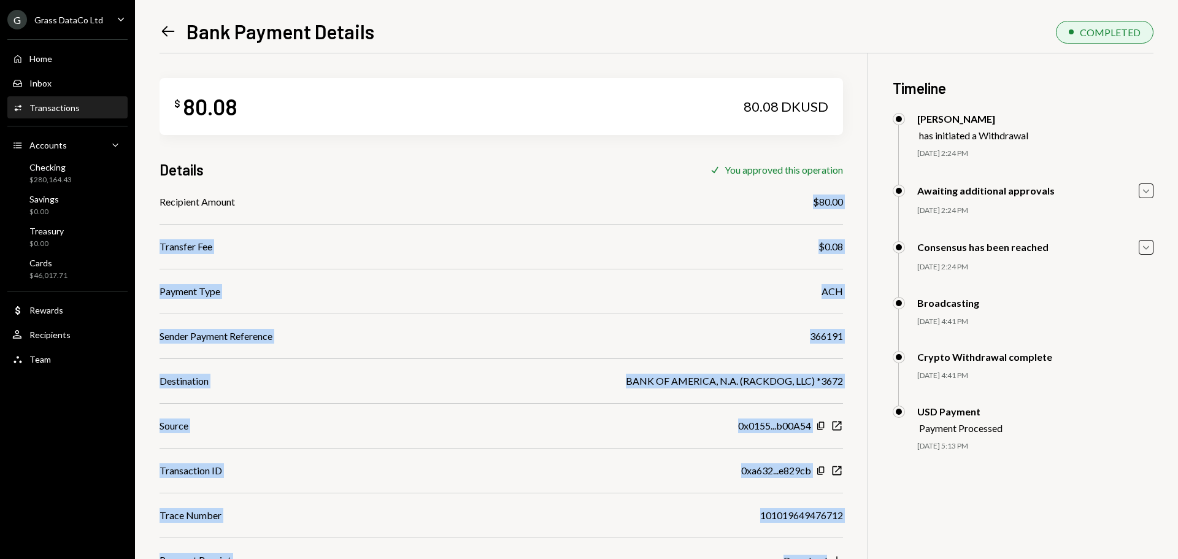
drag, startPoint x: 813, startPoint y: 201, endPoint x: 861, endPoint y: 206, distance: 48.7
click at [861, 206] on div "$ 80.08 80.08 DKUSD Details Check You approved this operation Recipient Amount …" at bounding box center [657, 332] width 994 height 559
click at [814, 188] on div "$ 80.08 80.08 DKUSD Details Check You approved this operation Recipient Amount …" at bounding box center [502, 310] width 684 height 514
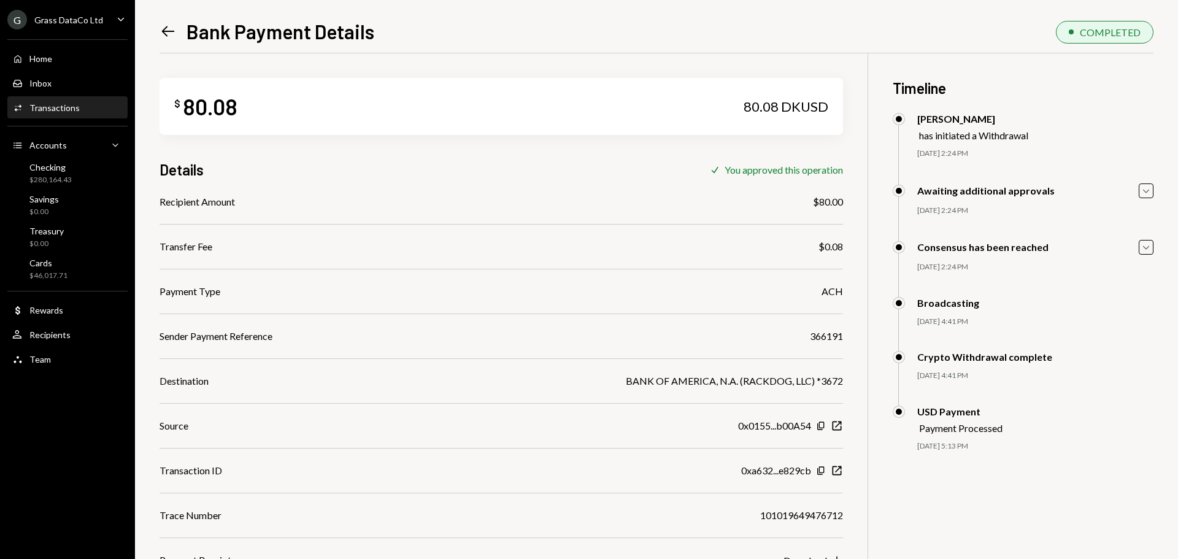
click at [829, 208] on div "$80.00" at bounding box center [828, 202] width 30 height 15
click at [836, 199] on div "$80.00" at bounding box center [828, 202] width 30 height 15
copy div "$80.00"
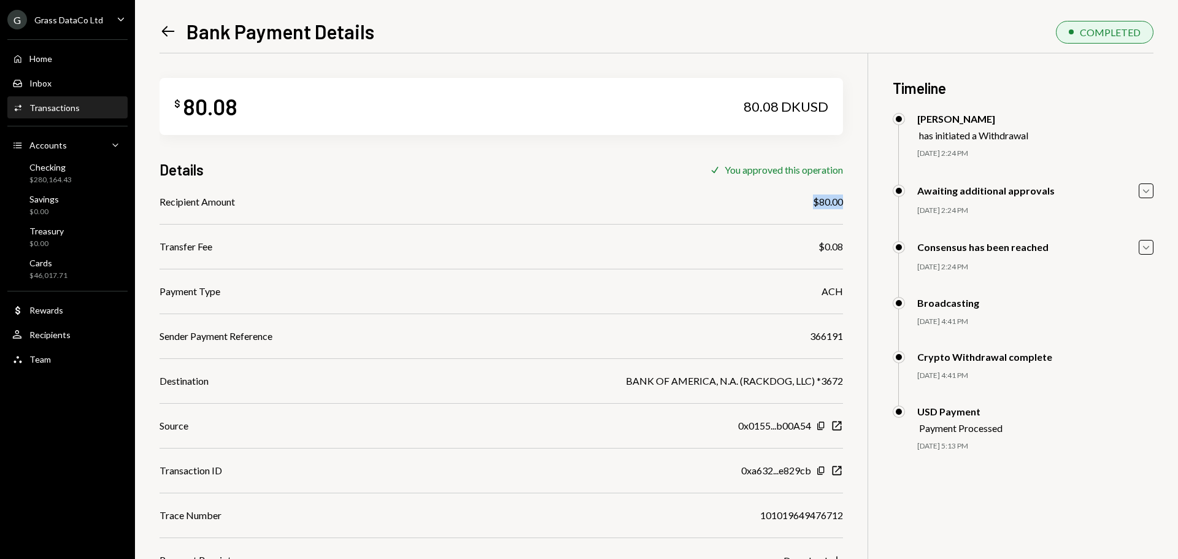
click at [164, 25] on icon "Left Arrow" at bounding box center [168, 31] width 17 height 17
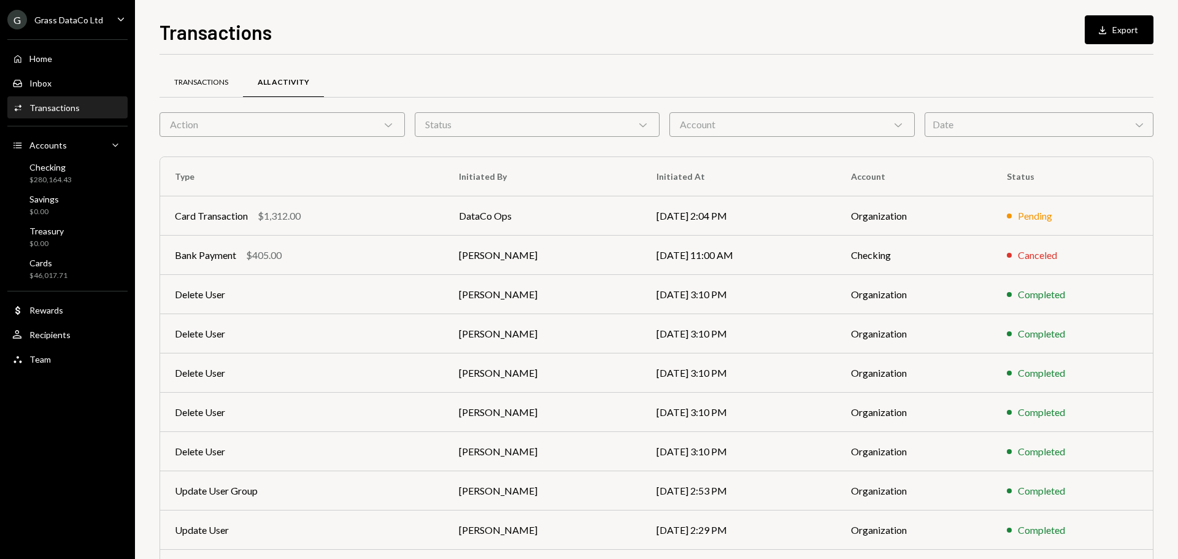
click at [203, 75] on div "Transactions" at bounding box center [201, 82] width 83 height 29
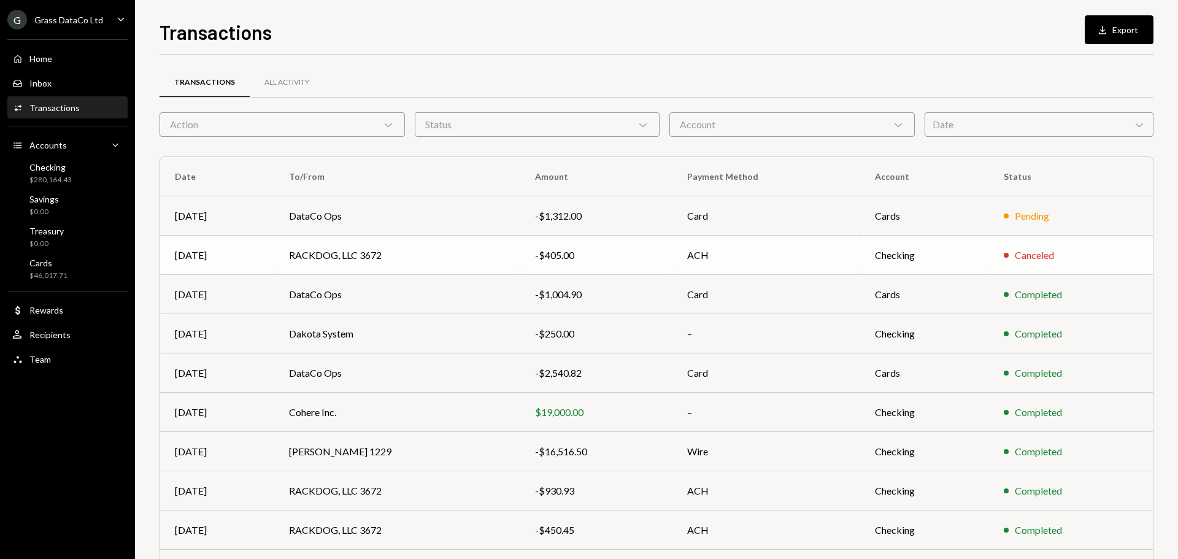
scroll to position [82, 0]
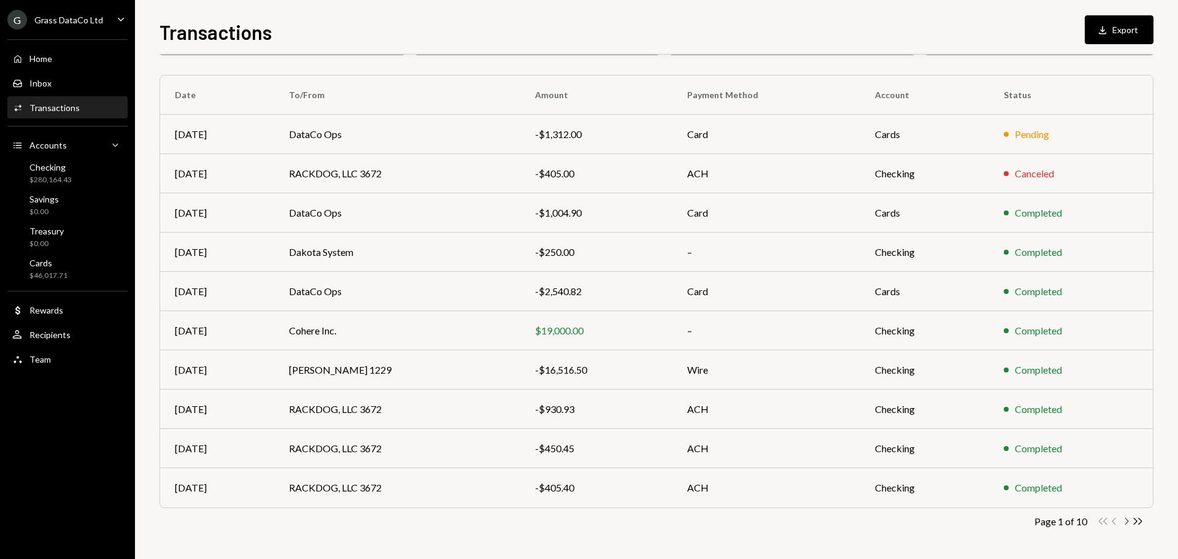
click at [1125, 520] on icon "Chevron Right" at bounding box center [1127, 521] width 12 height 12
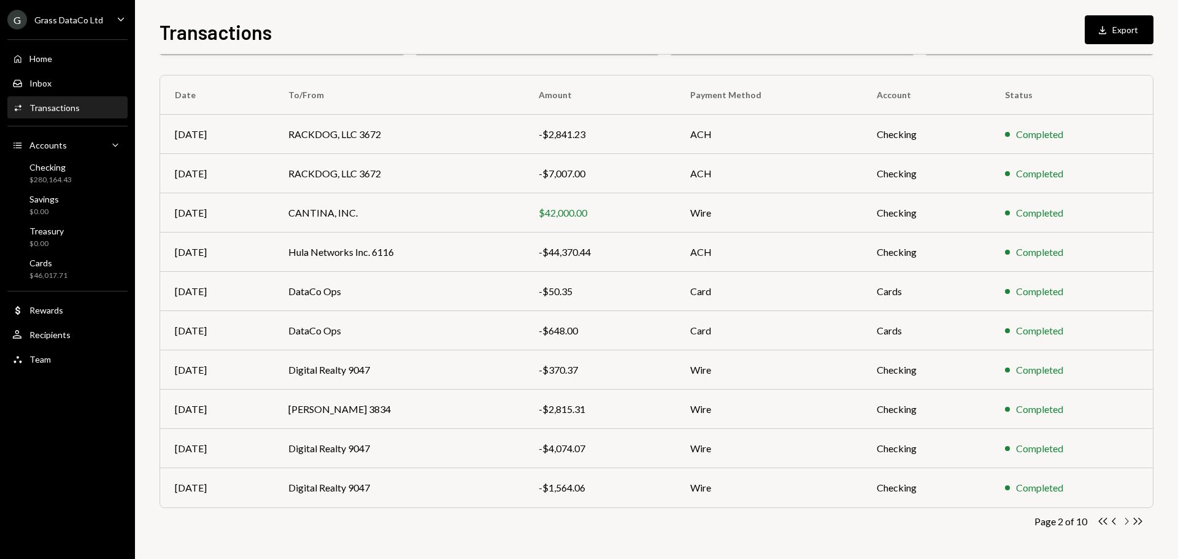
click at [1125, 520] on icon "Chevron Right" at bounding box center [1127, 521] width 12 height 12
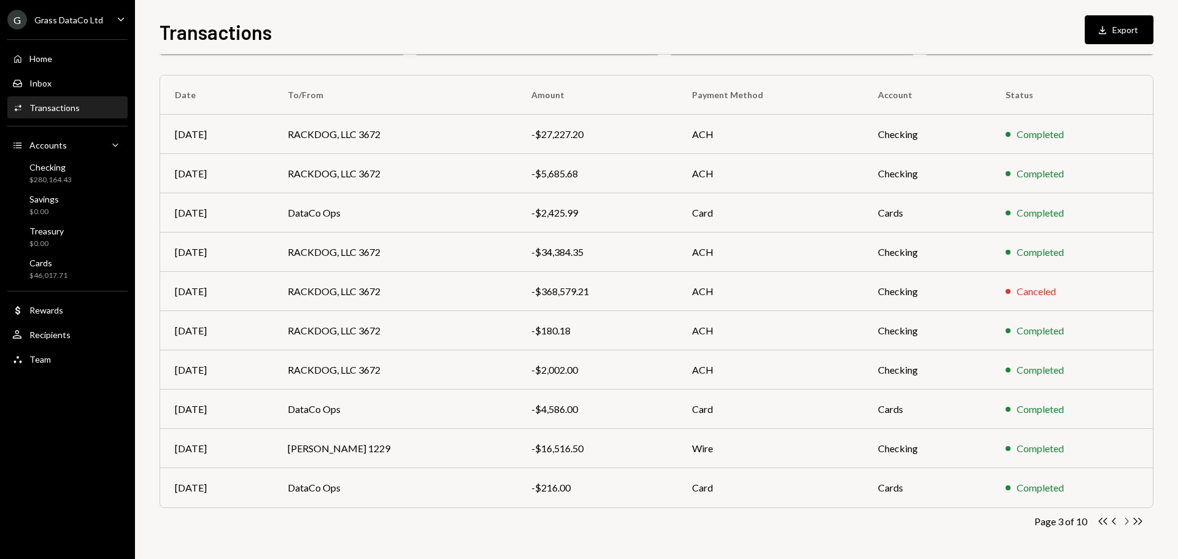
click at [1125, 520] on icon "Chevron Right" at bounding box center [1127, 521] width 12 height 12
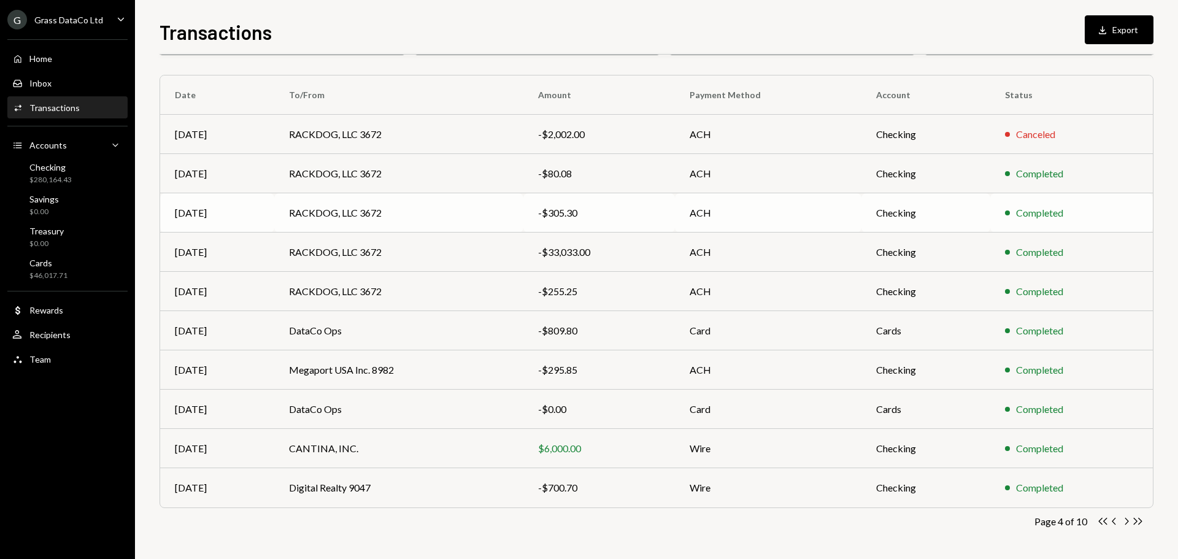
click at [496, 210] on td "RACKDOG, LLC 3672" at bounding box center [398, 212] width 249 height 39
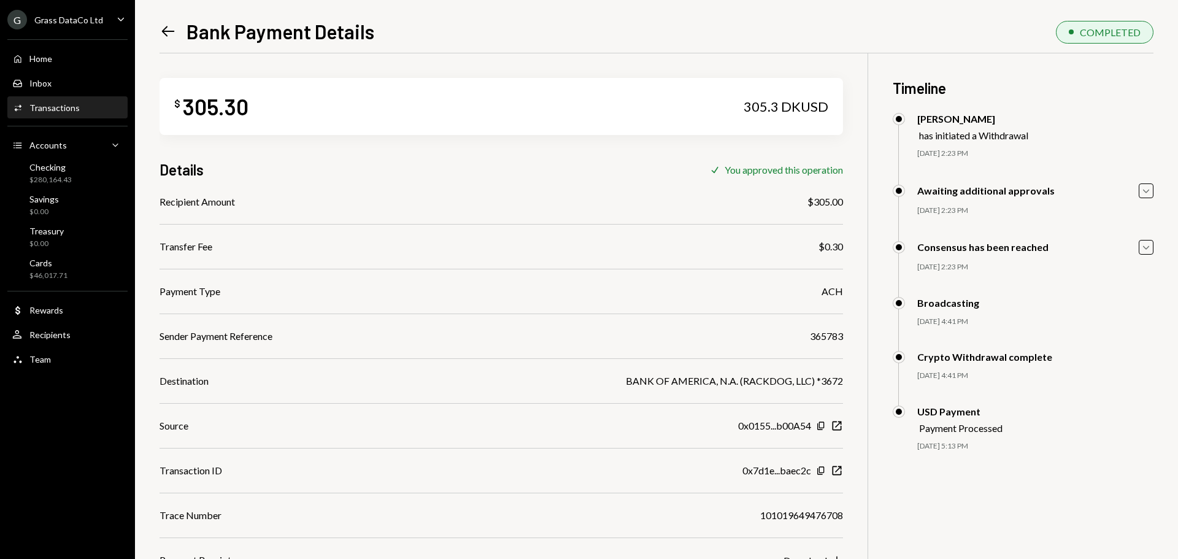
click at [828, 332] on div "365783" at bounding box center [826, 336] width 33 height 15
click at [828, 336] on div "365783" at bounding box center [826, 336] width 33 height 15
copy div "365783"
click at [823, 199] on div "$305.00" at bounding box center [826, 202] width 36 height 15
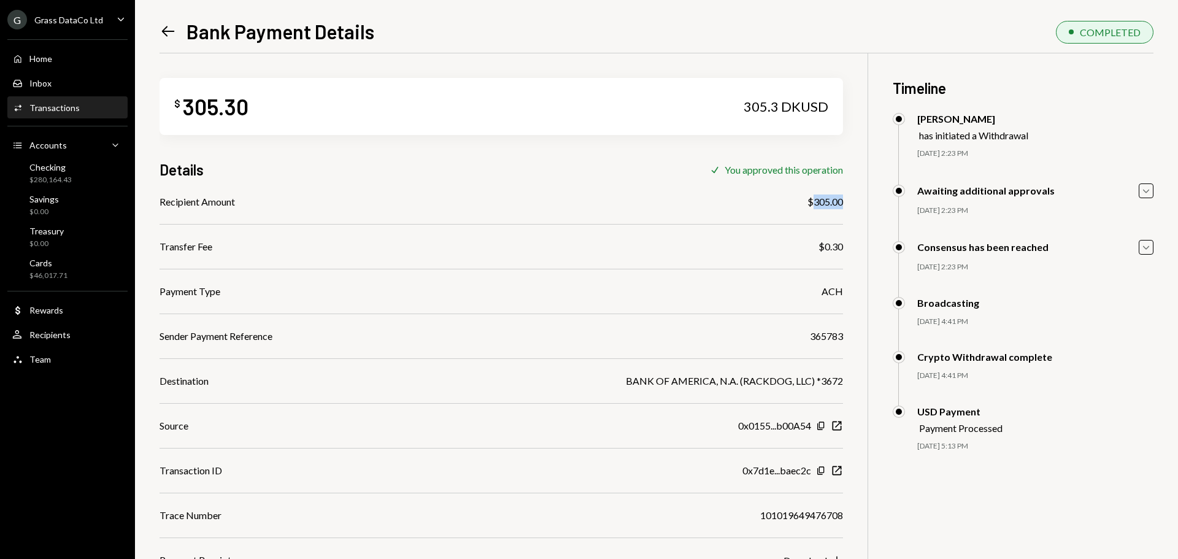
click at [823, 199] on div "$305.00" at bounding box center [826, 202] width 36 height 15
copy div "$305.00"
click at [171, 33] on icon "Left Arrow" at bounding box center [168, 31] width 17 height 17
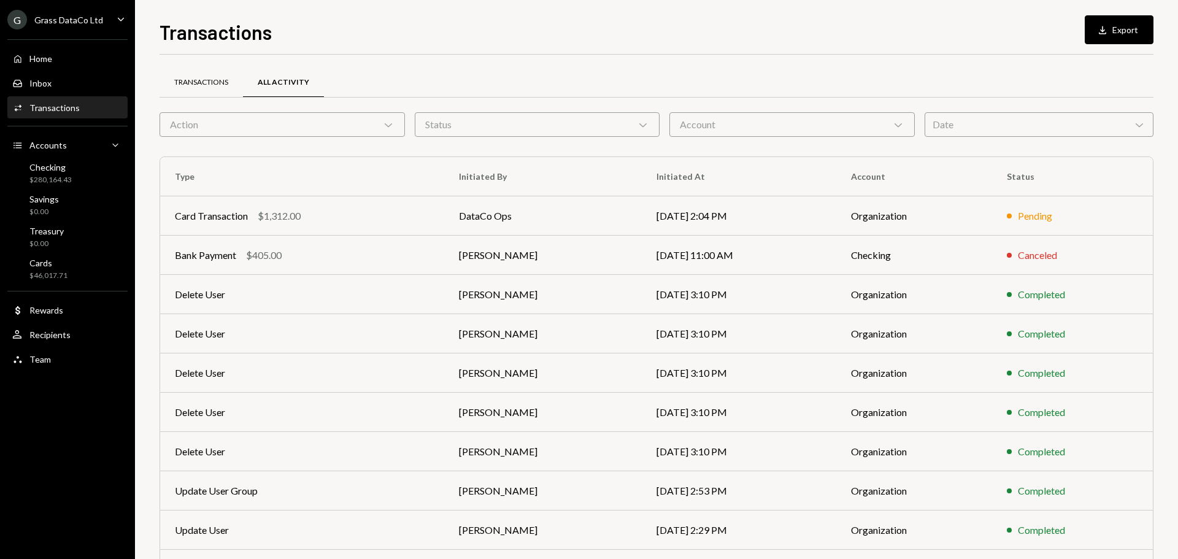
click at [211, 79] on div "Transactions" at bounding box center [201, 82] width 54 height 10
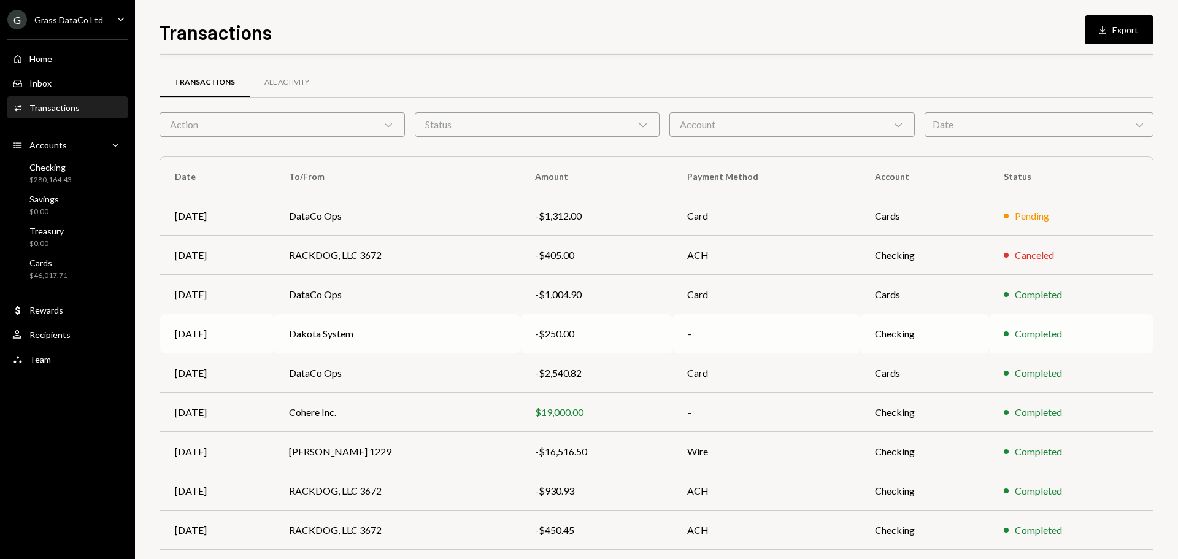
scroll to position [82, 0]
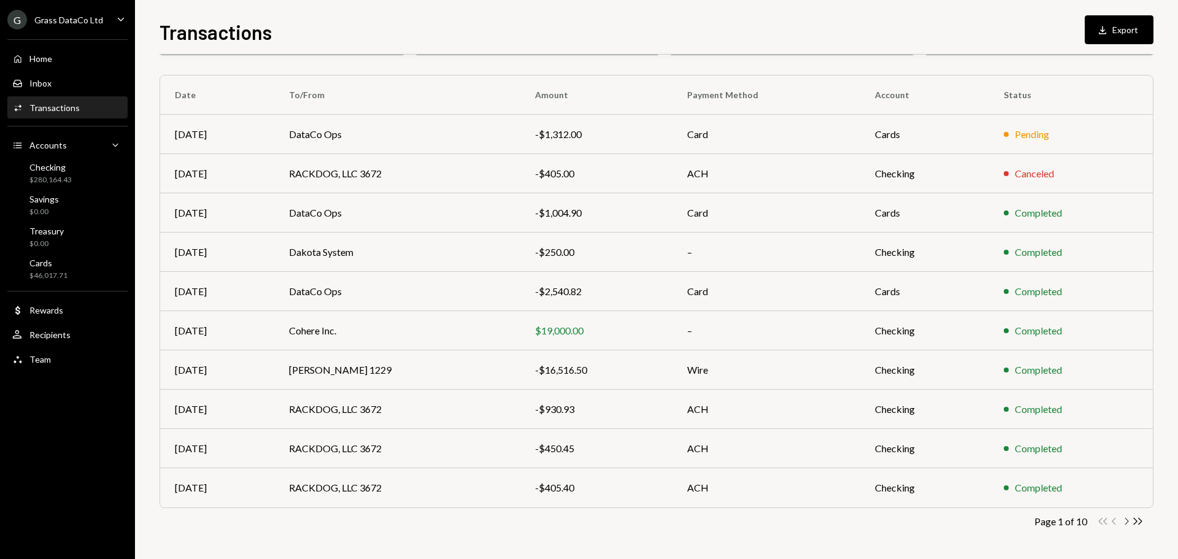
click at [1129, 521] on icon "button" at bounding box center [1127, 521] width 4 height 7
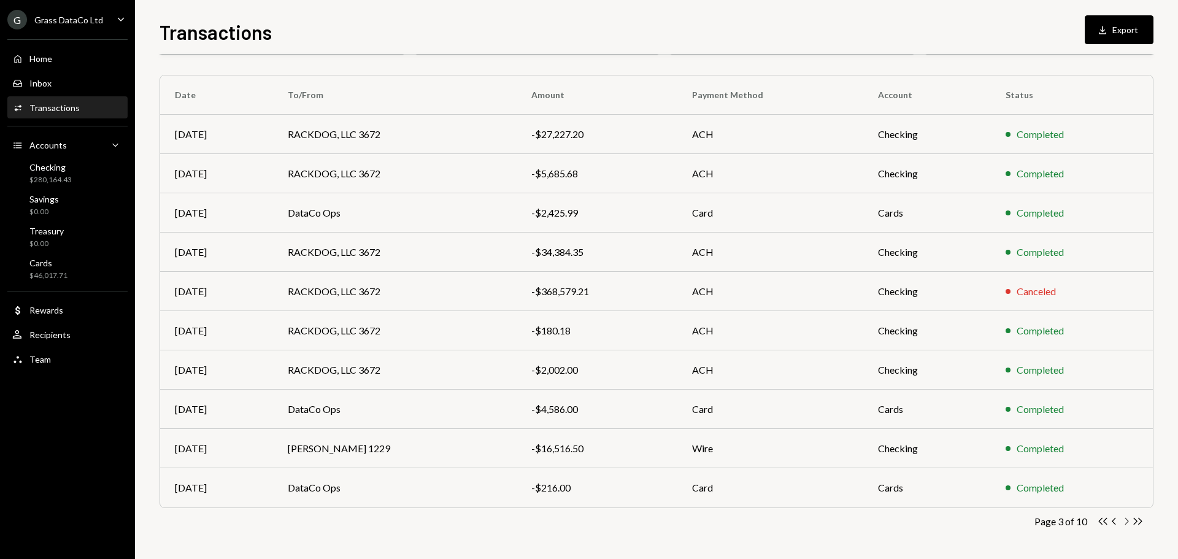
click at [1128, 520] on icon "button" at bounding box center [1127, 521] width 4 height 7
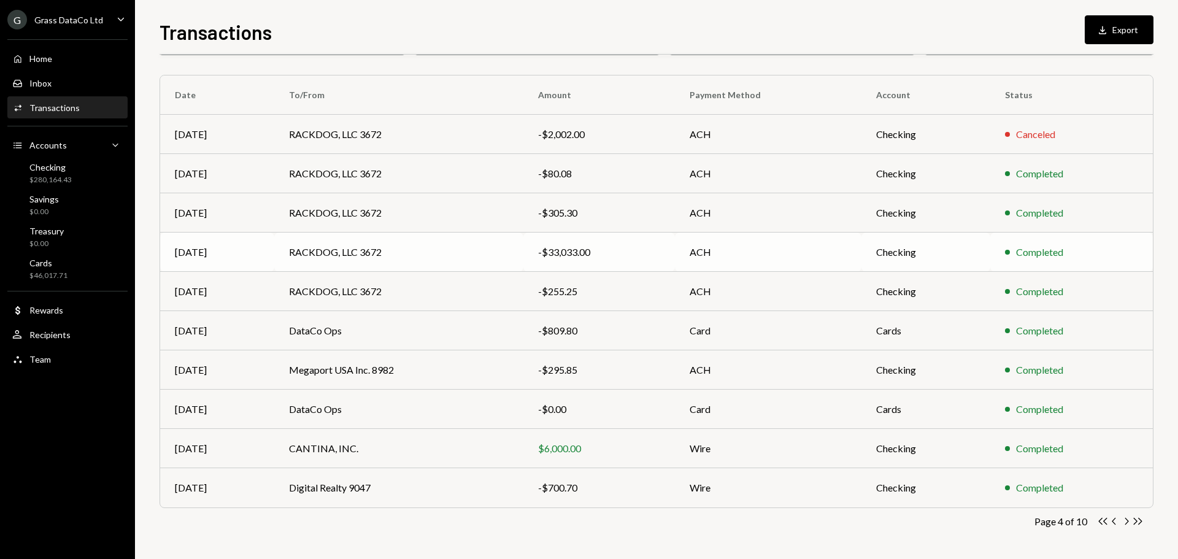
click at [520, 250] on td "RACKDOG, LLC 3672" at bounding box center [398, 252] width 249 height 39
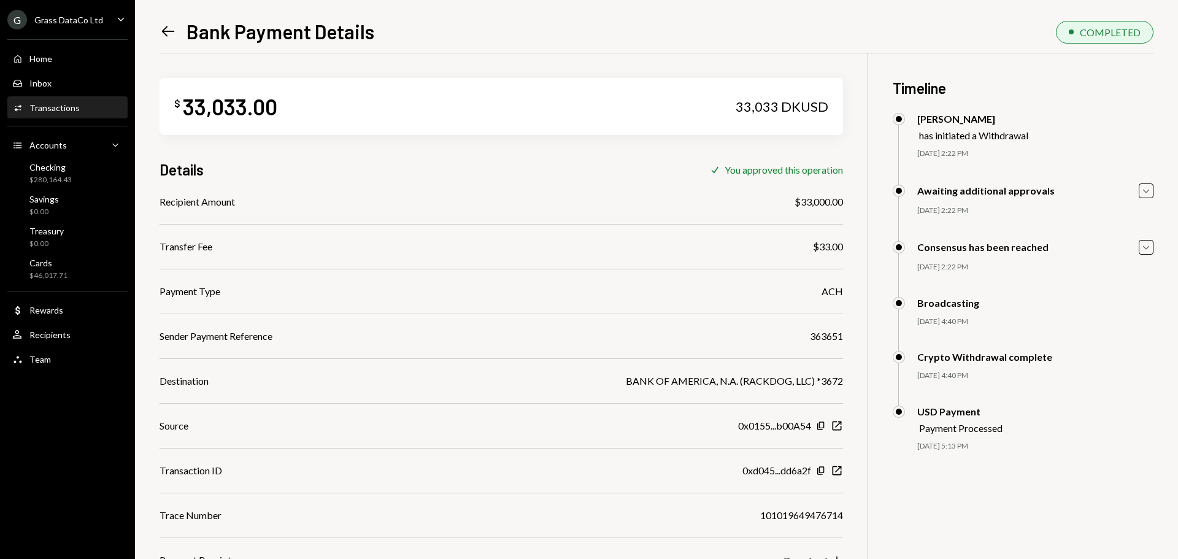
click at [834, 339] on div "363651" at bounding box center [826, 336] width 33 height 15
copy div "363651"
click at [825, 202] on div "$33,000.00" at bounding box center [819, 202] width 48 height 15
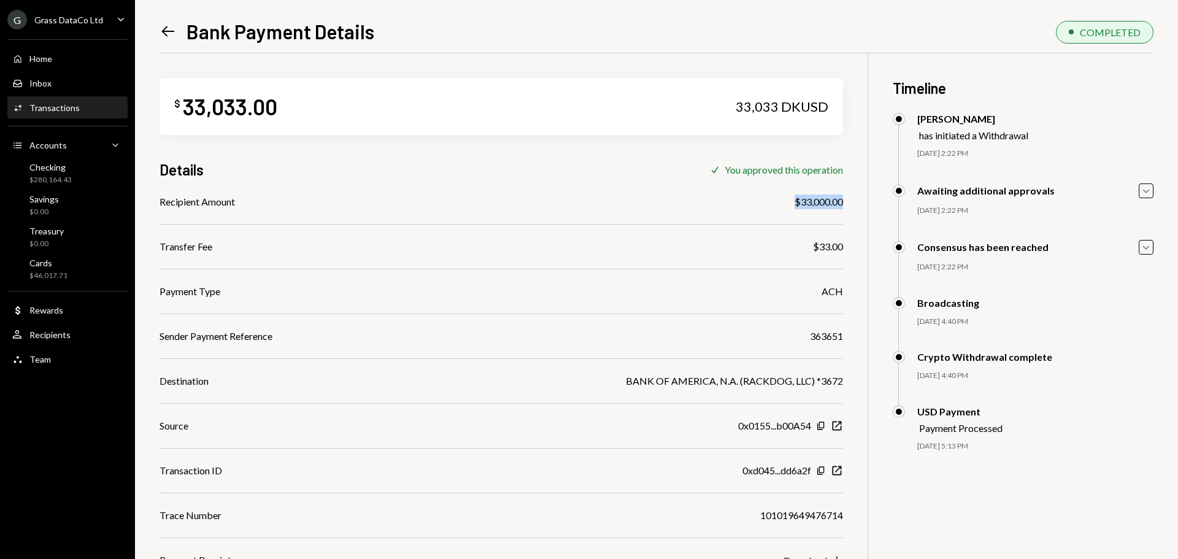
click at [825, 202] on div "$33,000.00" at bounding box center [819, 202] width 48 height 15
copy div "$33,000.00"
click at [166, 31] on icon "Left Arrow" at bounding box center [168, 31] width 17 height 17
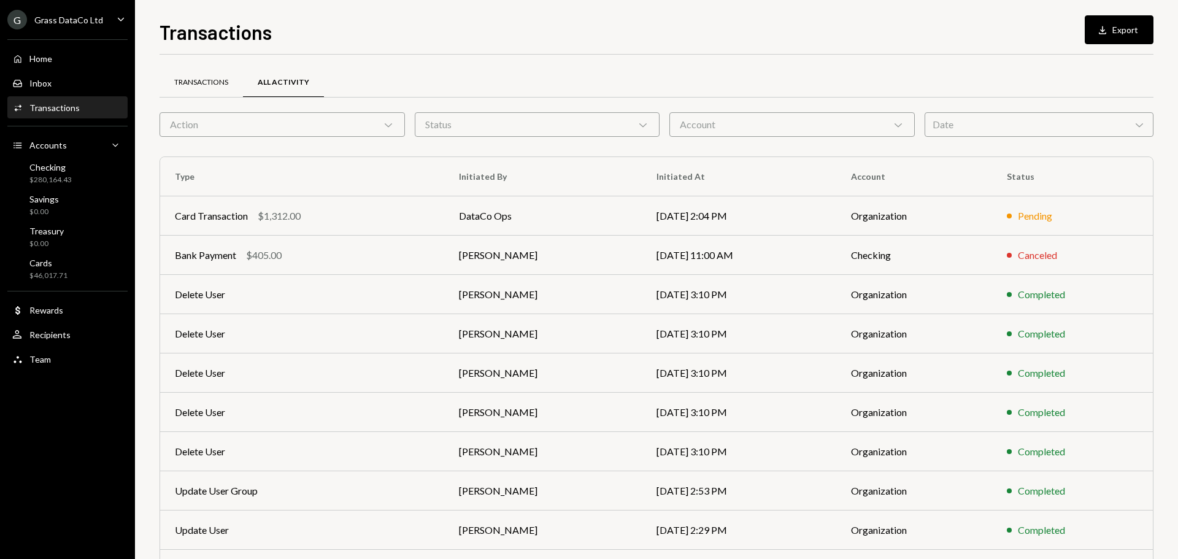
click at [206, 77] on div "Transactions" at bounding box center [201, 82] width 54 height 10
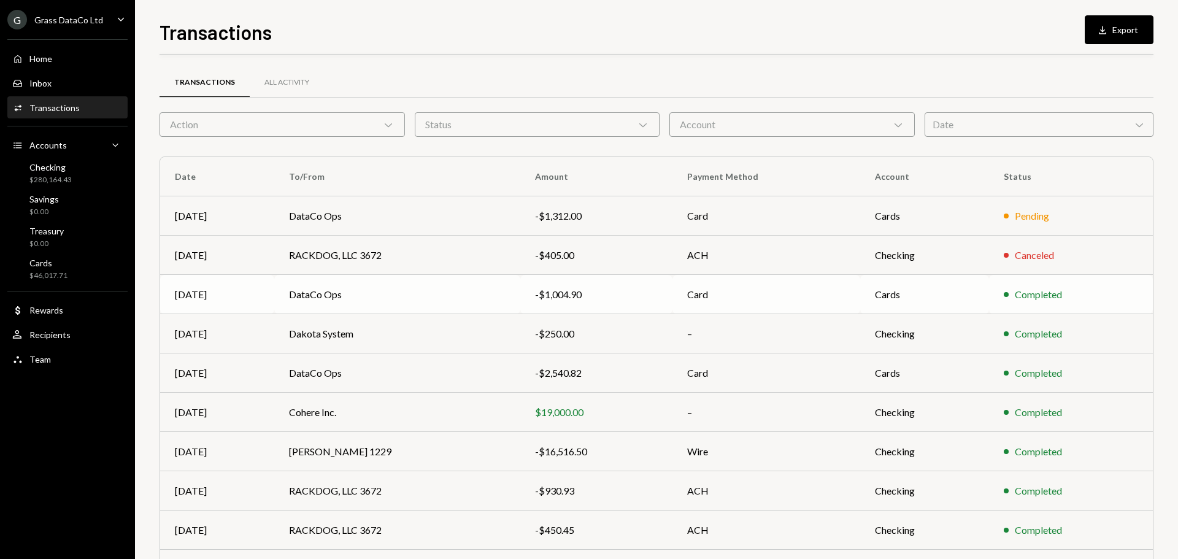
scroll to position [82, 0]
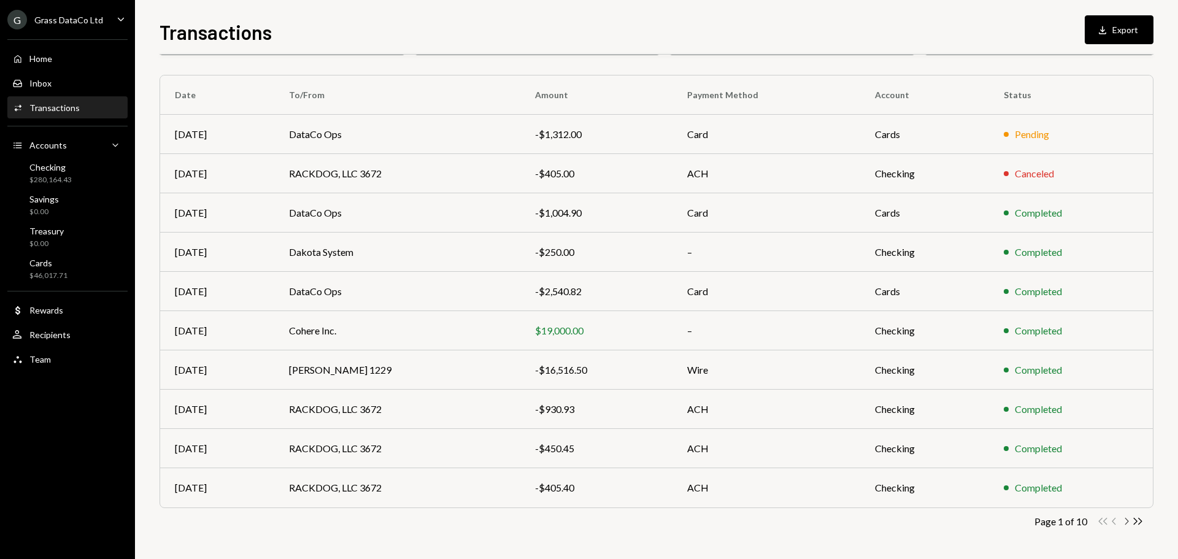
click at [1126, 522] on icon "Chevron Right" at bounding box center [1127, 521] width 12 height 12
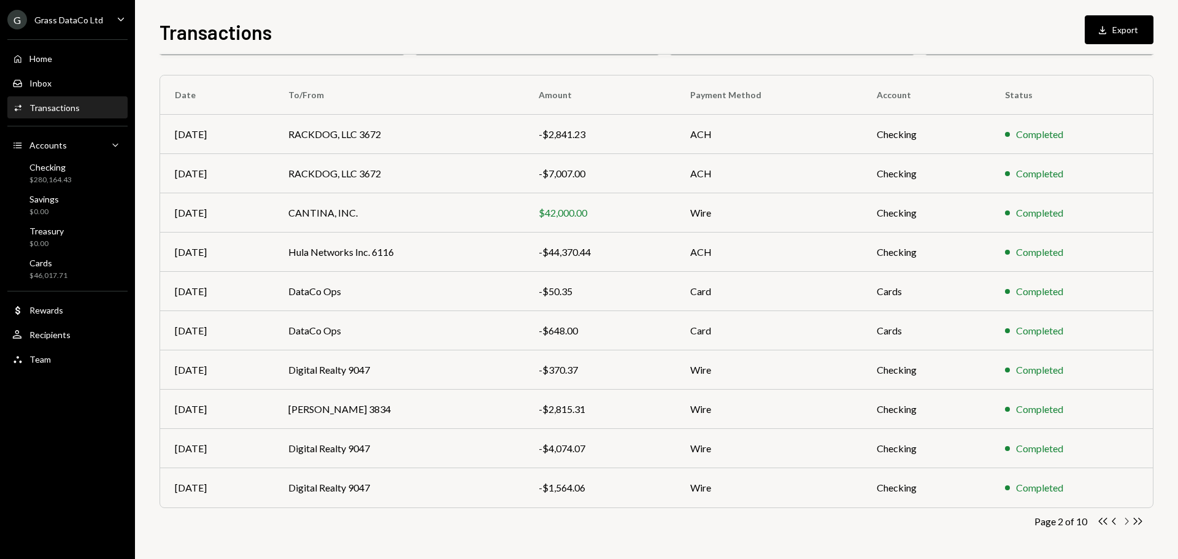
click at [1126, 522] on icon "Chevron Right" at bounding box center [1127, 521] width 12 height 12
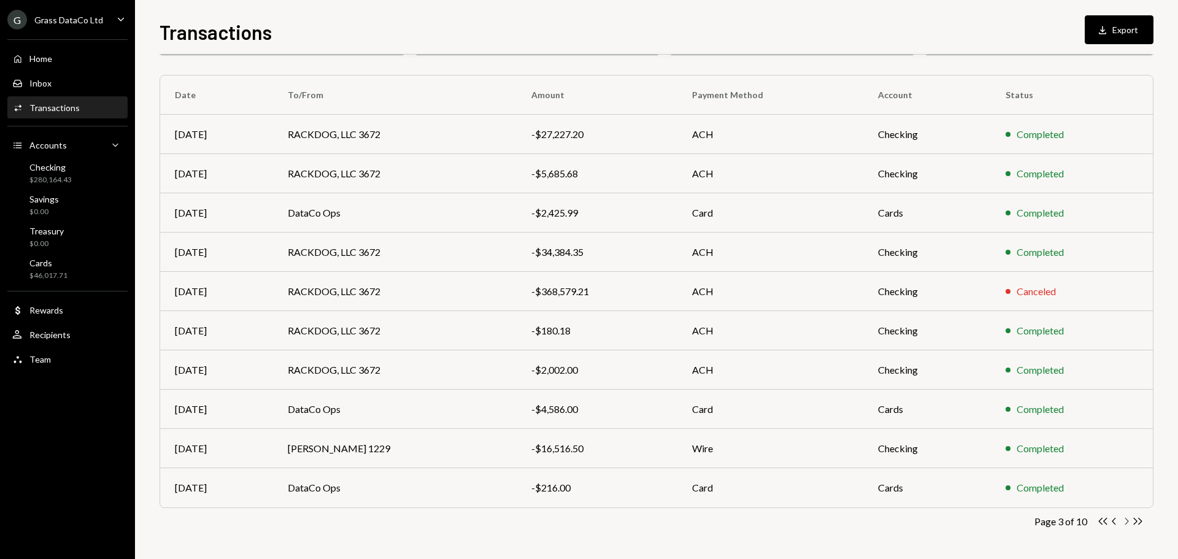
click at [1126, 522] on icon "Chevron Right" at bounding box center [1127, 521] width 12 height 12
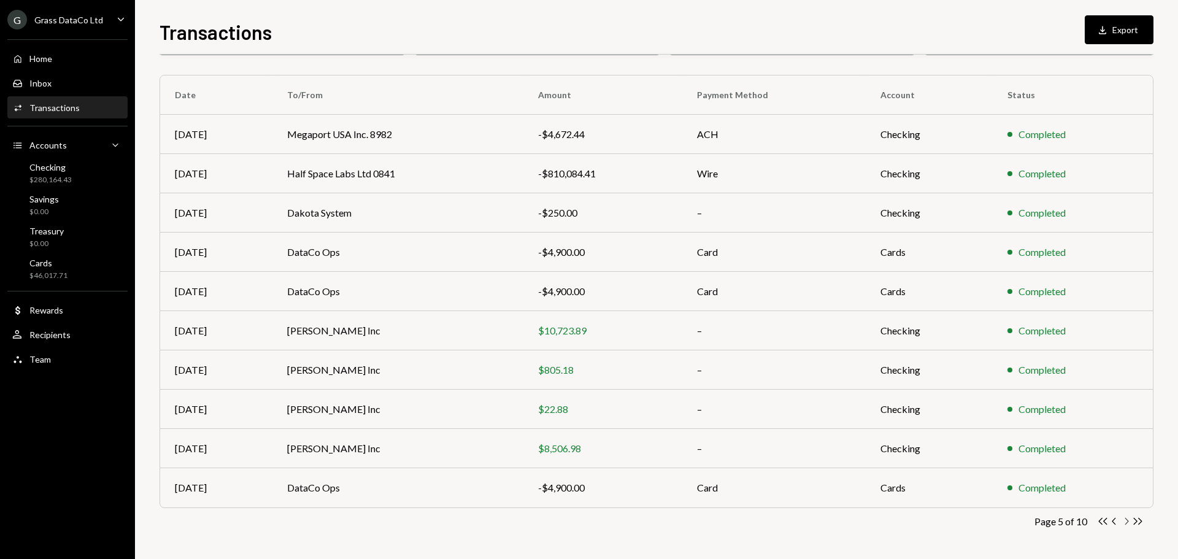
click at [1126, 522] on icon "Chevron Right" at bounding box center [1127, 521] width 12 height 12
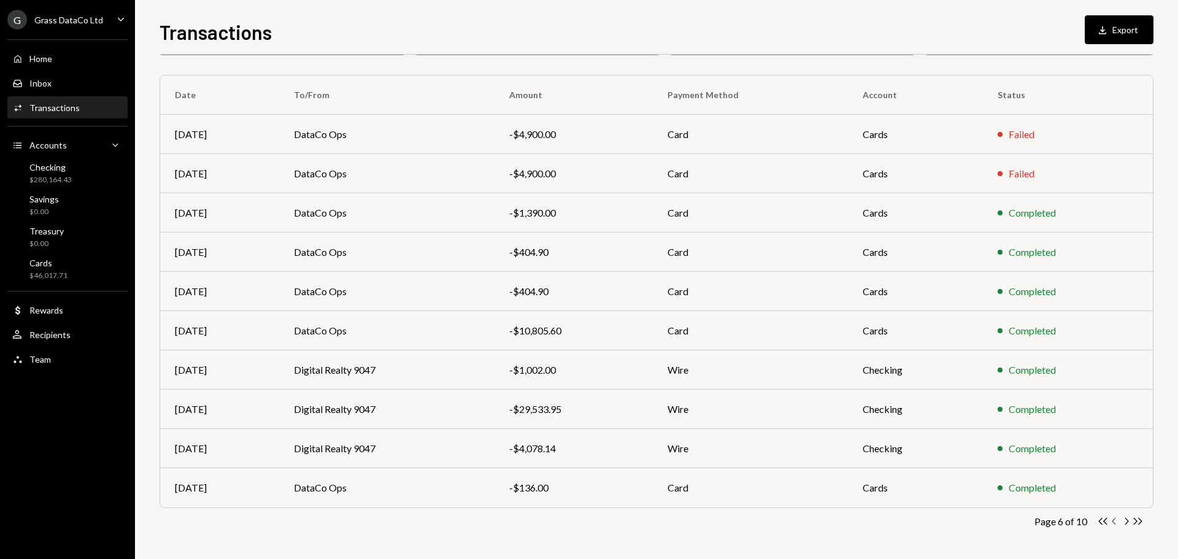
click at [1114, 520] on icon "button" at bounding box center [1114, 521] width 4 height 7
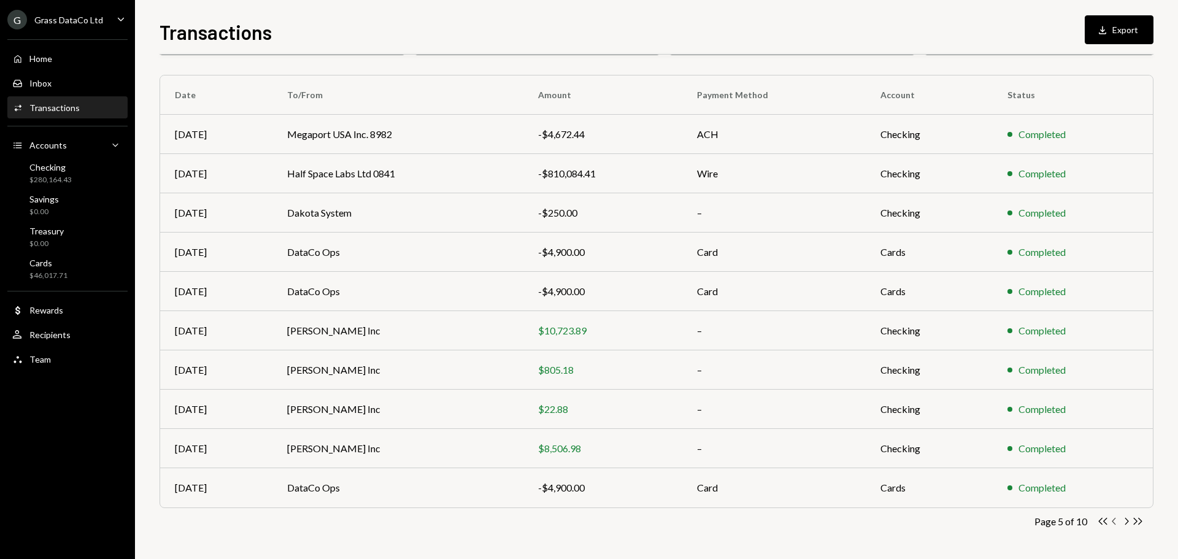
click at [1114, 520] on icon "button" at bounding box center [1114, 521] width 4 height 7
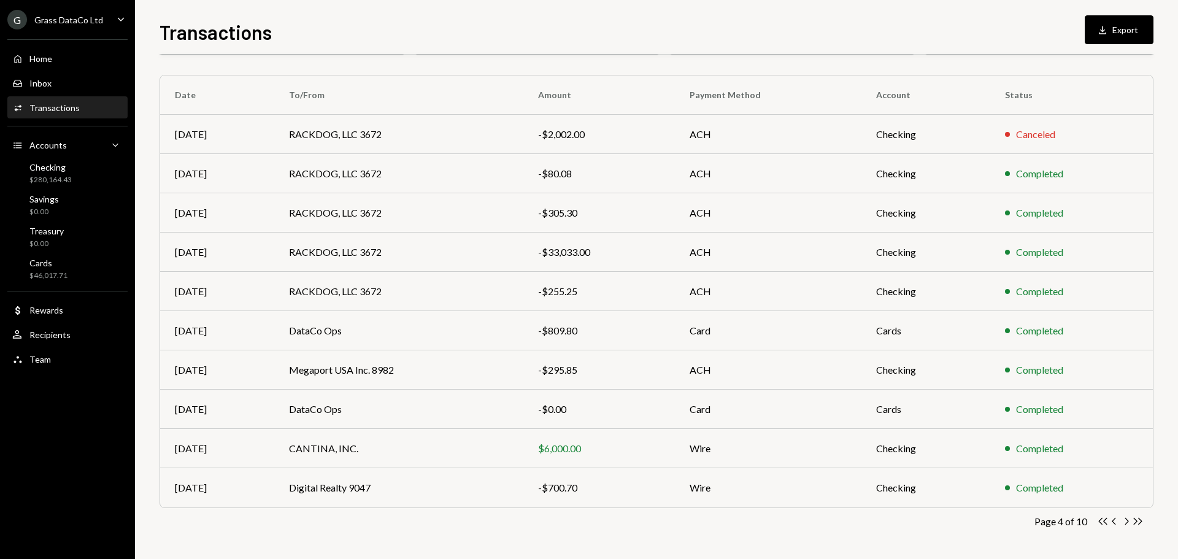
click at [525, 36] on div "Transactions Download Export" at bounding box center [657, 30] width 994 height 27
